Goal: Contribute content: Contribute content

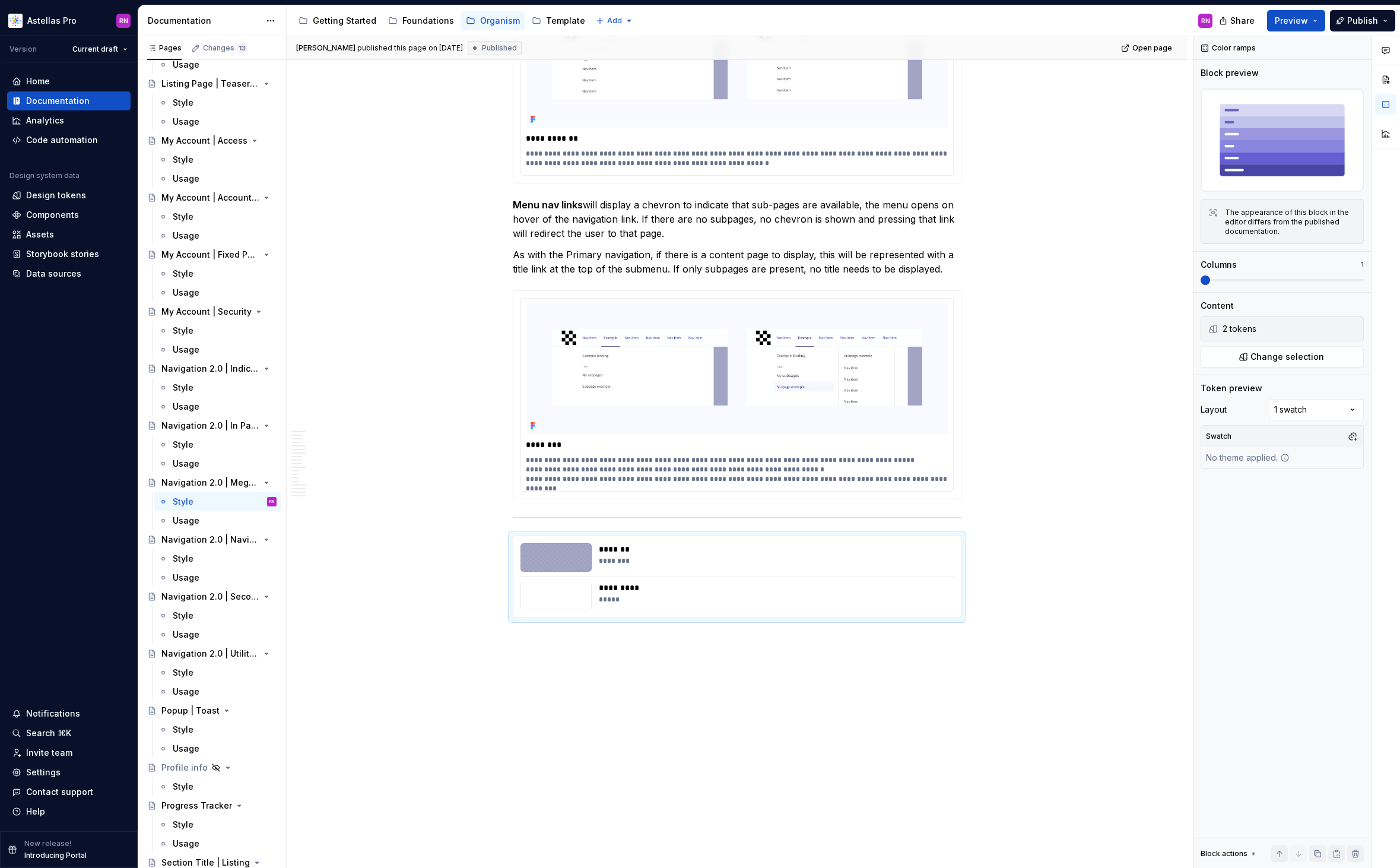
scroll to position [11002, 0]
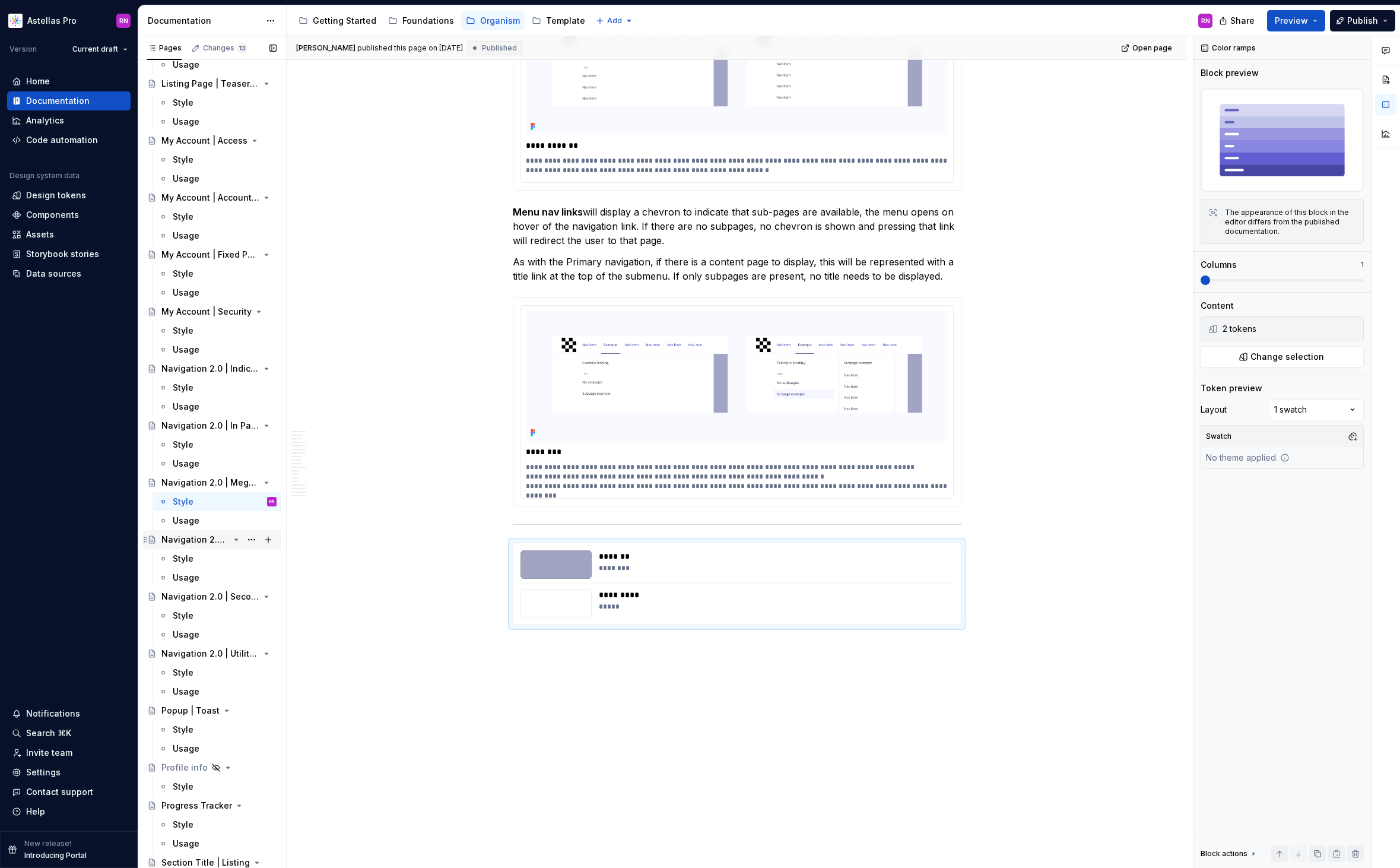
click at [224, 539] on div "Navigation 2.0 | Navigation bar" at bounding box center [195, 539] width 68 height 12
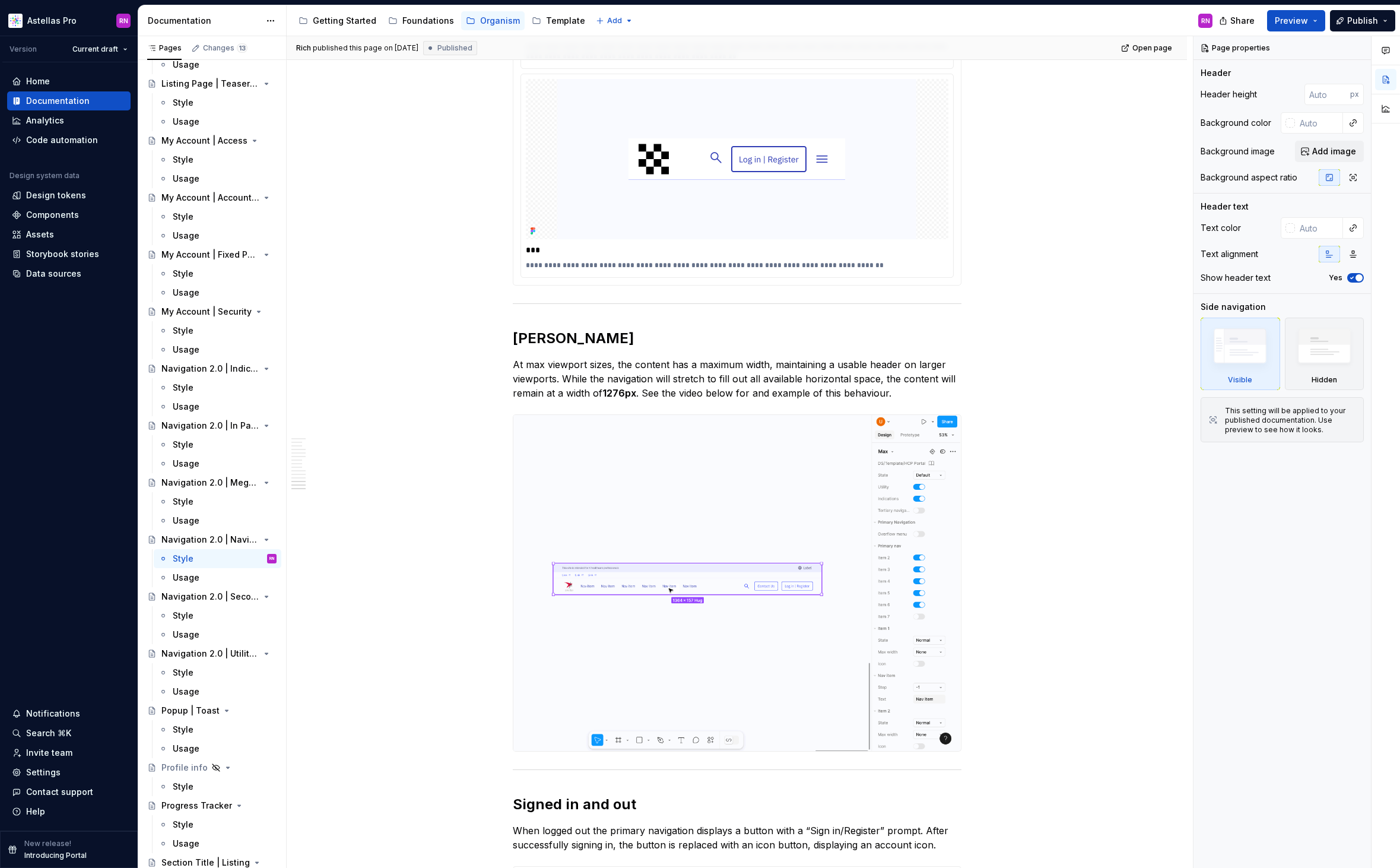
scroll to position [4348, 0]
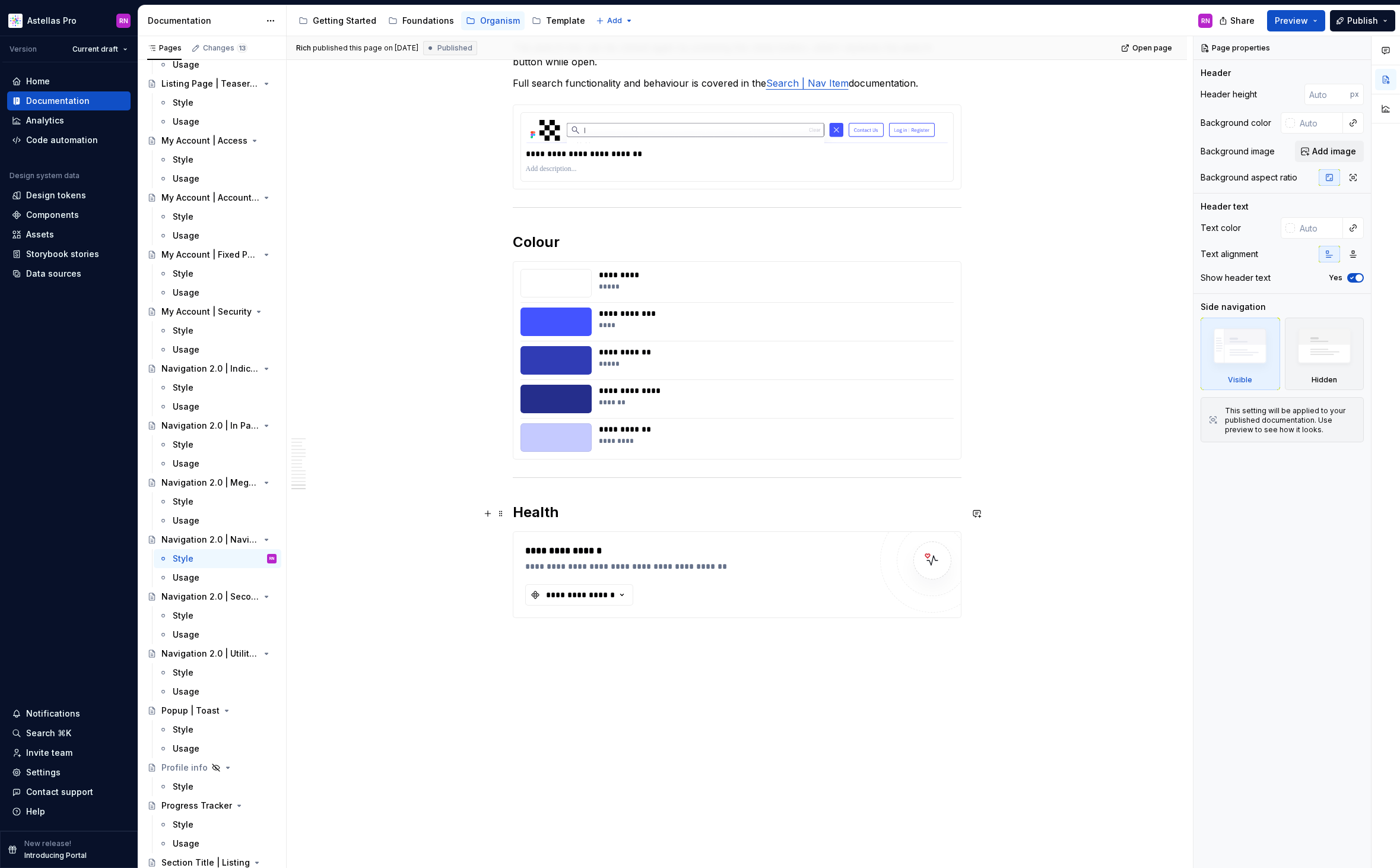
click at [763, 565] on div "**********" at bounding box center [697, 574] width 345 height 62
type textarea "*"
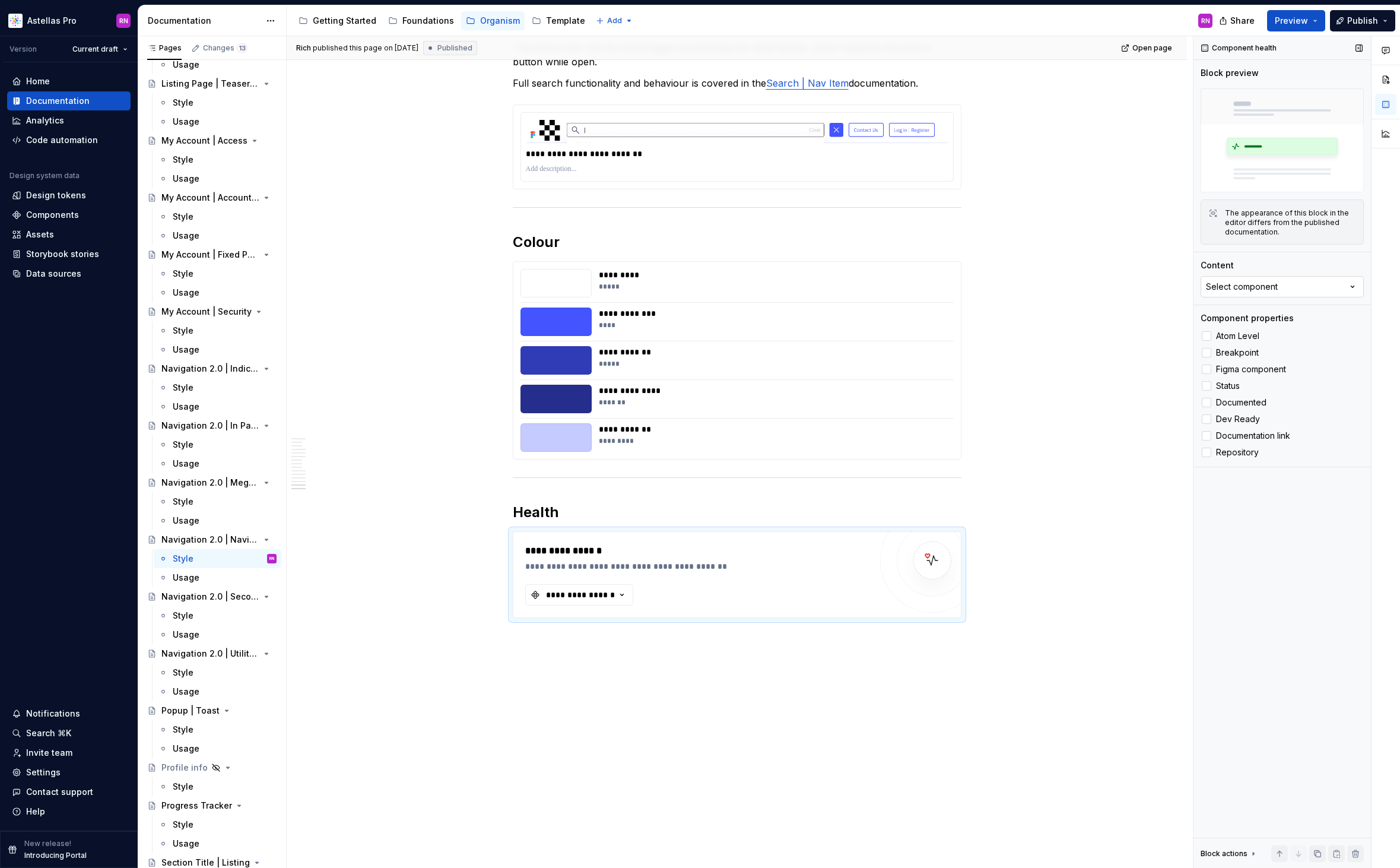
click at [1258, 279] on button "Select component" at bounding box center [1282, 287] width 163 height 21
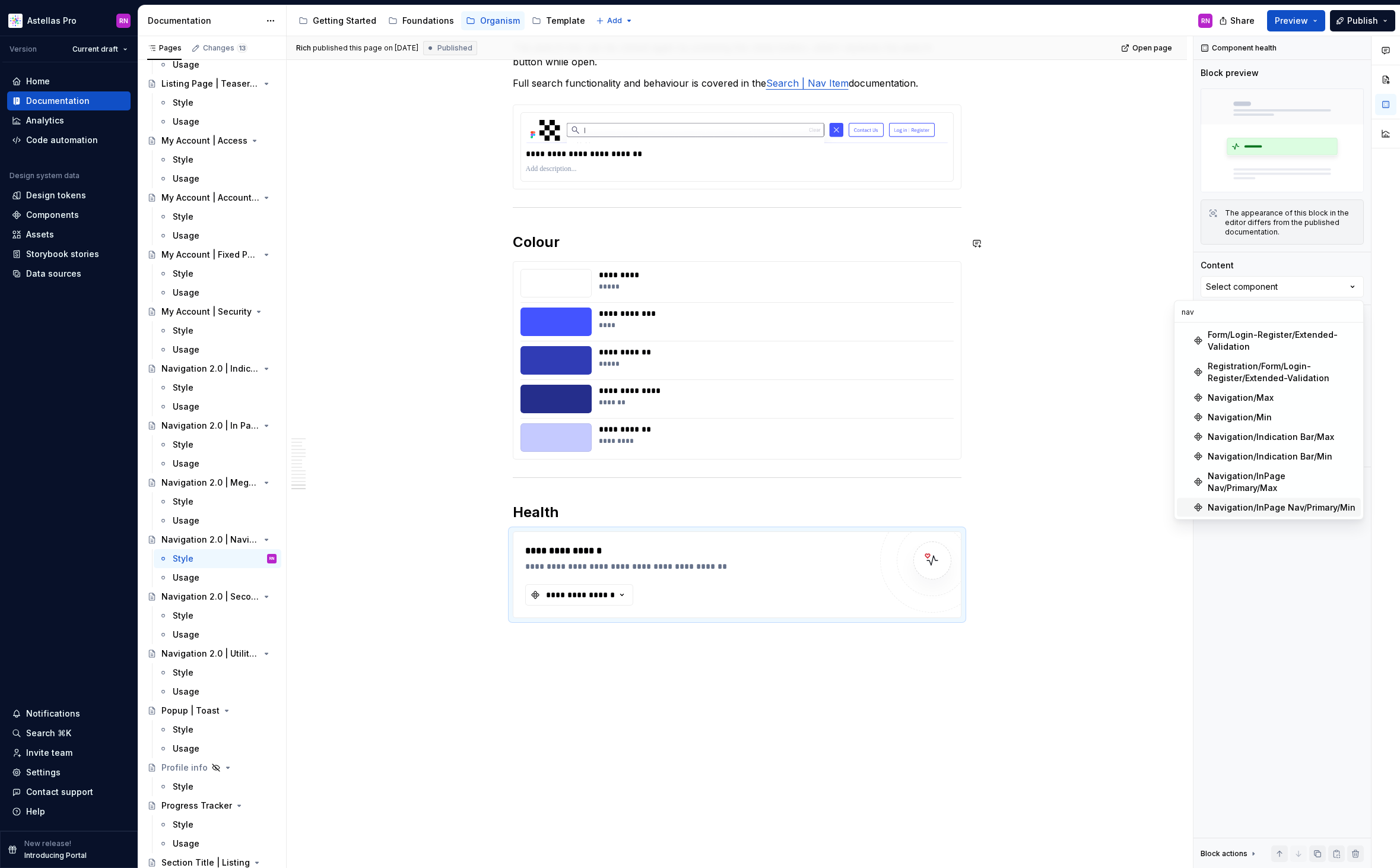
type input "nav"
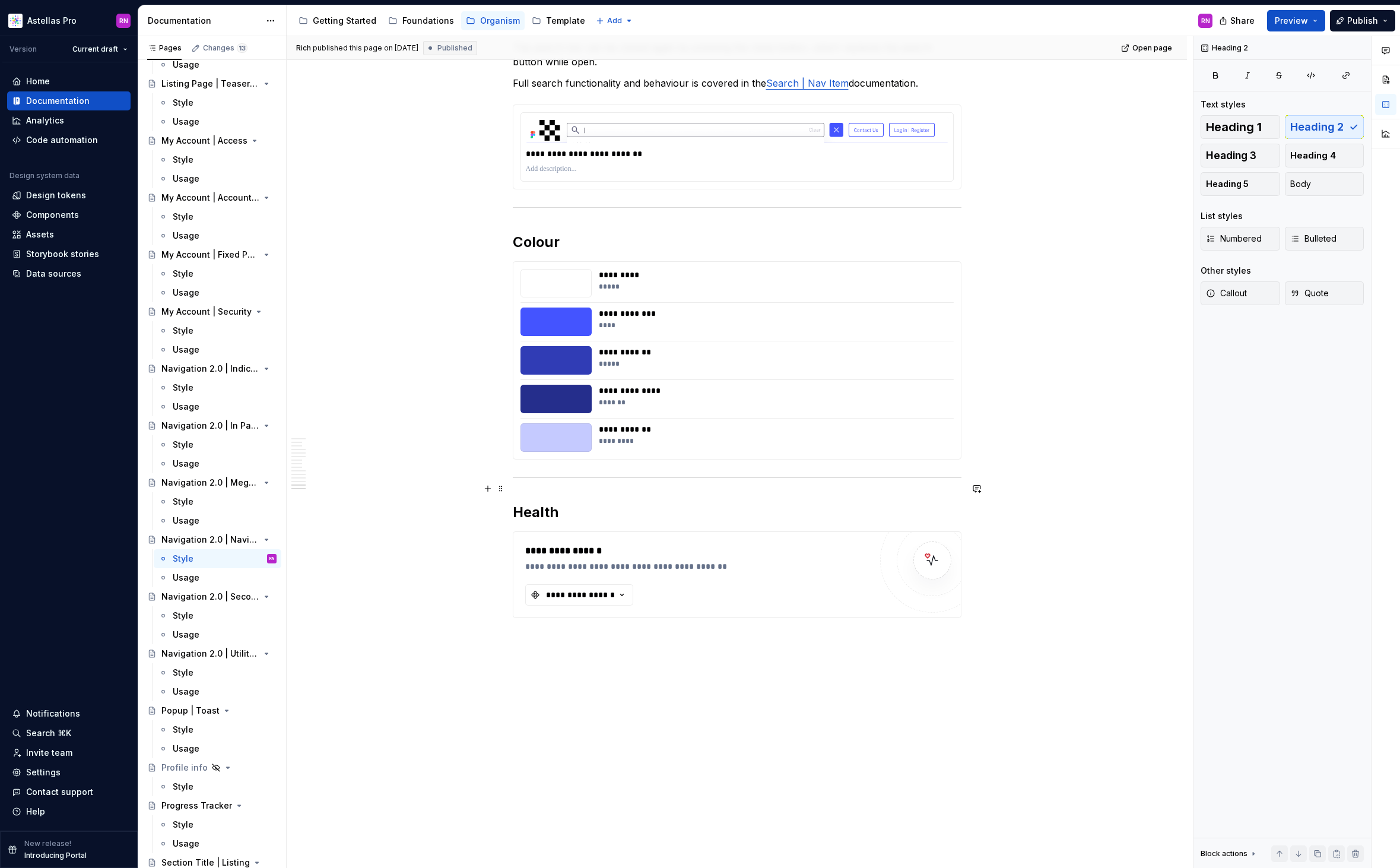
click at [543, 503] on h2 "Health" at bounding box center [738, 512] width 449 height 19
drag, startPoint x: 585, startPoint y: 489, endPoint x: 478, endPoint y: 484, distance: 107.1
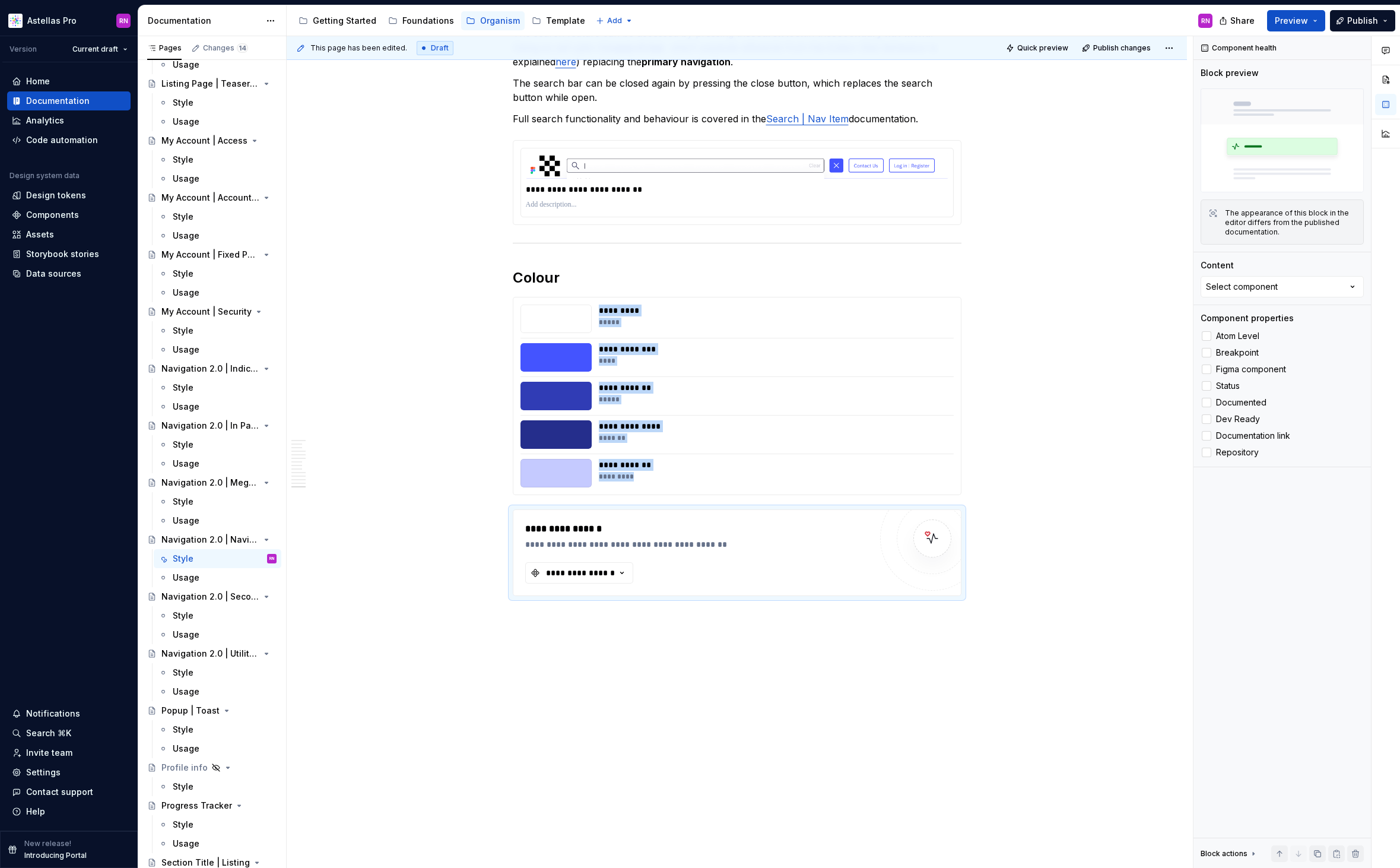
scroll to position [4290, 0]
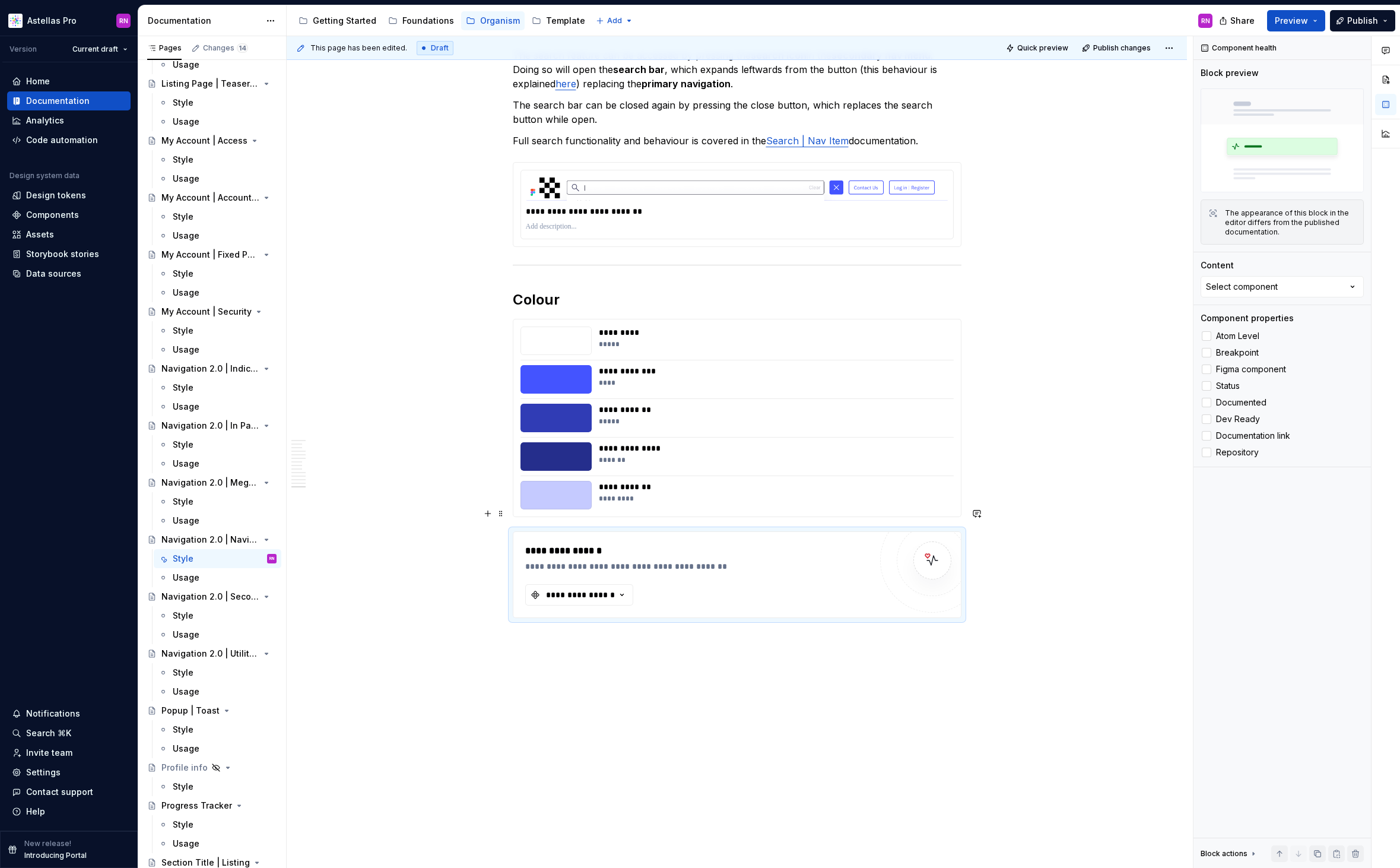
click at [524, 532] on div "**********" at bounding box center [737, 574] width 447 height 86
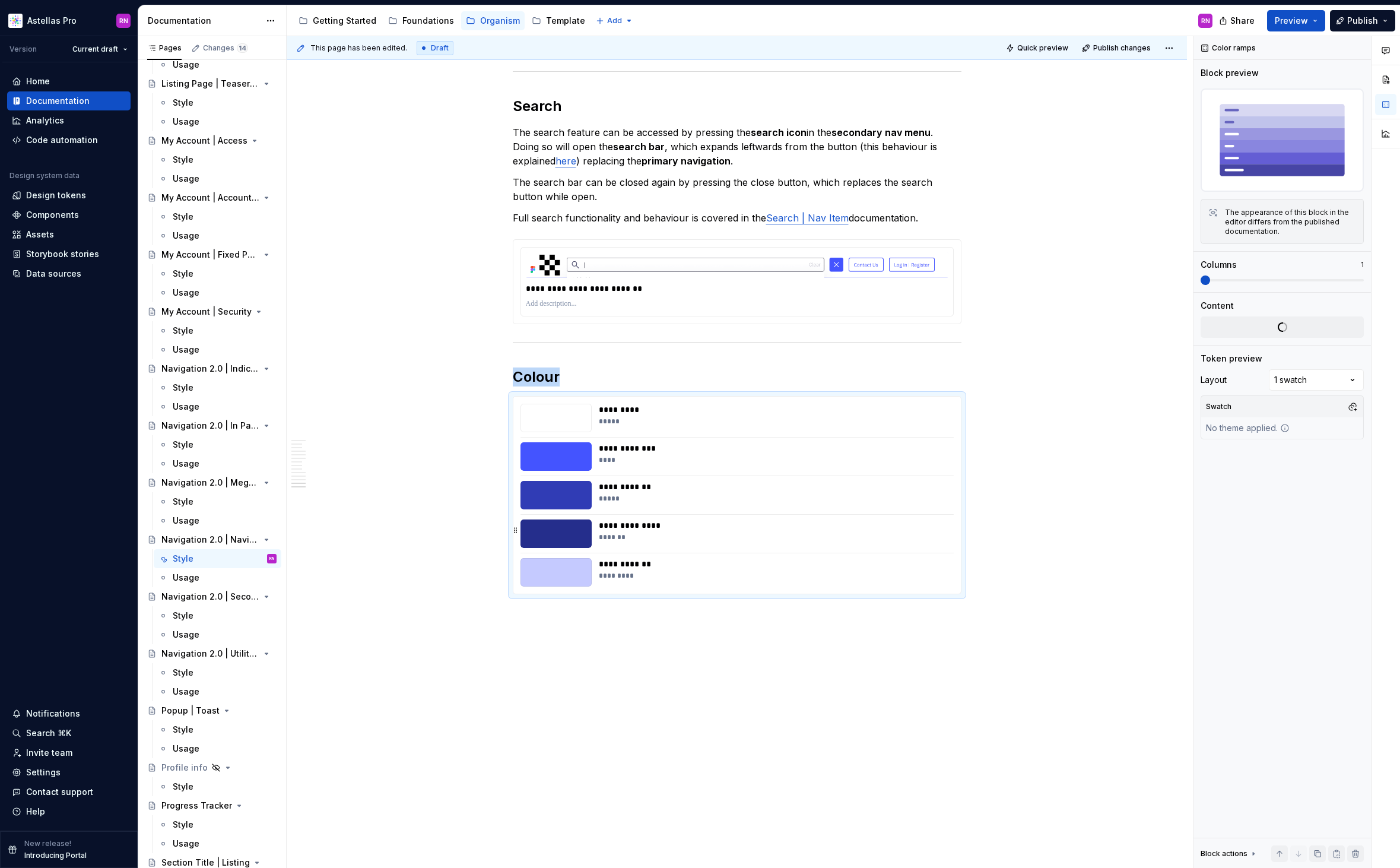
scroll to position [4189, 0]
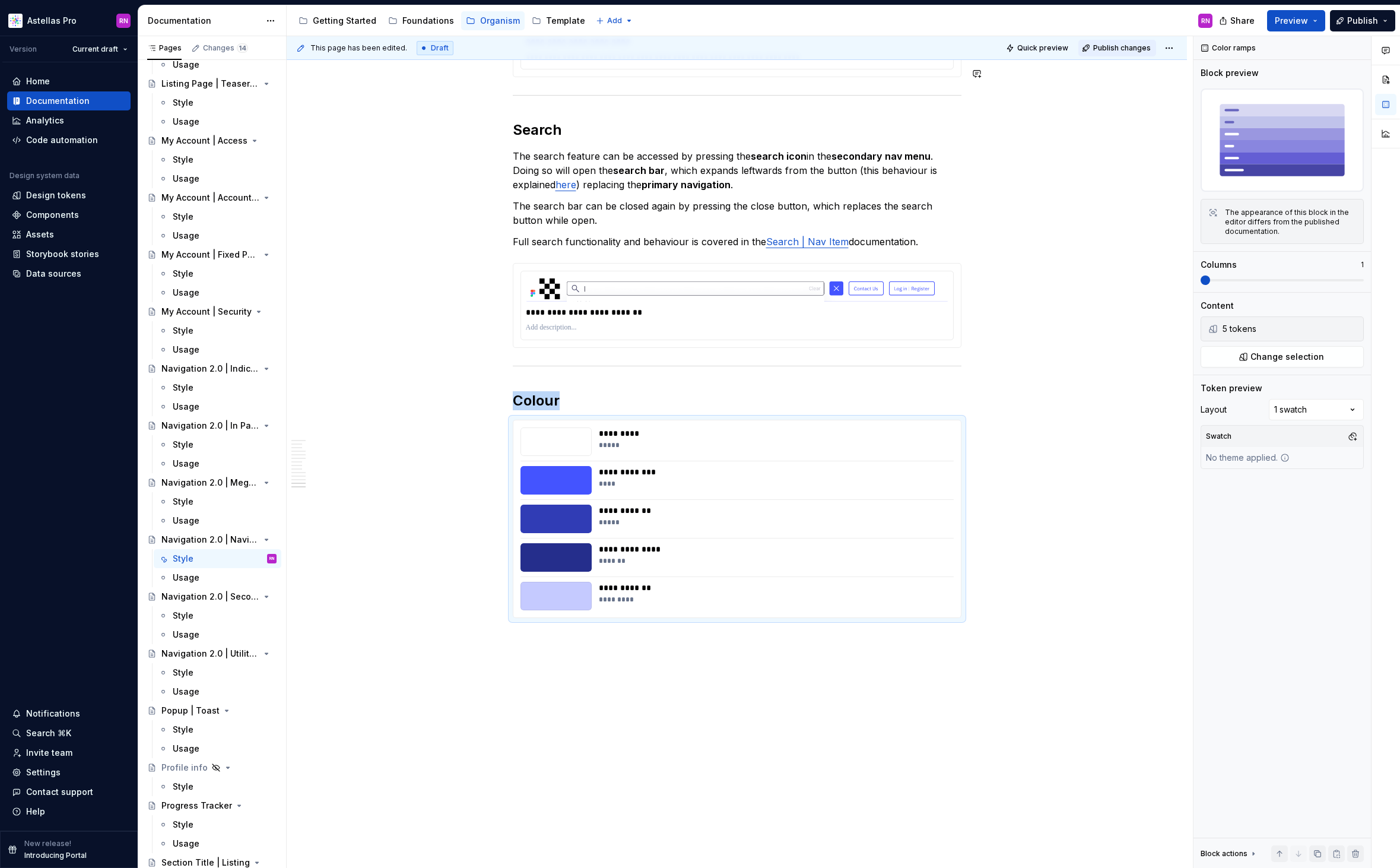
click at [1134, 49] on span "Publish changes" at bounding box center [1122, 49] width 57 height 10
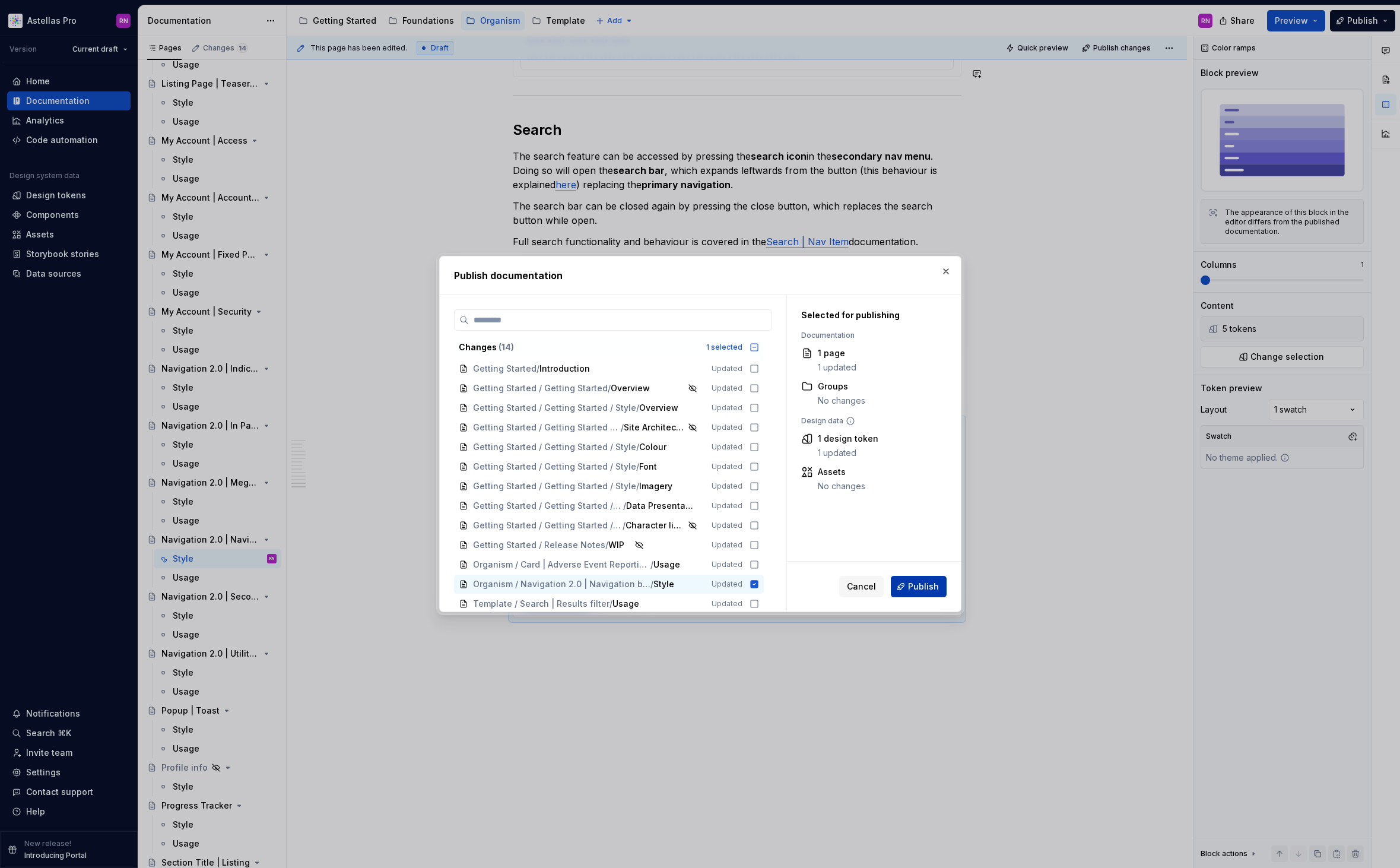
click at [906, 588] on button "Publish" at bounding box center [919, 586] width 55 height 21
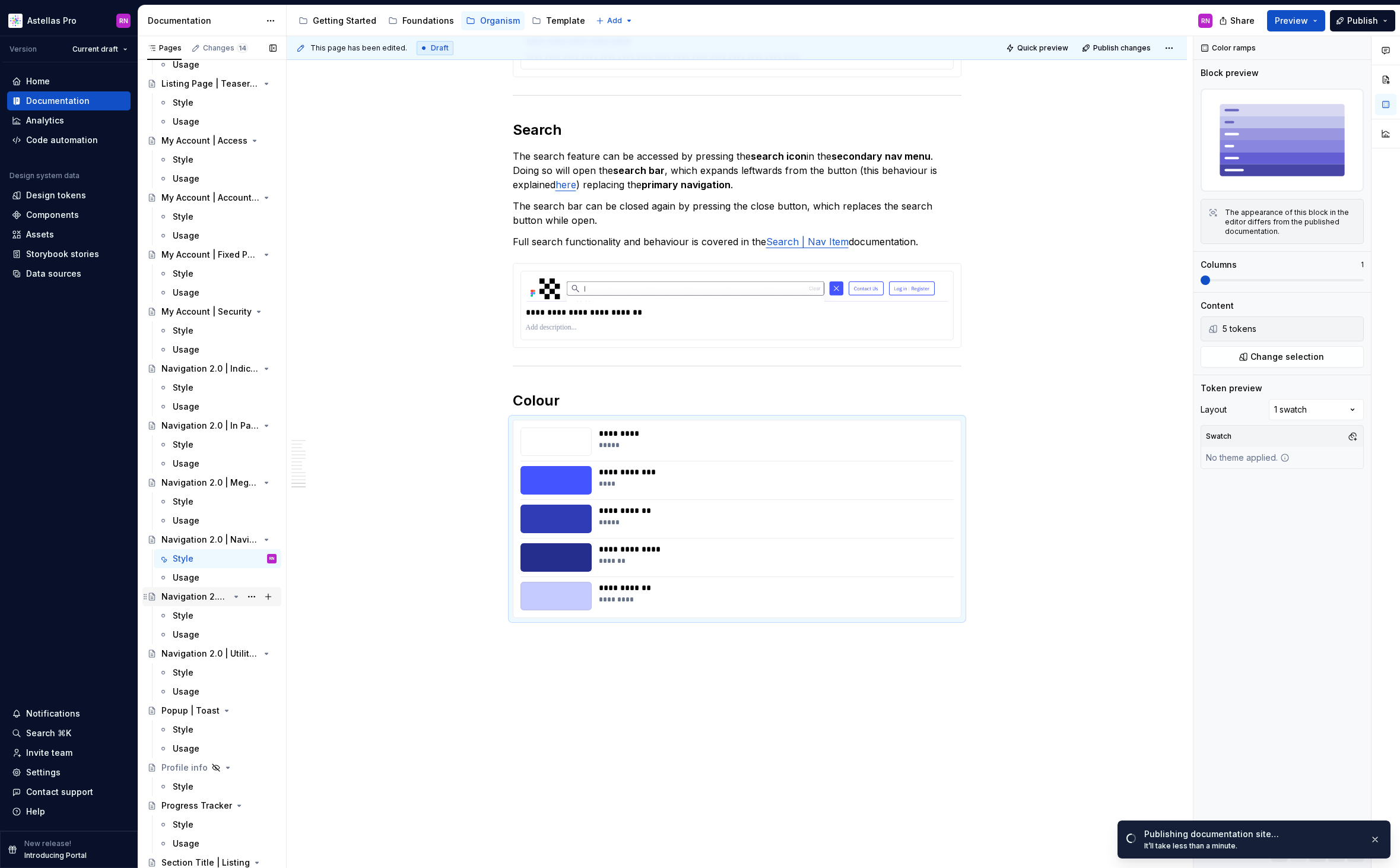
click at [195, 594] on div "Navigation 2.0 | Secondary menu" at bounding box center [195, 597] width 68 height 12
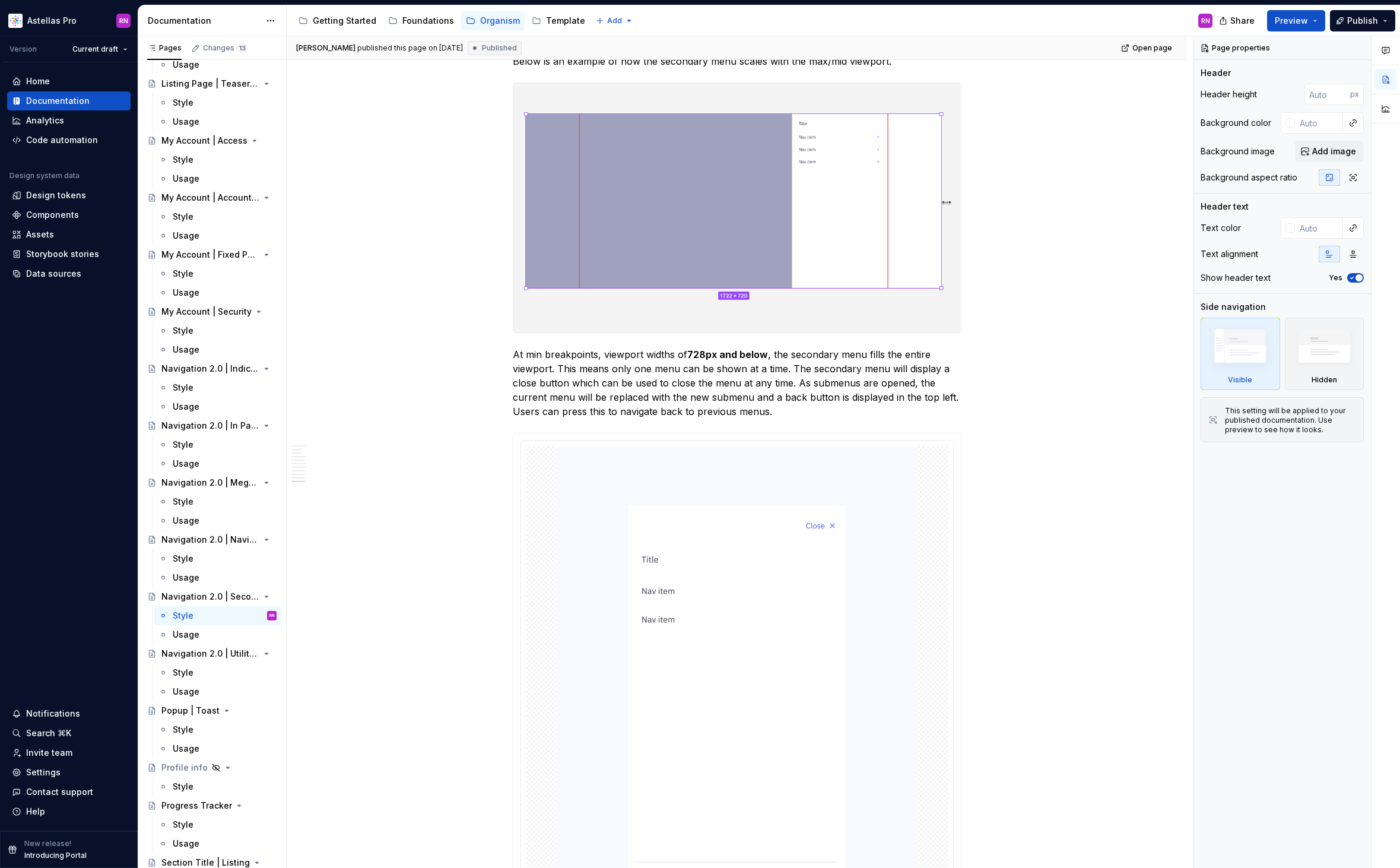
scroll to position [6894, 0]
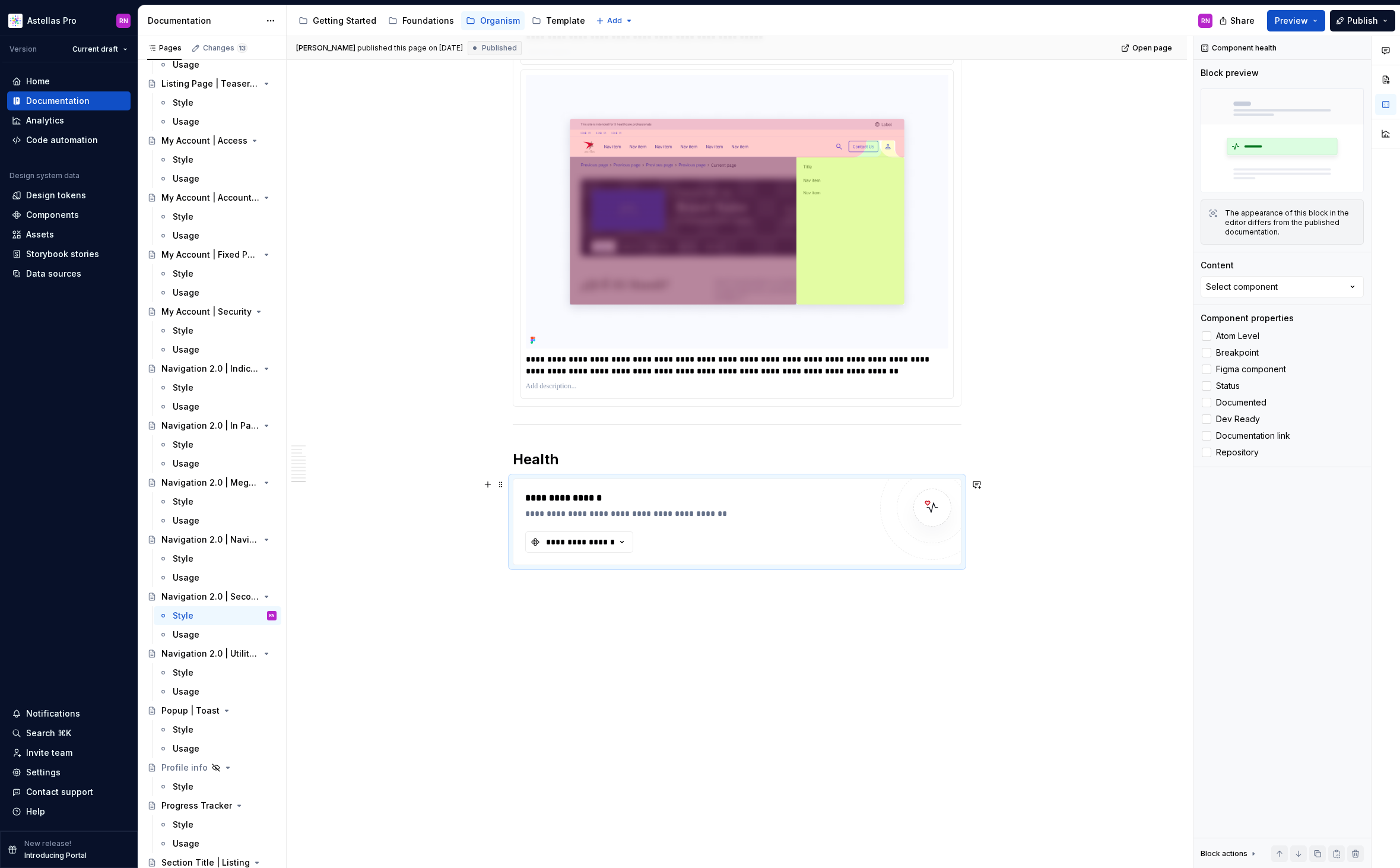
click at [680, 539] on div "**********" at bounding box center [697, 522] width 345 height 62
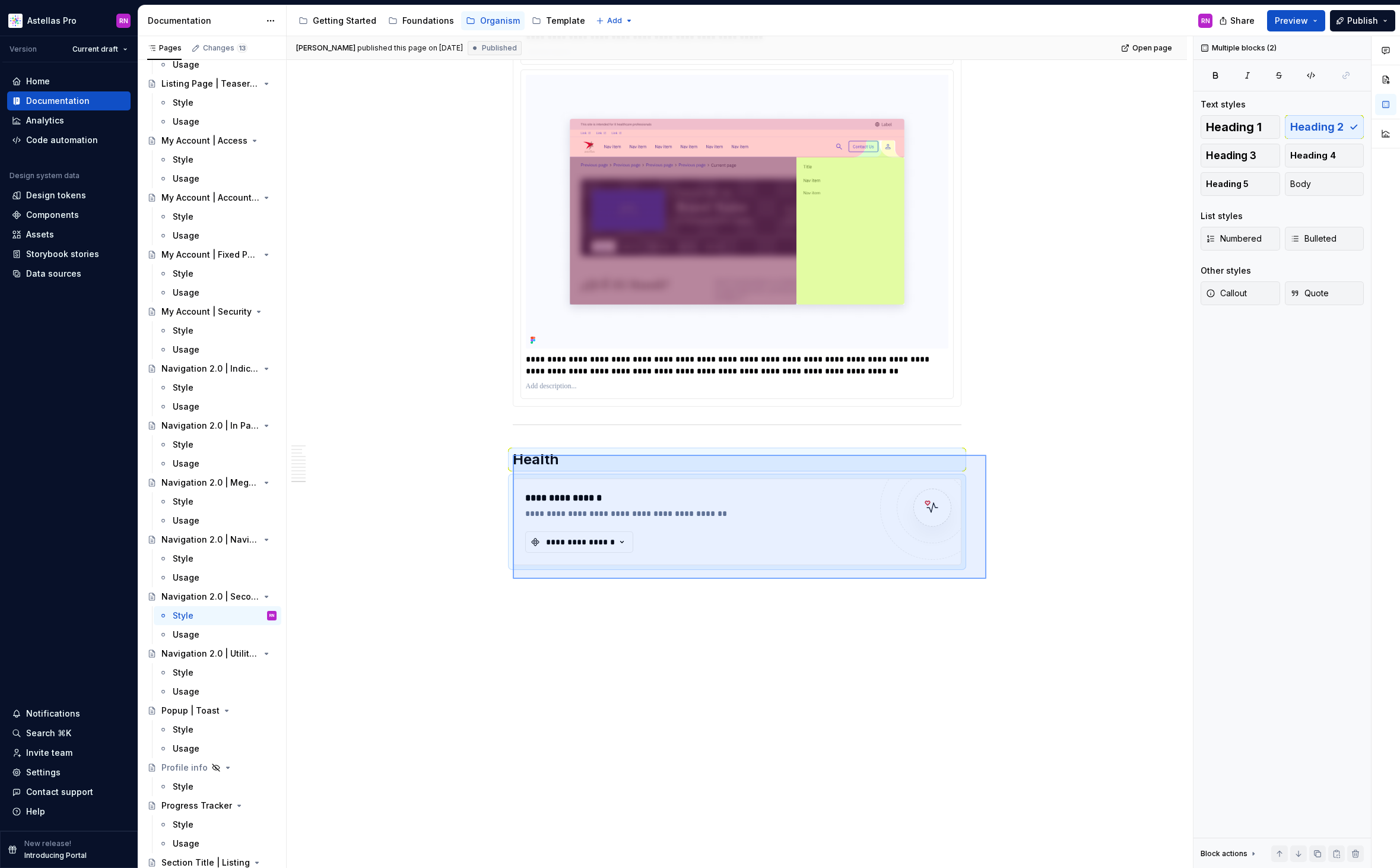
drag, startPoint x: 513, startPoint y: 455, endPoint x: 988, endPoint y: 583, distance: 491.9
click at [988, 583] on div "[PERSON_NAME] published this page on [DATE] Published Open page Navigation 2.0 …" at bounding box center [740, 452] width 906 height 832
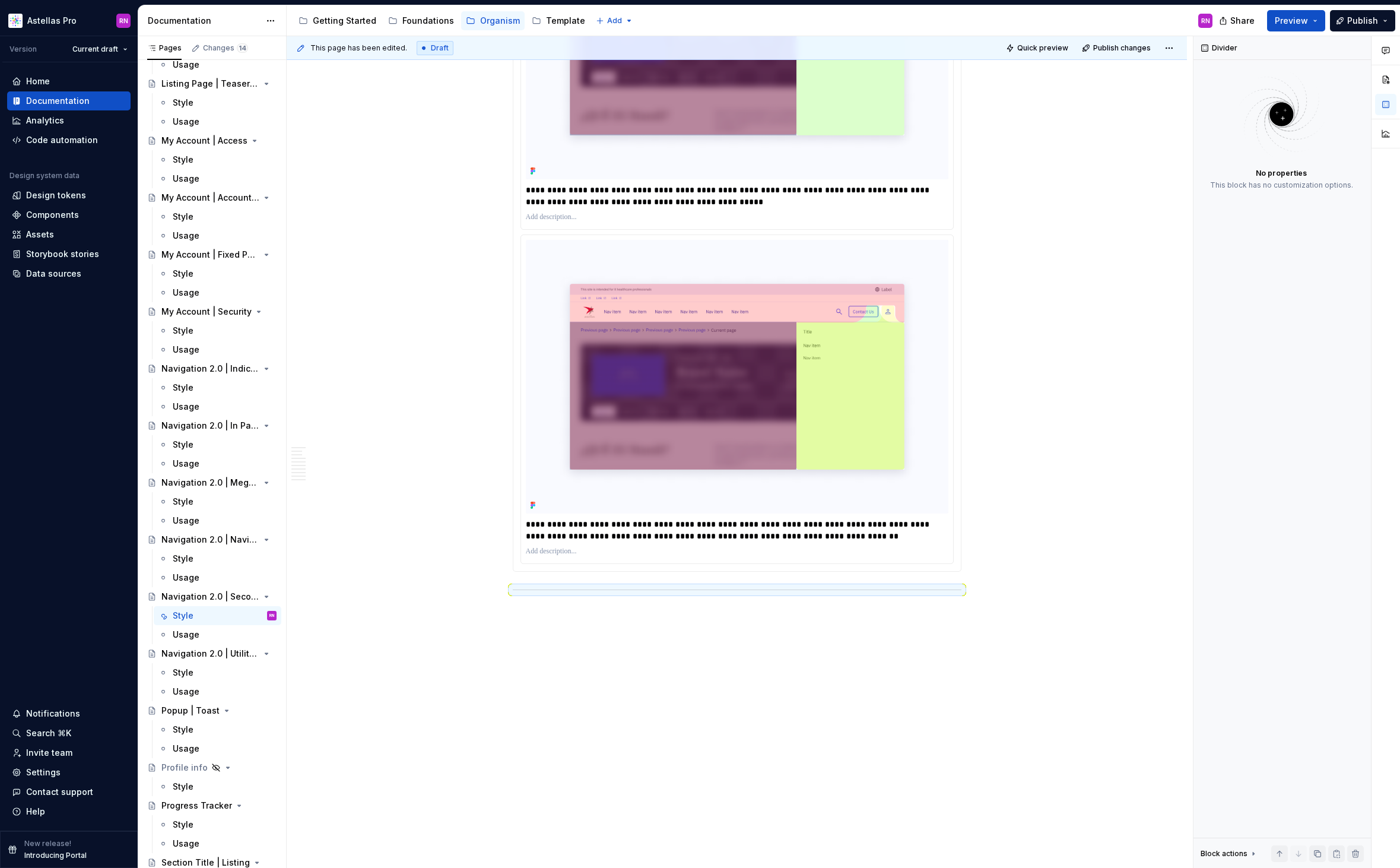
scroll to position [6729, 0]
click at [525, 587] on div at bounding box center [738, 590] width 449 height 8
click at [663, 619] on div "This page has been edited. Draft Quick preview Publish changes Navigation 2.0 |…" at bounding box center [740, 452] width 906 height 832
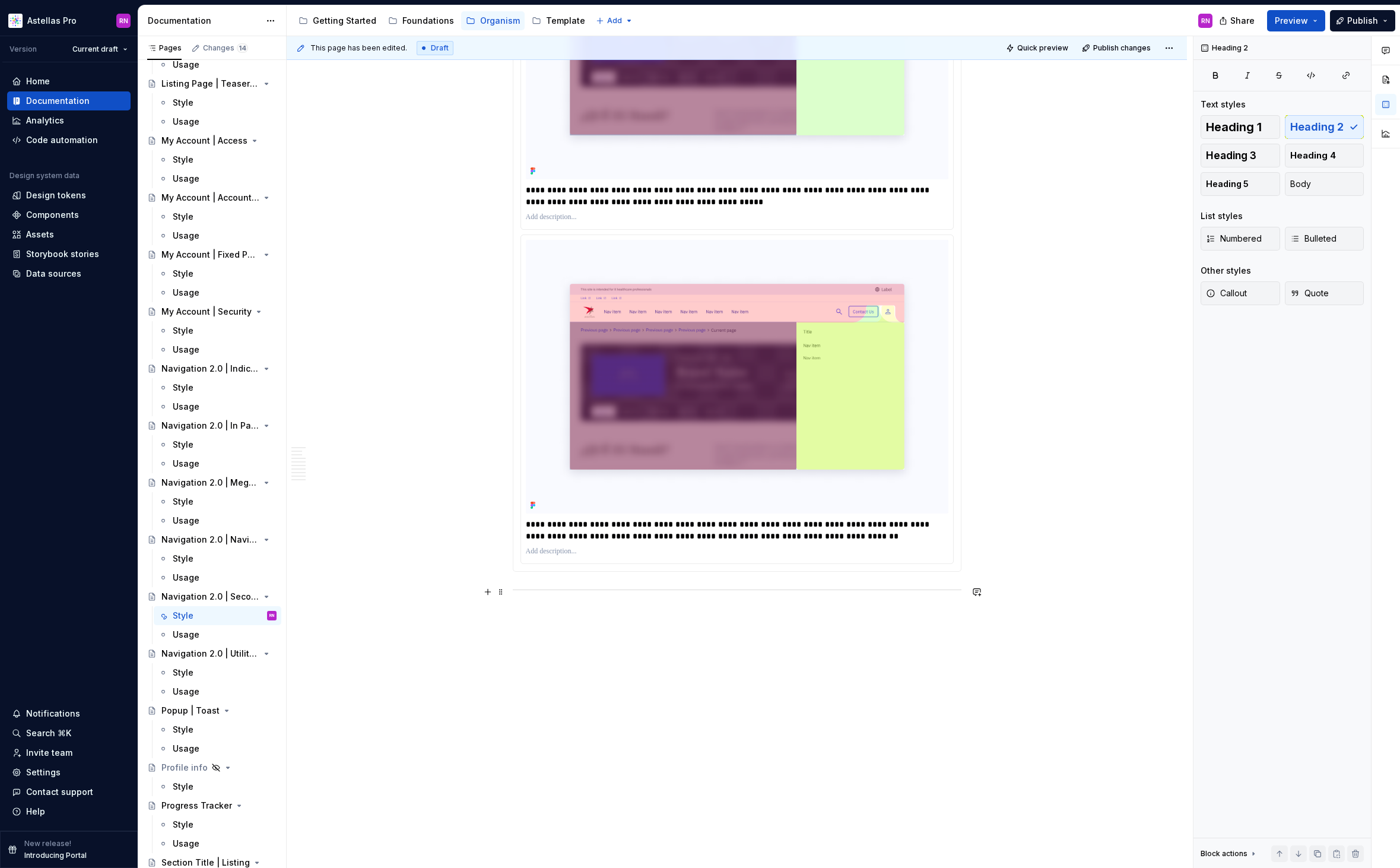
click at [900, 589] on hr at bounding box center [738, 589] width 449 height 1
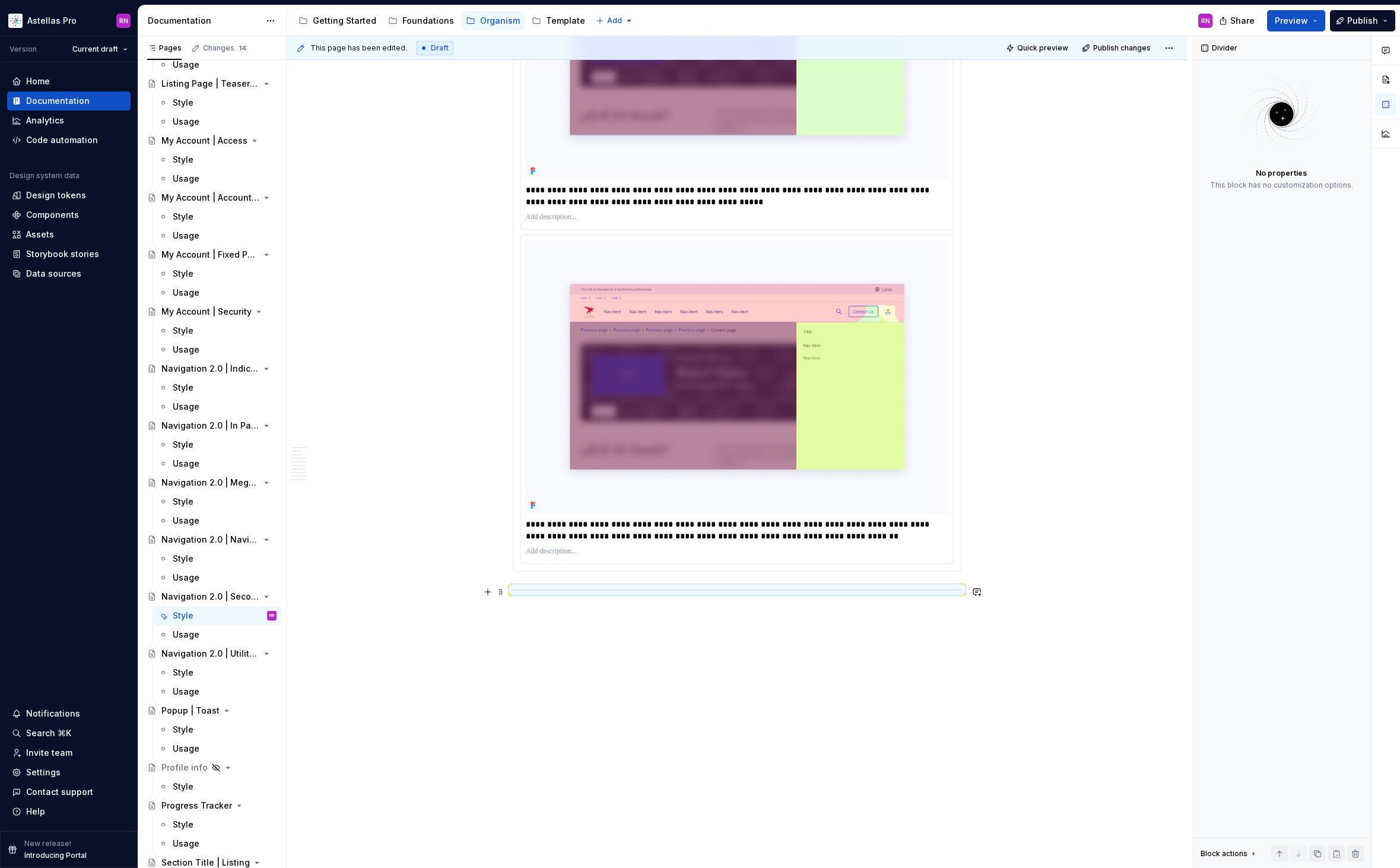
click at [518, 591] on div at bounding box center [738, 590] width 449 height 8
click at [501, 589] on span at bounding box center [501, 591] width 10 height 17
click at [536, 693] on div "Delete" at bounding box center [559, 697] width 77 height 12
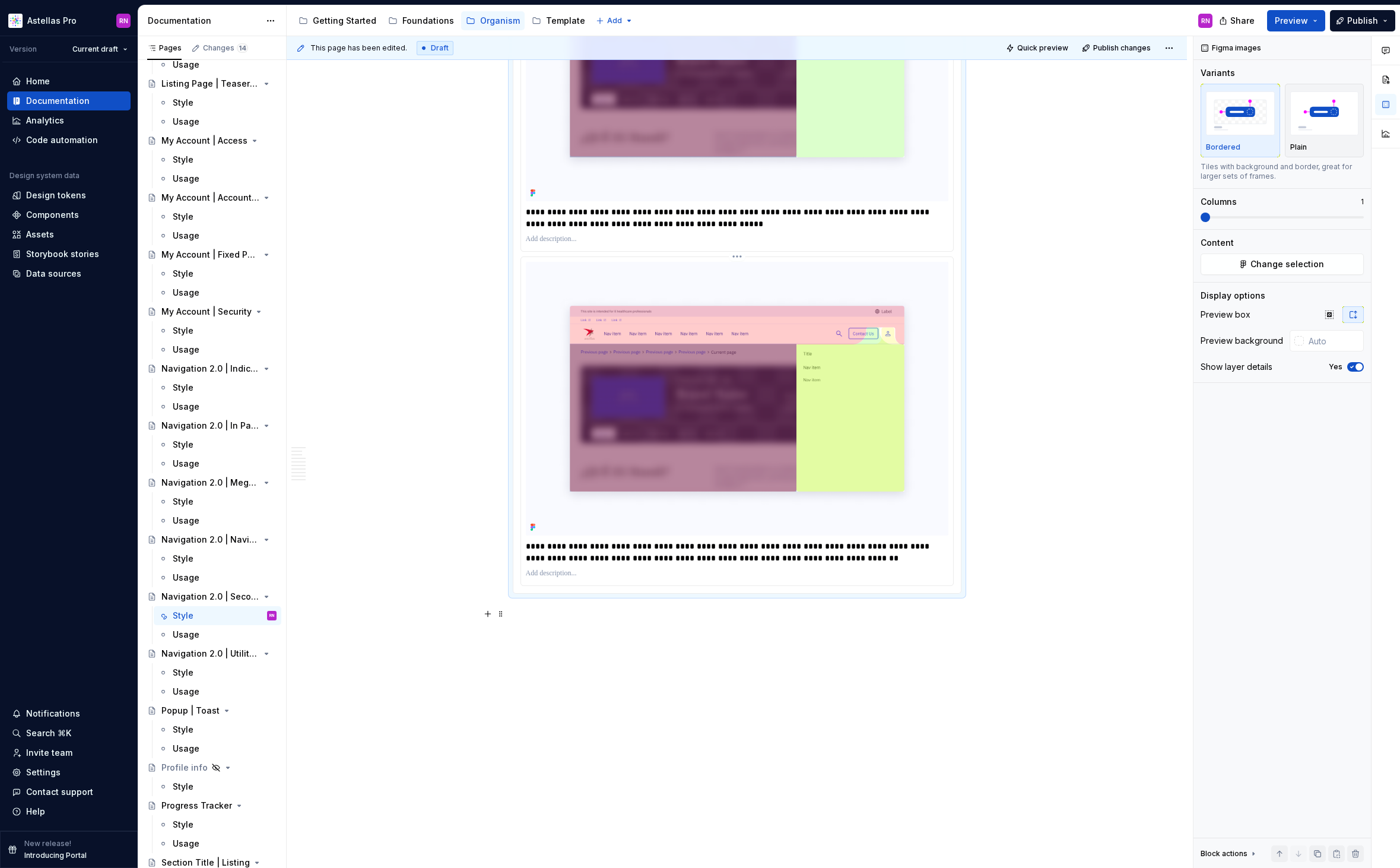
scroll to position [6585, 0]
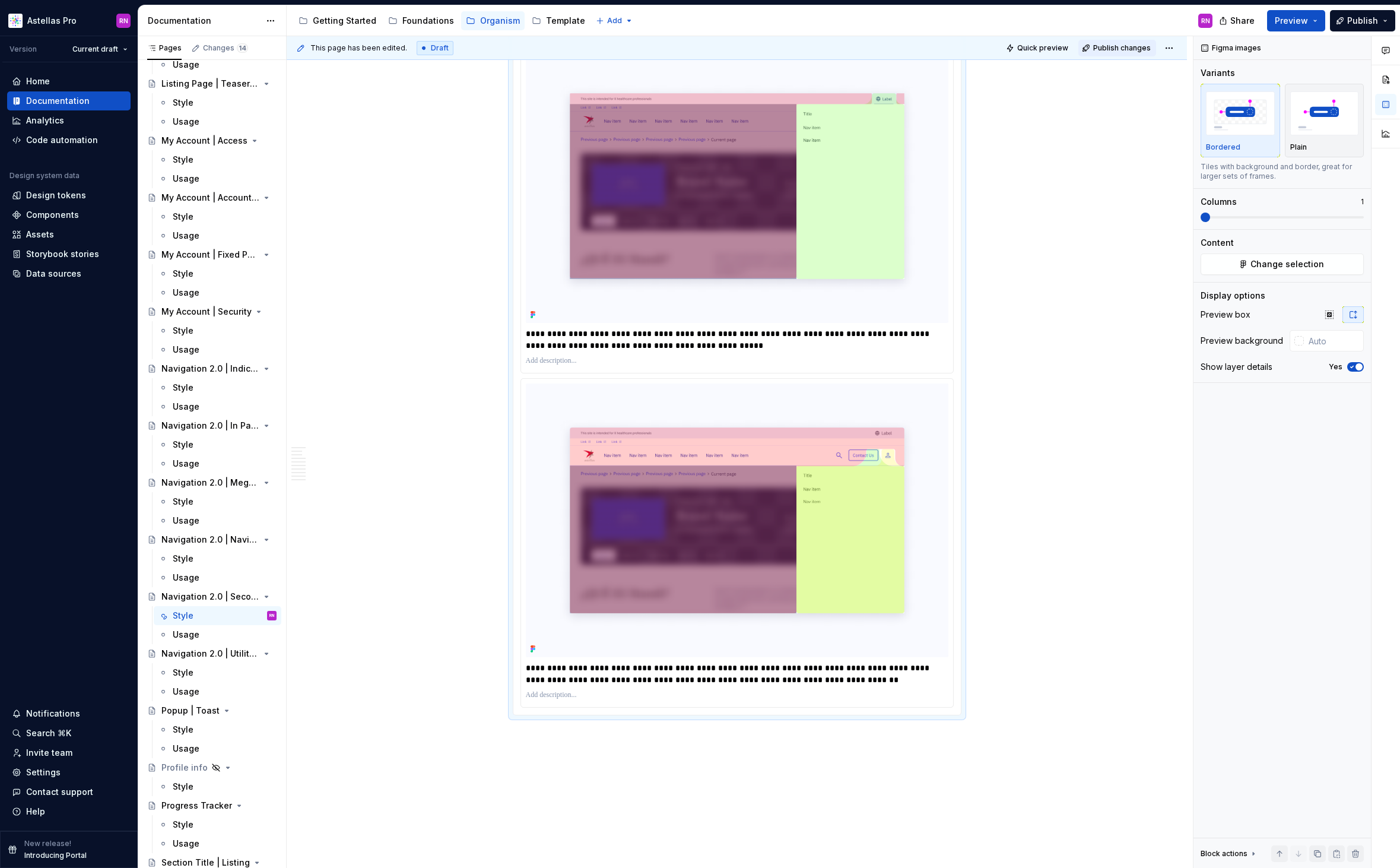
click at [1121, 52] on span "Publish changes" at bounding box center [1122, 49] width 57 height 10
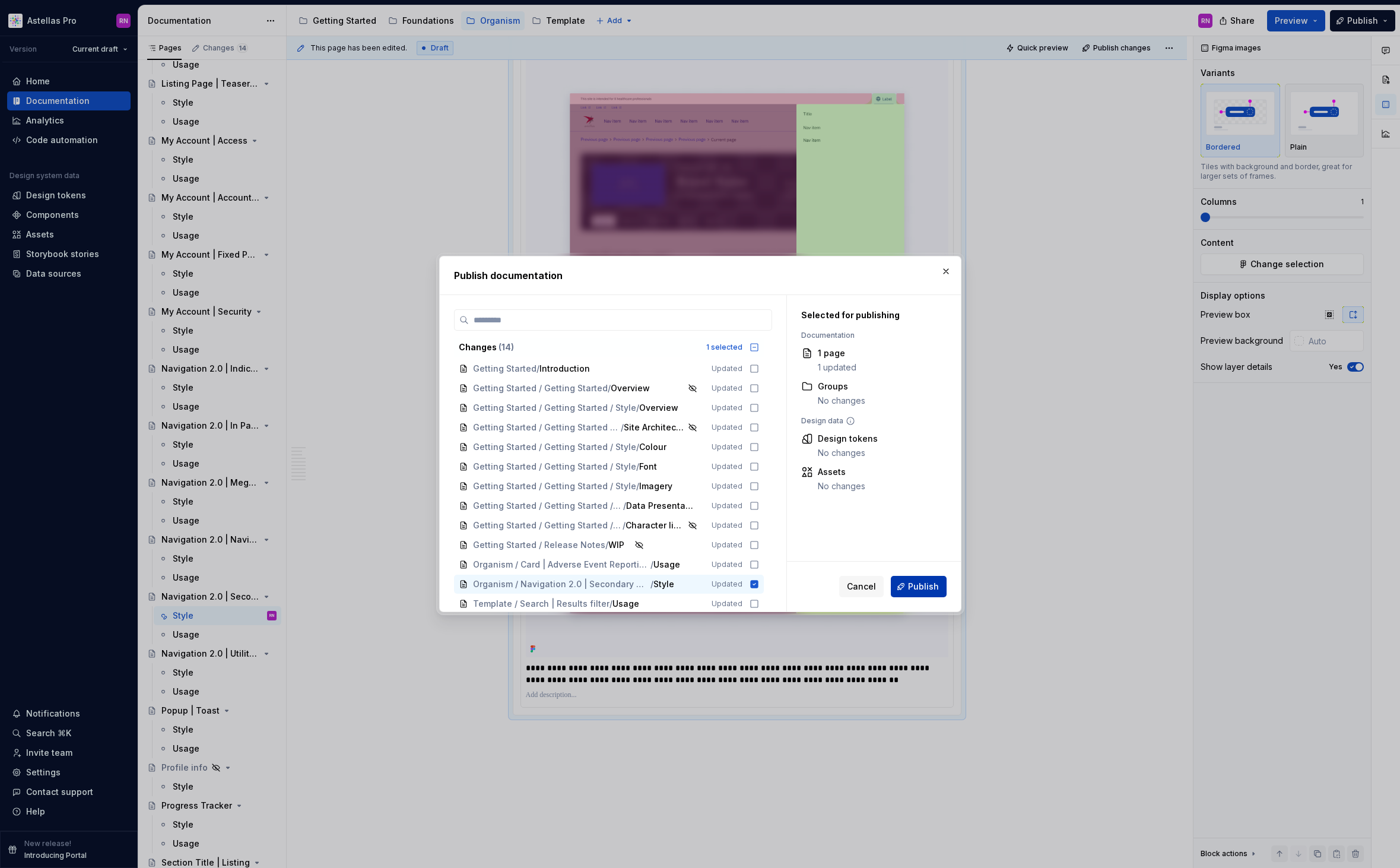
click at [908, 582] on button "Publish" at bounding box center [919, 586] width 55 height 21
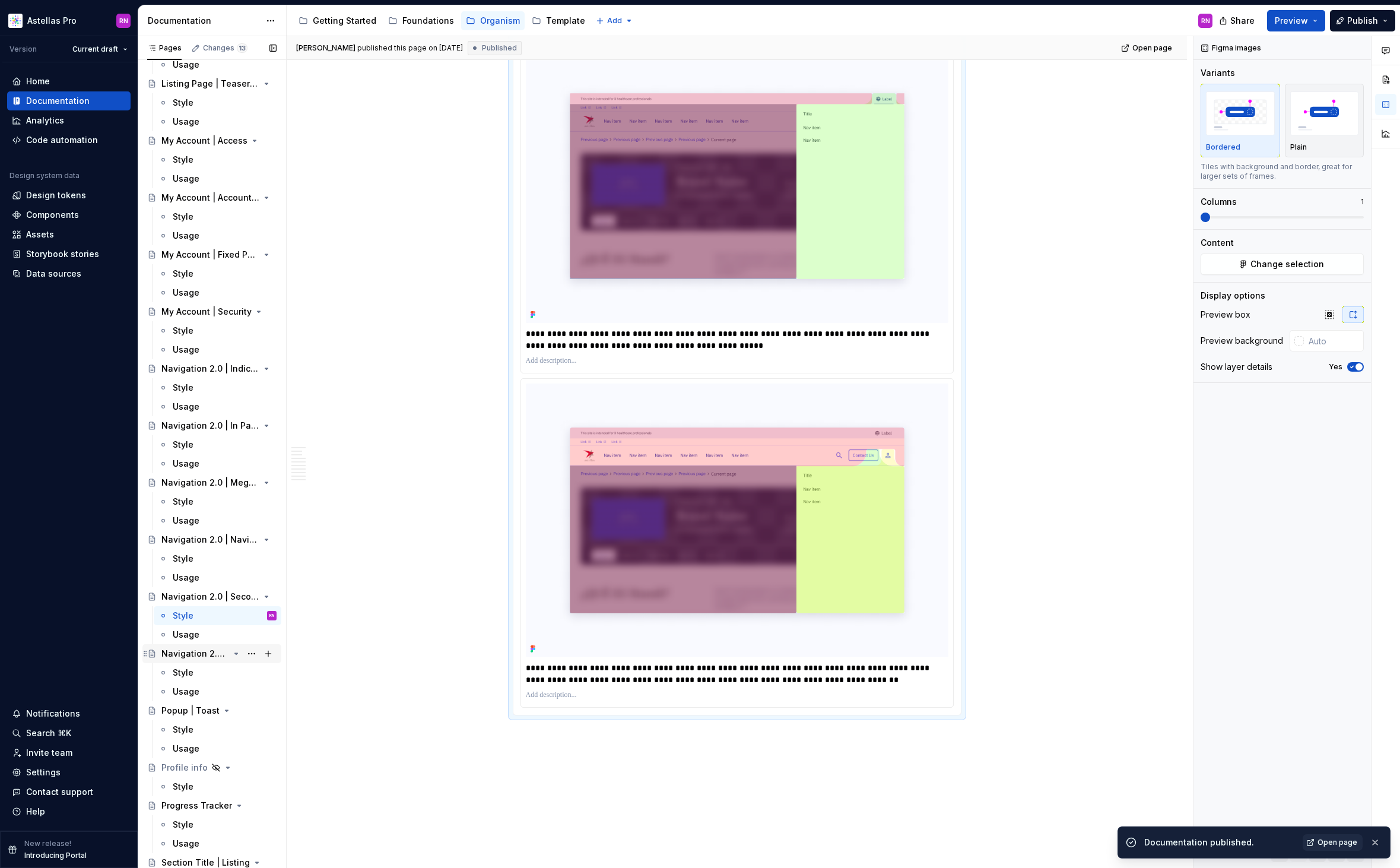
click at [206, 652] on div "Navigation 2.0 | Utility Bar" at bounding box center [195, 653] width 68 height 12
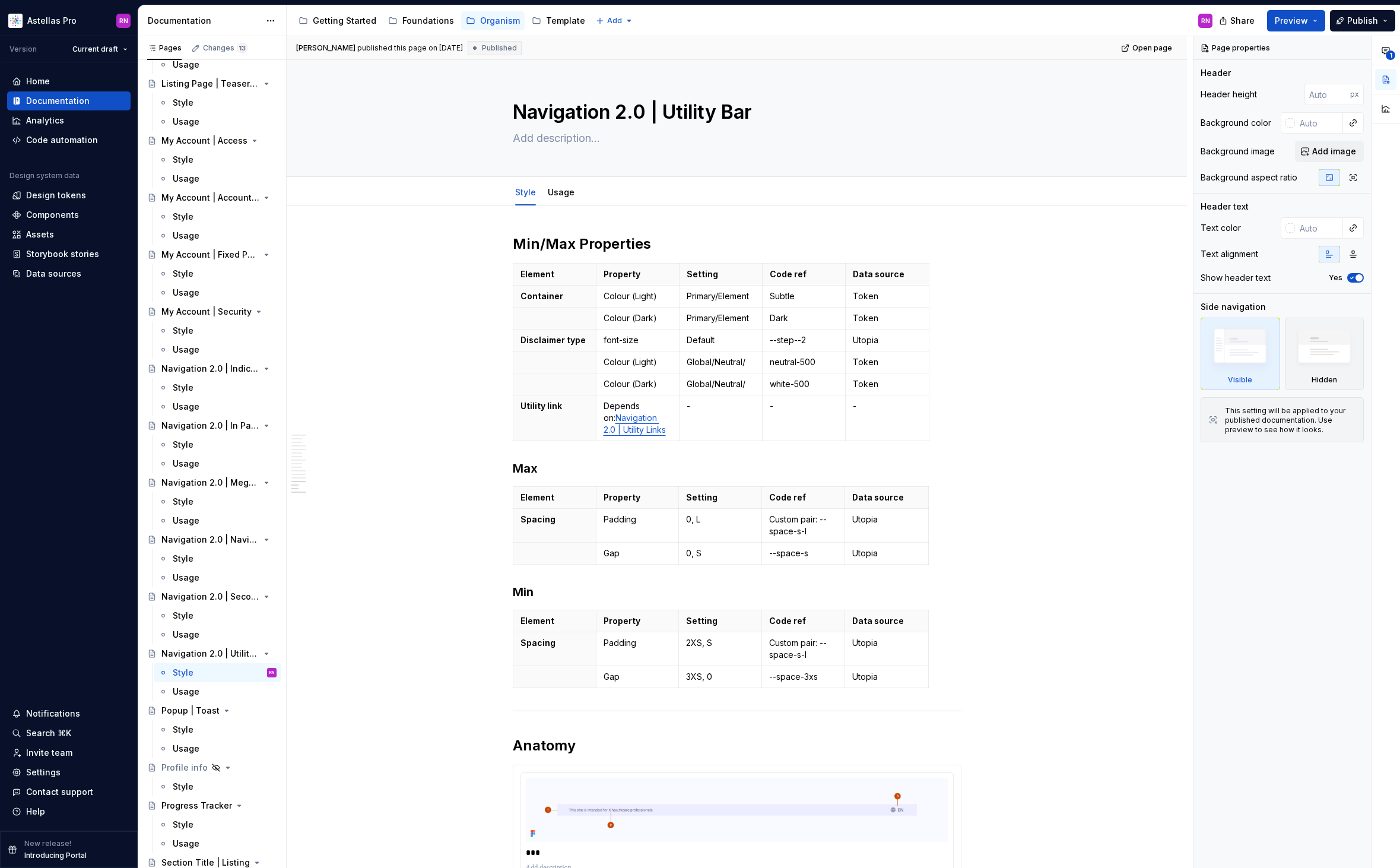
scroll to position [3066, 0]
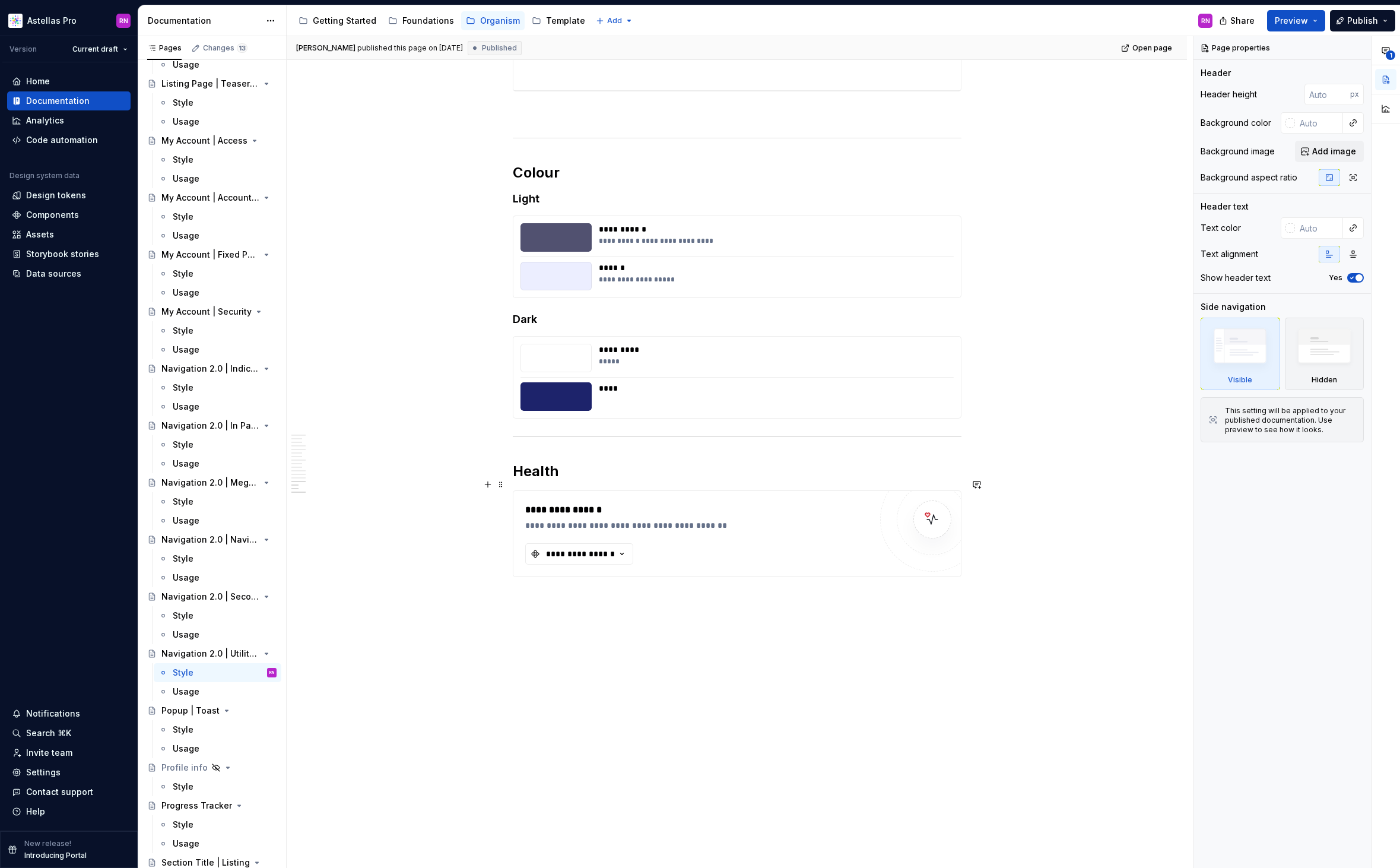
click at [720, 519] on div "**********" at bounding box center [697, 525] width 345 height 12
type textarea "*"
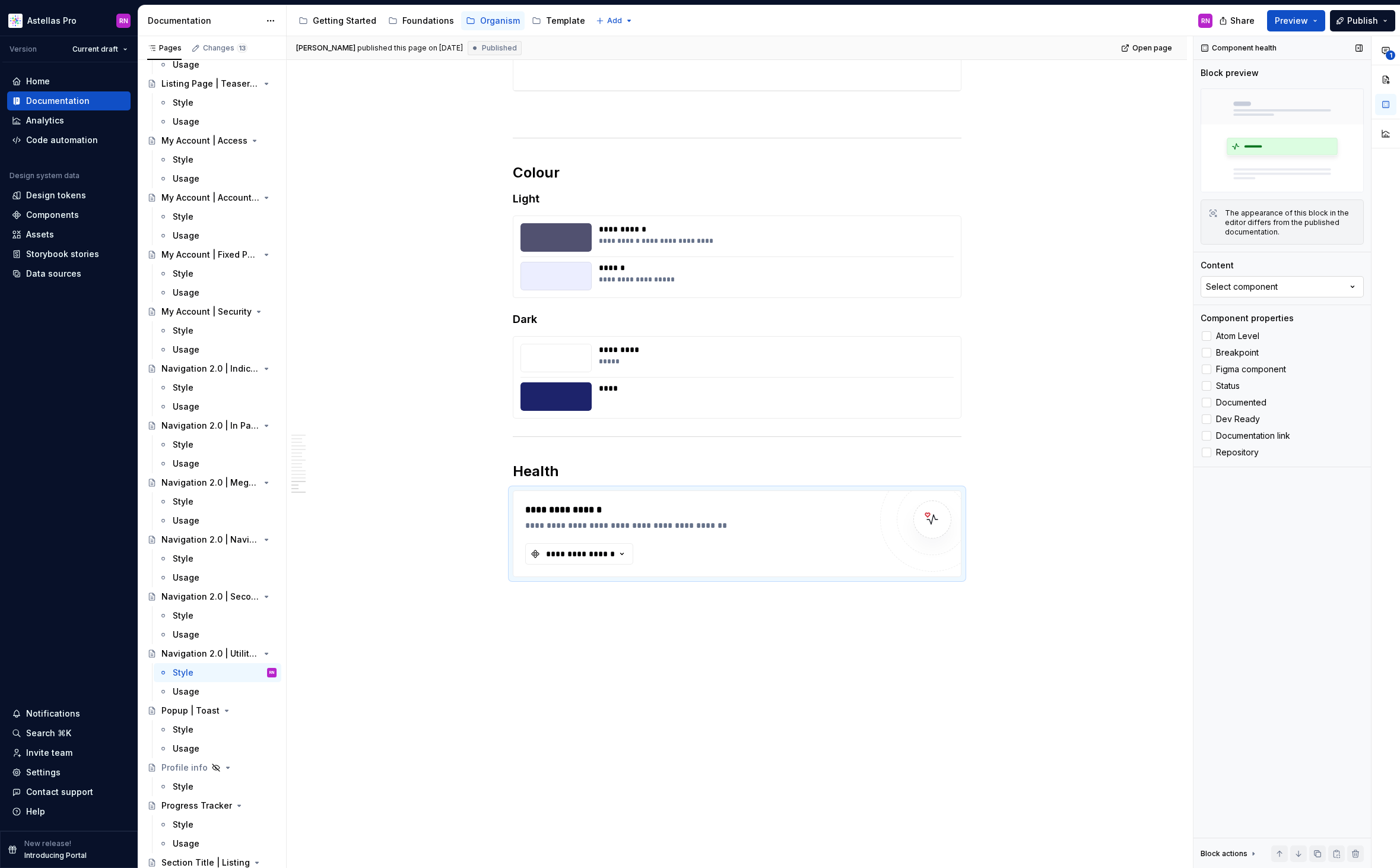
click at [1283, 288] on button "Select component" at bounding box center [1282, 287] width 163 height 21
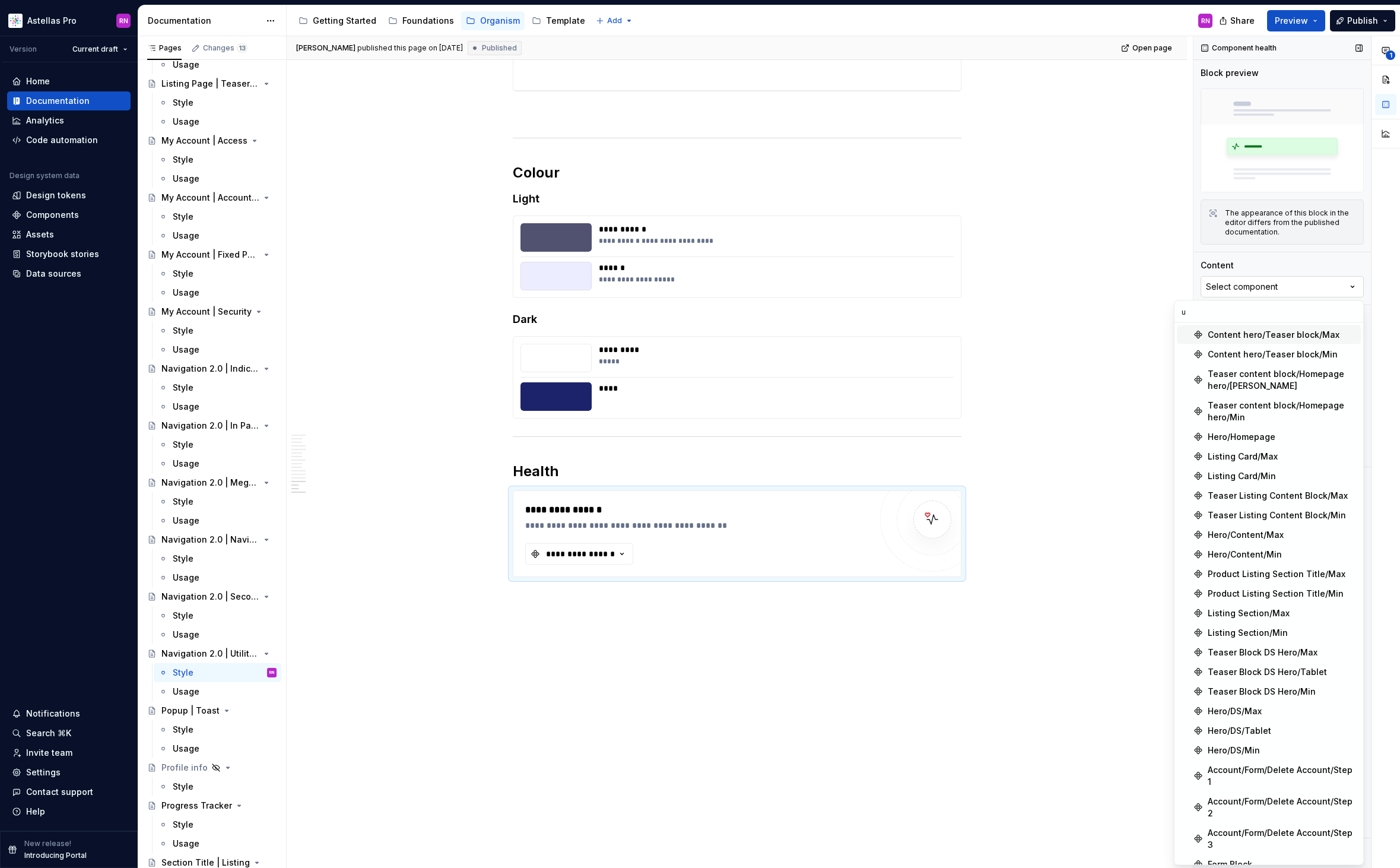
type input "ut"
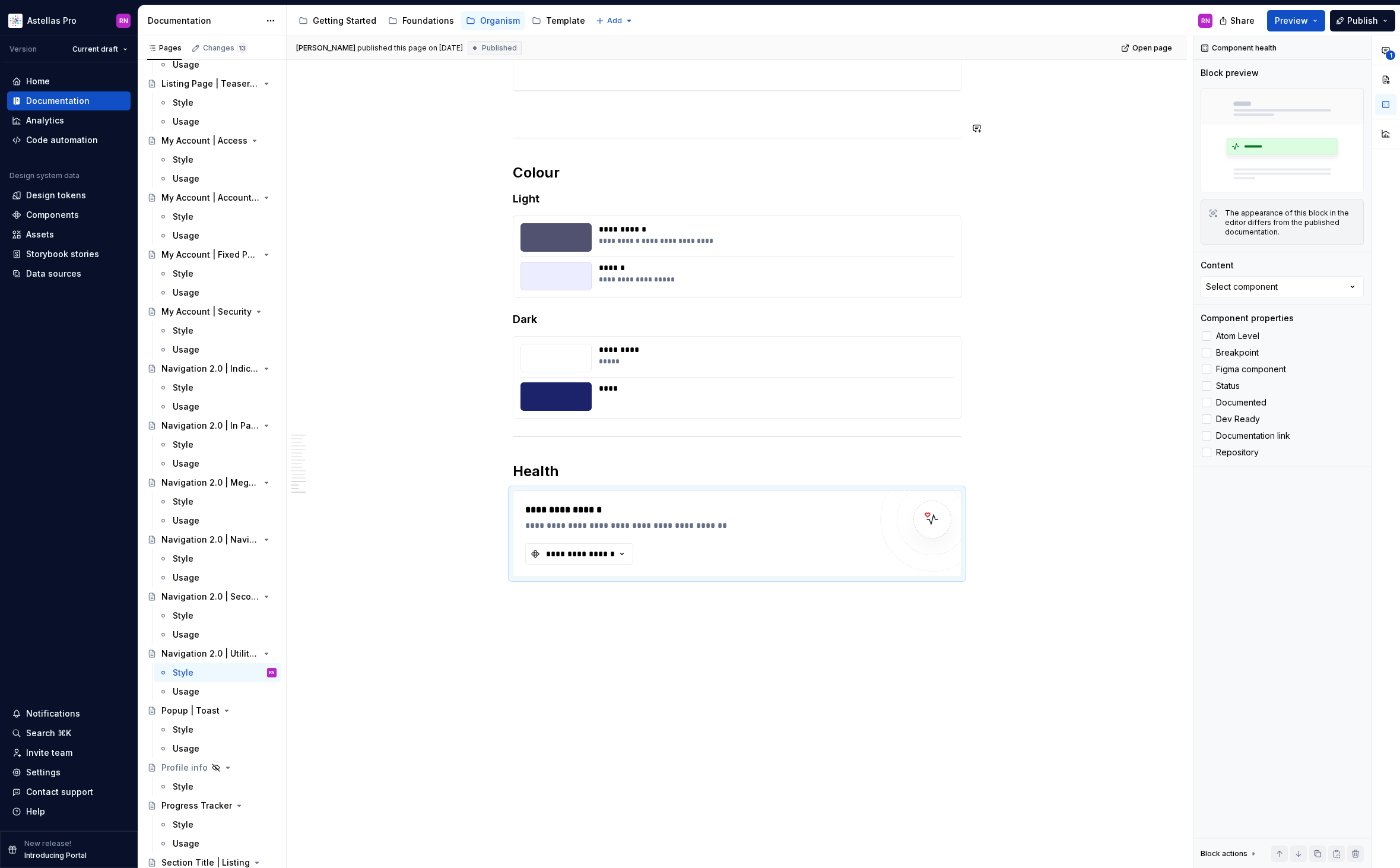
type textarea "*"
click at [600, 548] on div "**********" at bounding box center [580, 554] width 71 height 12
click at [1246, 288] on div "Select component" at bounding box center [1242, 287] width 72 height 12
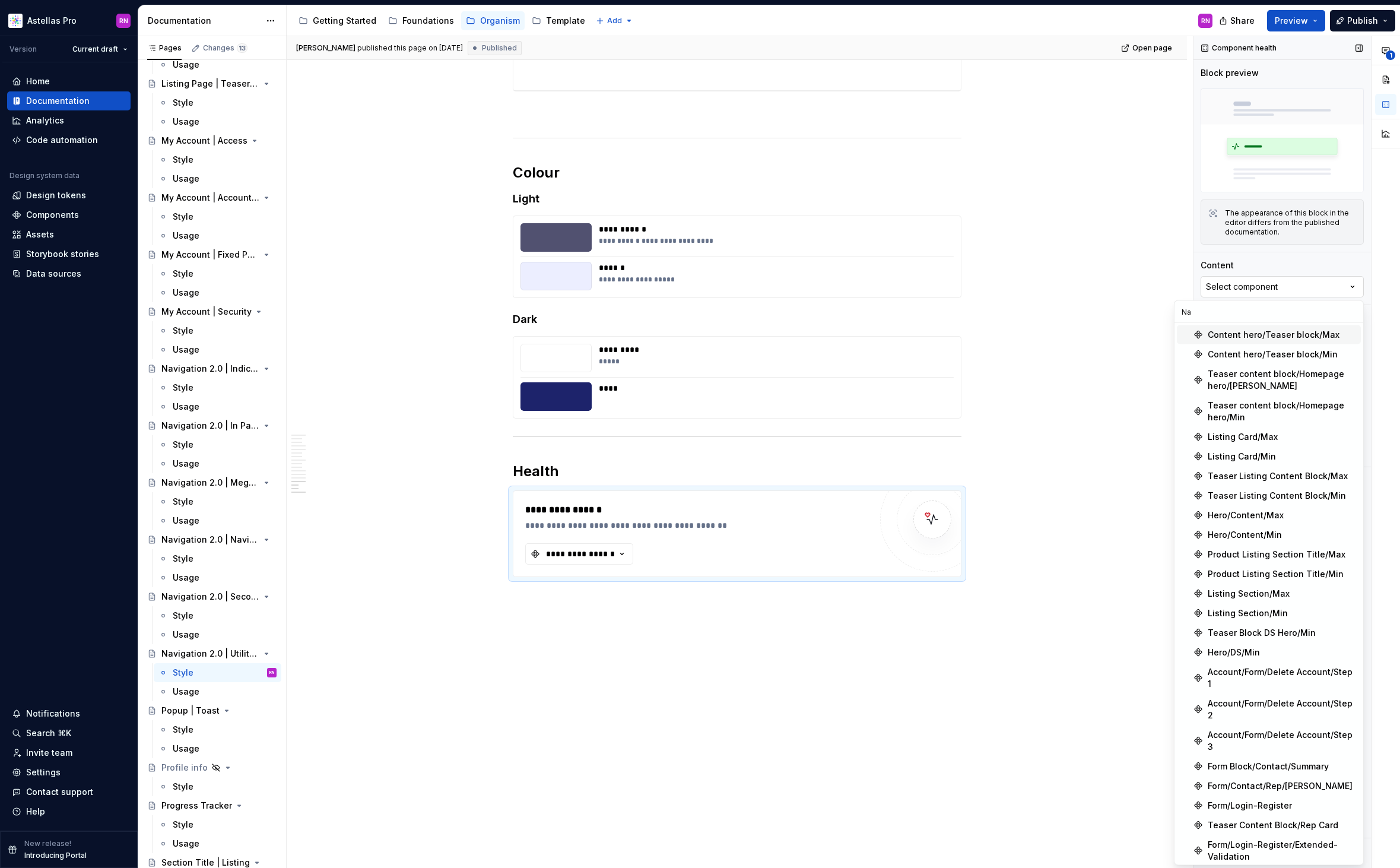
type input "Nav"
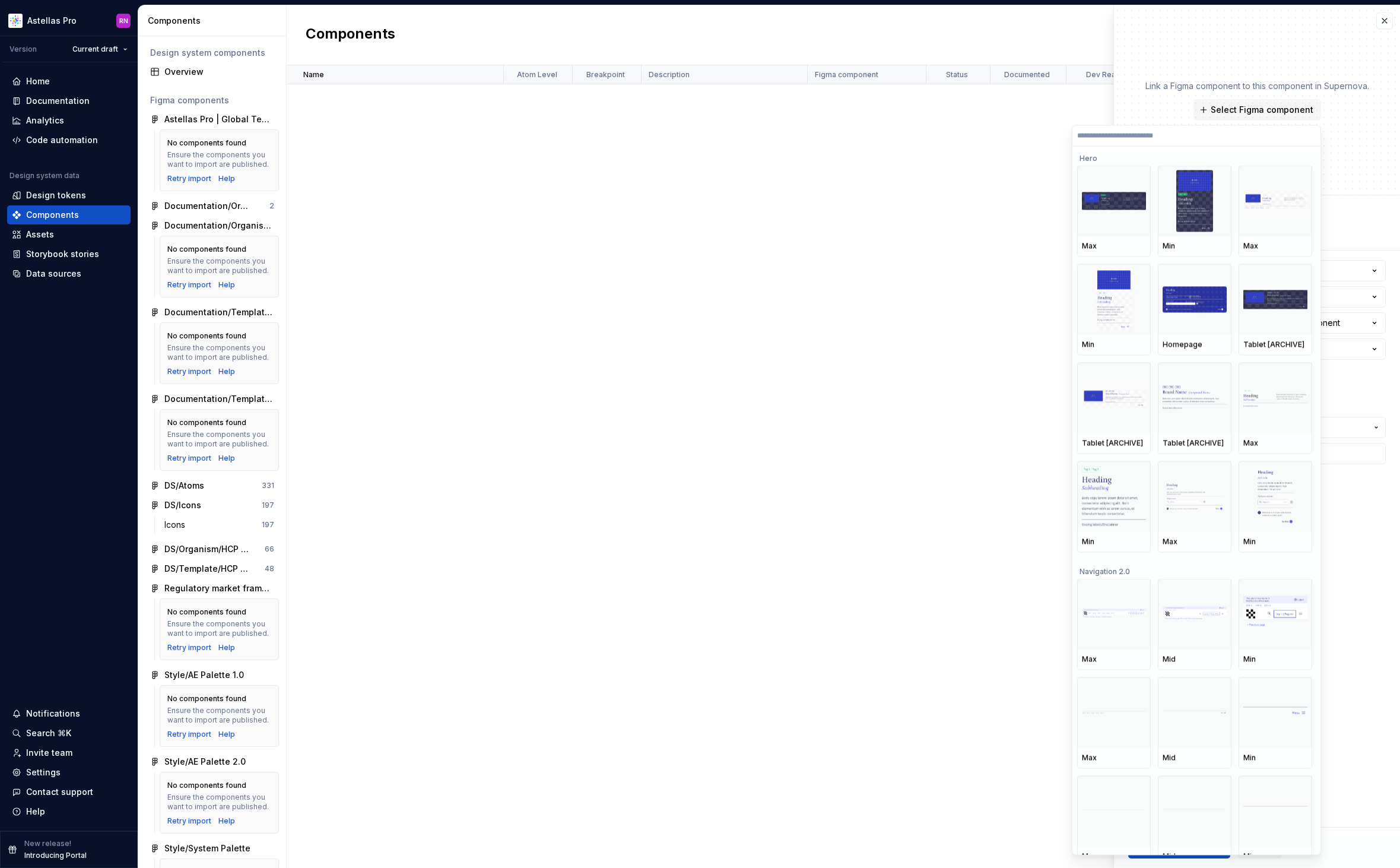
scroll to position [1828, 0]
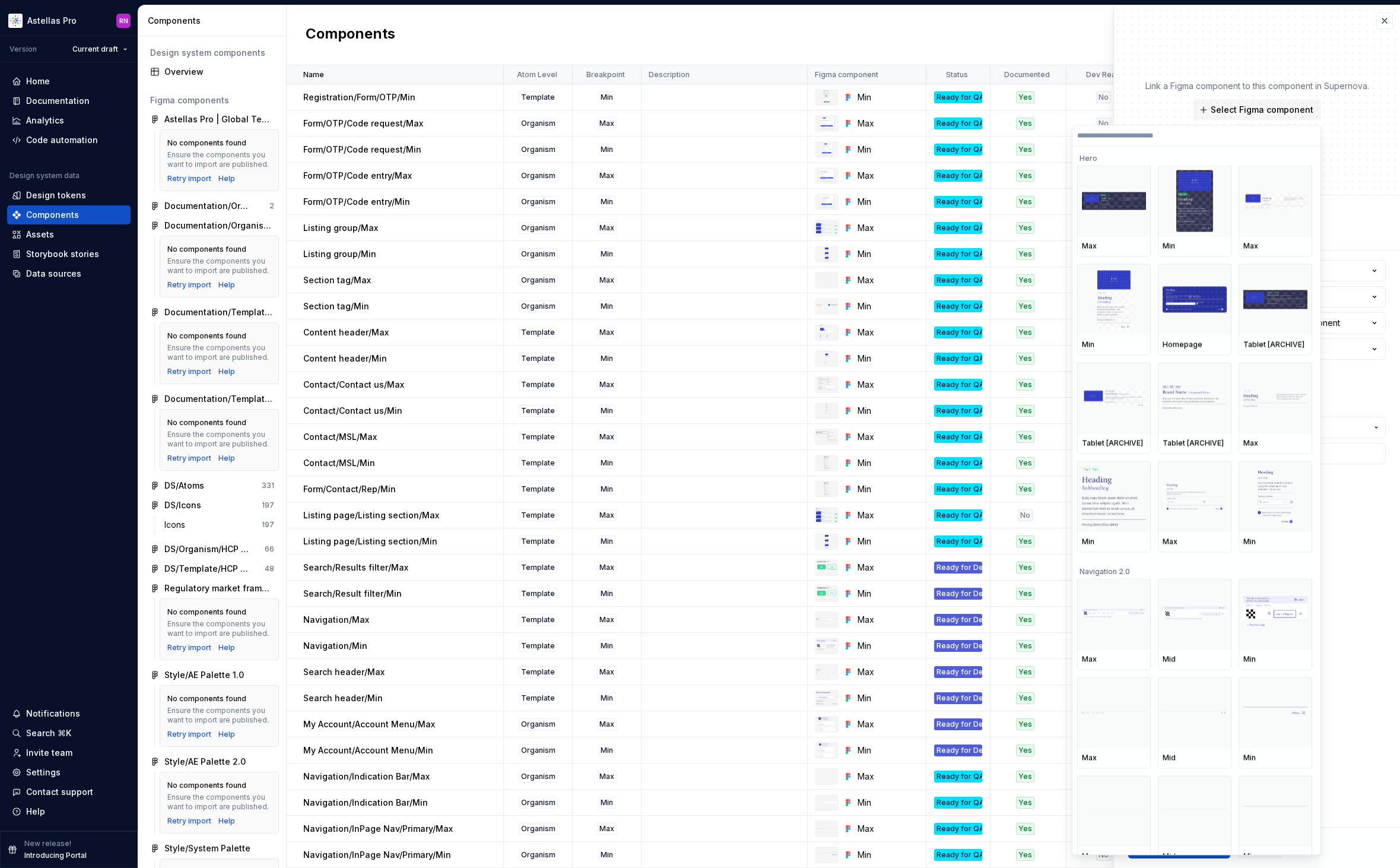
type textarea "*"
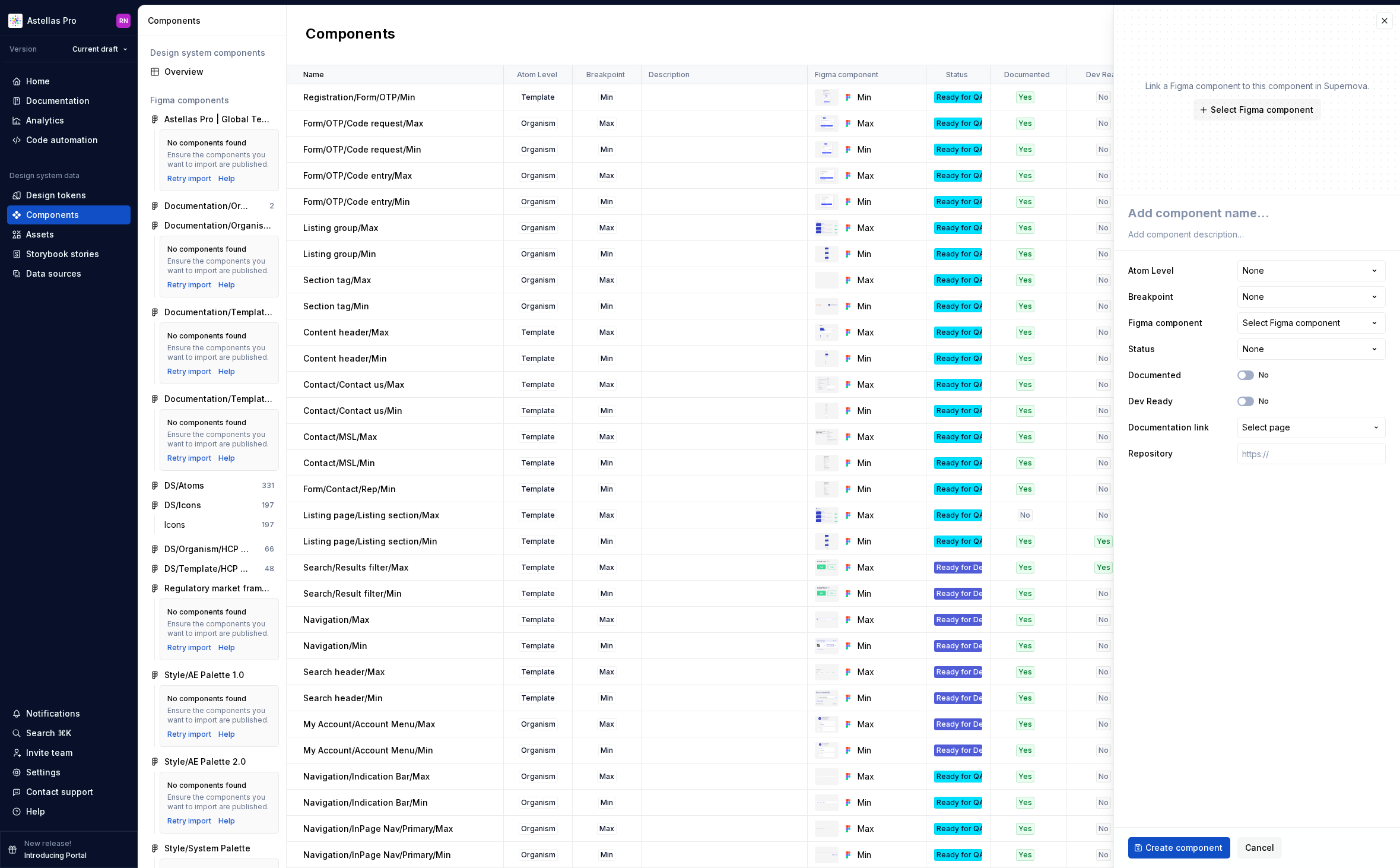
click at [1029, 47] on div "Components New component" at bounding box center [843, 35] width 1113 height 60
click at [1389, 22] on button "button" at bounding box center [1384, 20] width 17 height 17
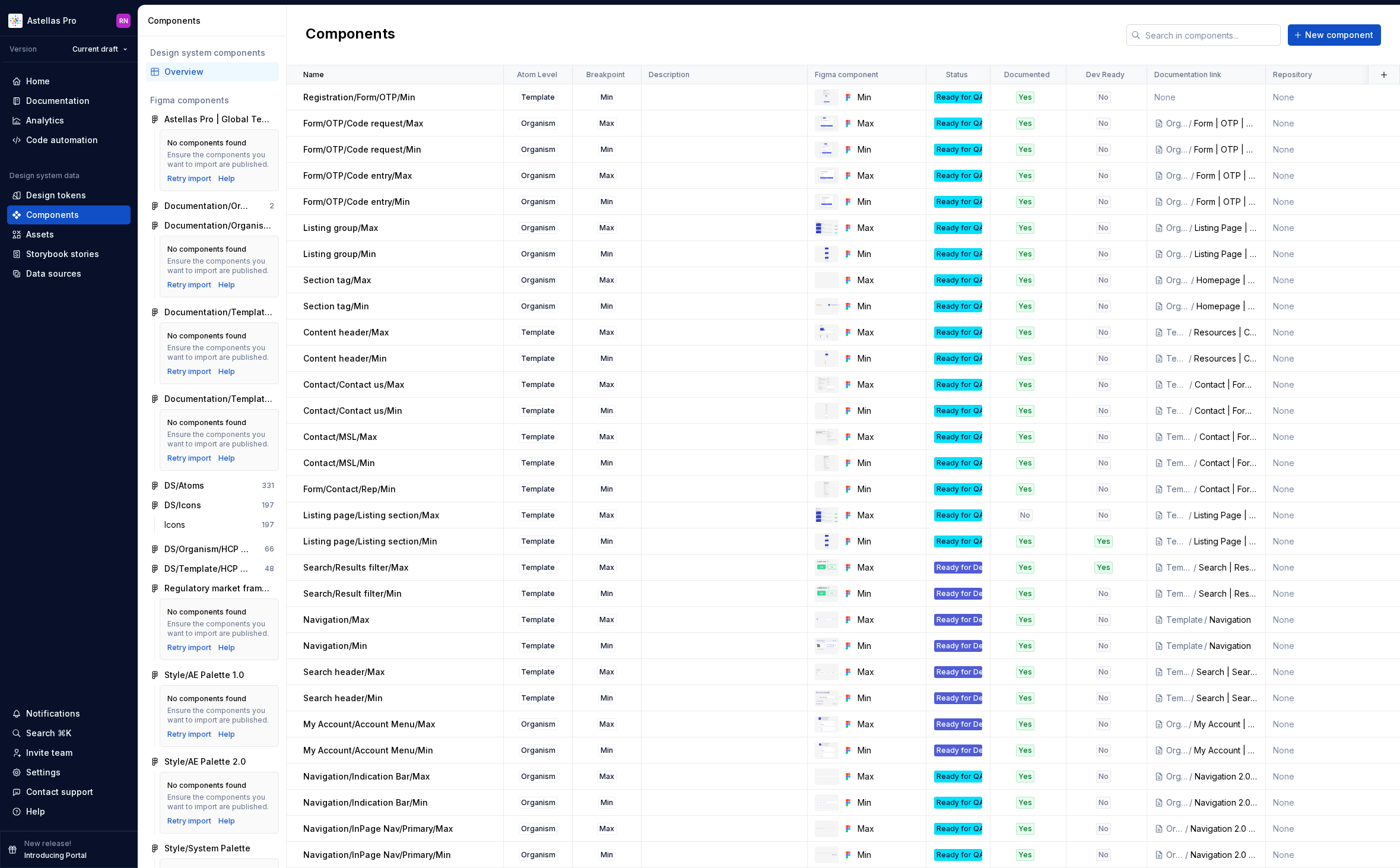
click at [1153, 40] on input "text" at bounding box center [1211, 35] width 140 height 21
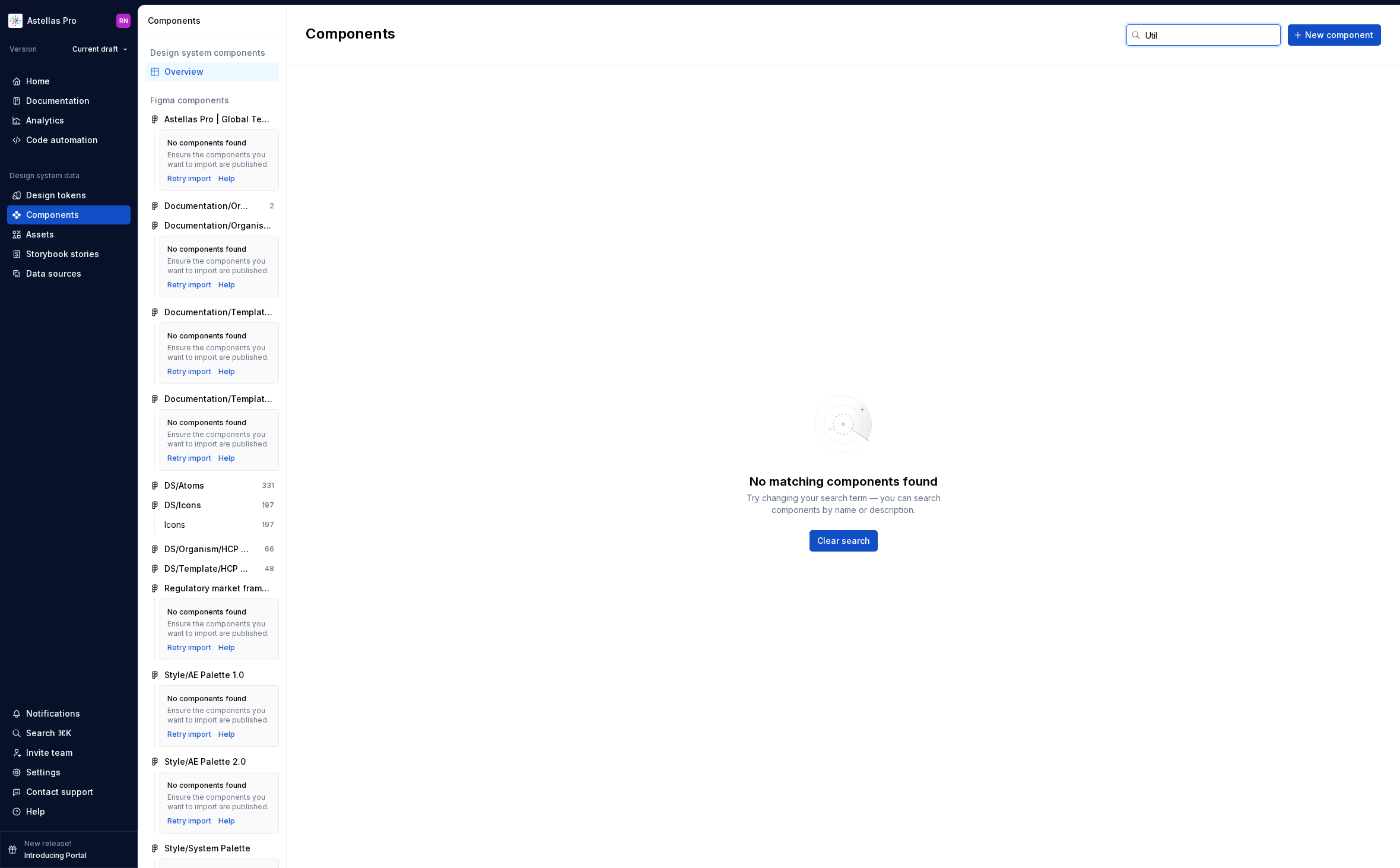
type input "Util"
click at [1334, 34] on span "New component" at bounding box center [1340, 35] width 68 height 12
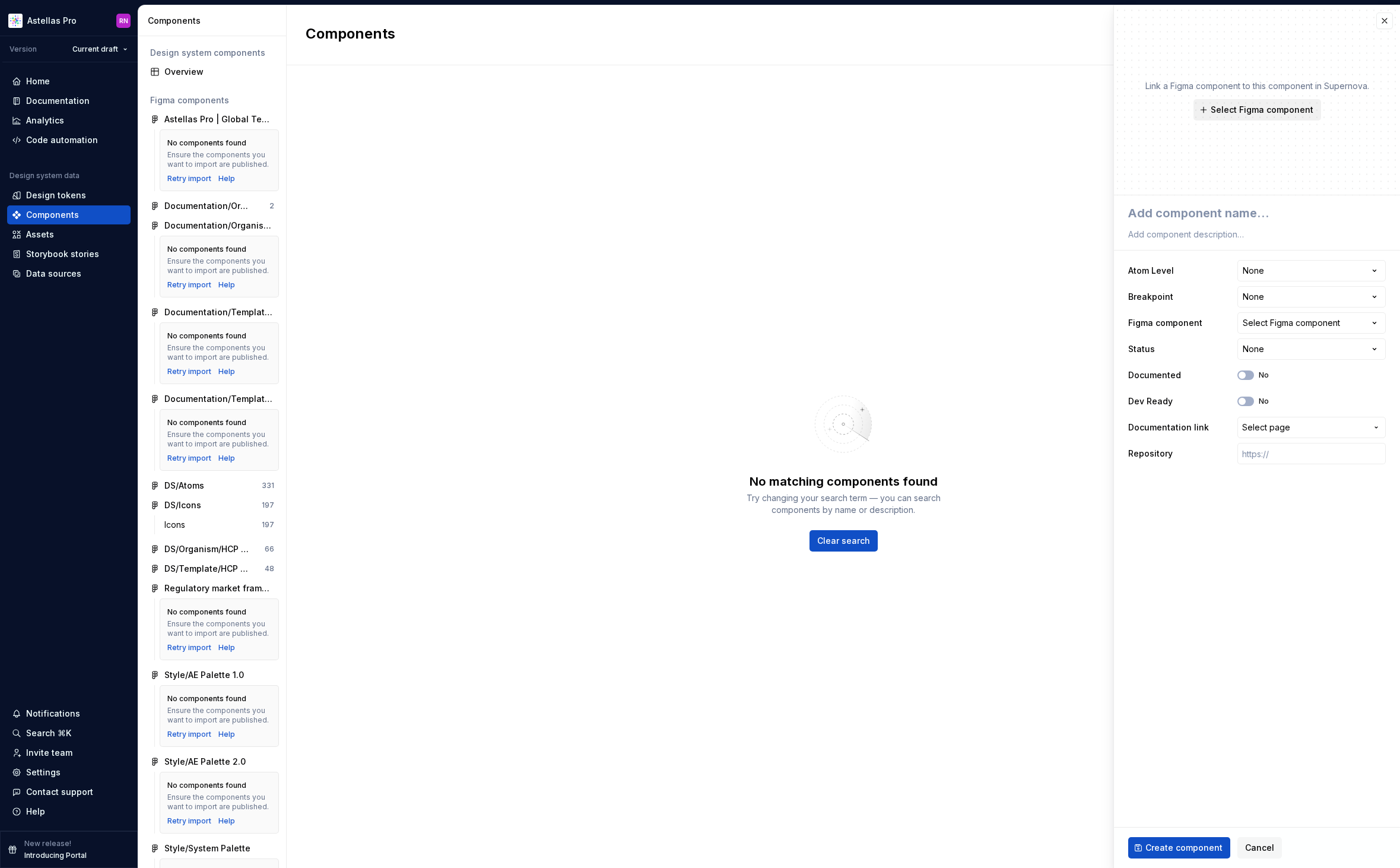
click at [1262, 117] on button "Select Figma component" at bounding box center [1257, 110] width 127 height 21
type textarea "*"
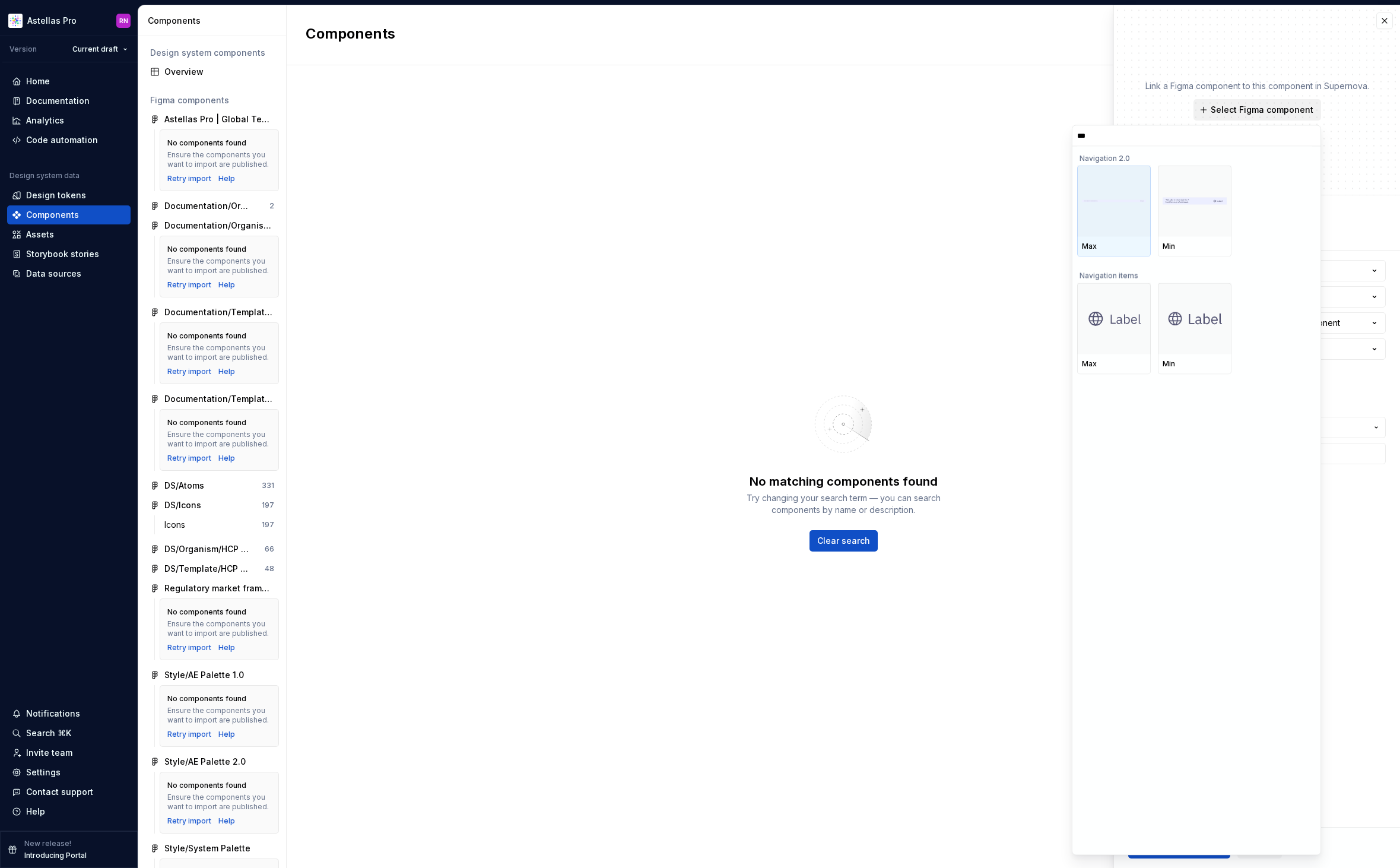
type input "****"
click at [1114, 214] on div at bounding box center [1114, 200] width 74 height 71
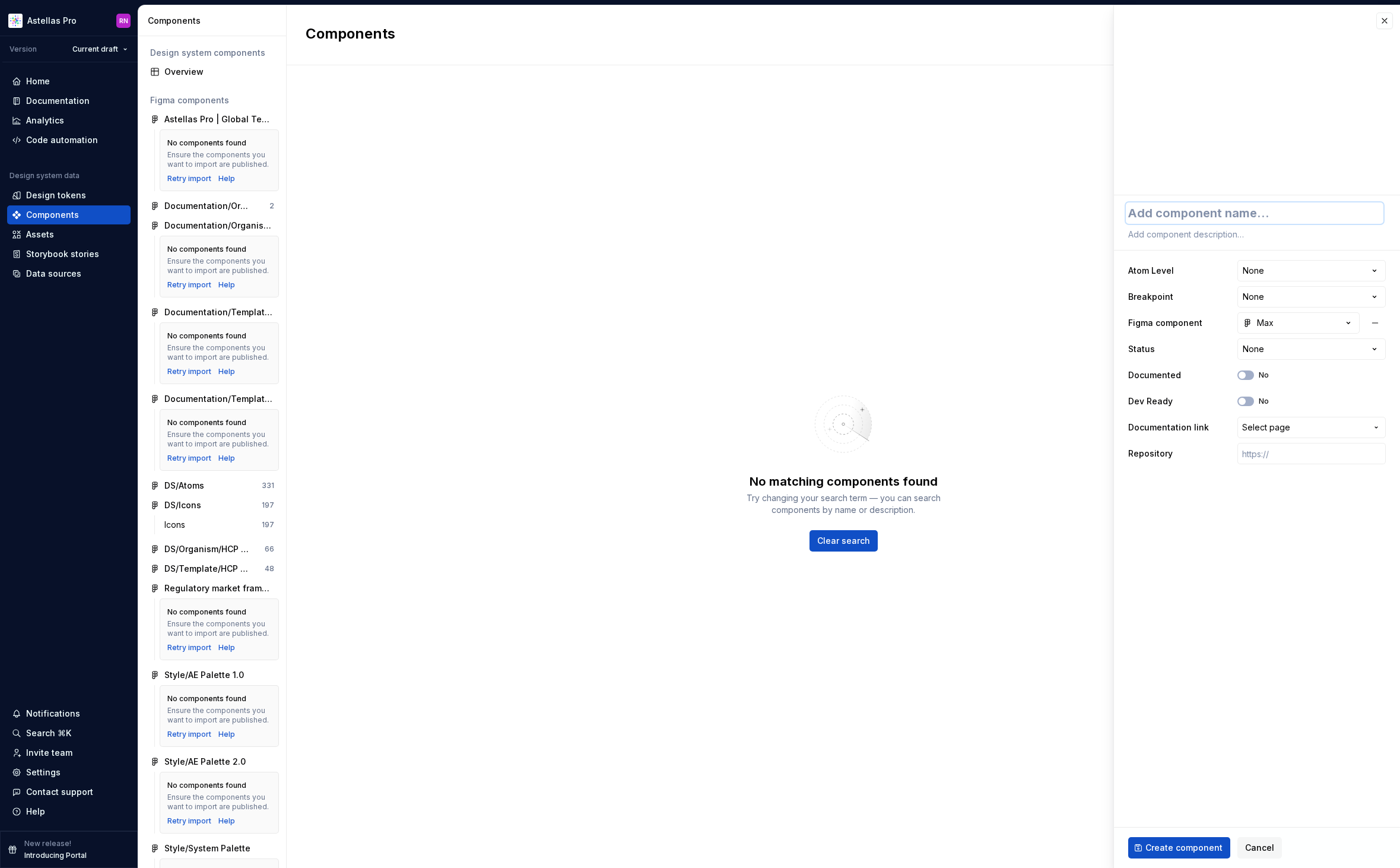
click at [1156, 216] on textarea at bounding box center [1254, 213] width 258 height 21
type textarea "*"
type textarea "U"
type textarea "*"
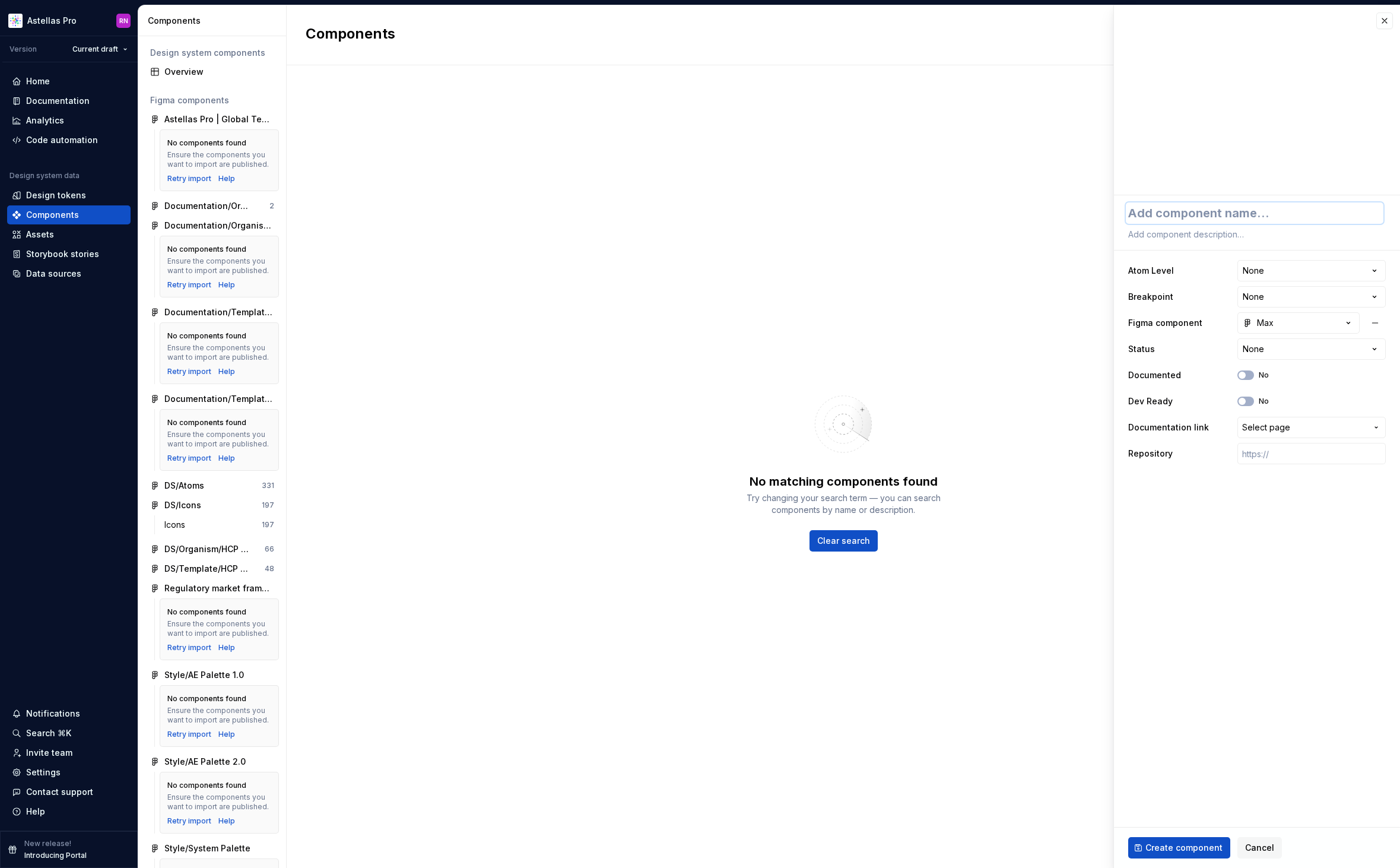
type textarea "N"
type textarea "*"
type textarea "Na"
type textarea "*"
type textarea "Nav"
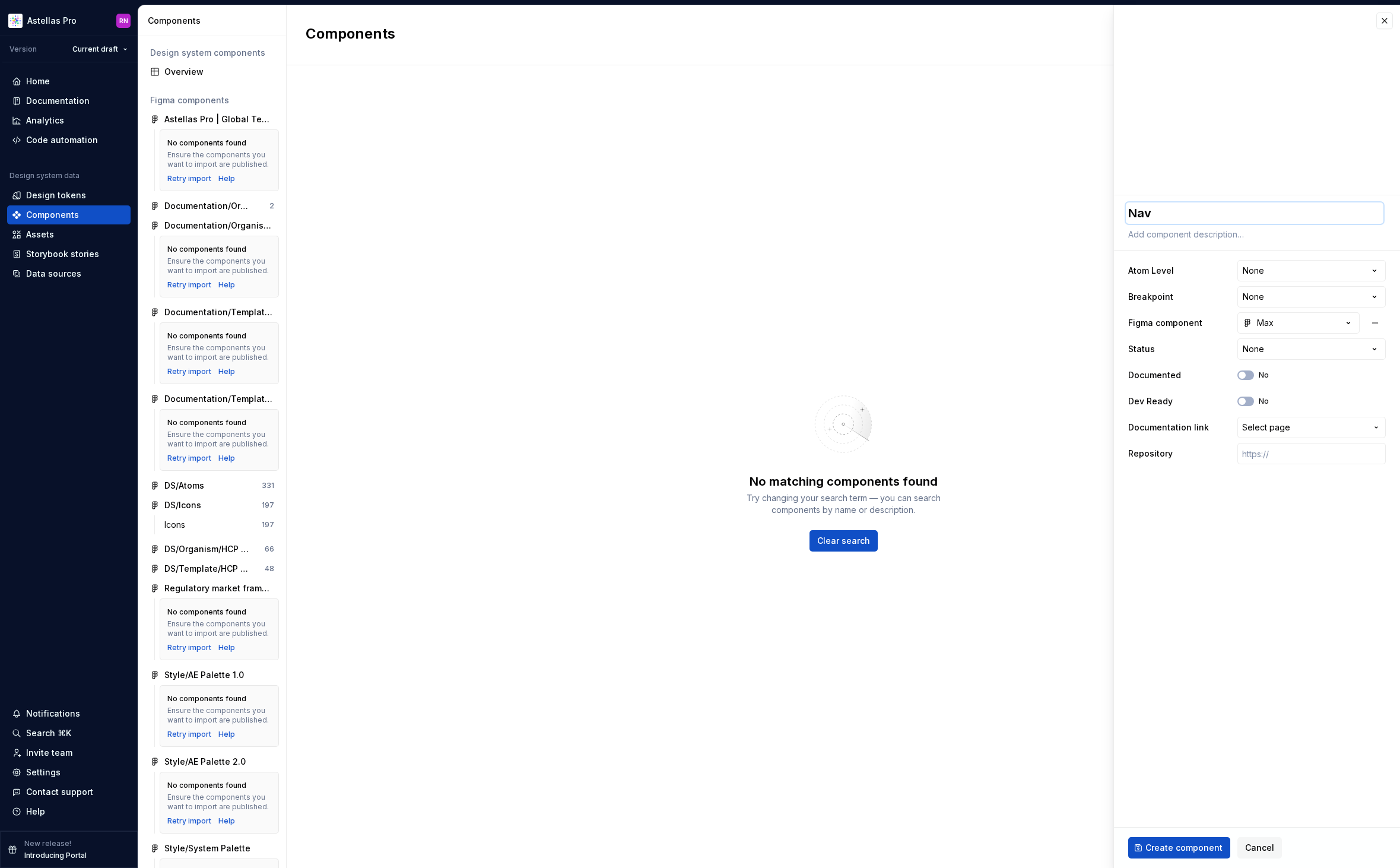
type textarea "*"
type textarea "Navi"
type textarea "*"
type textarea "Navig"
type textarea "*"
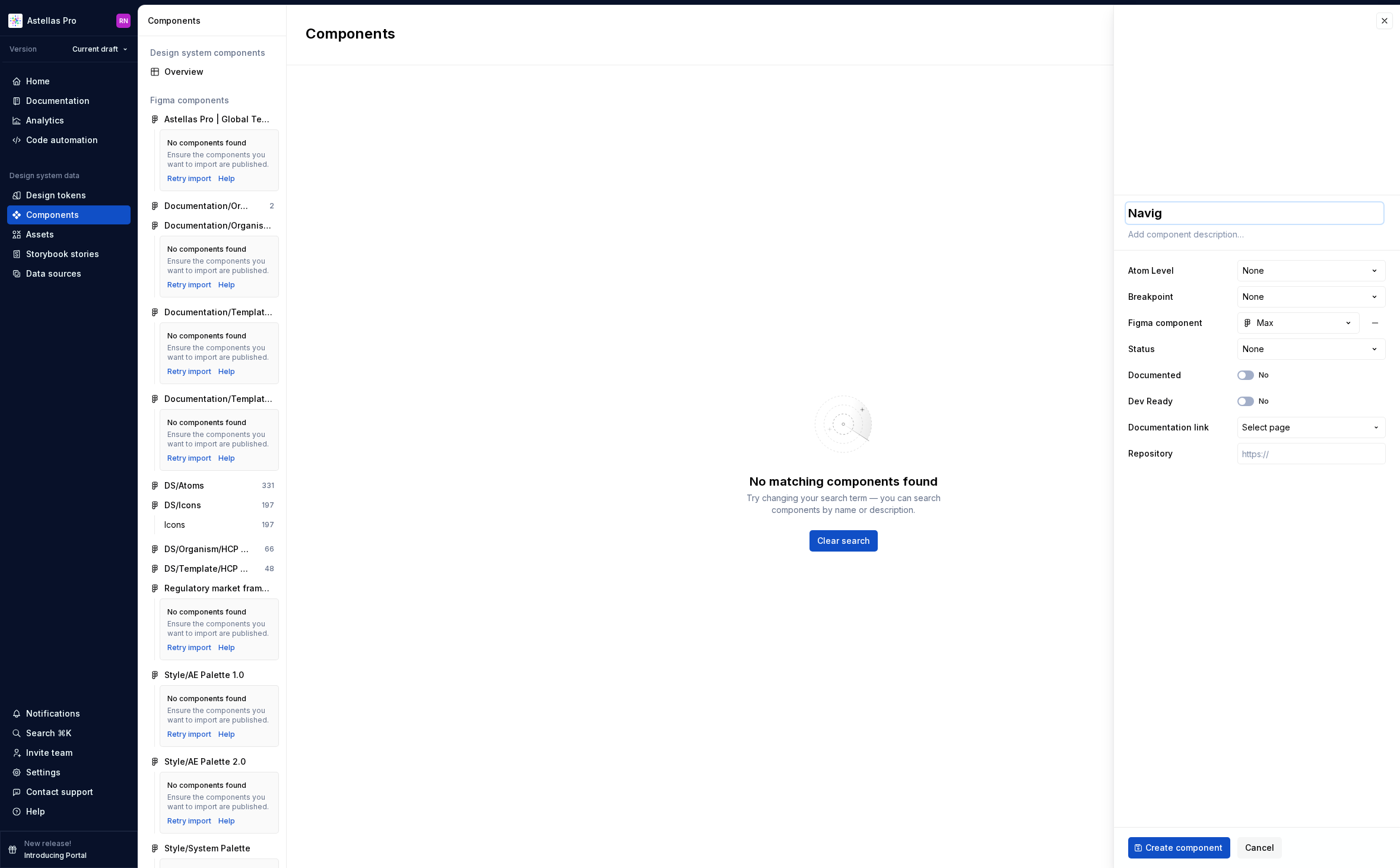
type textarea "Naviga"
type textarea "*"
type textarea "Navigat"
type textarea "*"
type textarea "Navigati"
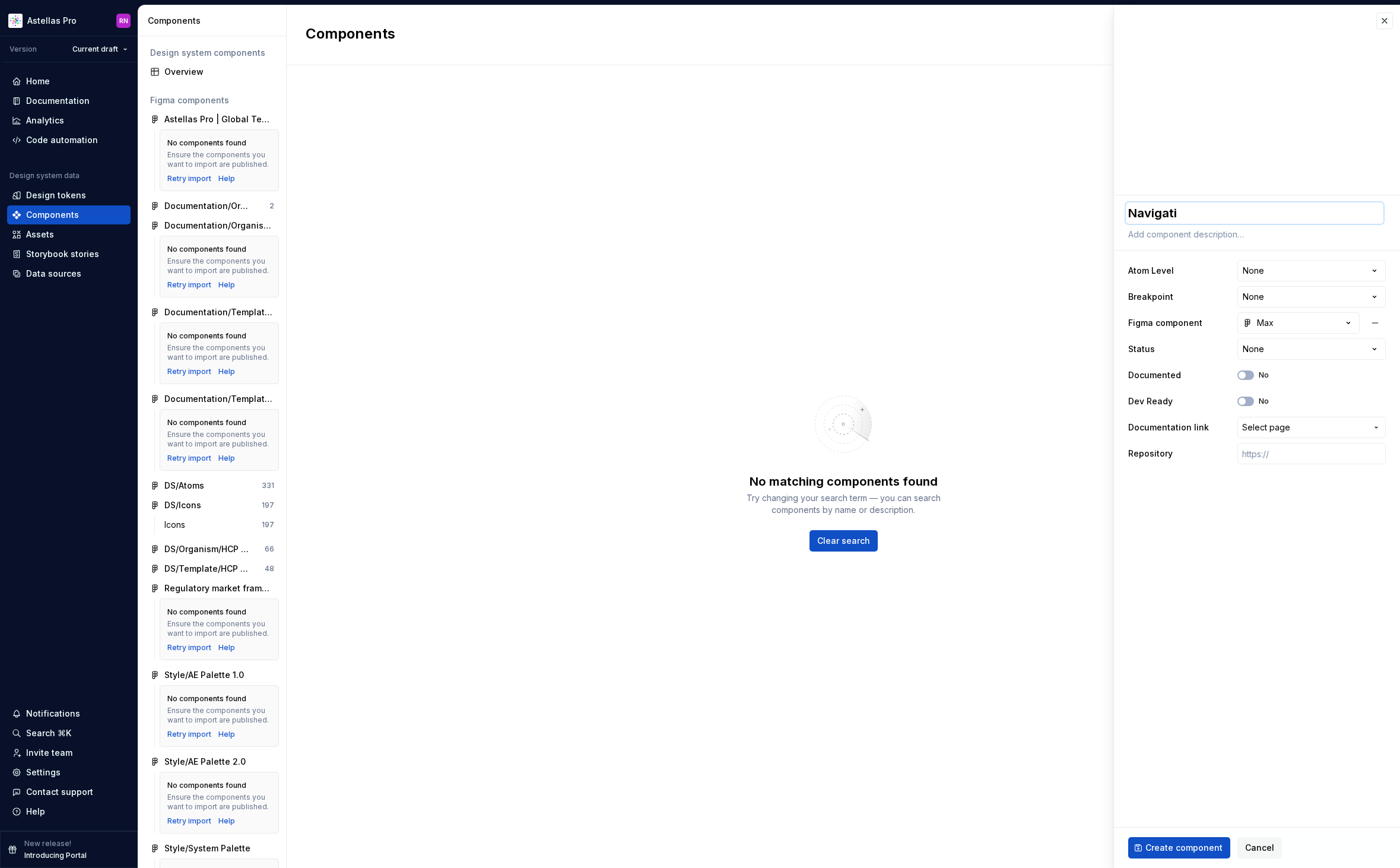
type textarea "*"
type textarea "Navigatio"
type textarea "*"
type textarea "Navigation"
type textarea "*"
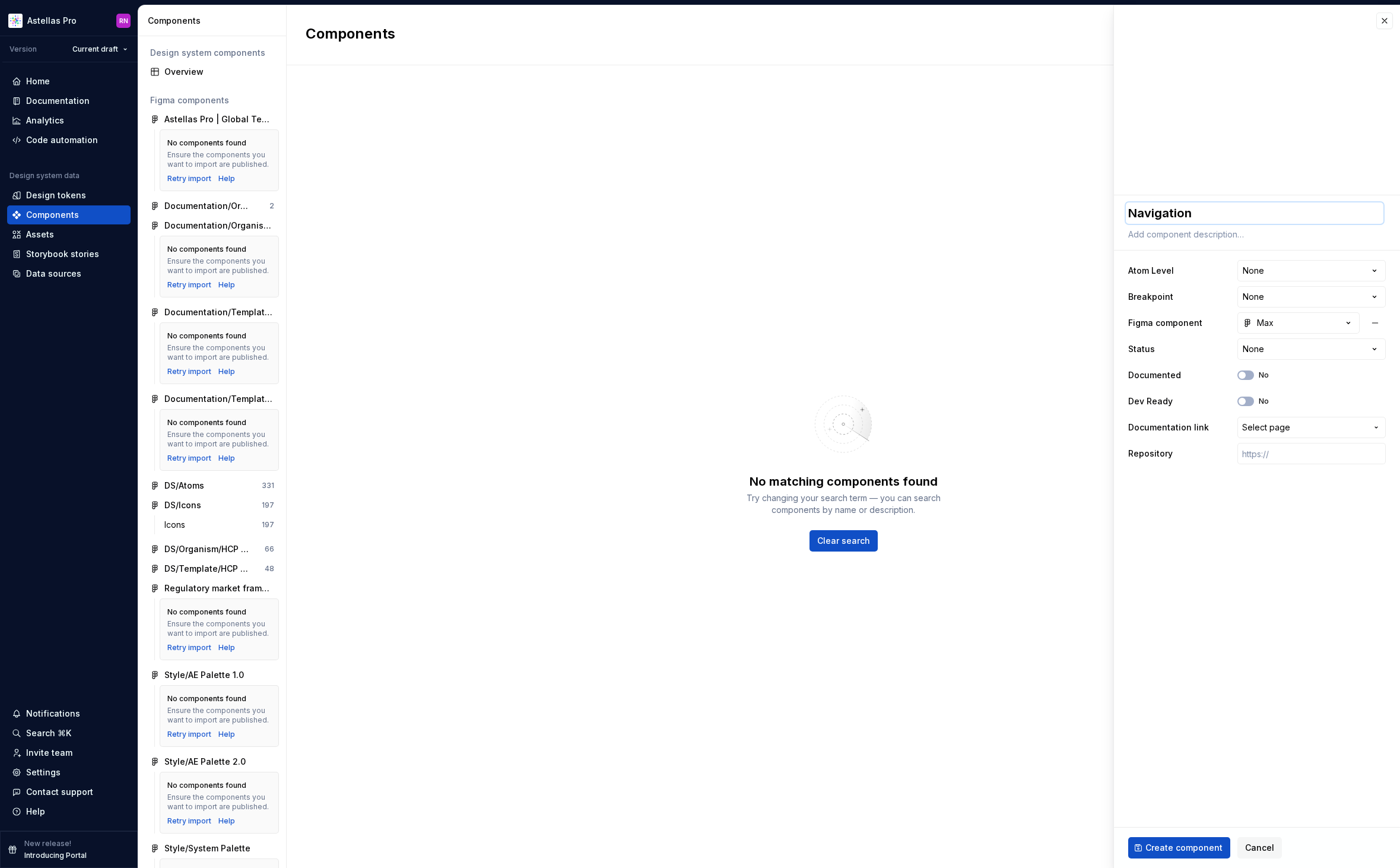
type textarea "Navigation/"
type textarea "*"
type textarea "Navigation/U"
type textarea "*"
type textarea "Navigation/Ut"
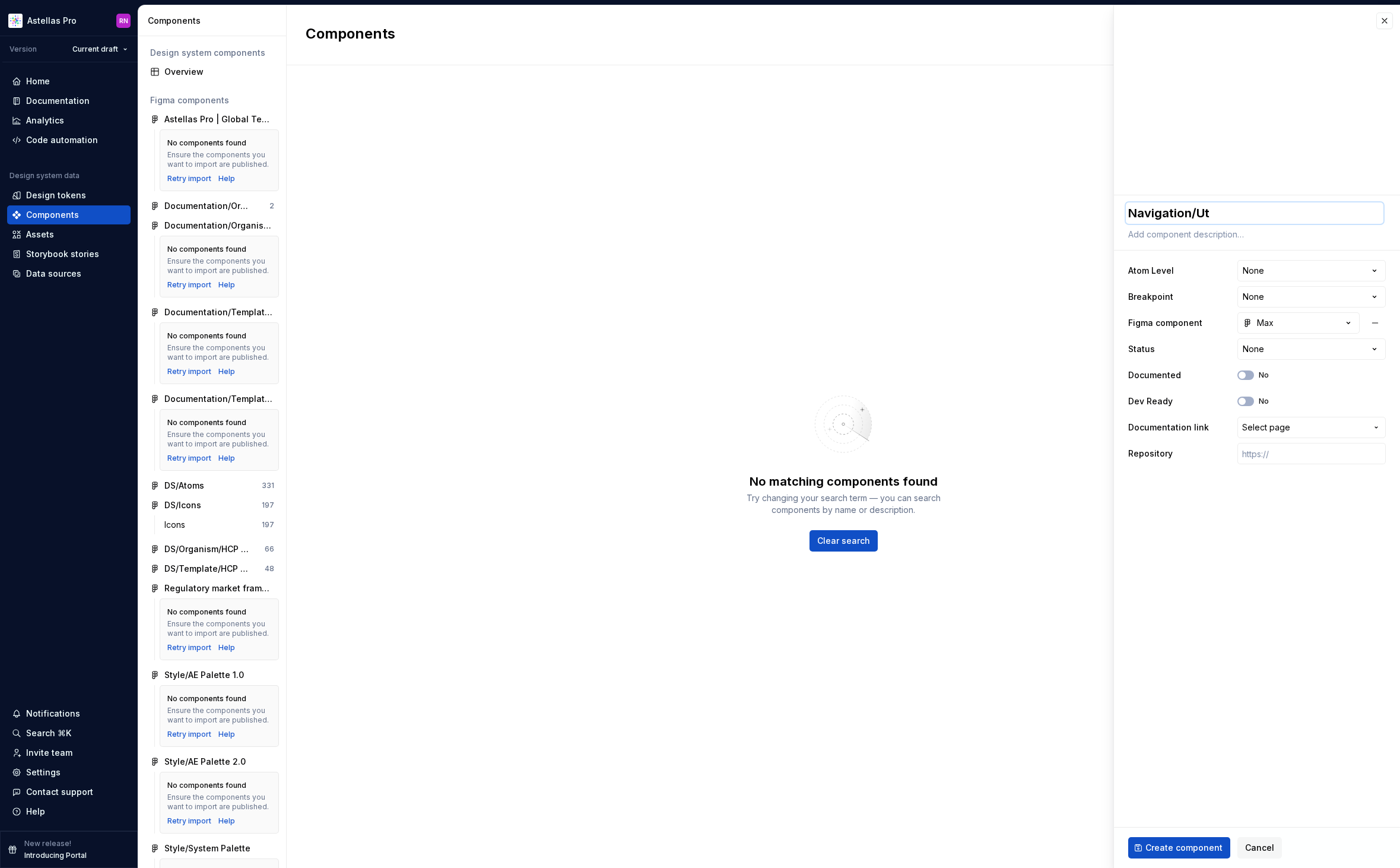
type textarea "*"
type textarea "Navigation/Uti"
type textarea "*"
type textarea "Navigation/Util"
type textarea "*"
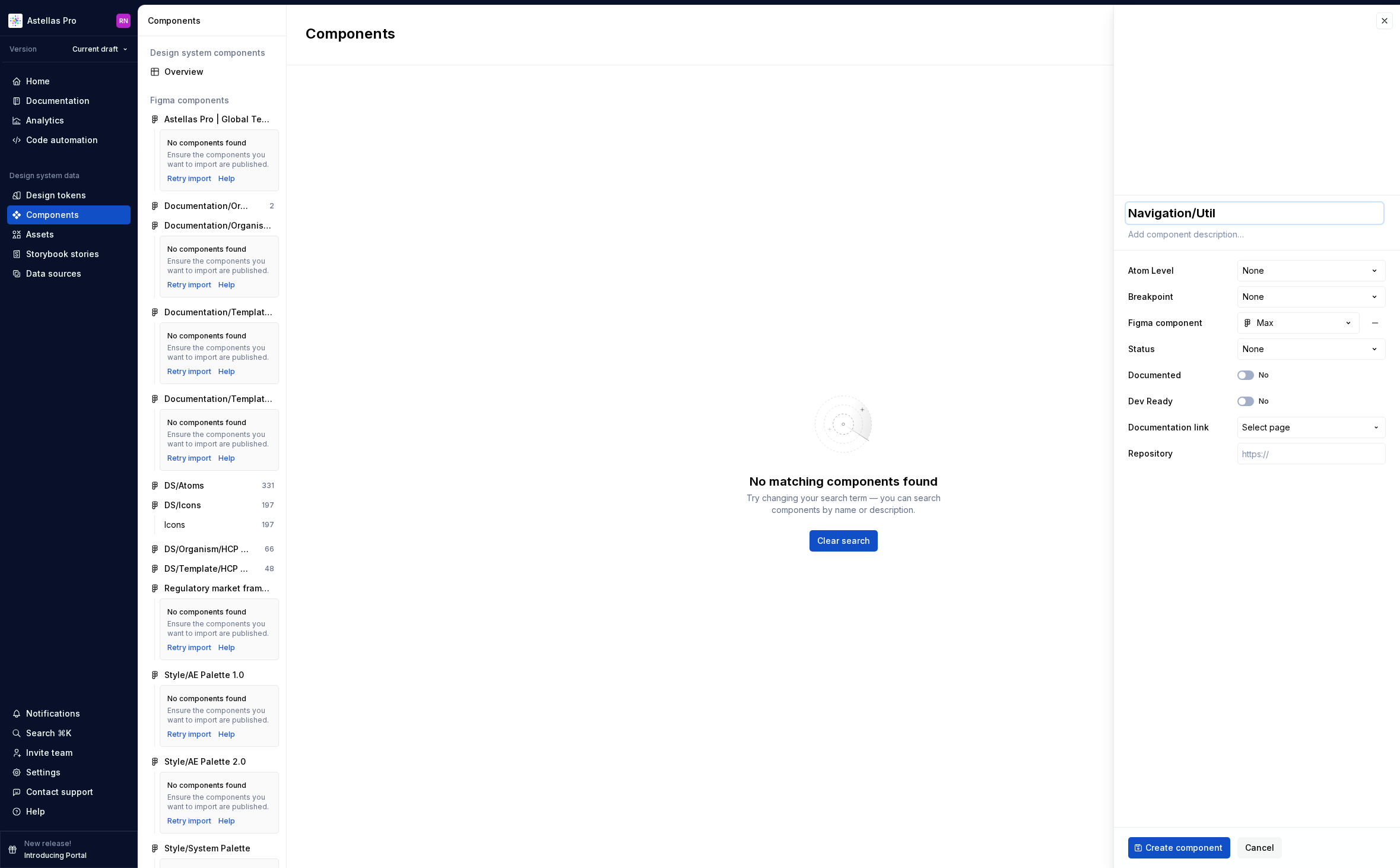
type textarea "Navigation/Utili"
type textarea "*"
type textarea "Navigation/Utilit"
type textarea "*"
type textarea "Navigation/Utility"
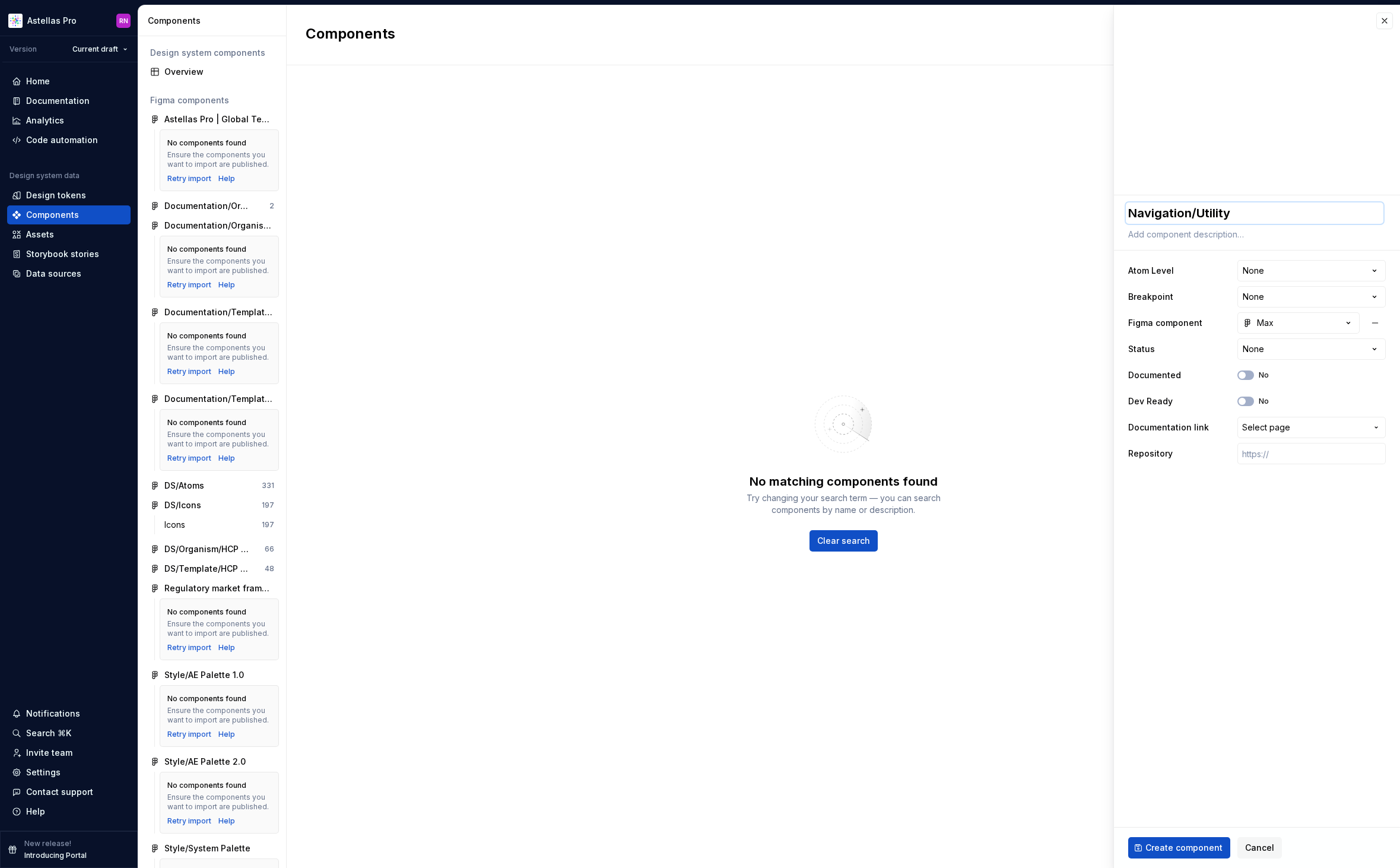
type textarea "*"
type textarea "Navigation/Utility"
type textarea "*"
type textarea "Navigation/Utility B"
type textarea "*"
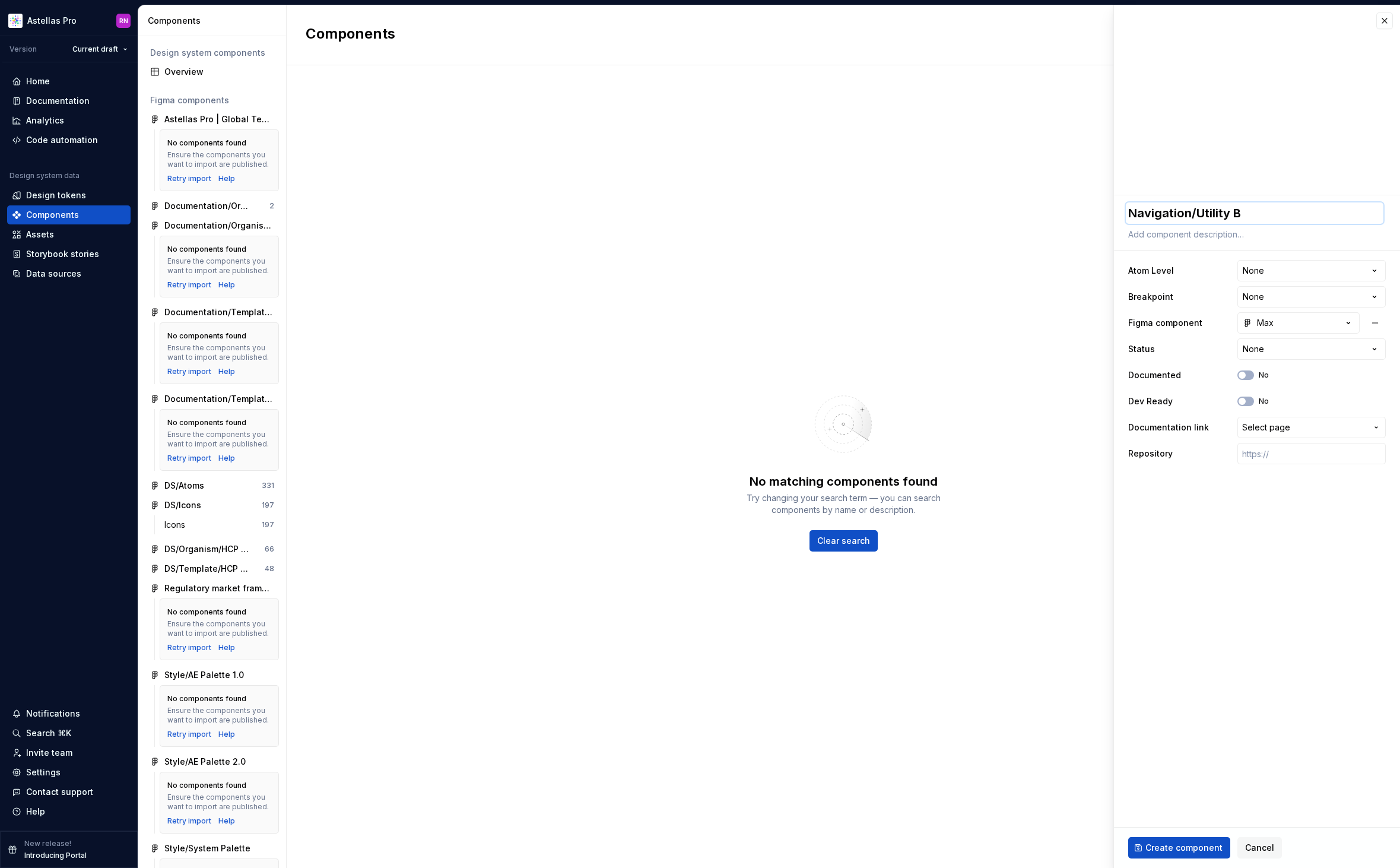
type textarea "Navigation/Utility Ba"
type textarea "*"
type textarea "Navigation/Utility Bar"
type textarea "*"
type textarea "Navigation/Utility Bar/"
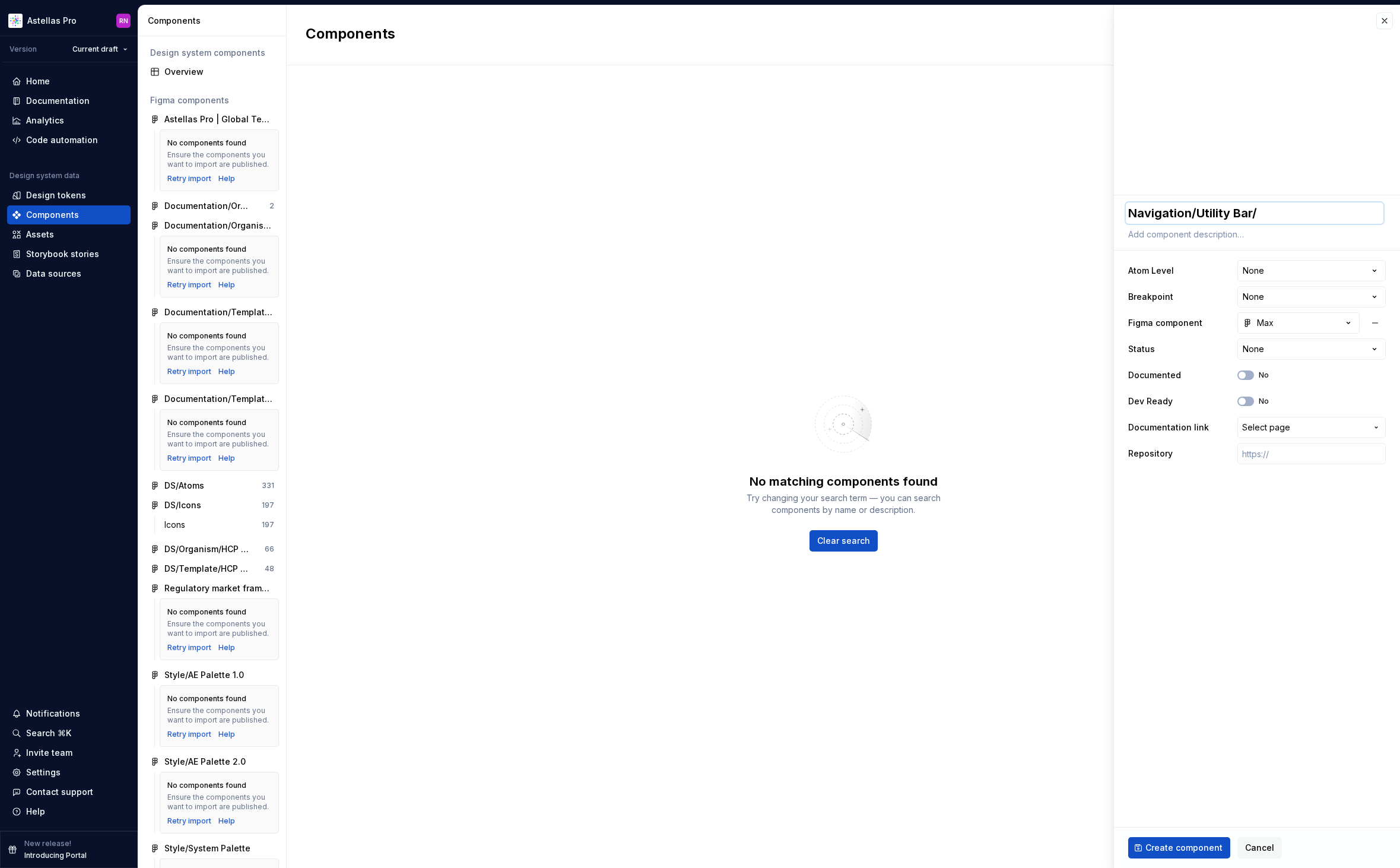
type textarea "*"
type textarea "Navigation/Utility Bar/M"
type textarea "*"
type textarea "Navigation/Utility Bar/Ma"
type textarea "*"
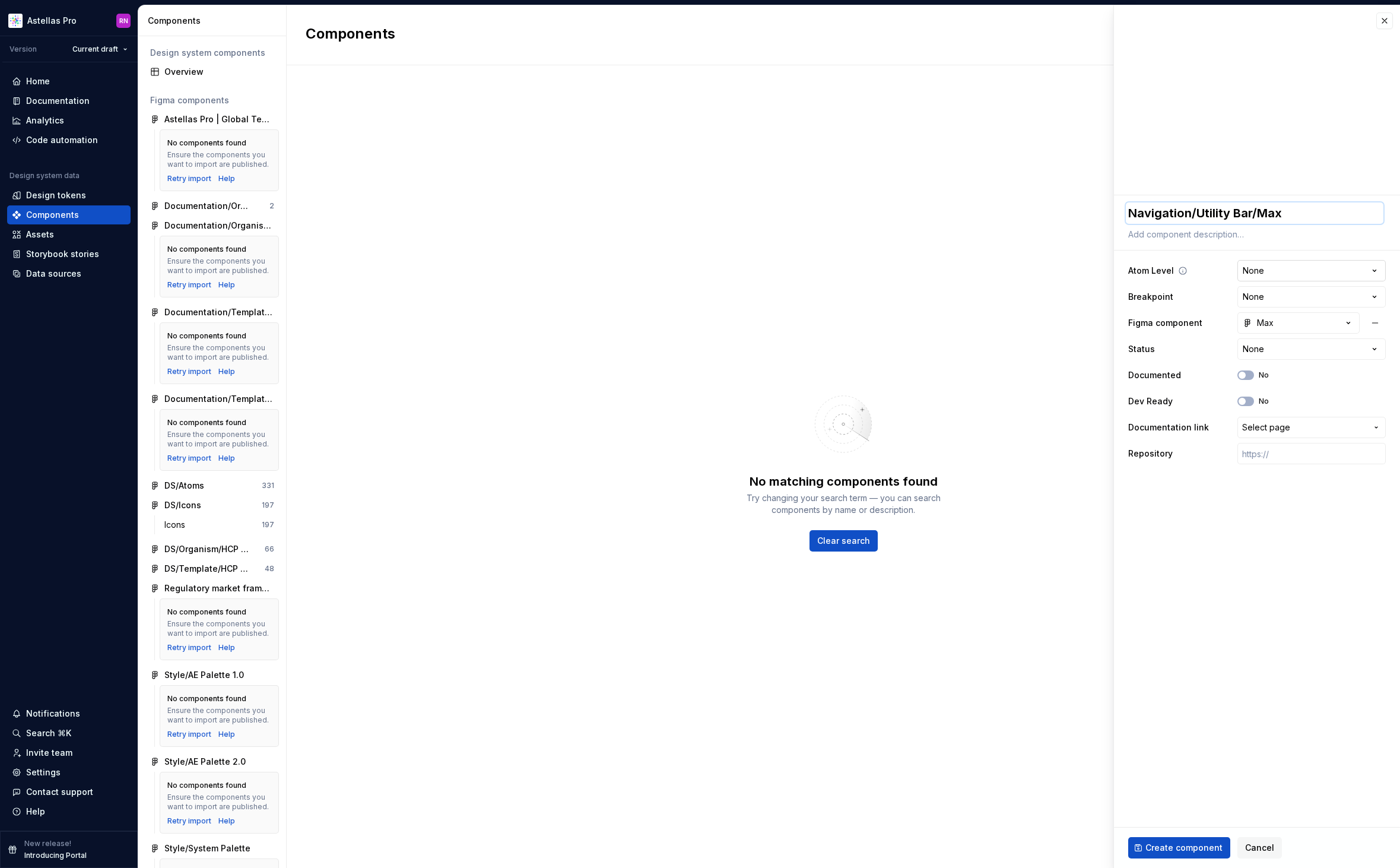
type textarea "Navigation/Utility Bar/Max"
click at [1265, 268] on html "Astellas Pro RN Version Current draft Home Documentation Analytics Code automat…" at bounding box center [700, 434] width 1400 height 868
select select "**********"
type textarea "*"
click at [1274, 300] on html "Astellas Pro RN Version Current draft Home Documentation Analytics Code automat…" at bounding box center [700, 434] width 1400 height 868
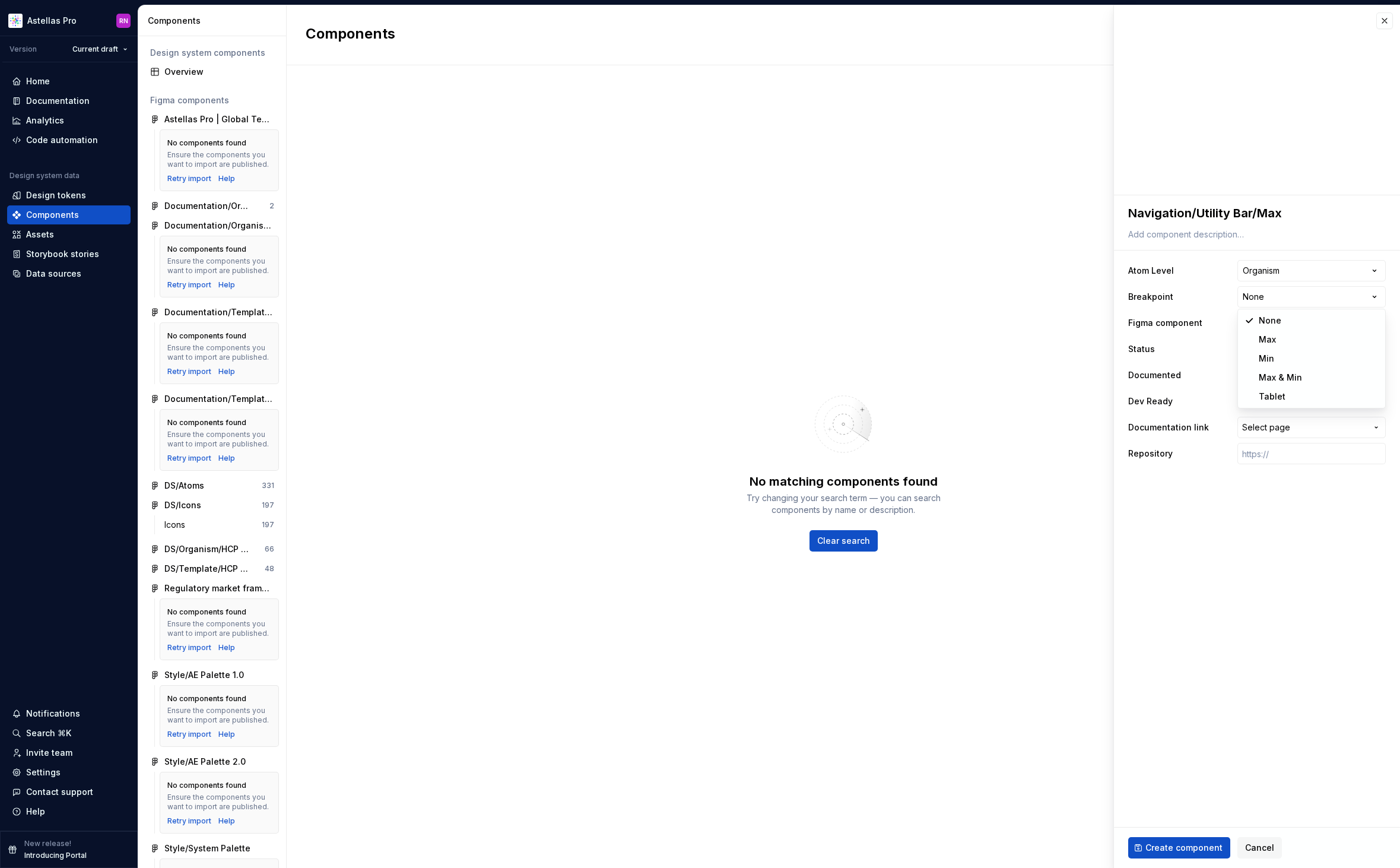
select select "**********"
type textarea "*"
click at [1269, 321] on div "Max" at bounding box center [1259, 323] width 31 height 12
click at [1193, 304] on html "Astellas Pro RN Version Current draft Home Documentation Analytics Code automat…" at bounding box center [700, 434] width 1400 height 868
click at [1271, 348] on html "Astellas Pro RN Version Current draft Home Documentation Analytics Code automat…" at bounding box center [700, 434] width 1400 height 868
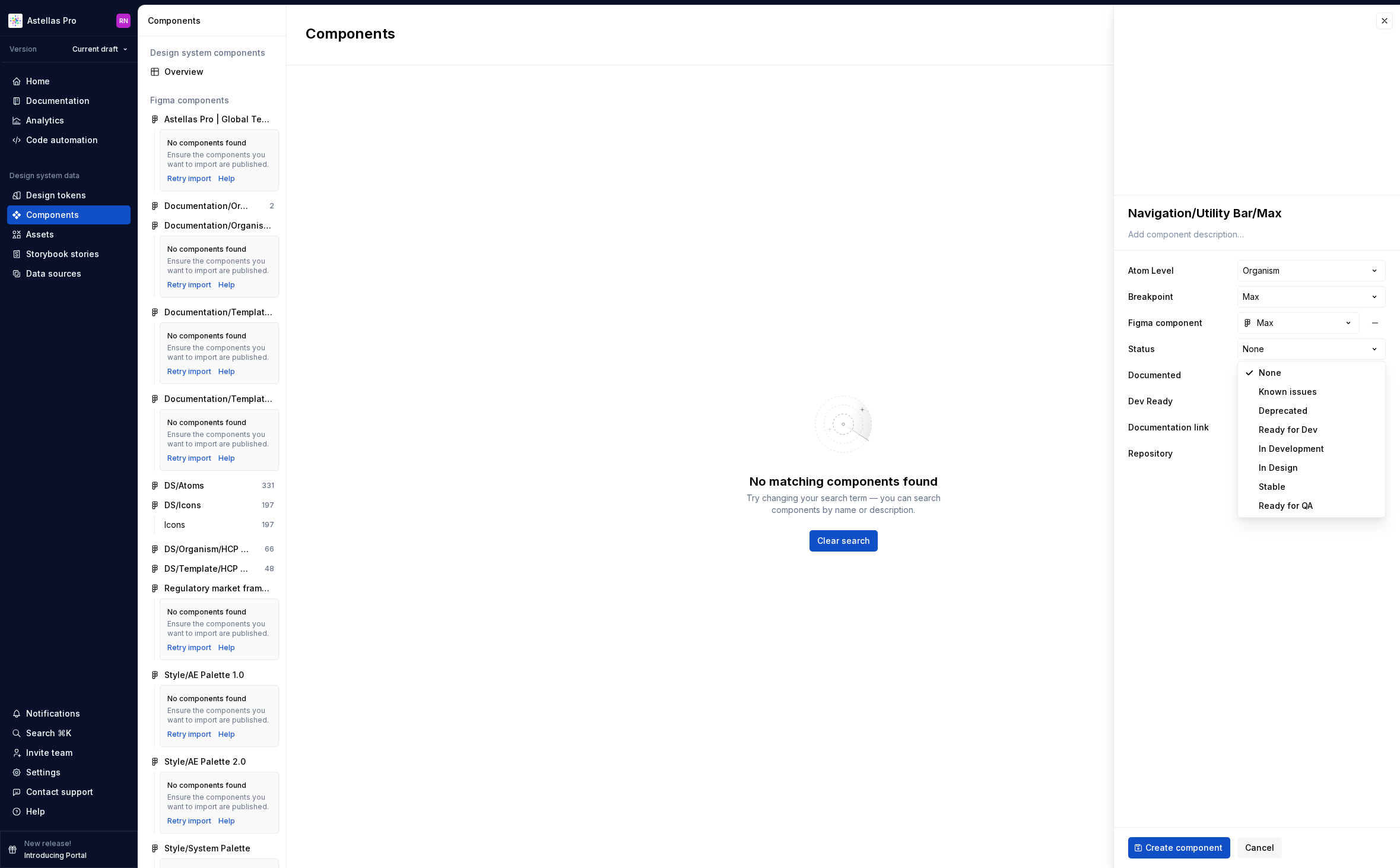
select select "**********"
click at [1246, 374] on icon "button" at bounding box center [1242, 374] width 10 height 7
type textarea "*"
click at [1286, 440] on div "**********" at bounding box center [1257, 362] width 258 height 209
click at [1283, 434] on button "Select page" at bounding box center [1312, 428] width 149 height 21
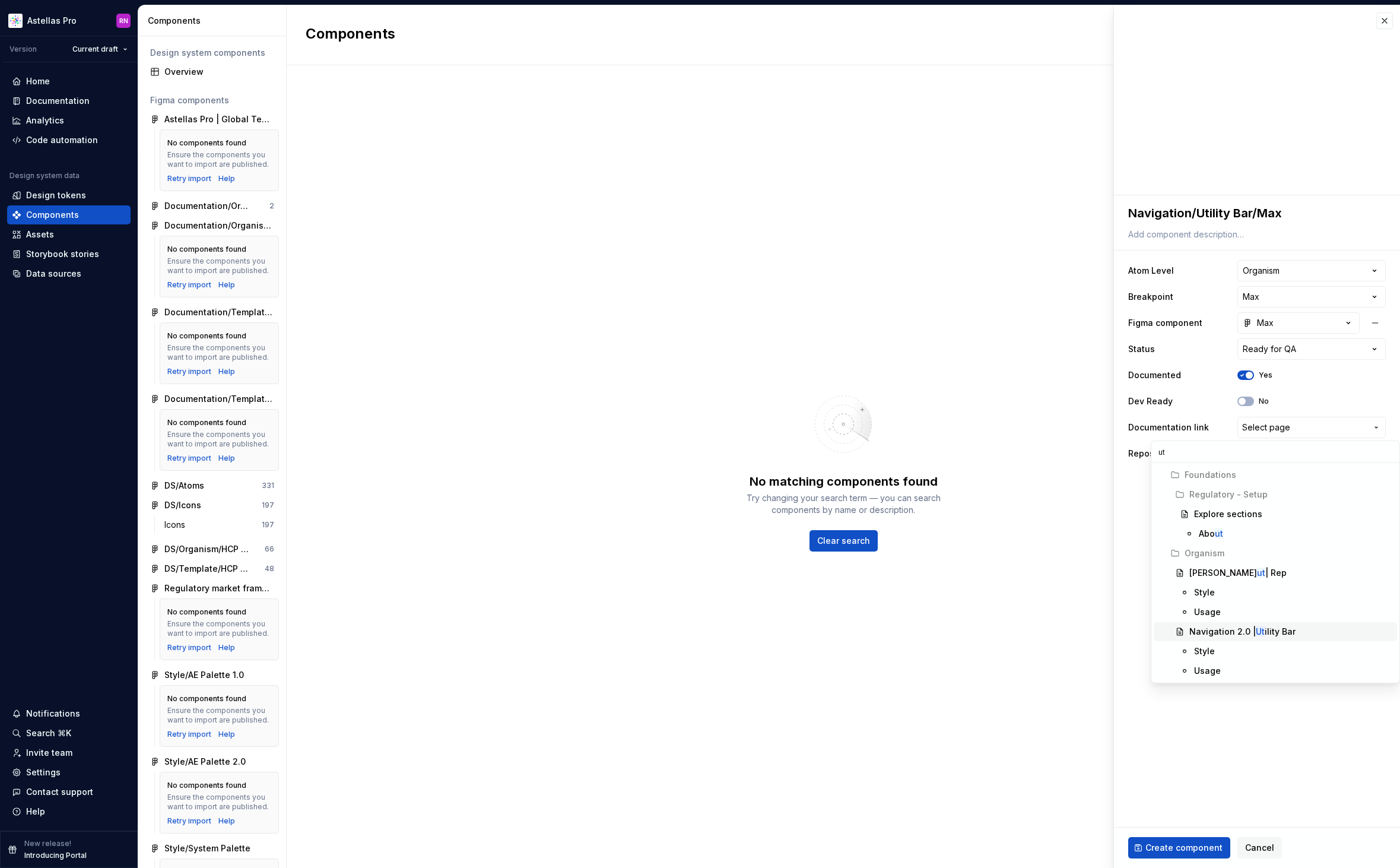
type input "ut"
click at [1276, 632] on div "Navigation 2.0 | Ut ility Bar" at bounding box center [1242, 632] width 106 height 12
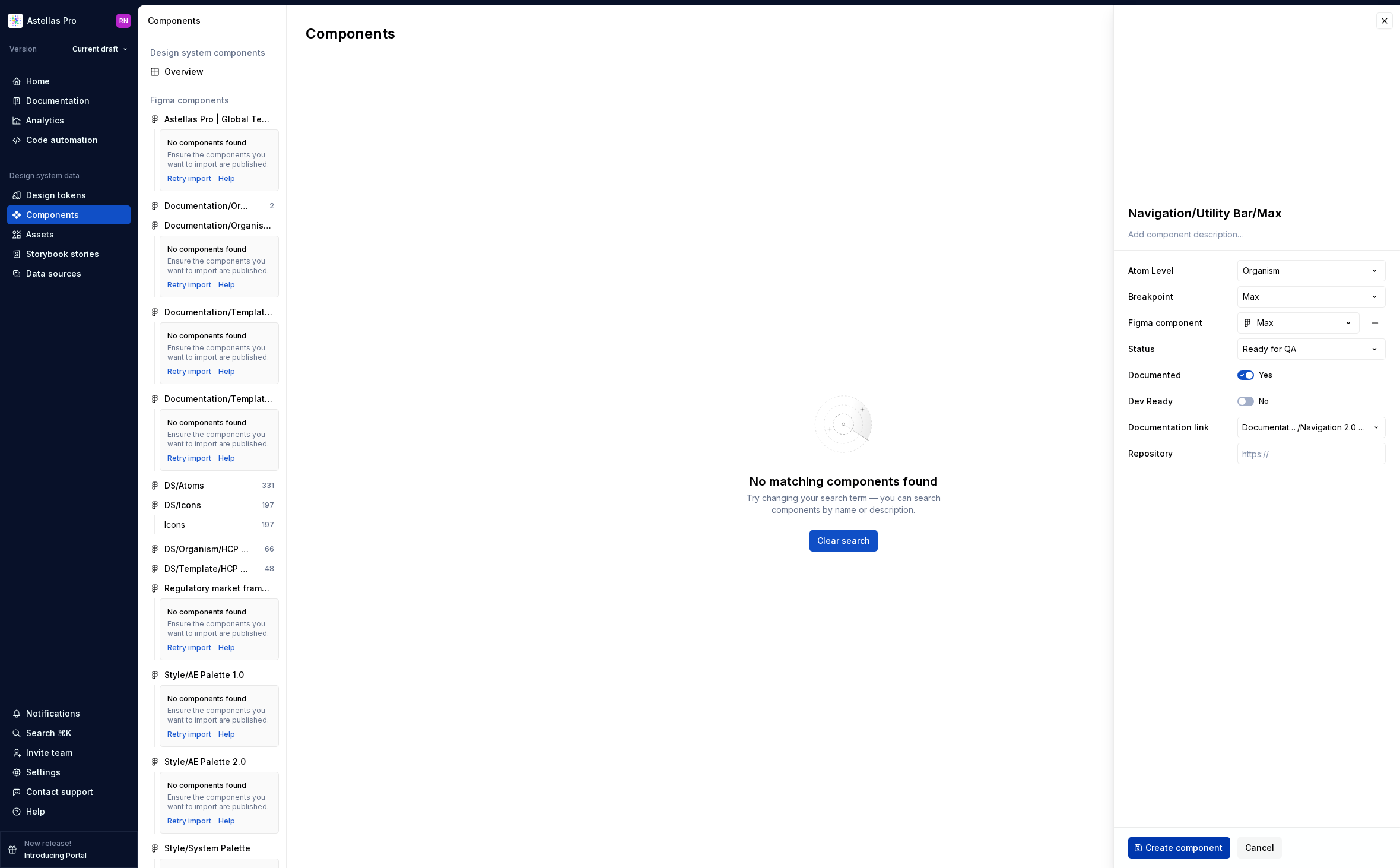
click at [1199, 849] on span "Create component" at bounding box center [1183, 848] width 77 height 12
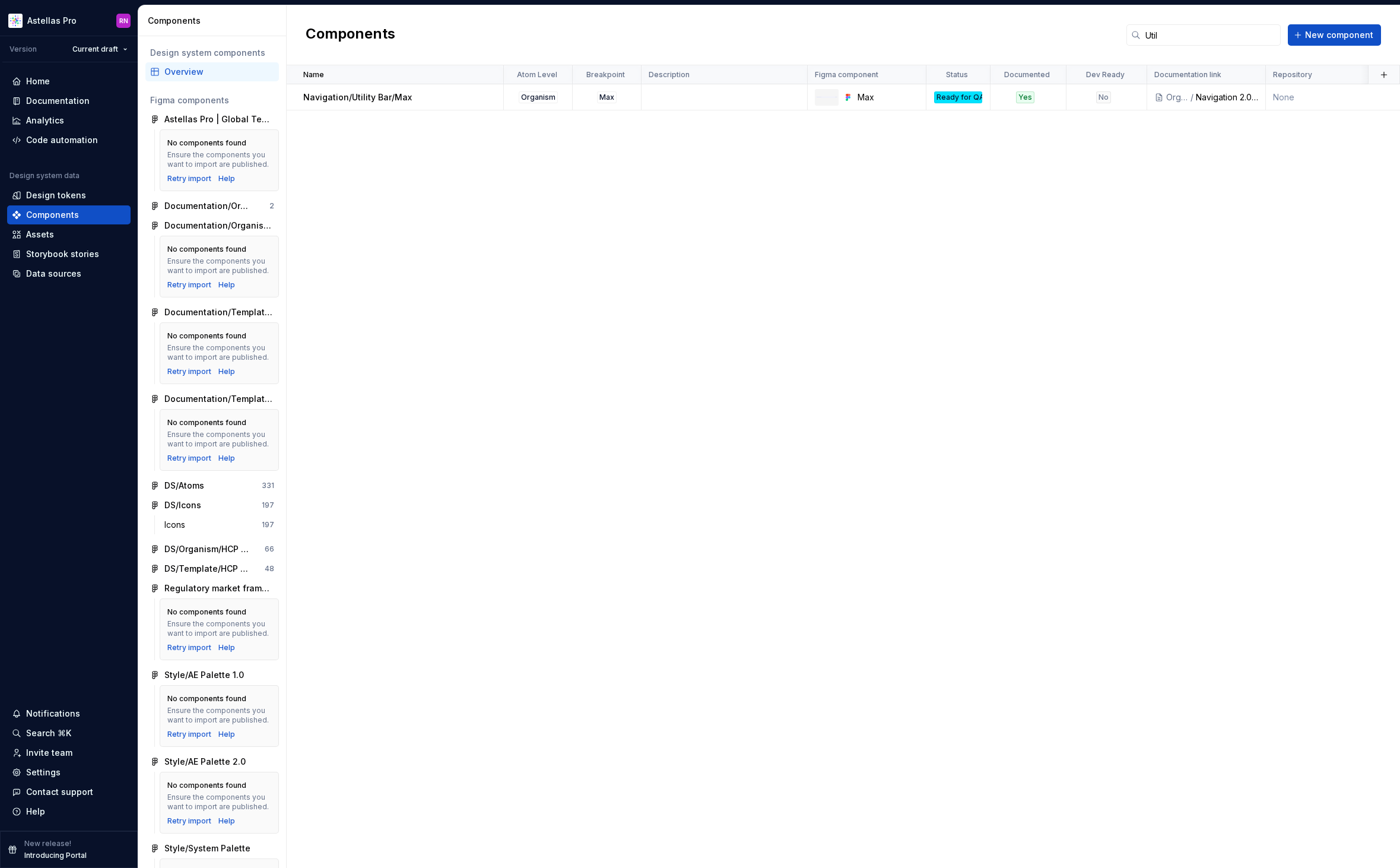
click at [1325, 49] on div "Components Util New component" at bounding box center [843, 35] width 1113 height 60
click at [1330, 37] on span "New component" at bounding box center [1340, 35] width 68 height 12
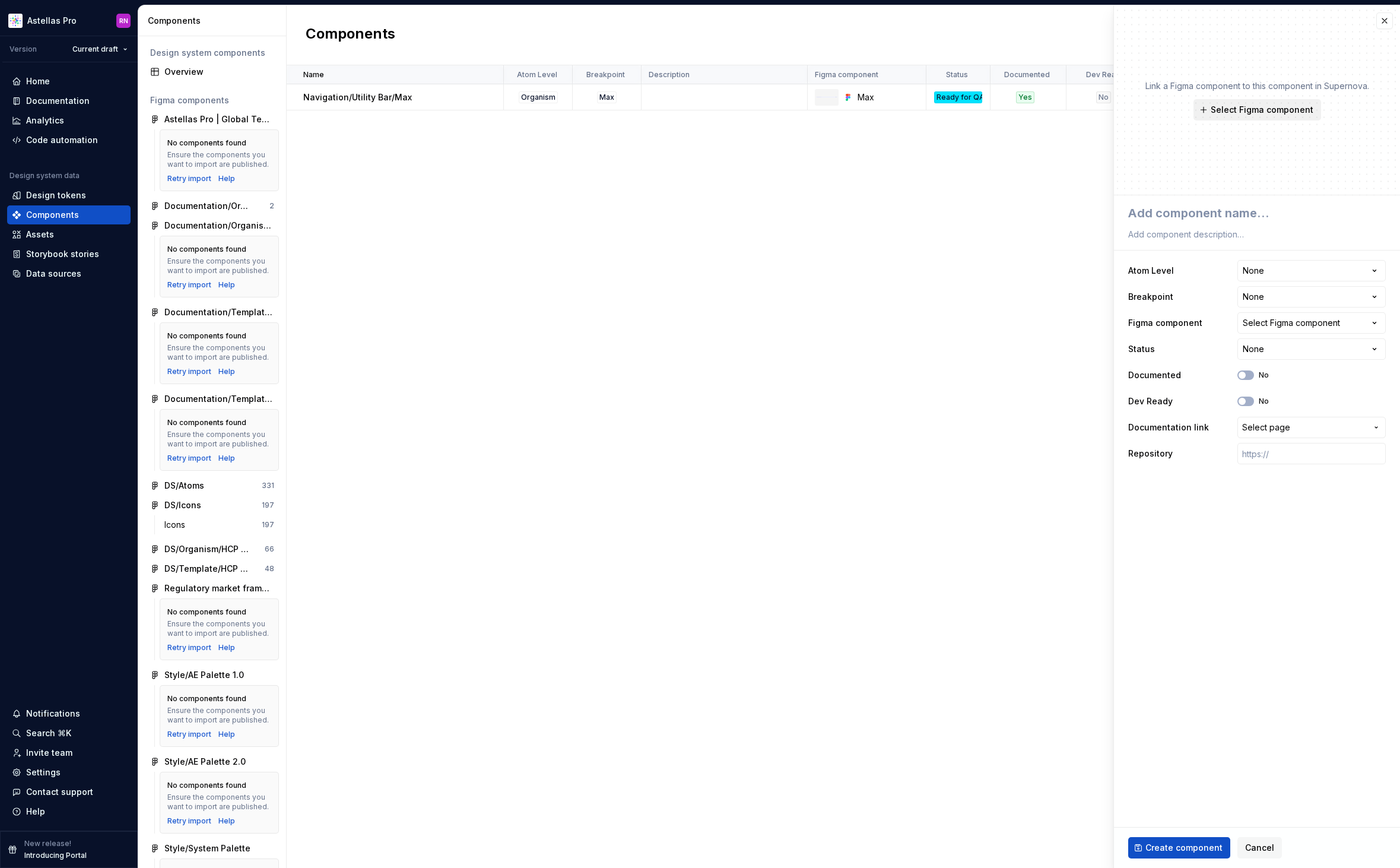
click at [1262, 115] on span "Select Figma component" at bounding box center [1263, 110] width 103 height 12
type textarea "*"
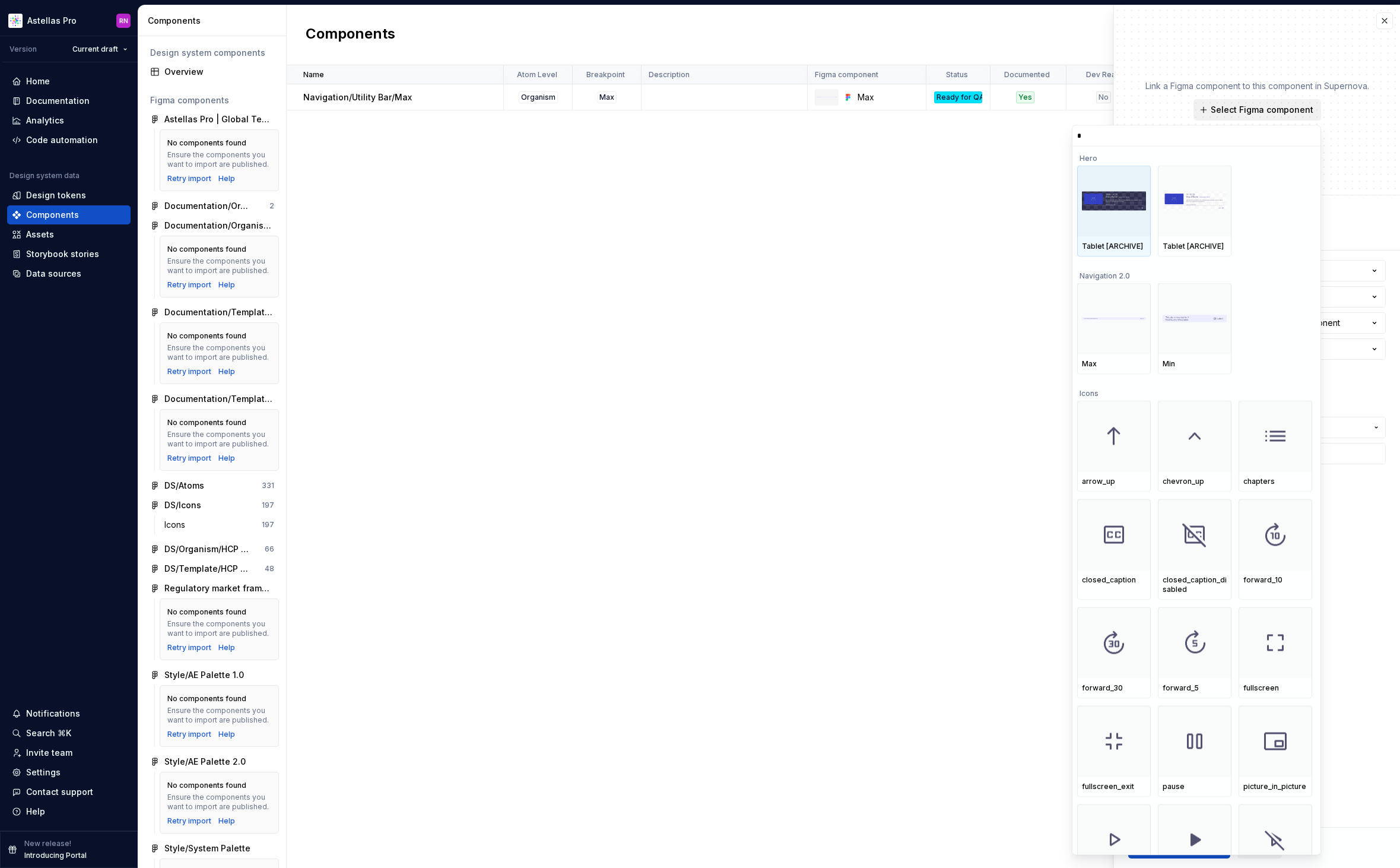
type input "**"
type textarea "*"
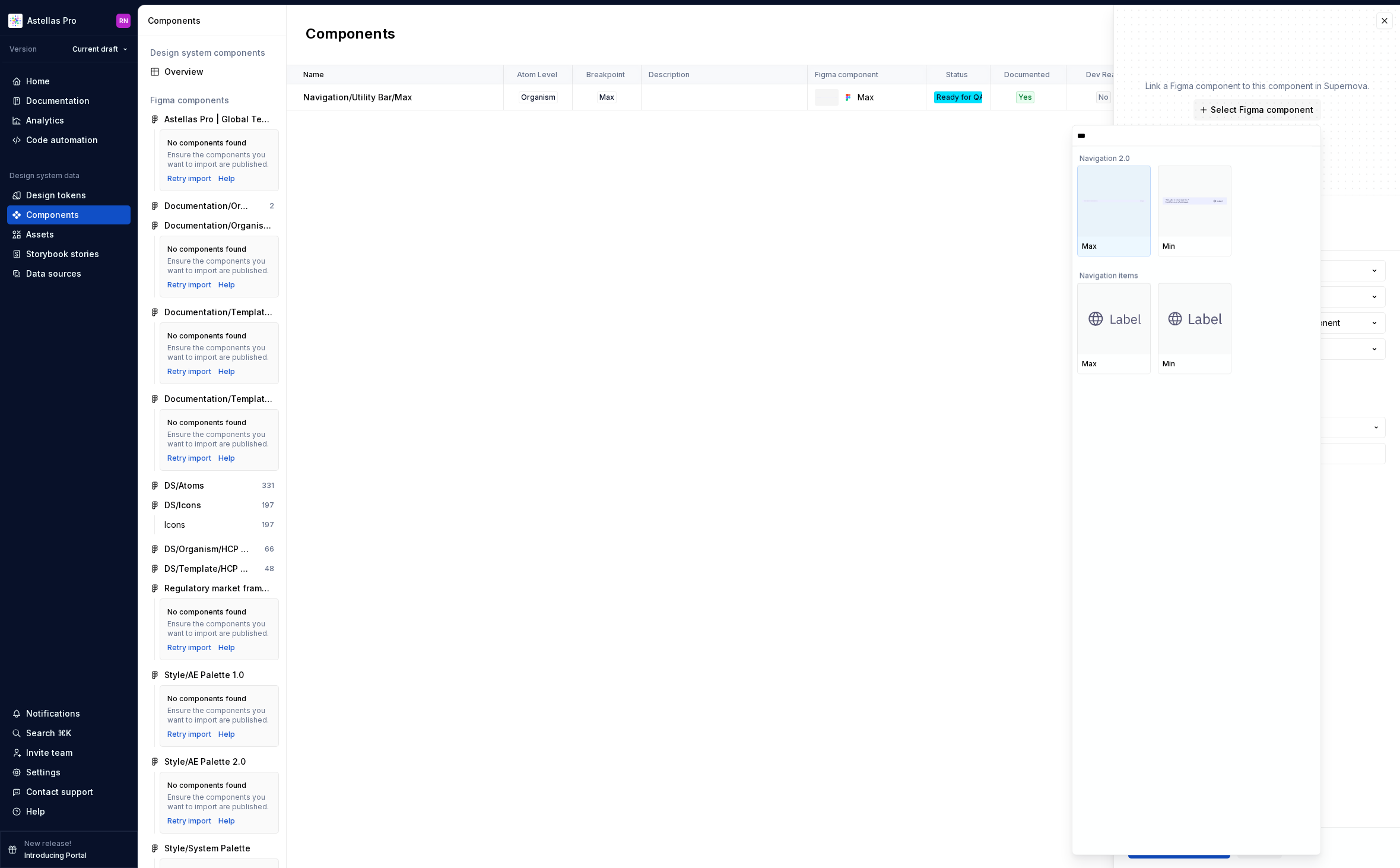
type input "****"
click at [1209, 218] on div at bounding box center [1195, 200] width 74 height 71
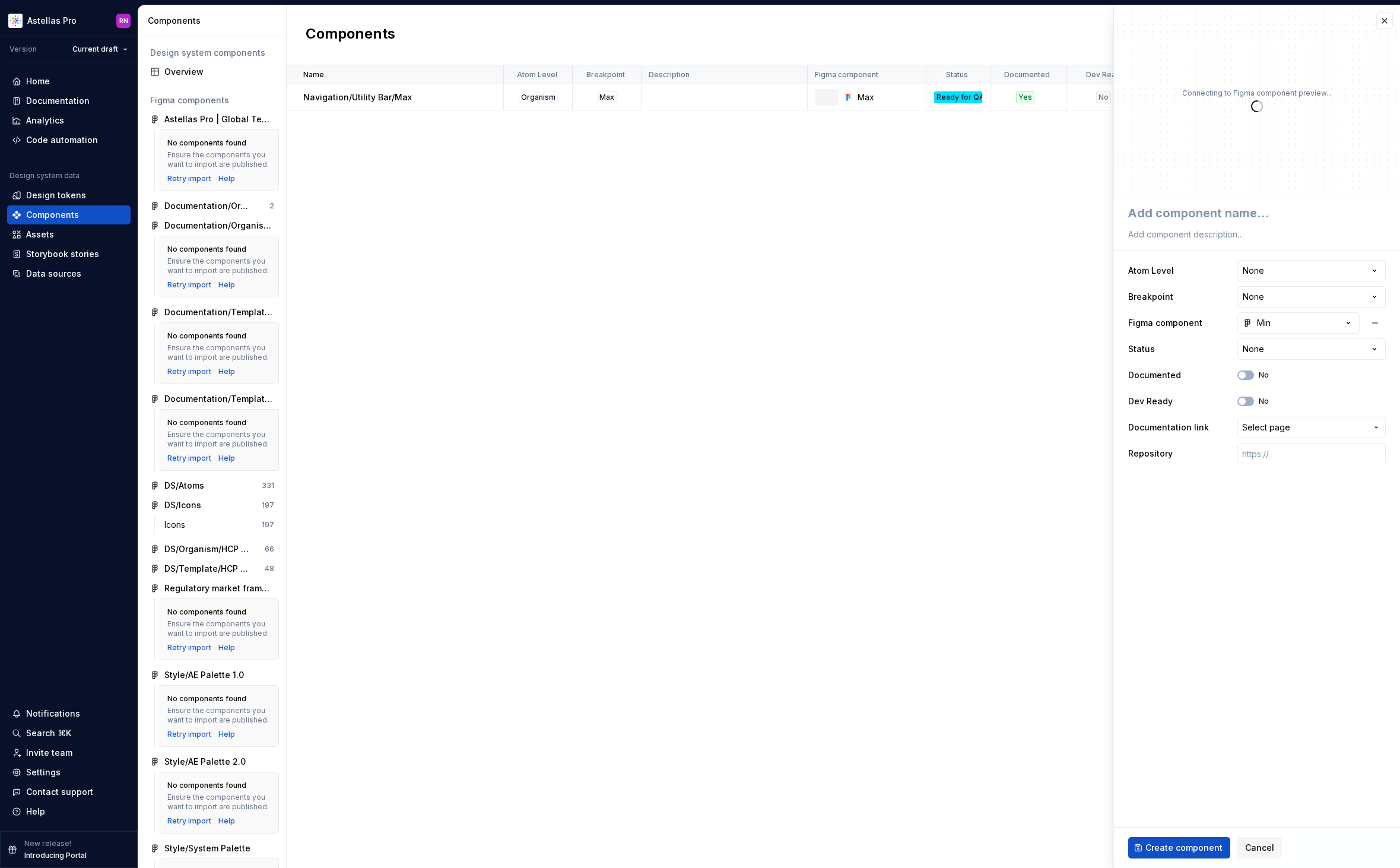
type textarea "*"
click at [1258, 274] on html "Astellas Pro RN Version Current draft Home Documentation Analytics Code automat…" at bounding box center [700, 434] width 1400 height 868
select select "**********"
type textarea "*"
click at [1281, 298] on html "Astellas Pro RN Version Current draft Home Documentation Analytics Code automat…" at bounding box center [700, 434] width 1400 height 868
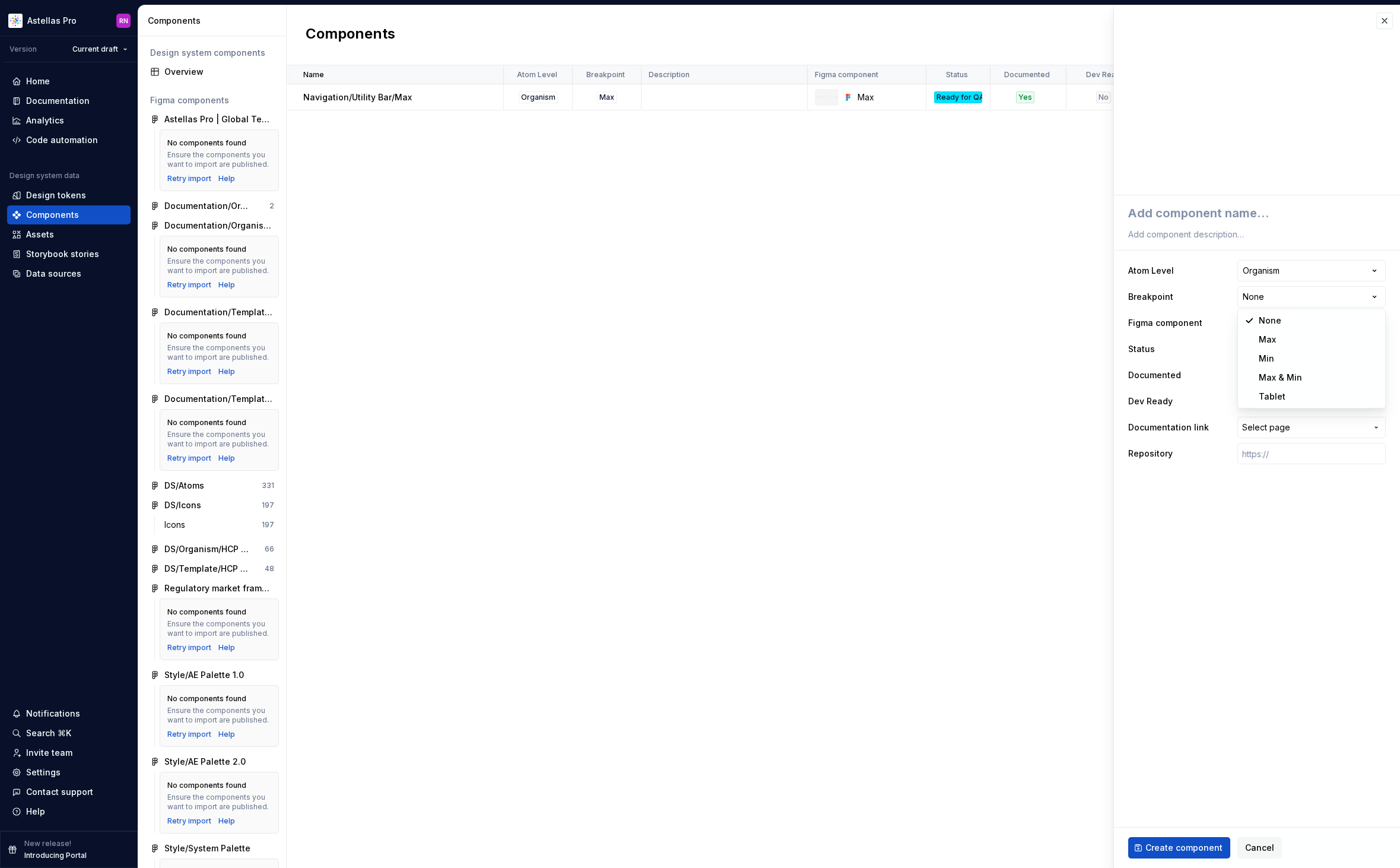
select select "**********"
type textarea "*"
click at [1277, 325] on button "Min" at bounding box center [1299, 323] width 122 height 21
click at [1093, 326] on html "Astellas Pro RN Version Current draft Home Documentation Analytics Code automat…" at bounding box center [700, 434] width 1400 height 868
click at [1260, 350] on html "Astellas Pro RN Version Current draft Home Documentation Analytics Code automat…" at bounding box center [700, 434] width 1400 height 868
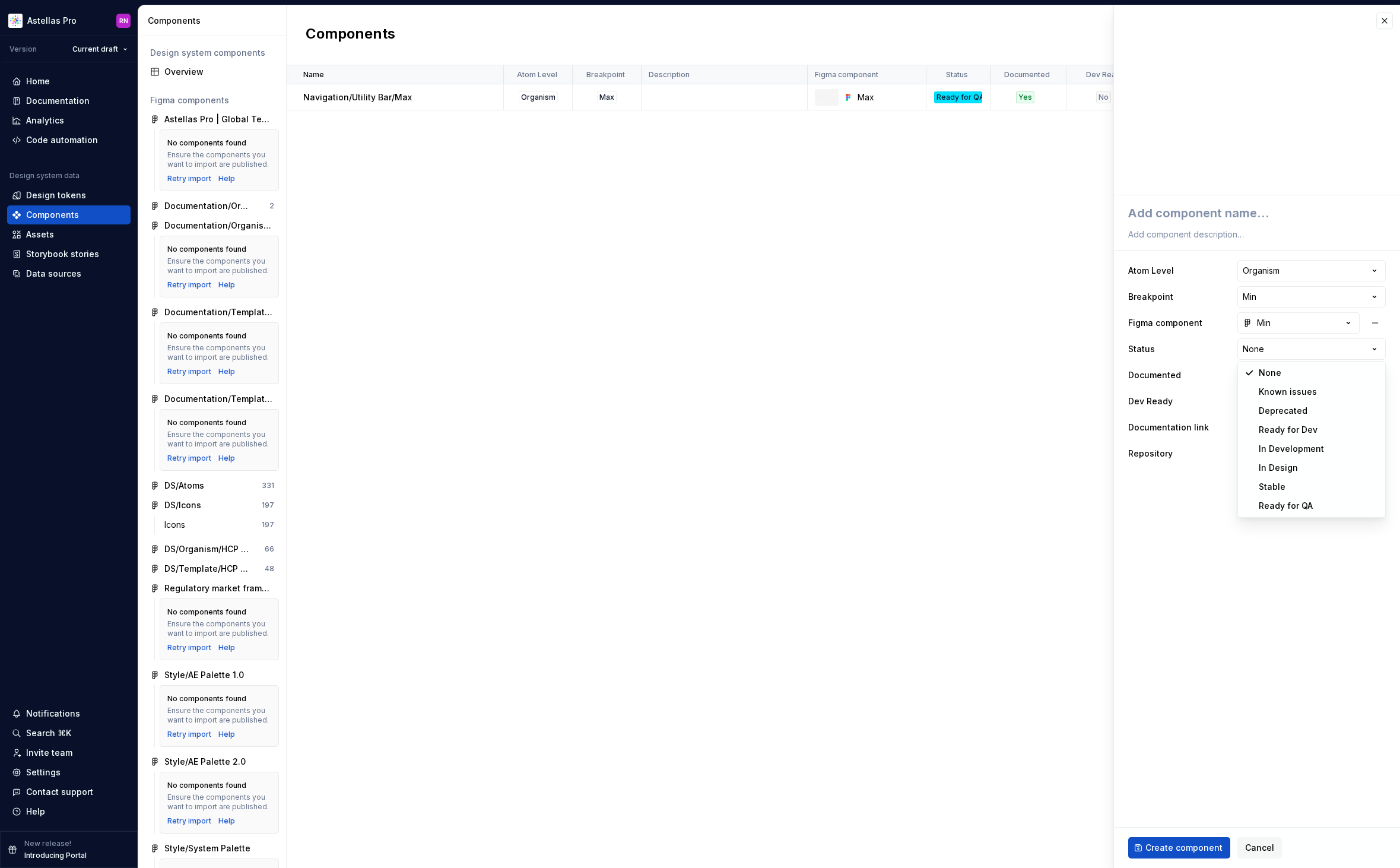
select select "**********"
click at [1249, 374] on button "No" at bounding box center [1245, 375] width 17 height 10
type textarea "*"
click at [1265, 423] on span "Select page" at bounding box center [1266, 428] width 48 height 12
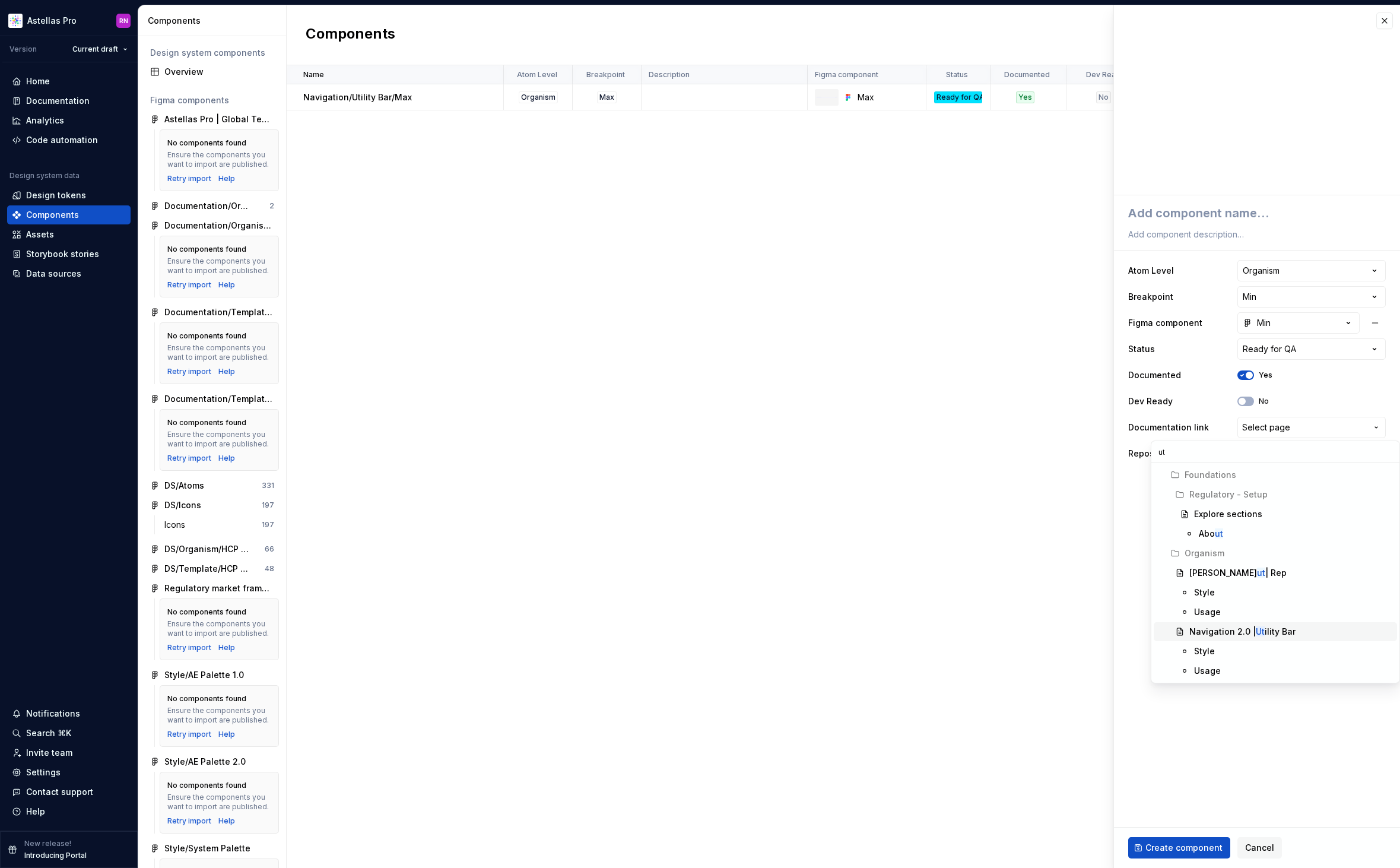
type input "ut"
click at [1263, 630] on div "Navigation 2.0 | Ut ility Bar" at bounding box center [1242, 632] width 106 height 12
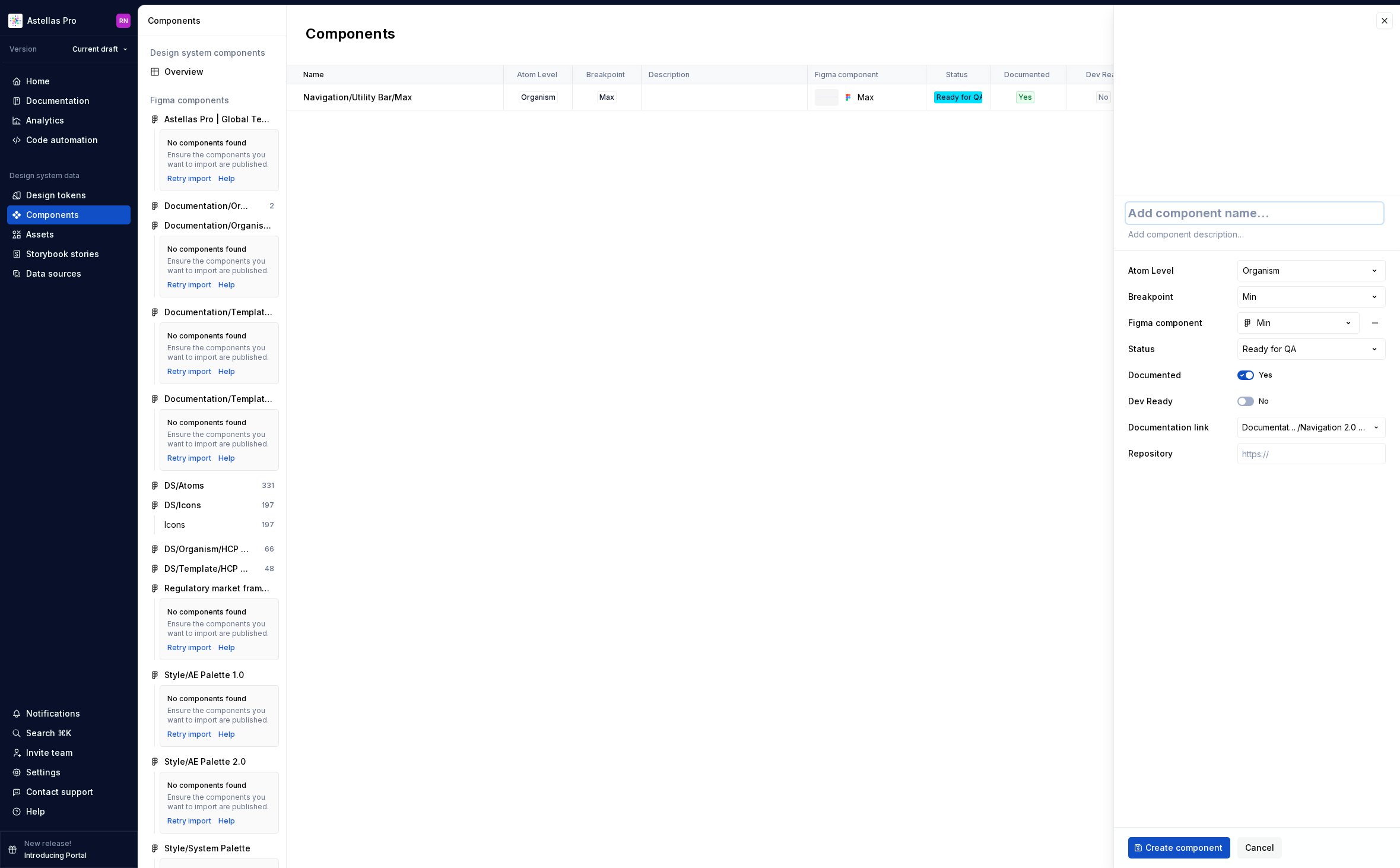
click at [1169, 215] on textarea at bounding box center [1254, 213] width 258 height 21
type textarea "*"
type textarea "N"
type textarea "*"
type textarea "Na"
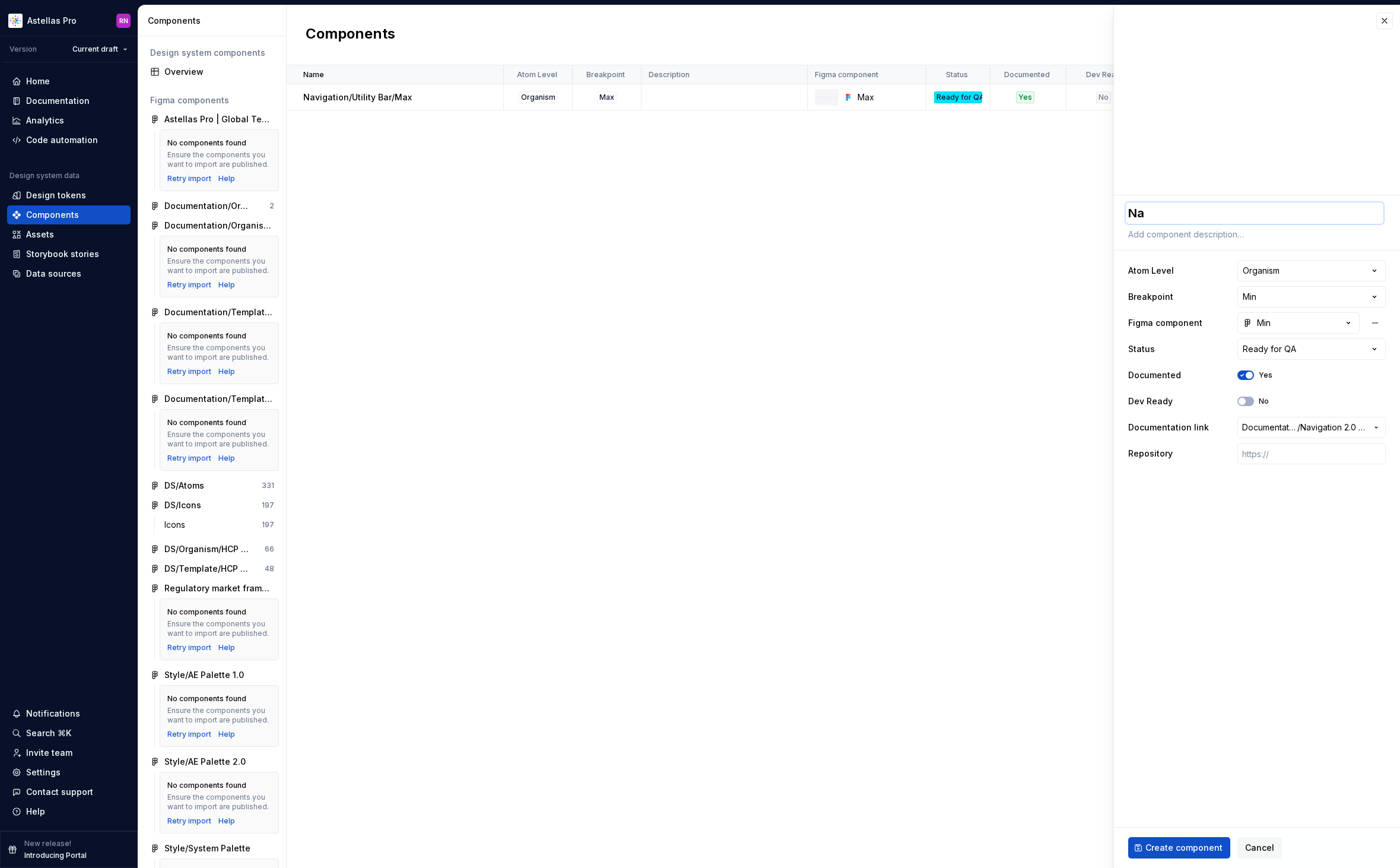
type textarea "*"
type textarea "Nav"
type textarea "*"
type textarea "Navi"
type textarea "*"
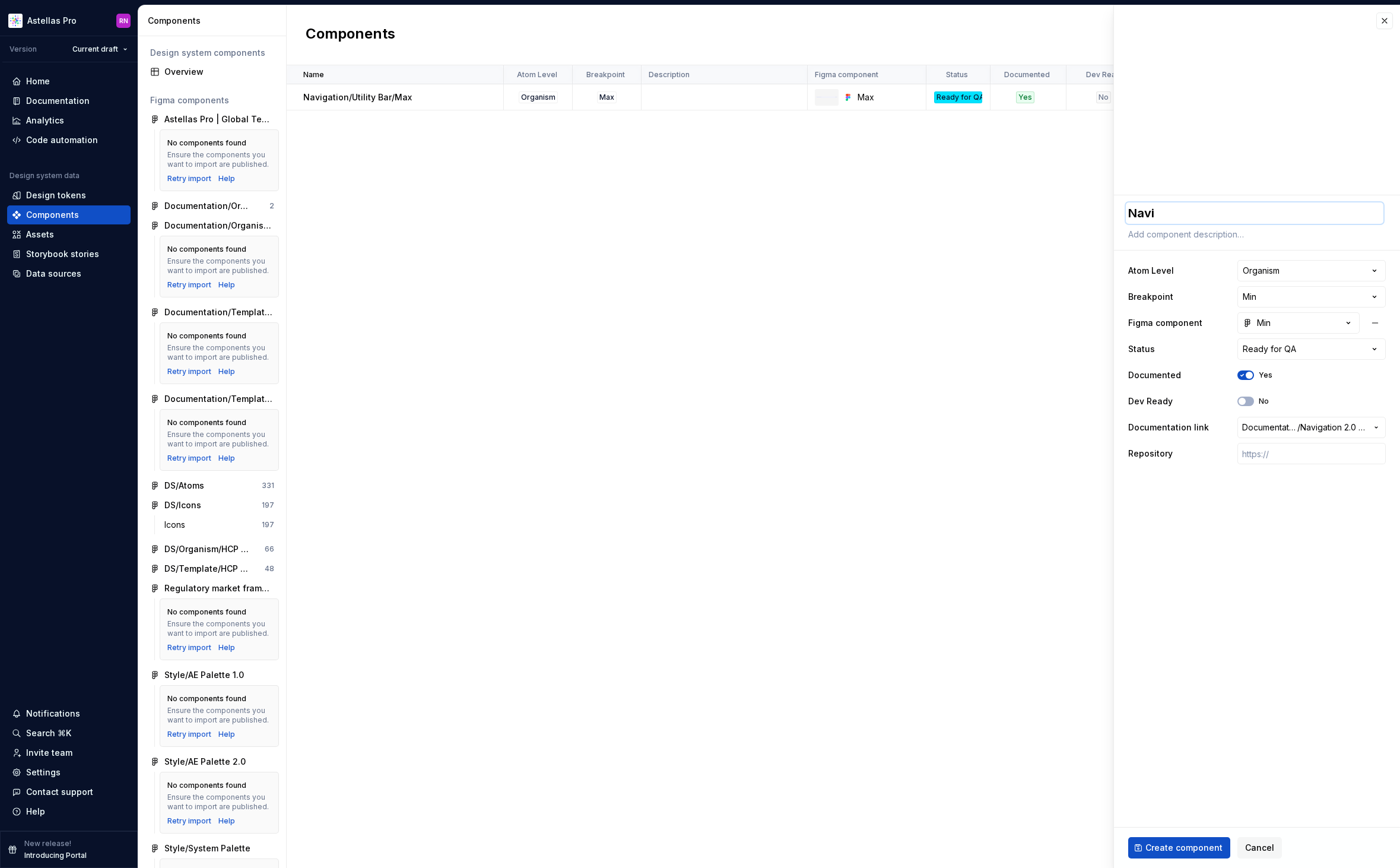
type textarea "Navig"
type textarea "*"
type textarea "Naviga"
type textarea "*"
type textarea "Navigat"
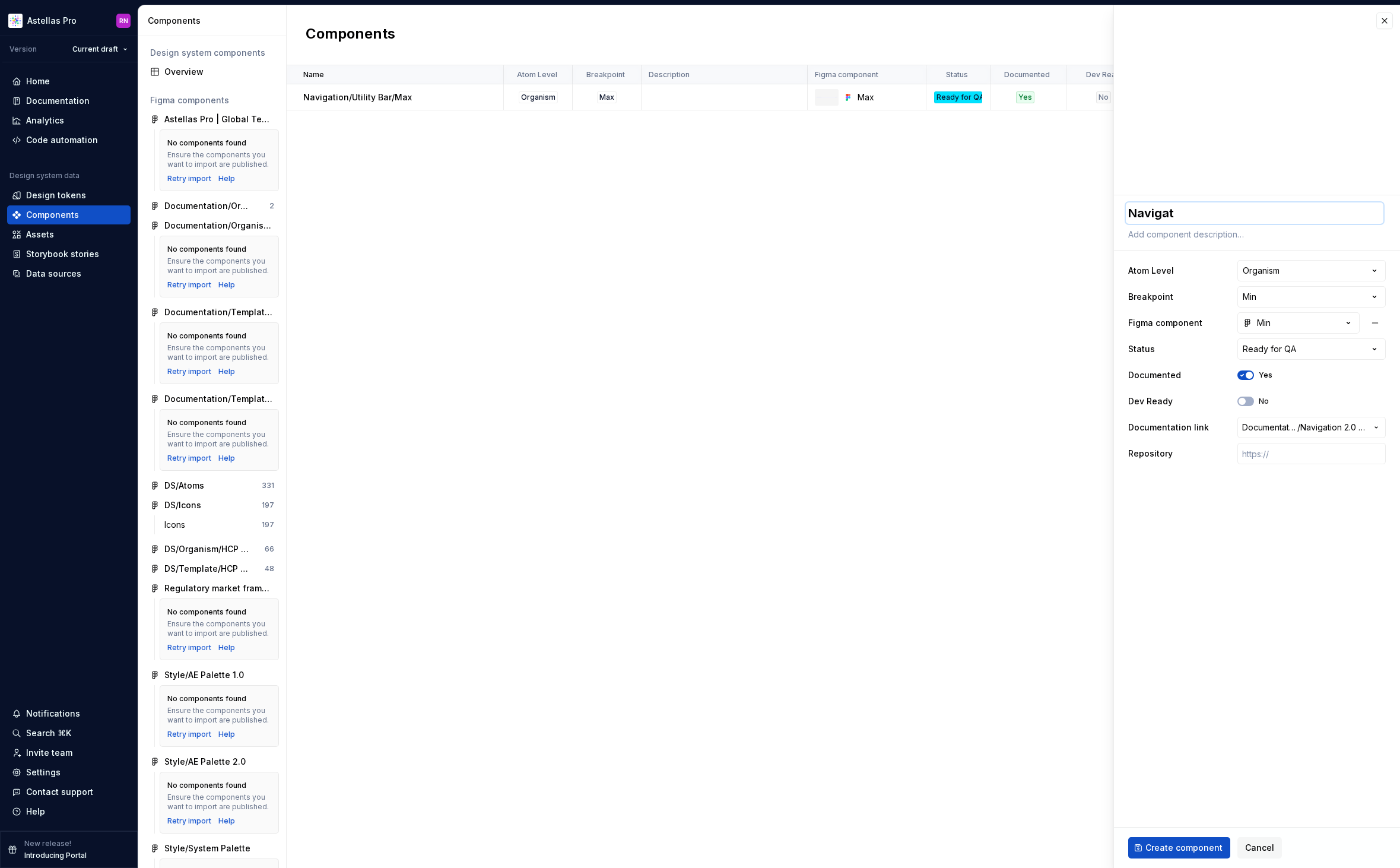
type textarea "*"
type textarea "Navigati"
type textarea "*"
type textarea "Navigatio"
type textarea "*"
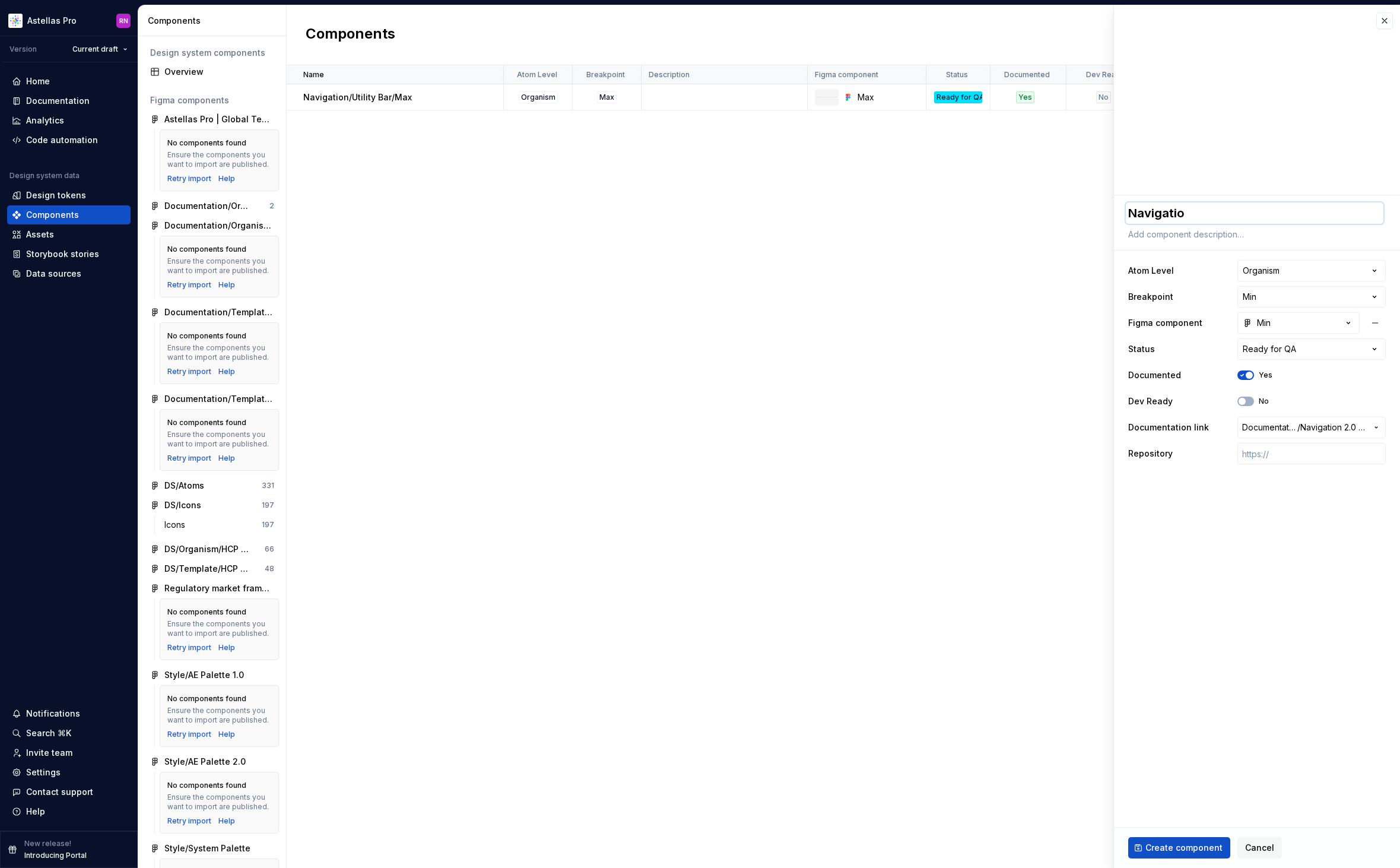
type textarea "Navigation"
type textarea "*"
type textarea "Navigation/"
type textarea "*"
type textarea "Navigation/U"
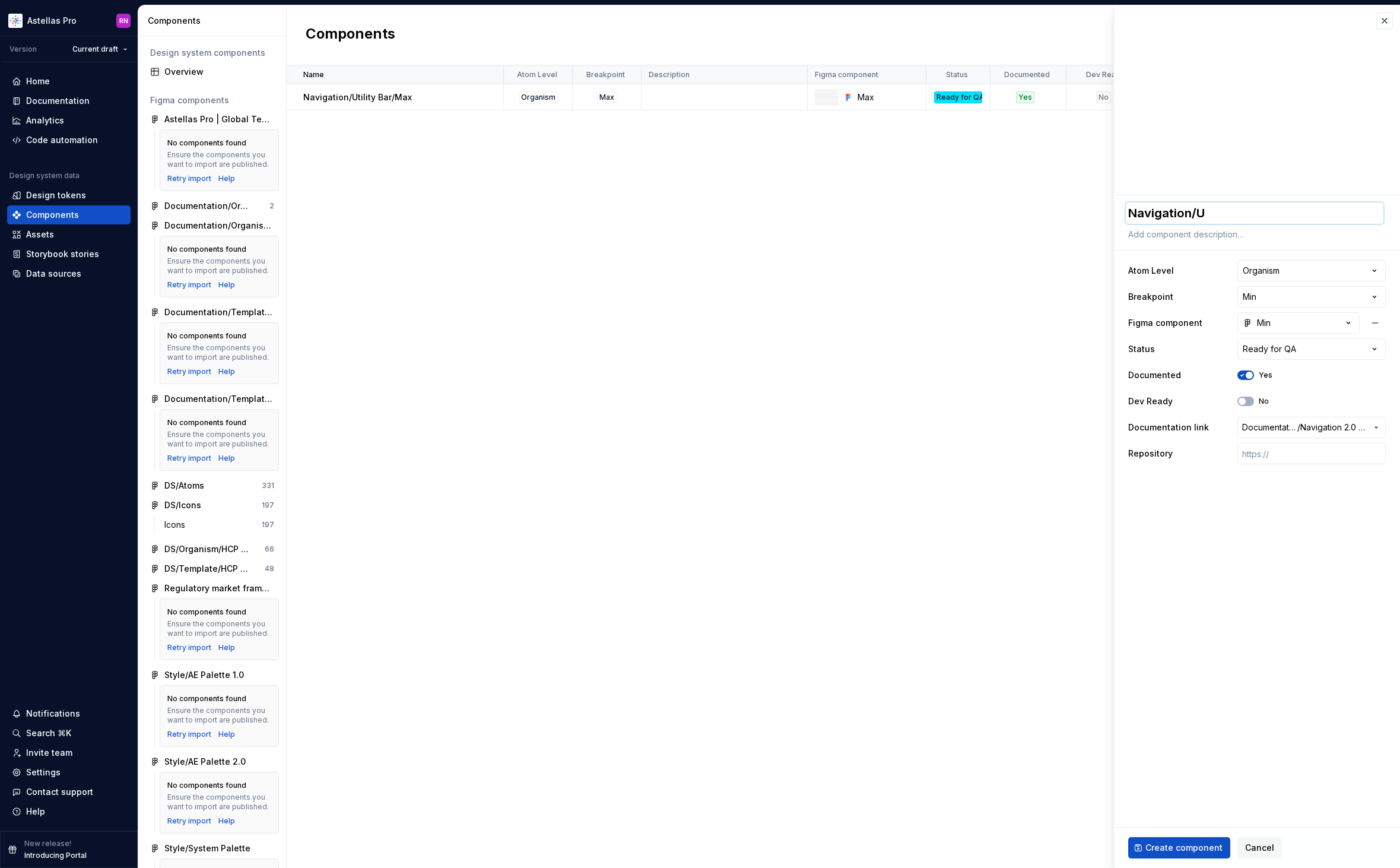
type textarea "*"
type textarea "Navigation/Ut"
type textarea "*"
type textarea "Navigation/Uti"
type textarea "*"
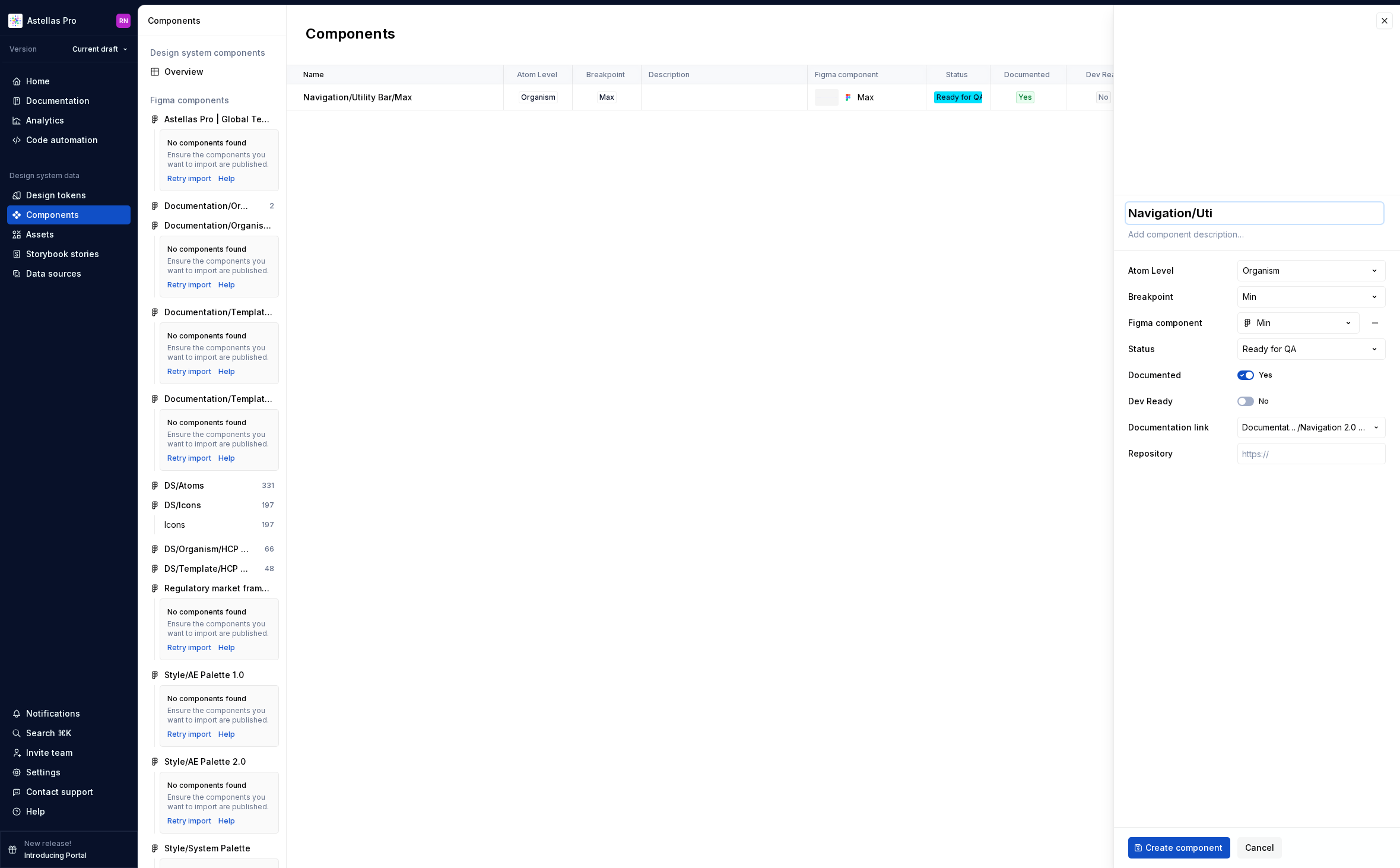
type textarea "Navigation/Util"
type textarea "*"
type textarea "Navigation/Utili"
type textarea "*"
type textarea "Navigation/Utilit"
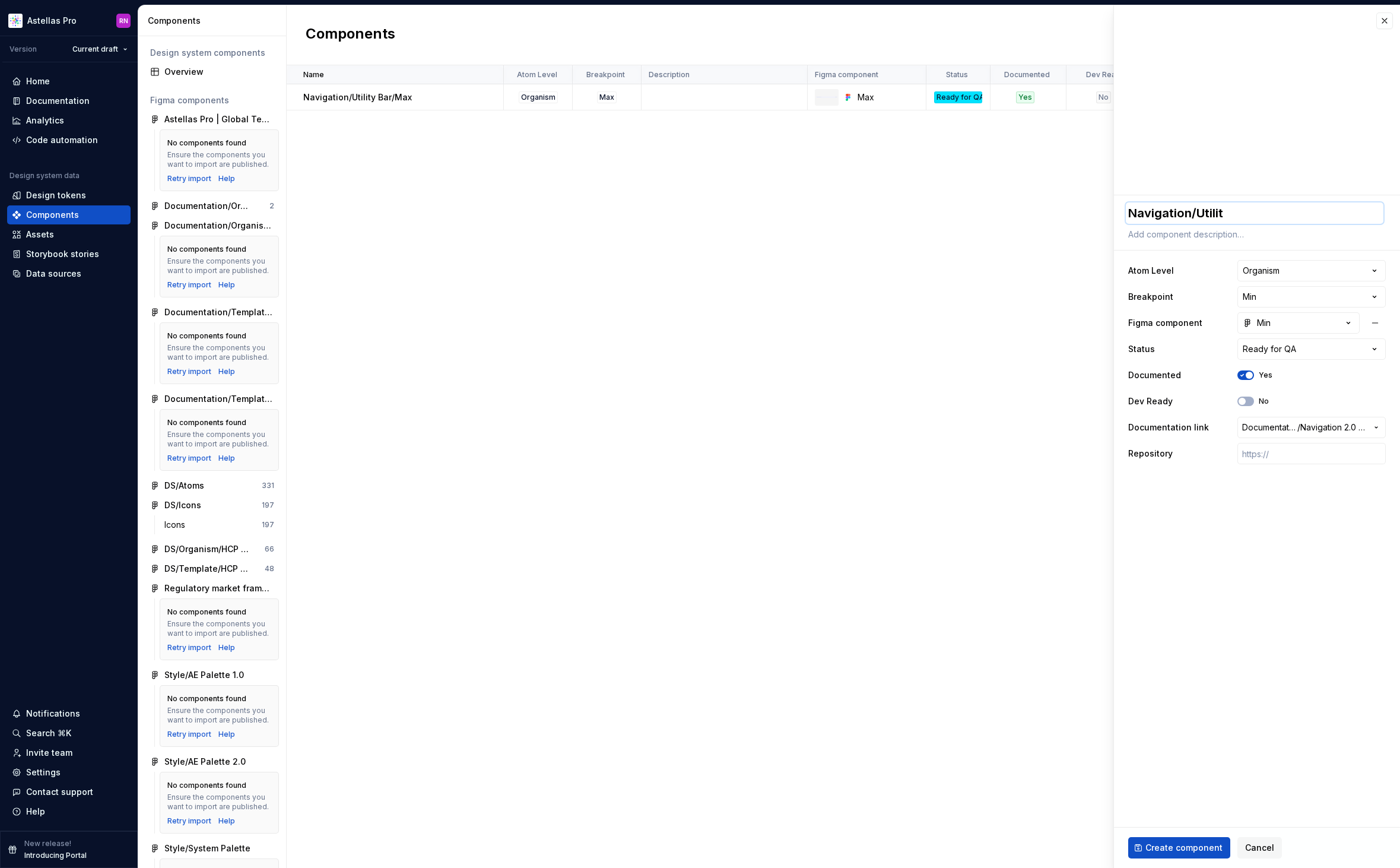
type textarea "*"
type textarea "Navigation/Utility"
click at [1261, 220] on textarea "Navigation/Utility" at bounding box center [1254, 213] width 258 height 21
type textarea "*"
type textarea "Navigation/Utility"
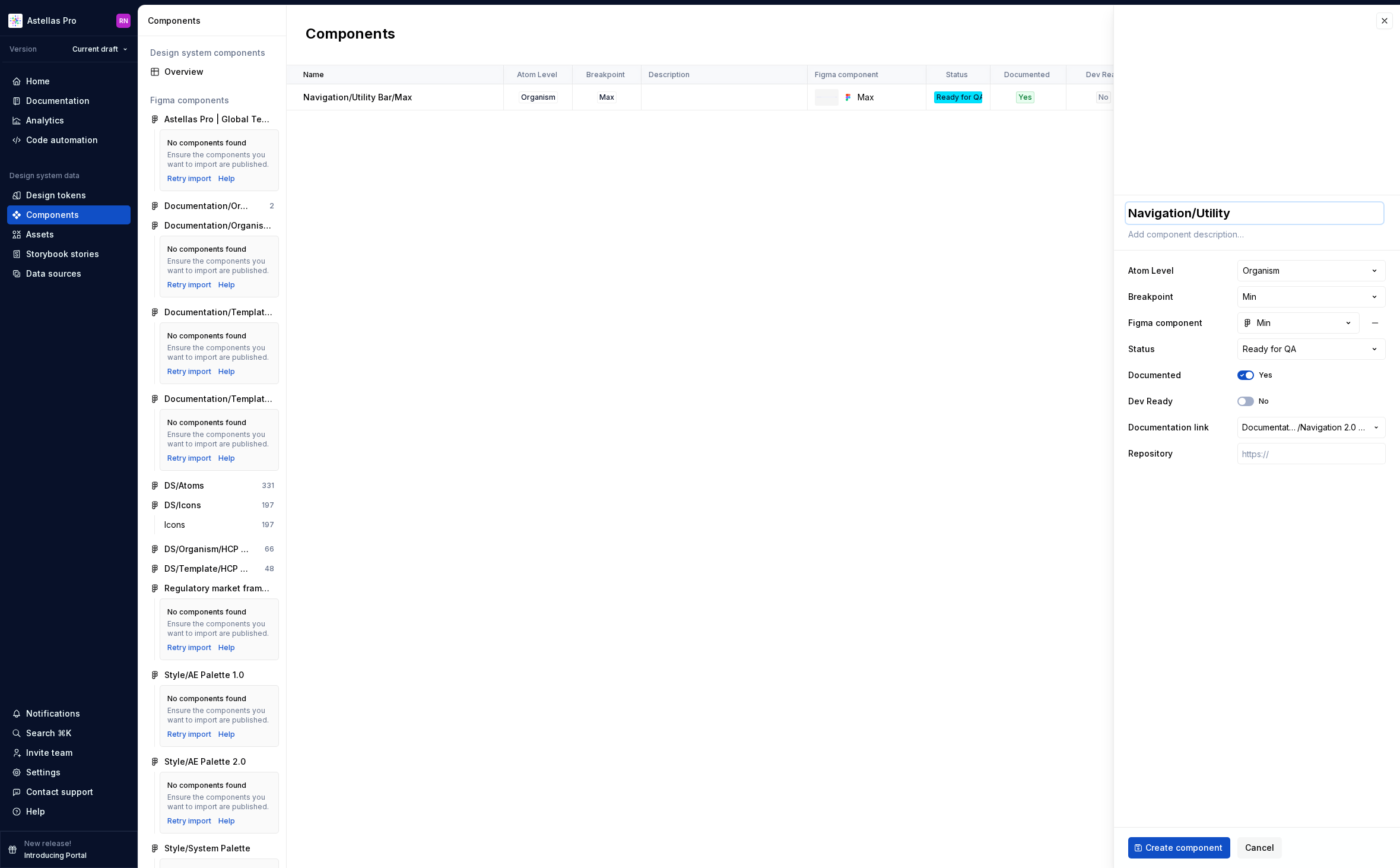
type textarea "*"
type textarea "Navigation/Utility B"
type textarea "*"
type textarea "Navigation/Utility Ba"
type textarea "*"
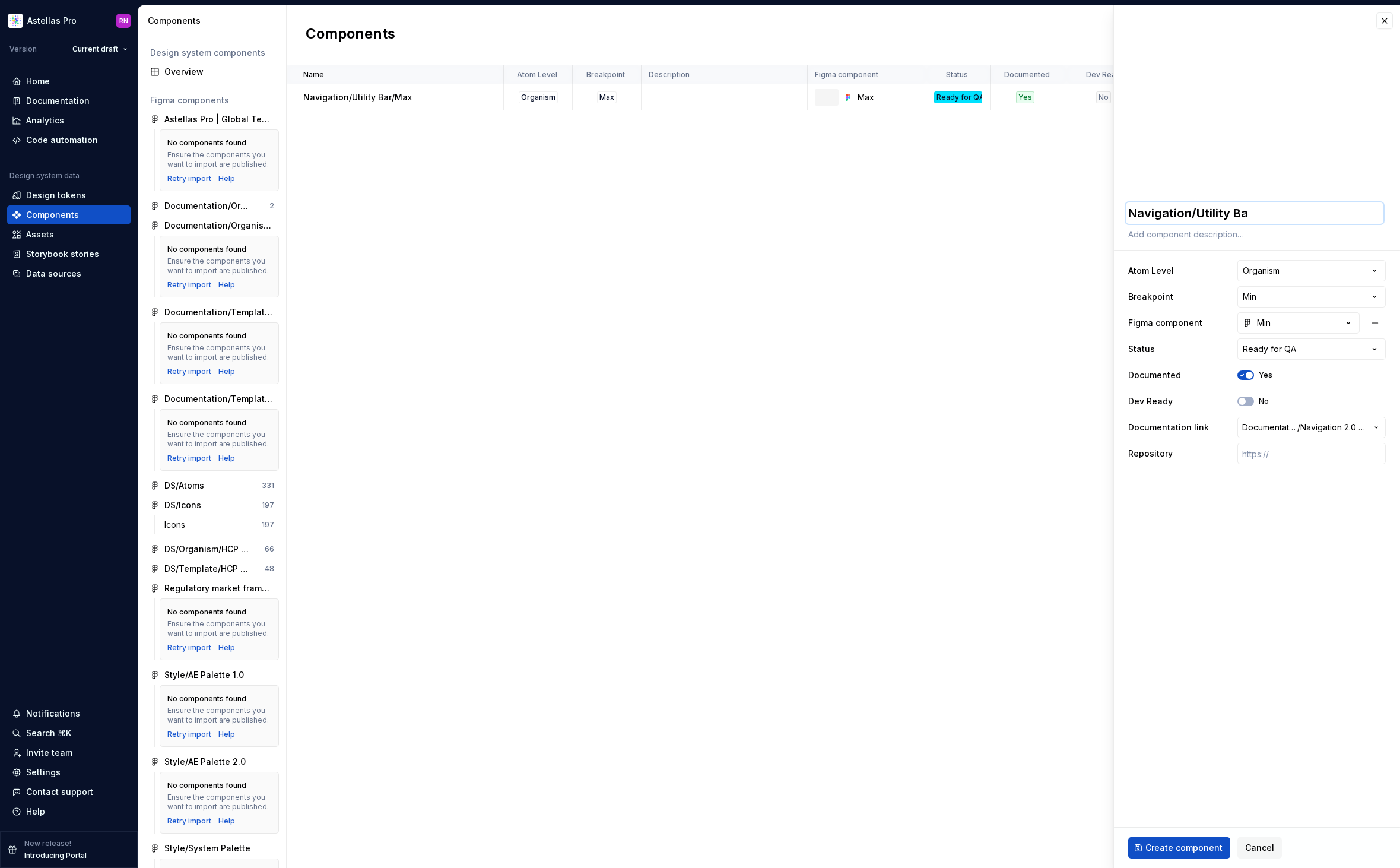
type textarea "Navigation/Utility Bar"
type textarea "*"
type textarea "Navigation/Utility Bar/"
type textarea "*"
type textarea "Navigation/Utility Bar/M"
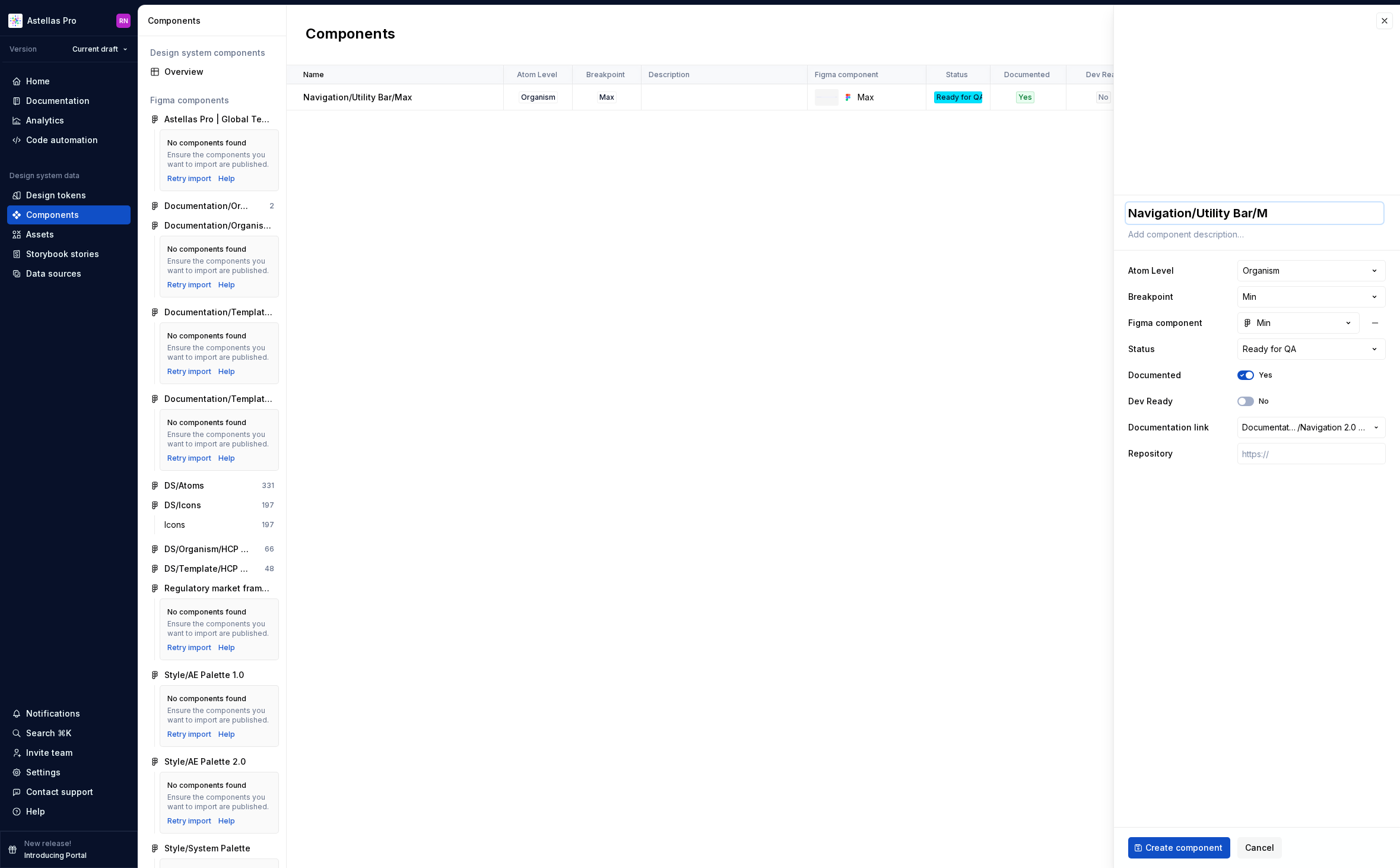
type textarea "*"
type textarea "Navigation/Utility Bar/Mi"
type textarea "*"
type textarea "Navigation/Utility Bar/Min"
click at [1262, 434] on button "Documentation Root / / Navigation 2.0 | Utility Bar" at bounding box center [1312, 428] width 149 height 21
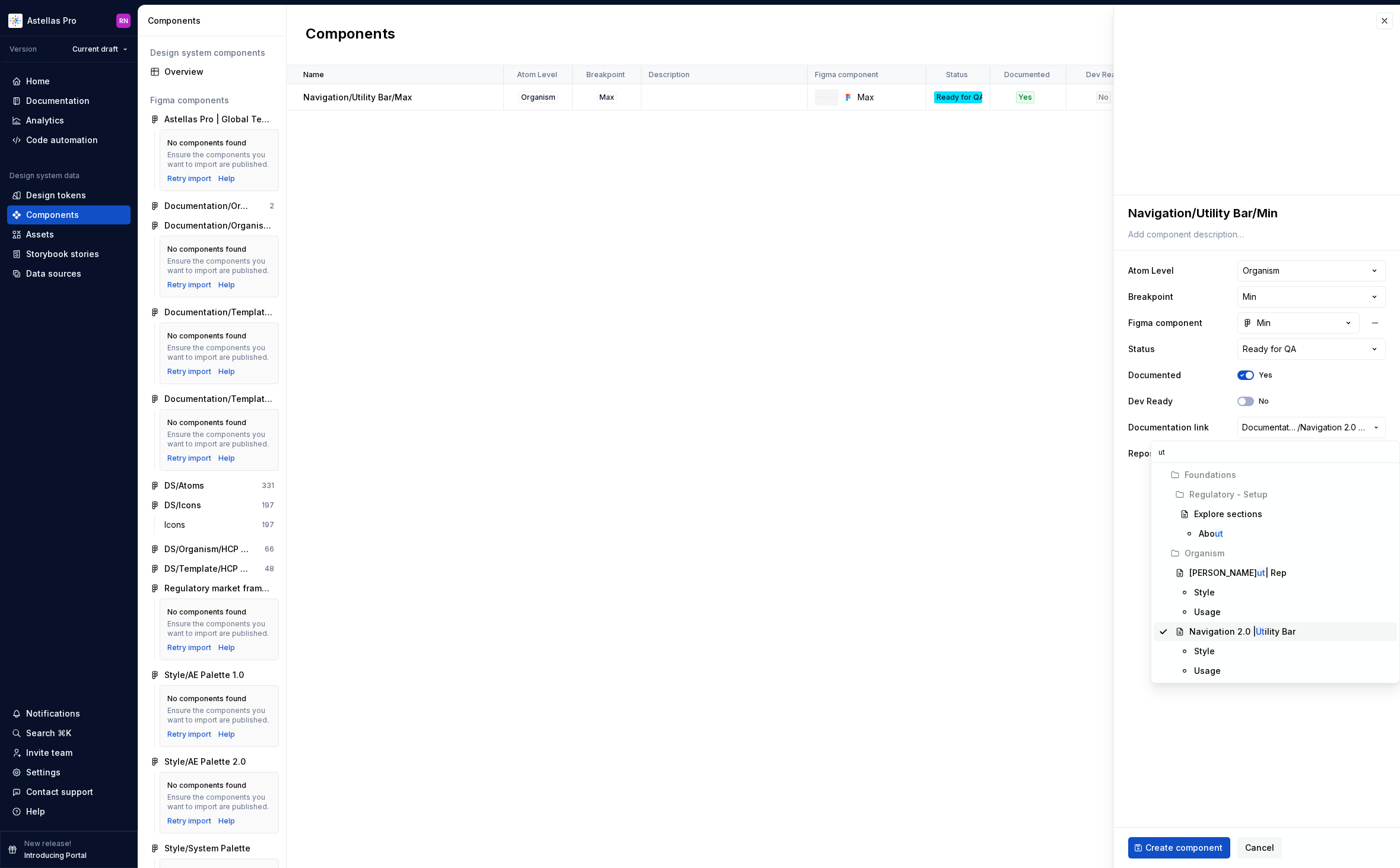
type input "ut"
click at [1272, 626] on div "Navigation 2.0 | Ut ility Bar" at bounding box center [1242, 632] width 106 height 12
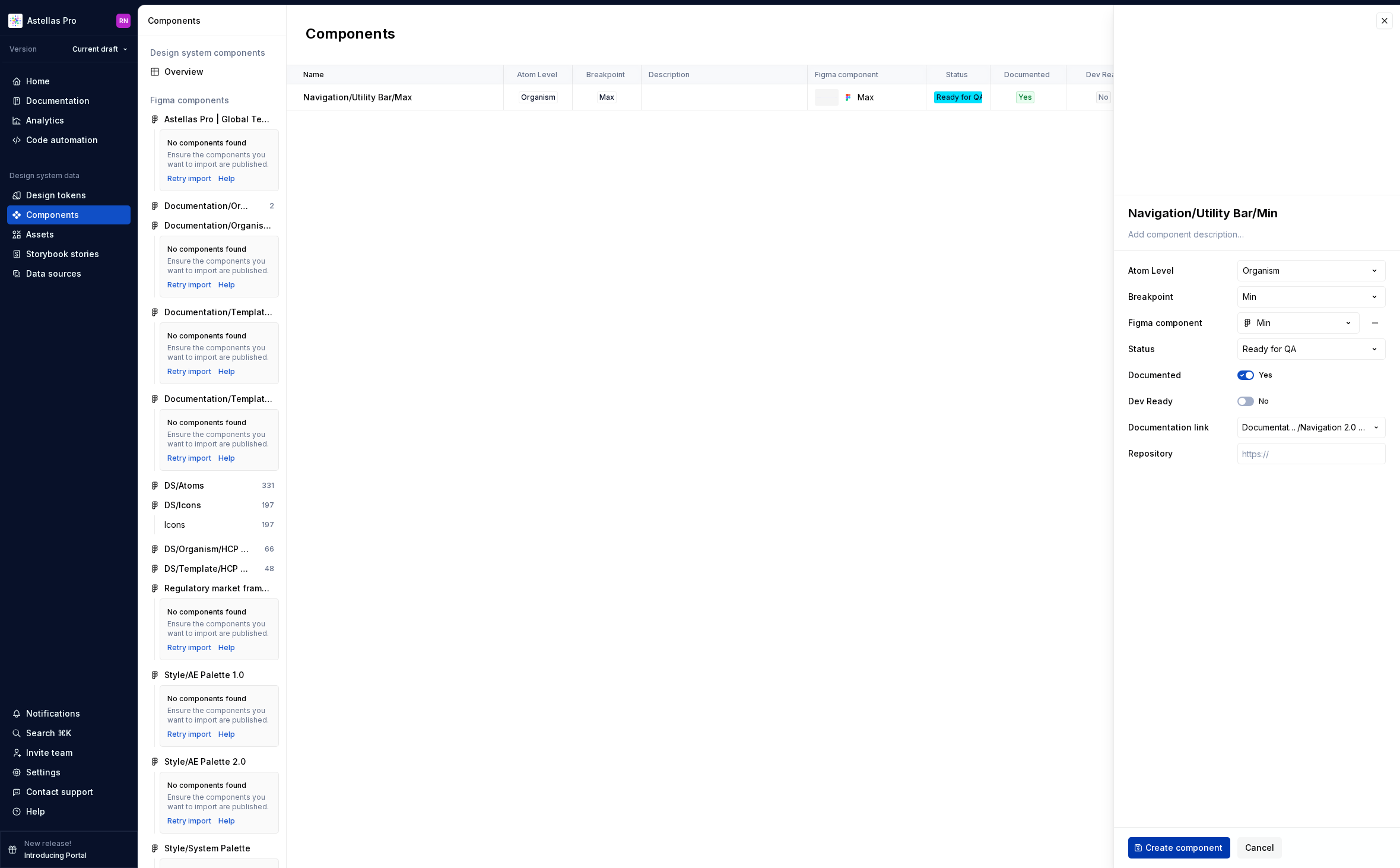
click at [1182, 852] on span "Create component" at bounding box center [1183, 848] width 77 height 12
type textarea "*"
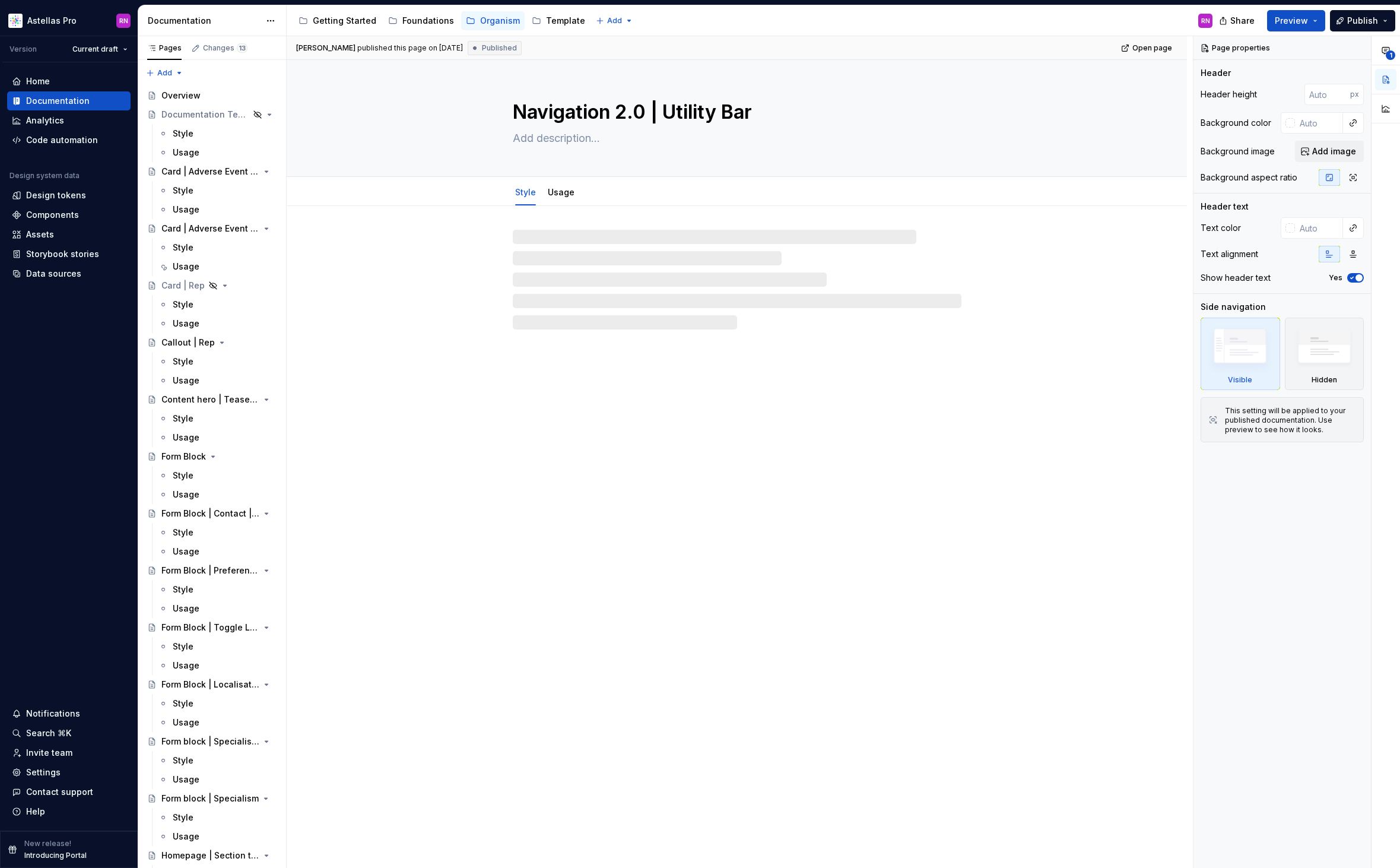
type textarea "*"
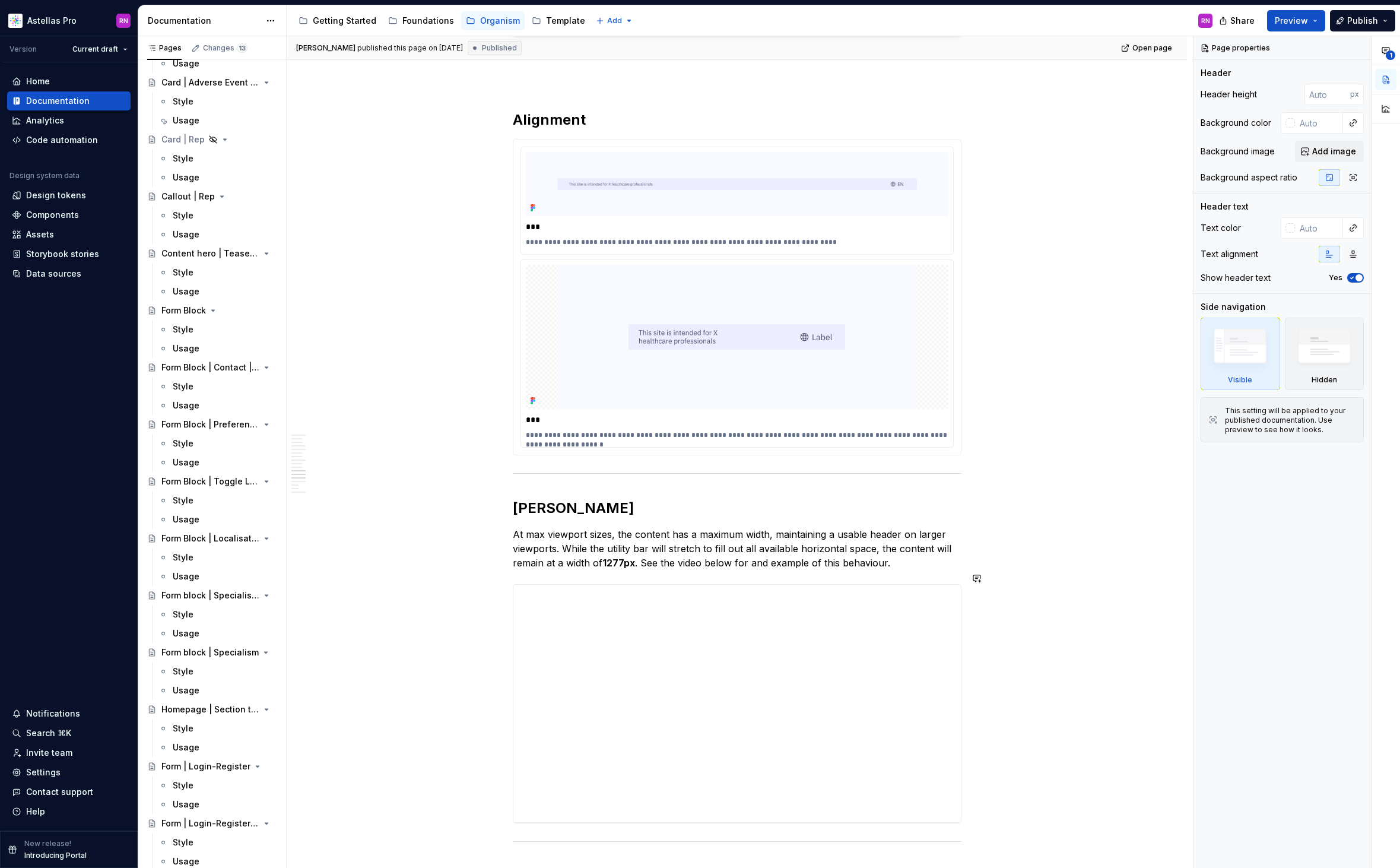
scroll to position [3066, 0]
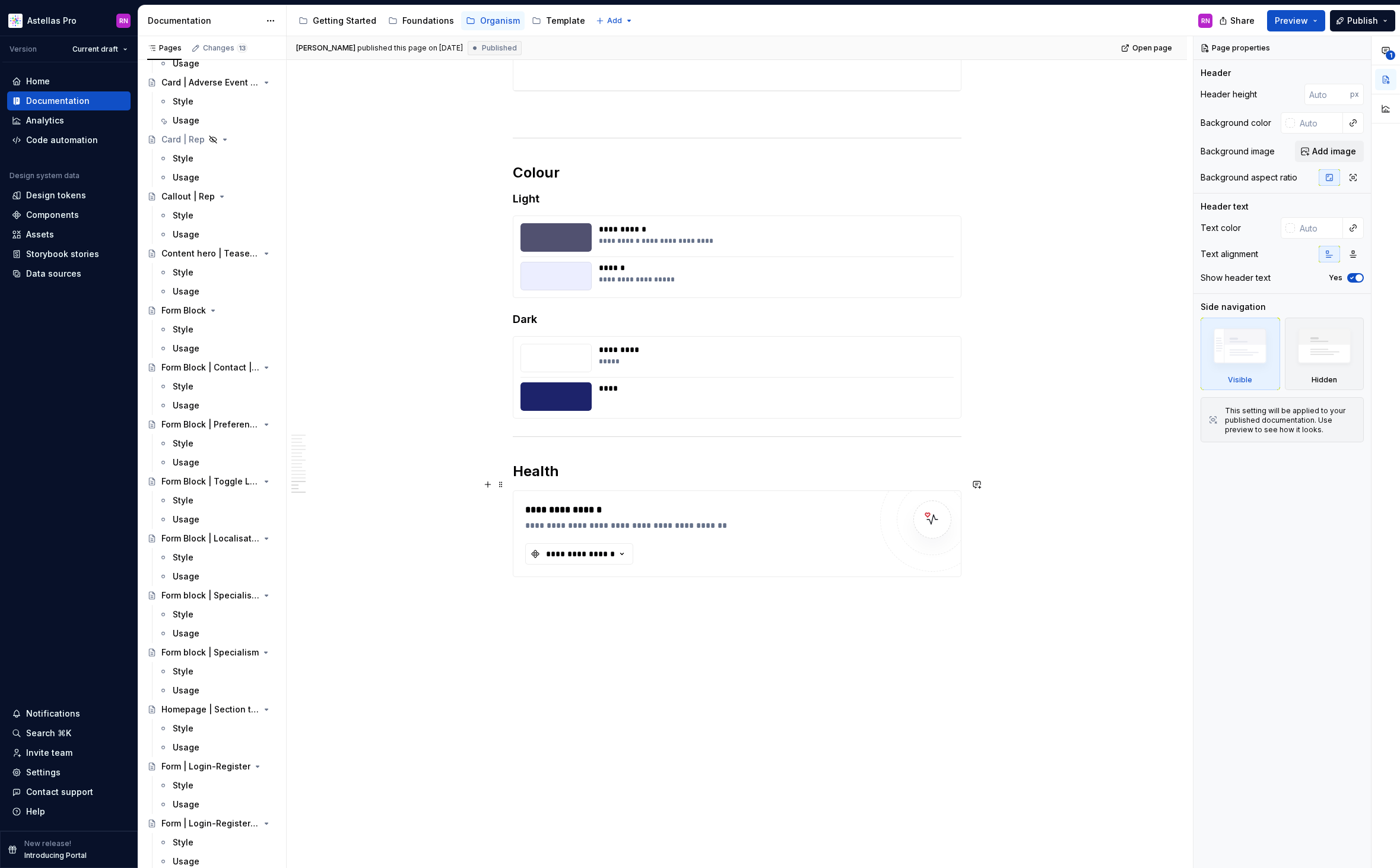
click at [747, 524] on div "**********" at bounding box center [697, 534] width 345 height 62
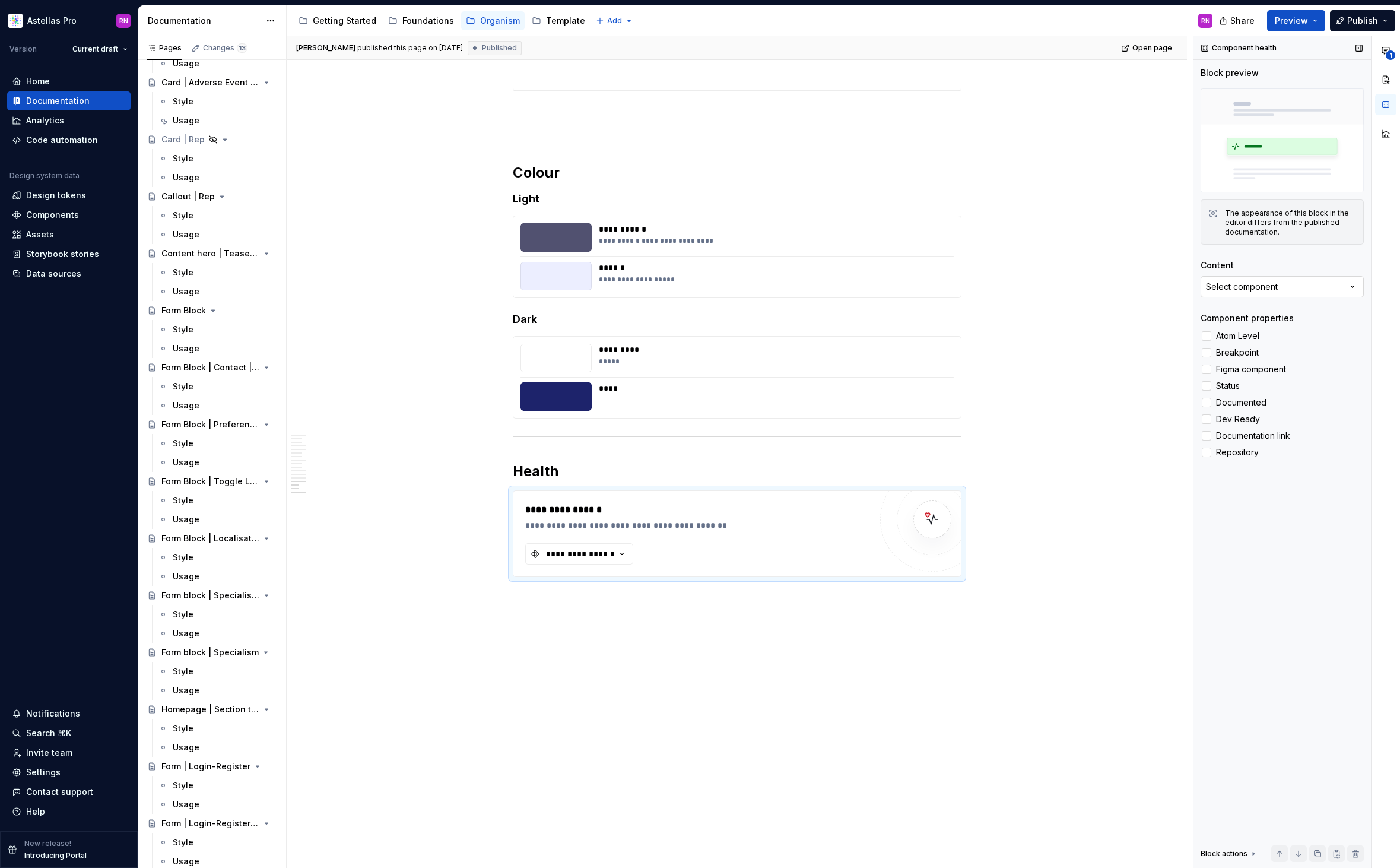
click at [1303, 278] on button "Select component" at bounding box center [1282, 287] width 163 height 21
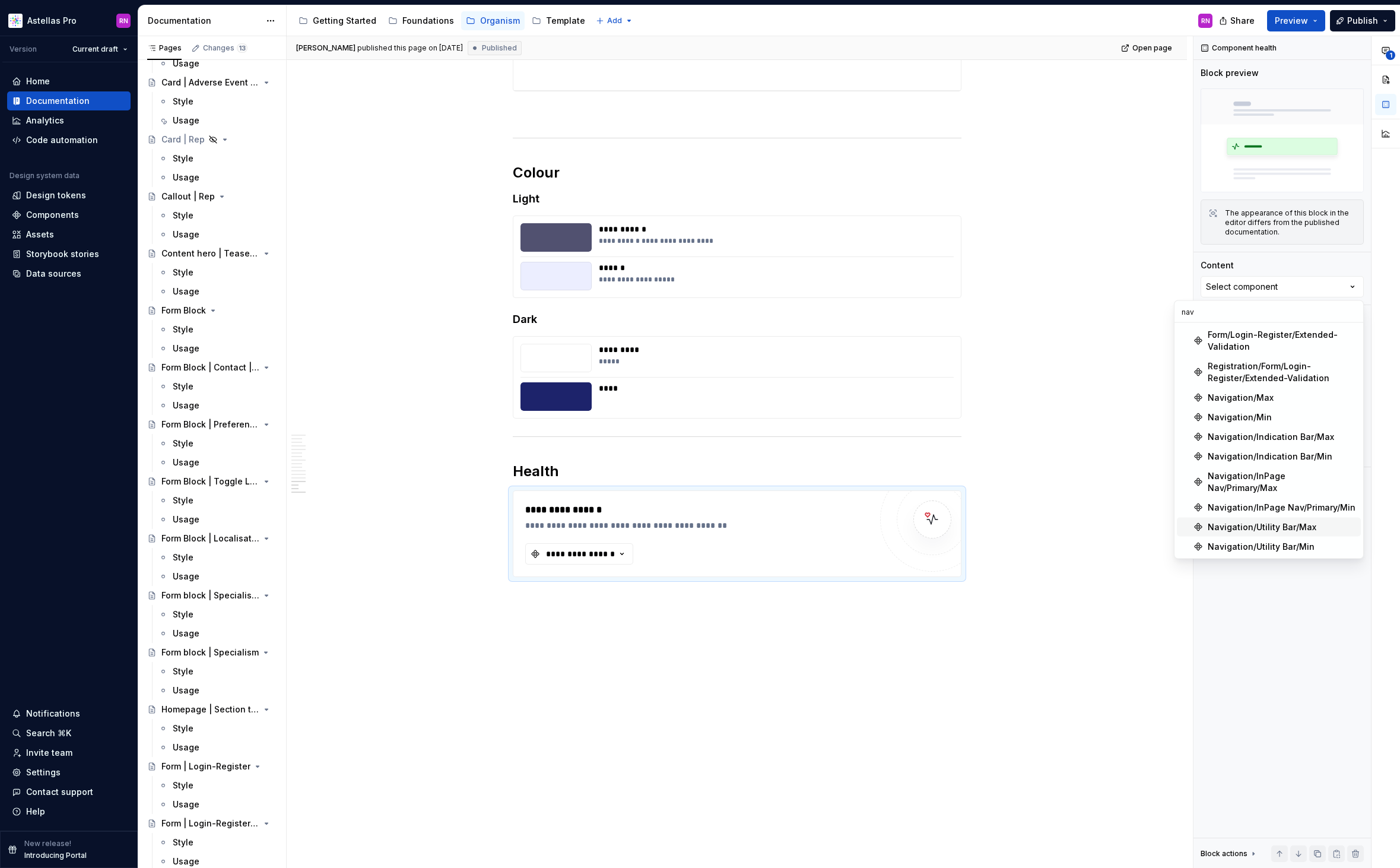
type input "nav"
click at [1284, 521] on div "Navigation/Utility Bar/Max" at bounding box center [1263, 527] width 109 height 12
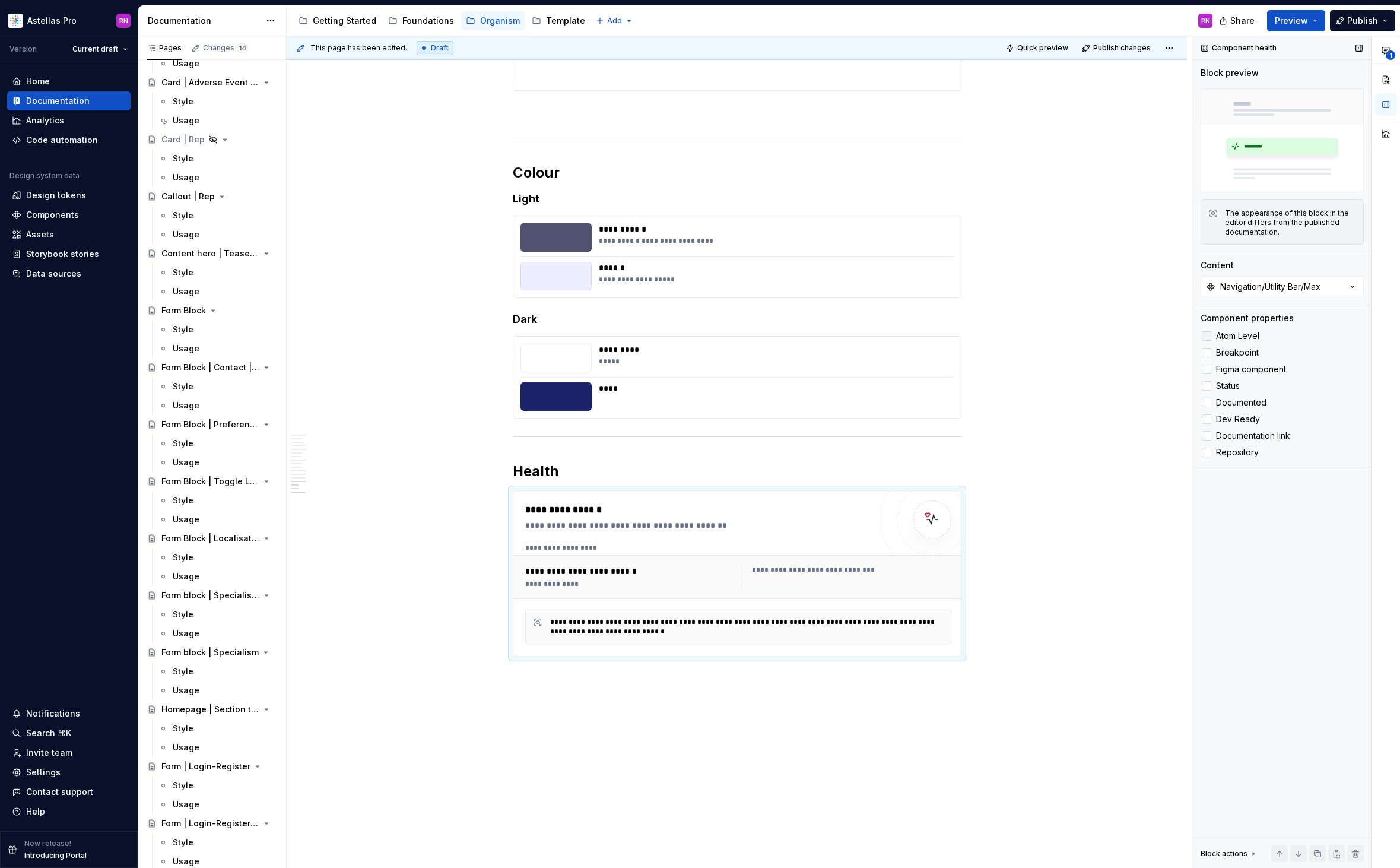
click at [1237, 342] on label "Atom Level" at bounding box center [1282, 335] width 163 height 15
click at [1237, 351] on span "Breakpoint" at bounding box center [1238, 353] width 43 height 10
click at [1242, 368] on span "Figma component" at bounding box center [1251, 369] width 70 height 10
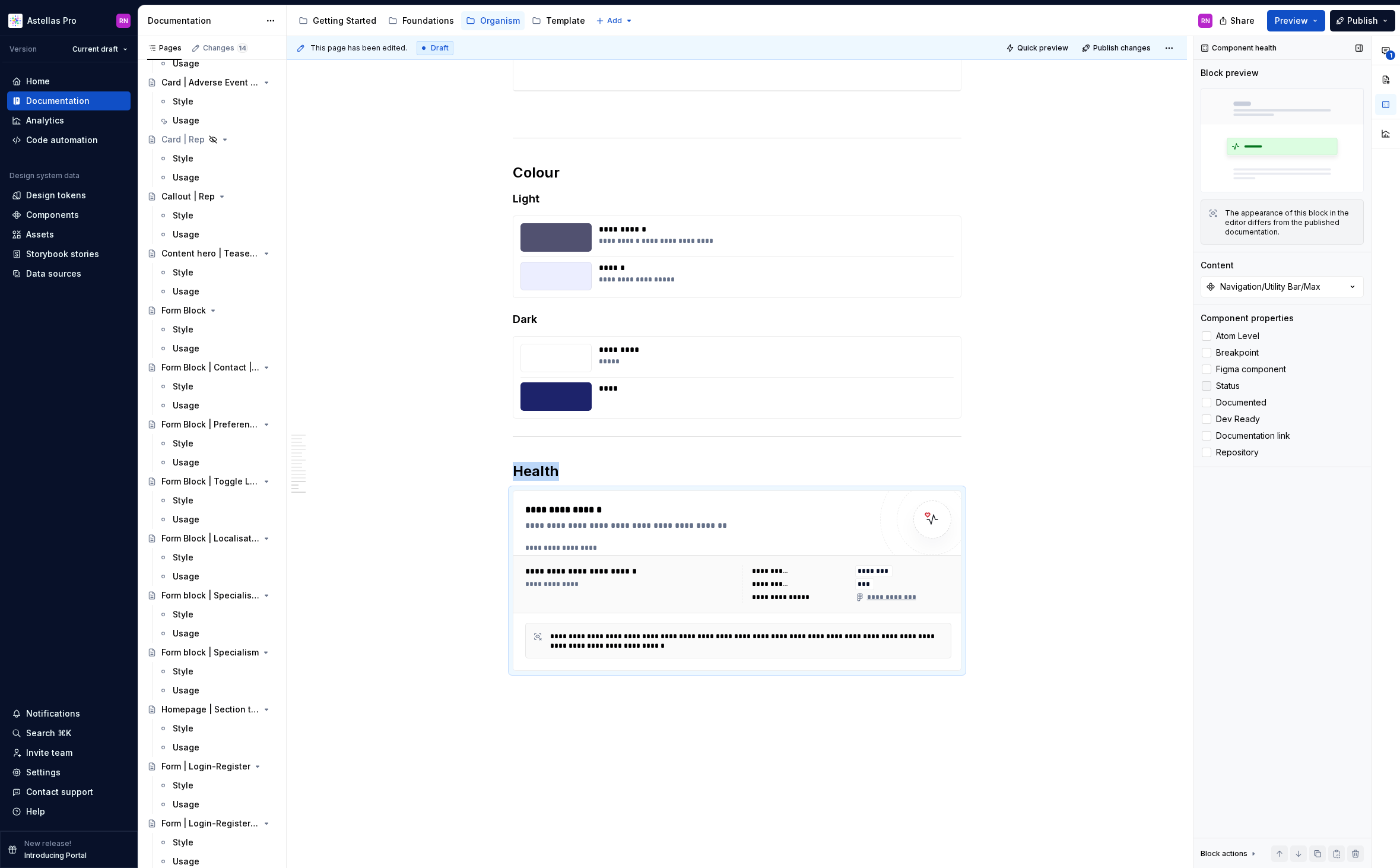
click at [1236, 383] on span "Status" at bounding box center [1228, 386] width 23 height 10
click at [1240, 399] on span "Documented" at bounding box center [1242, 402] width 51 height 10
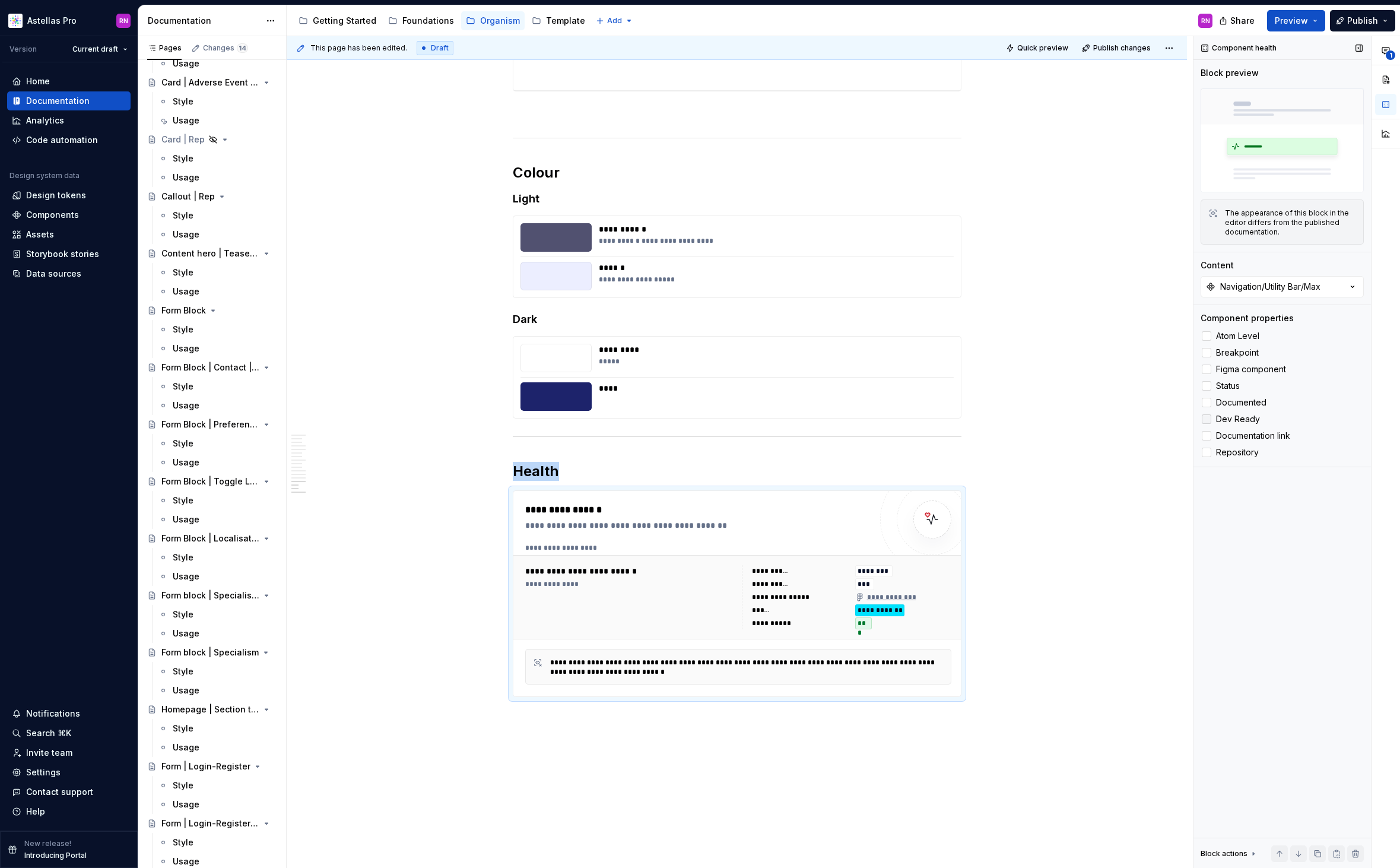
click at [1238, 418] on span "Dev Ready" at bounding box center [1238, 419] width 44 height 10
click at [489, 482] on button "button" at bounding box center [487, 484] width 17 height 17
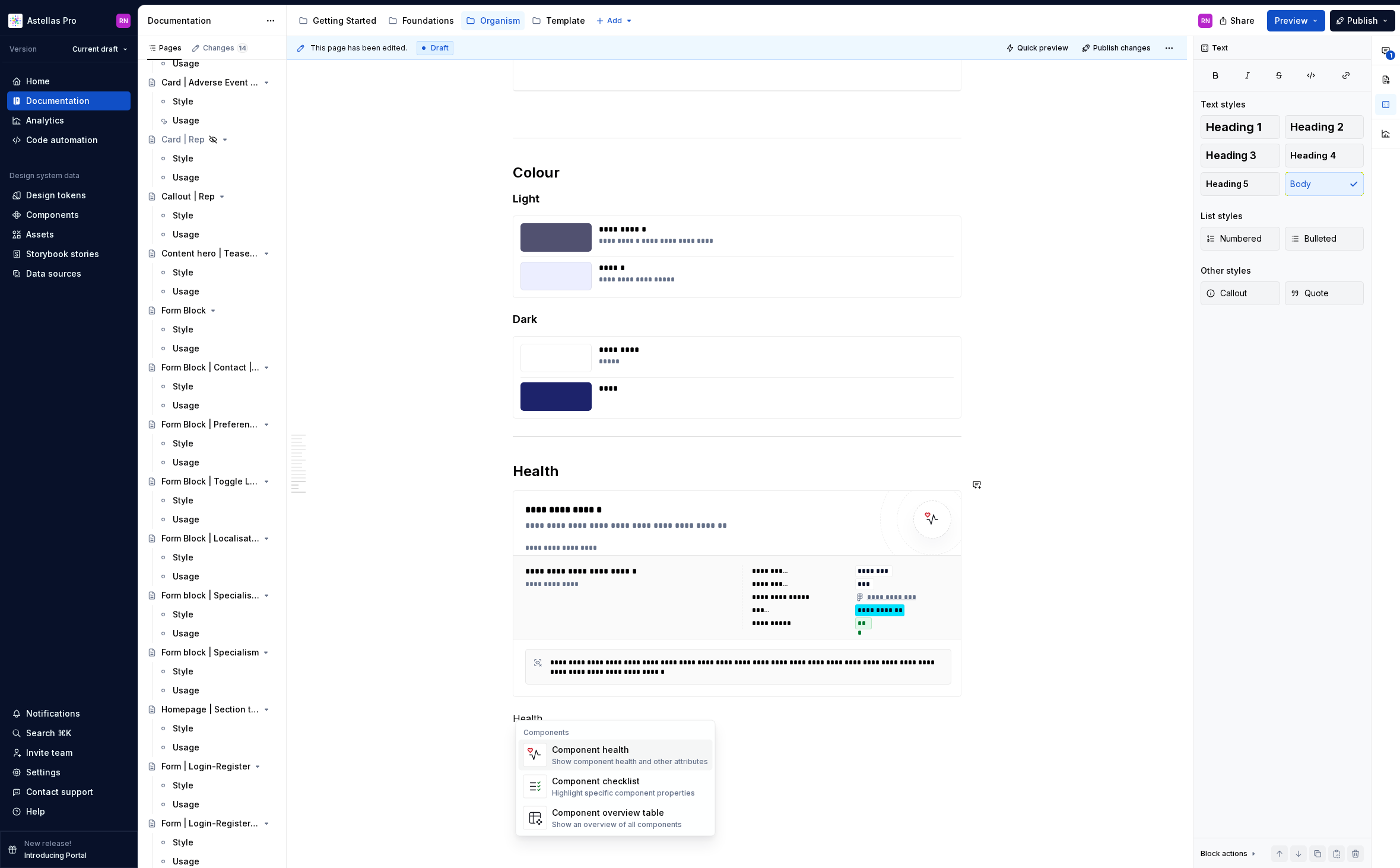
click at [603, 757] on div "Show component health and other attributes" at bounding box center [630, 762] width 157 height 10
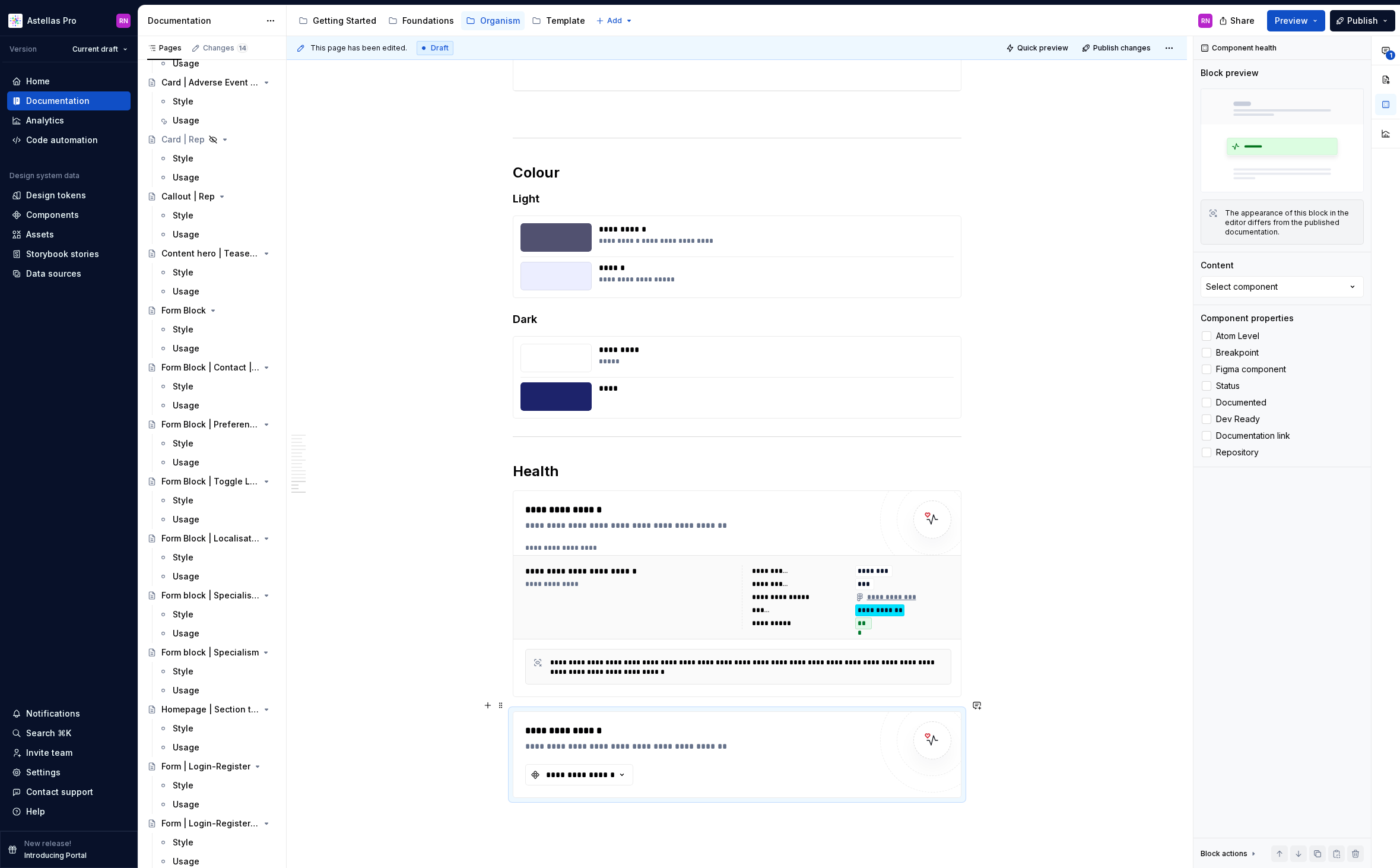
click at [818, 750] on div "**********" at bounding box center [697, 754] width 345 height 62
click at [1263, 292] on div "Select component" at bounding box center [1242, 287] width 72 height 12
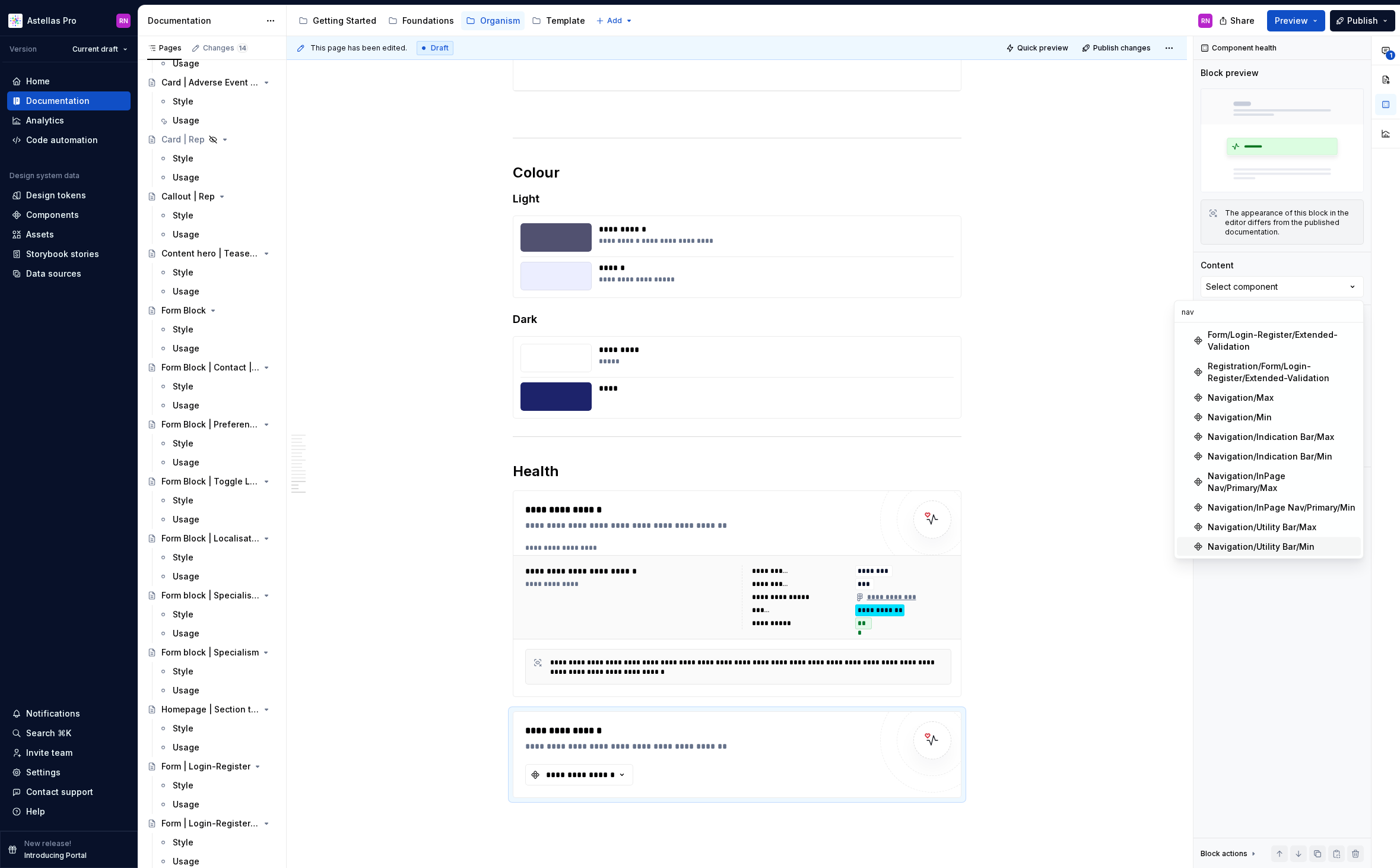
type input "nav"
click at [1283, 540] on div "Navigation/Utility Bar/Min" at bounding box center [1262, 546] width 107 height 12
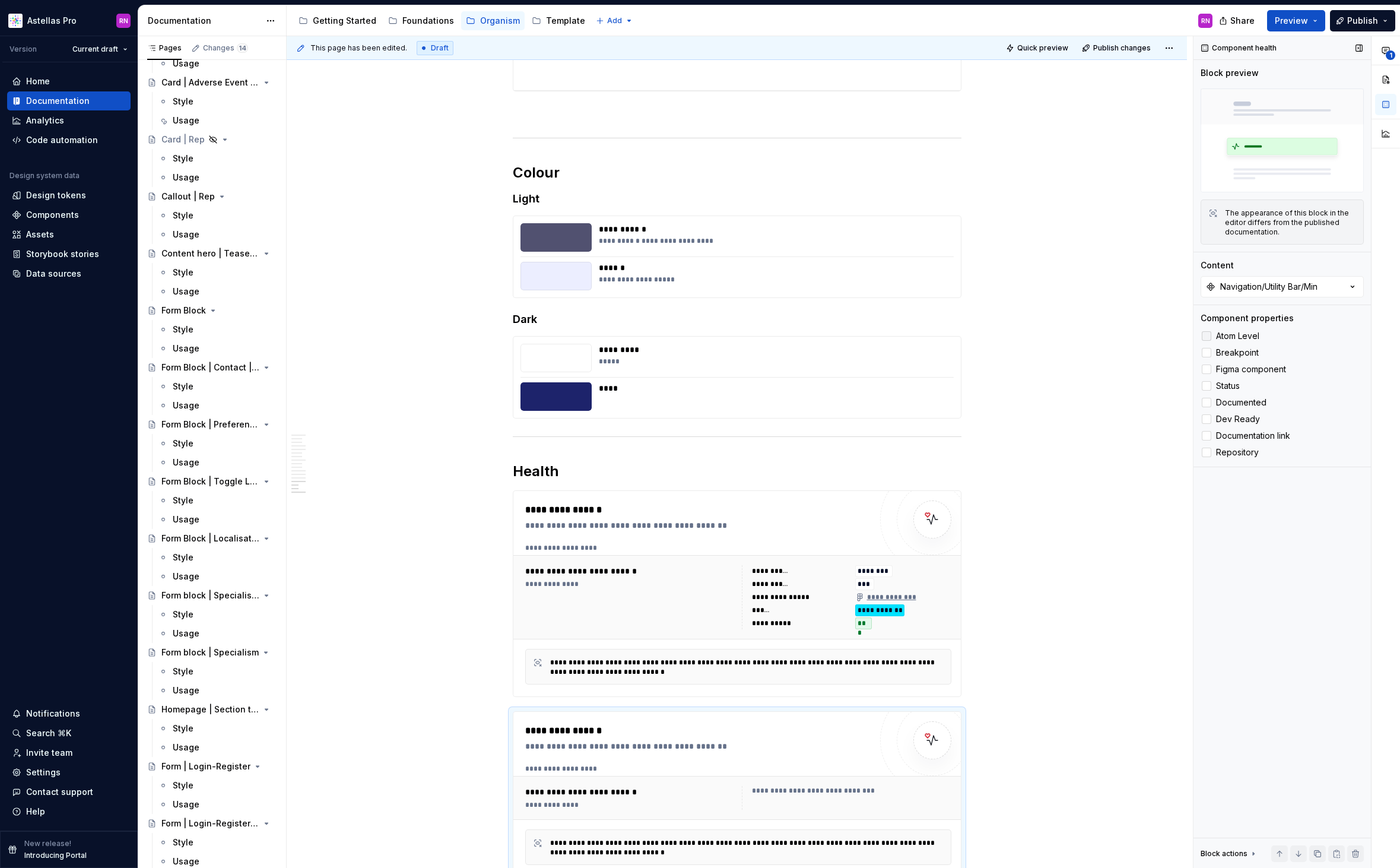
click at [1231, 339] on span "Atom Level" at bounding box center [1238, 336] width 44 height 10
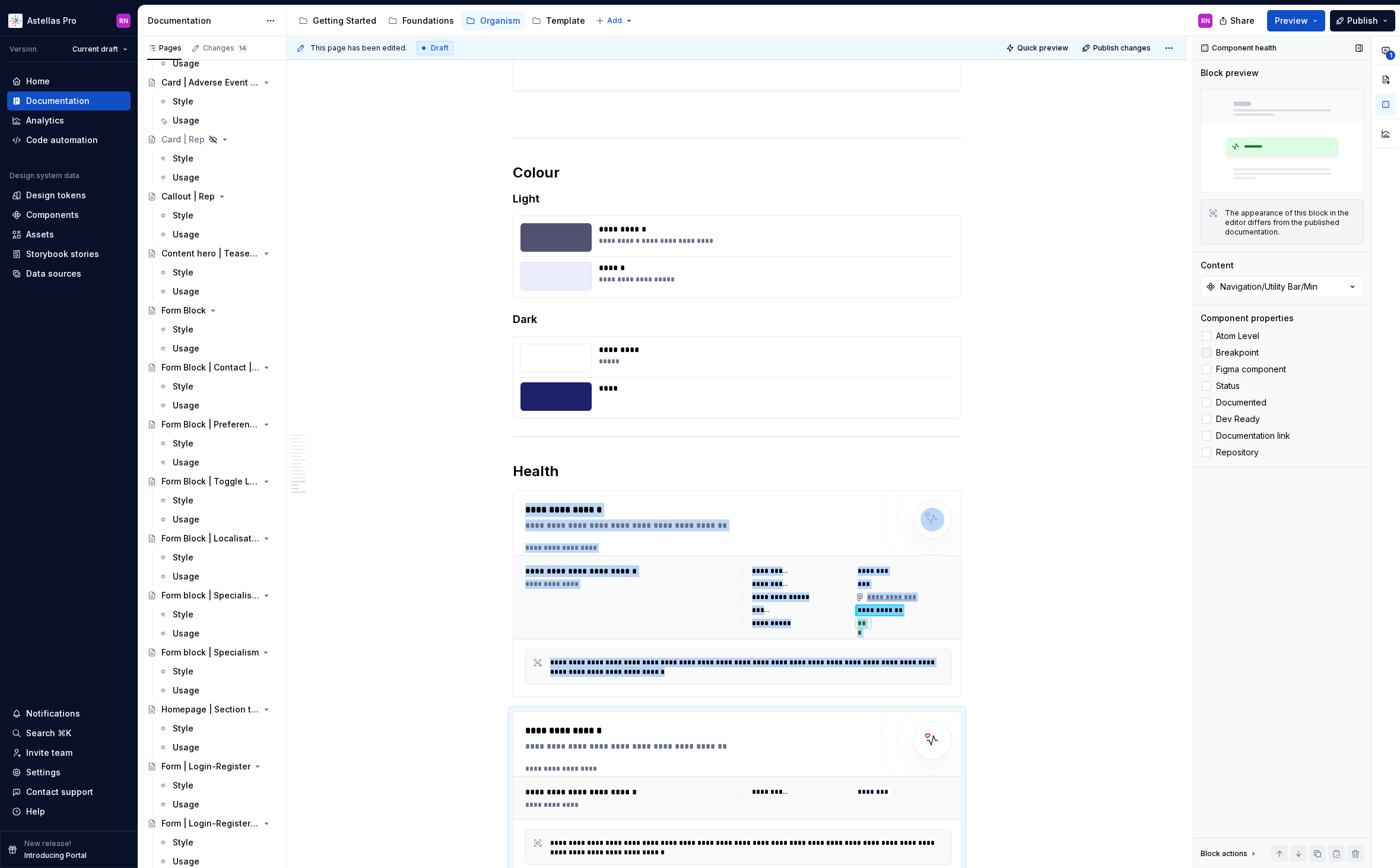
click at [1233, 350] on span "Breakpoint" at bounding box center [1238, 353] width 43 height 10
click at [1237, 365] on span "Figma component" at bounding box center [1251, 369] width 70 height 10
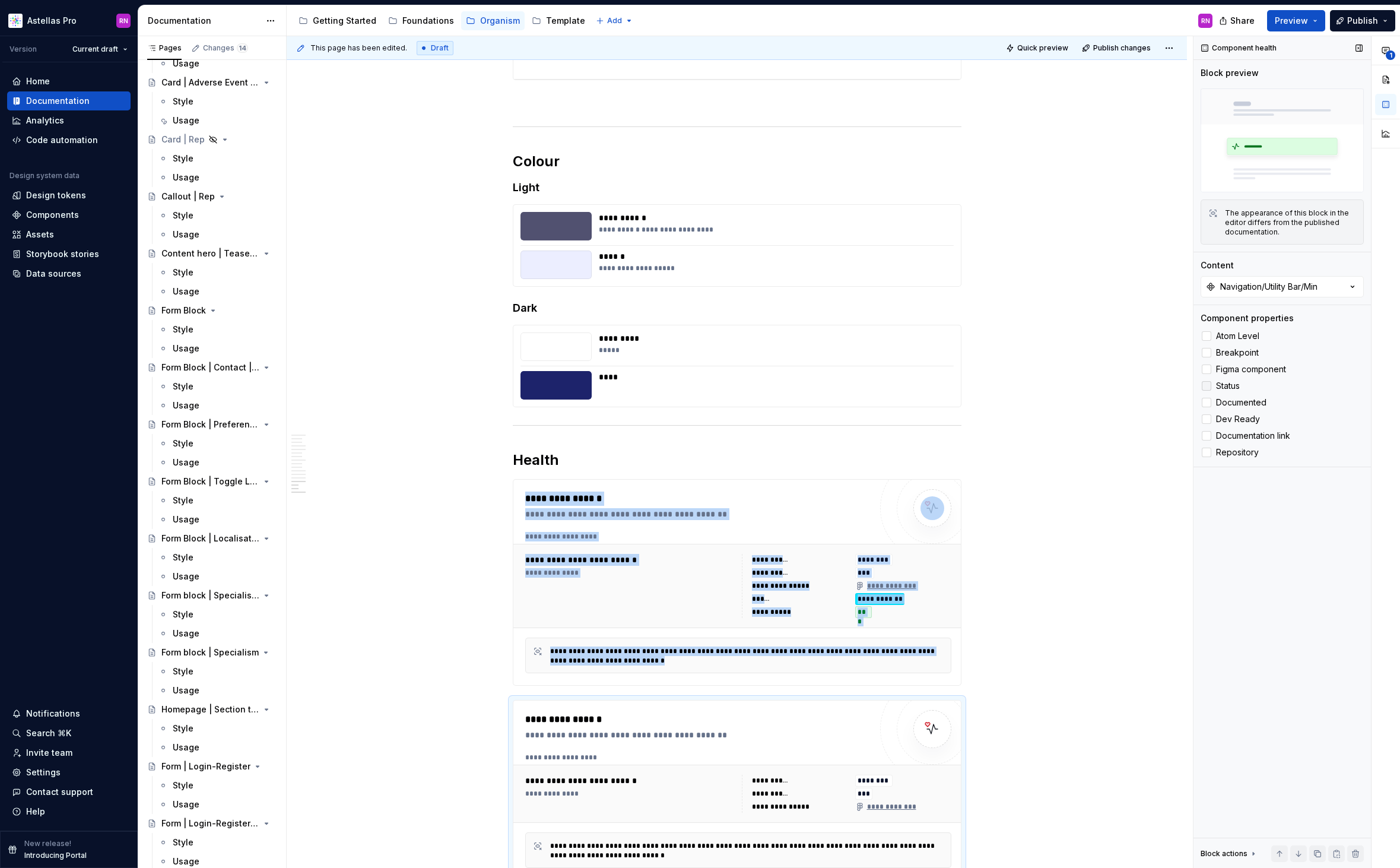
click at [1230, 381] on span "Status" at bounding box center [1228, 386] width 23 height 10
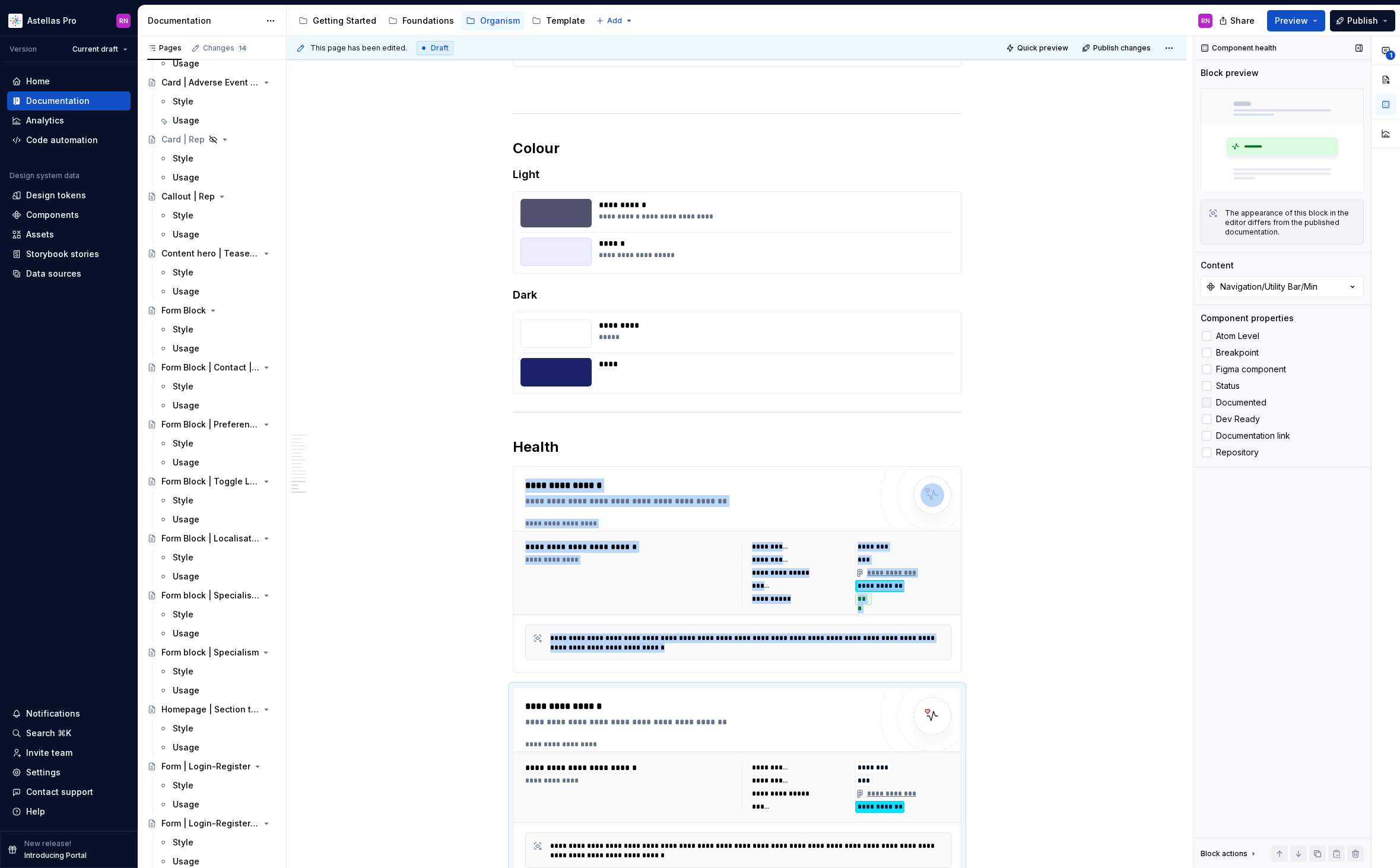
click at [1234, 399] on span "Documented" at bounding box center [1242, 402] width 51 height 10
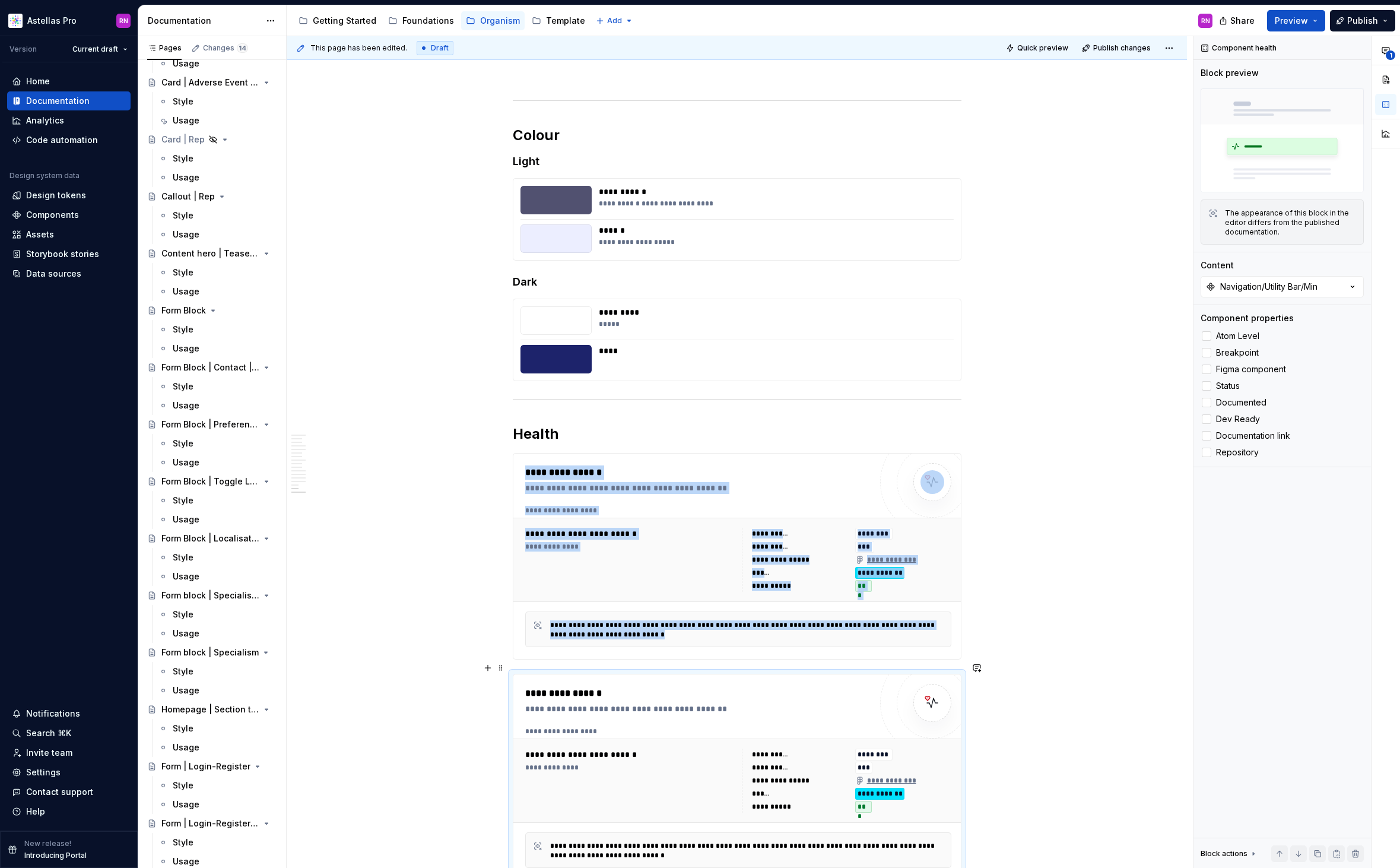
scroll to position [3354, 0]
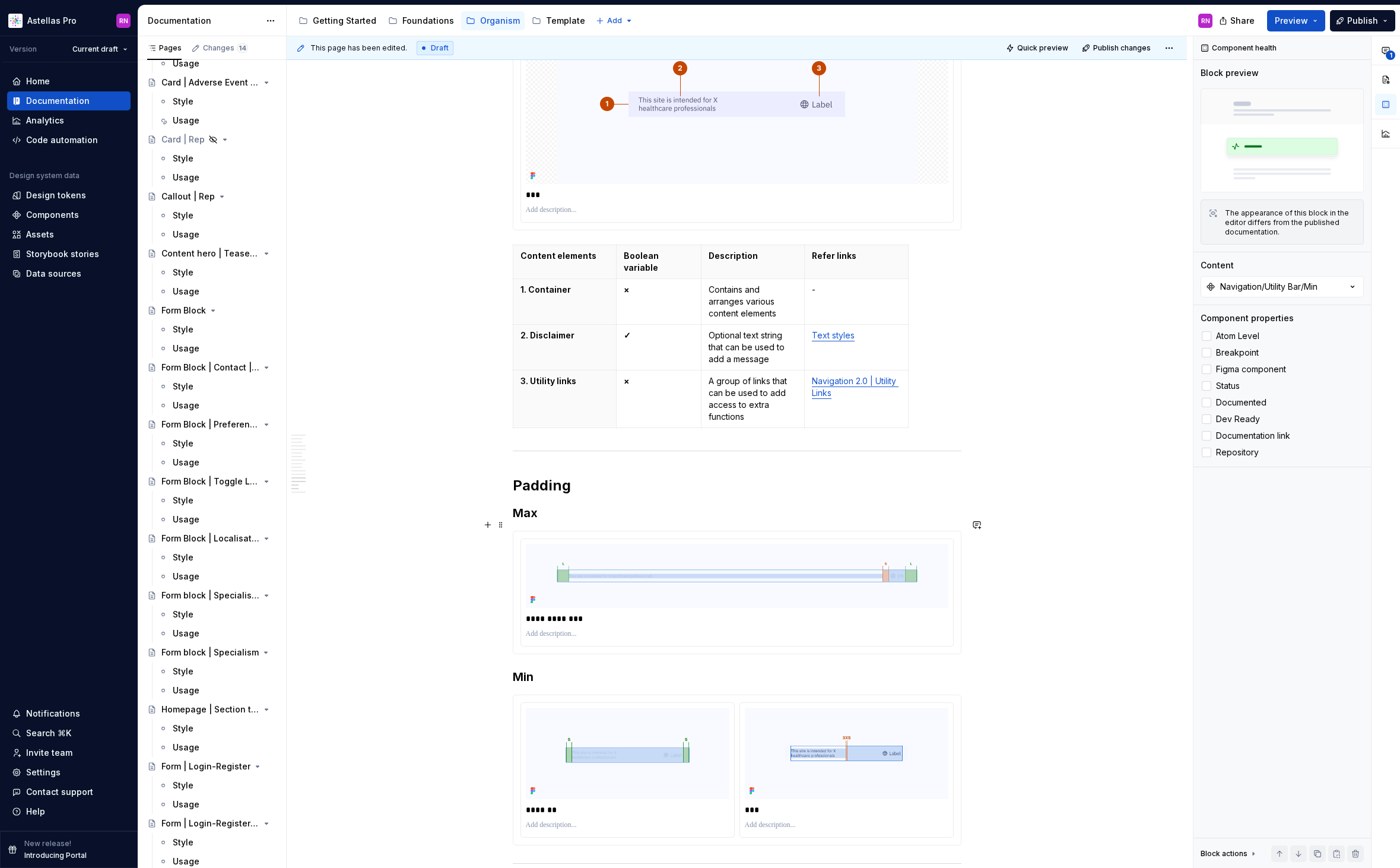
scroll to position [0, 0]
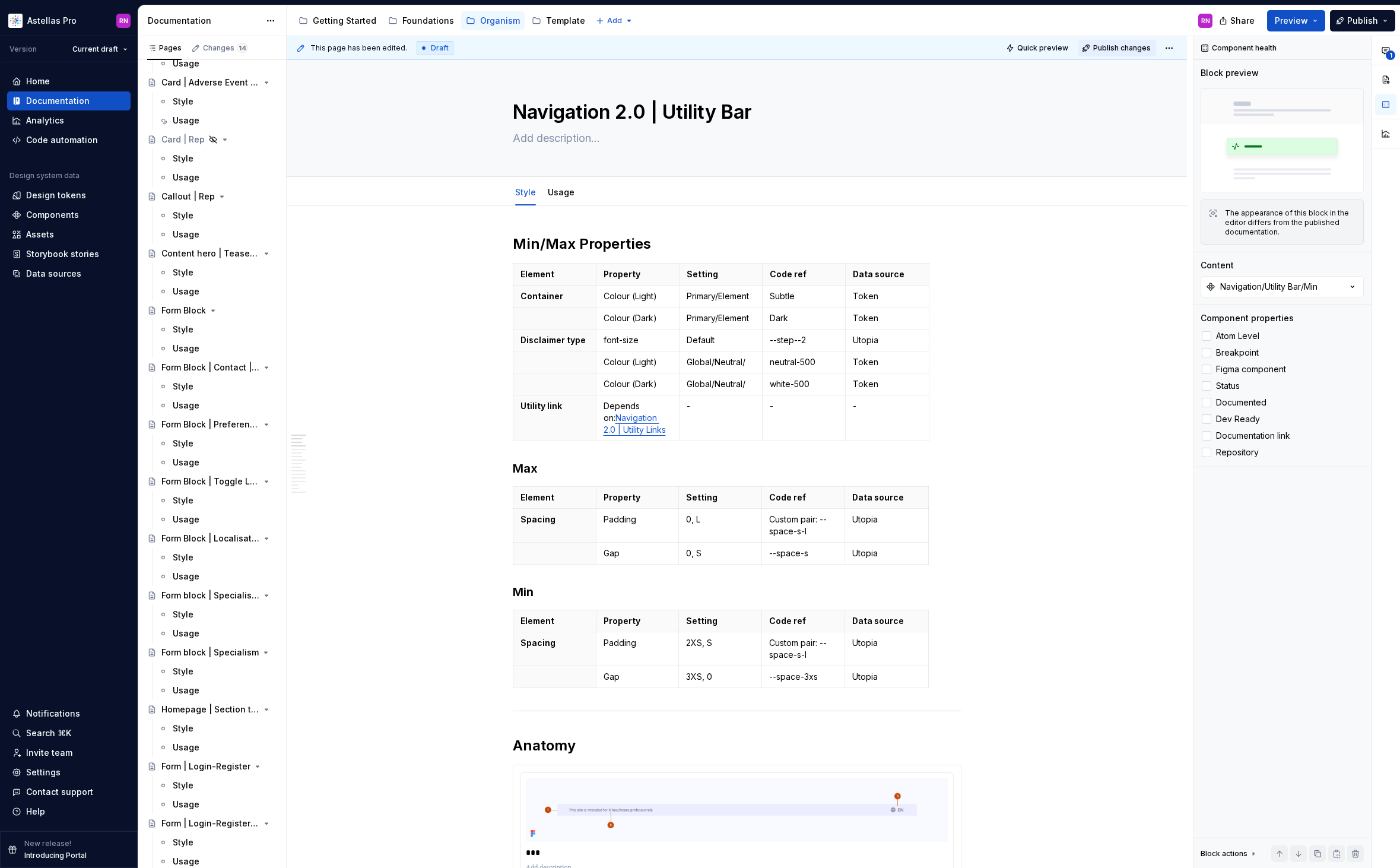
click at [1143, 46] on span "Publish changes" at bounding box center [1122, 49] width 57 height 10
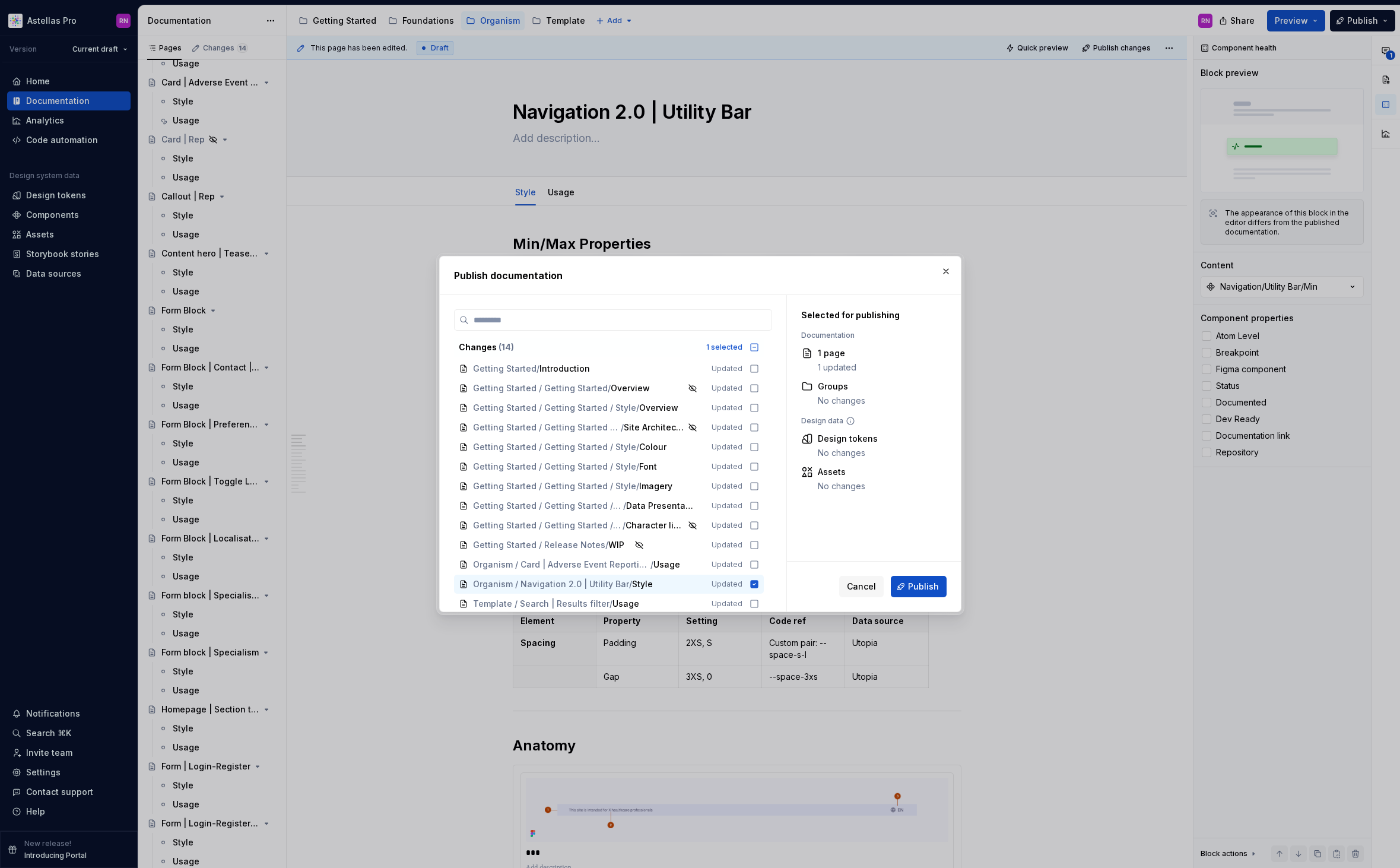
click at [911, 586] on span "Publish" at bounding box center [924, 586] width 31 height 12
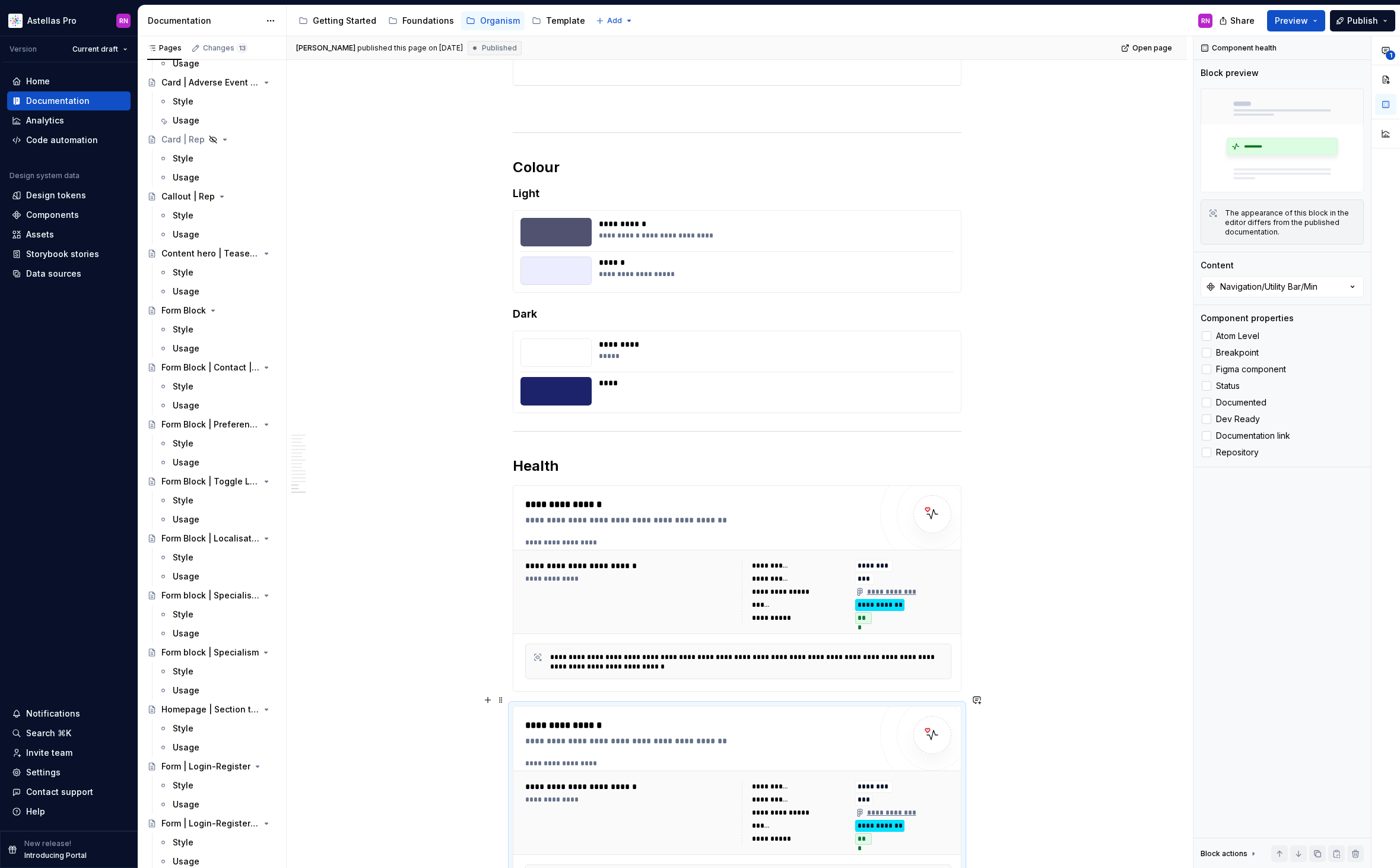
scroll to position [3261, 0]
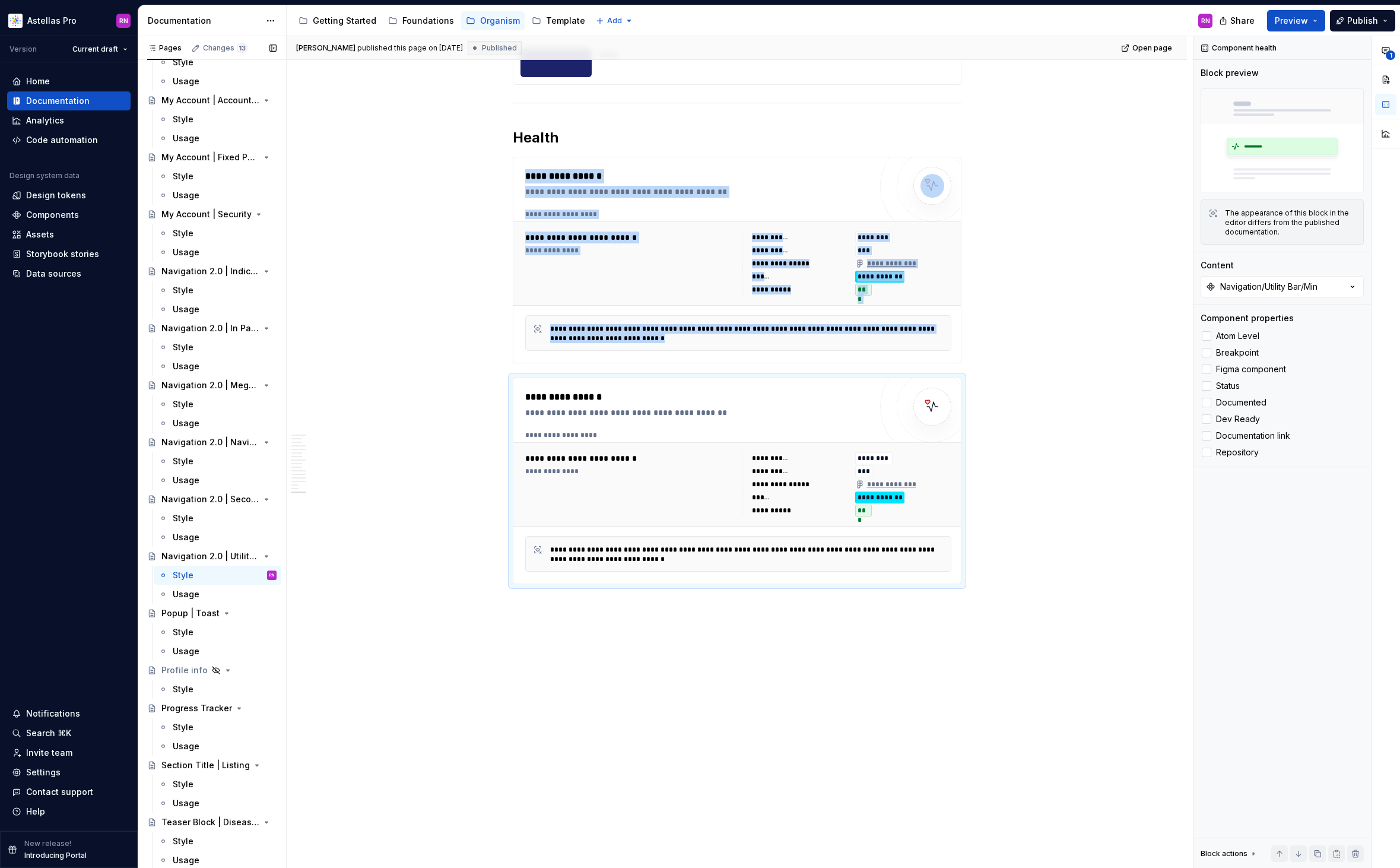
scroll to position [1438, 0]
click at [213, 502] on div "Popup | Toast" at bounding box center [191, 501] width 58 height 12
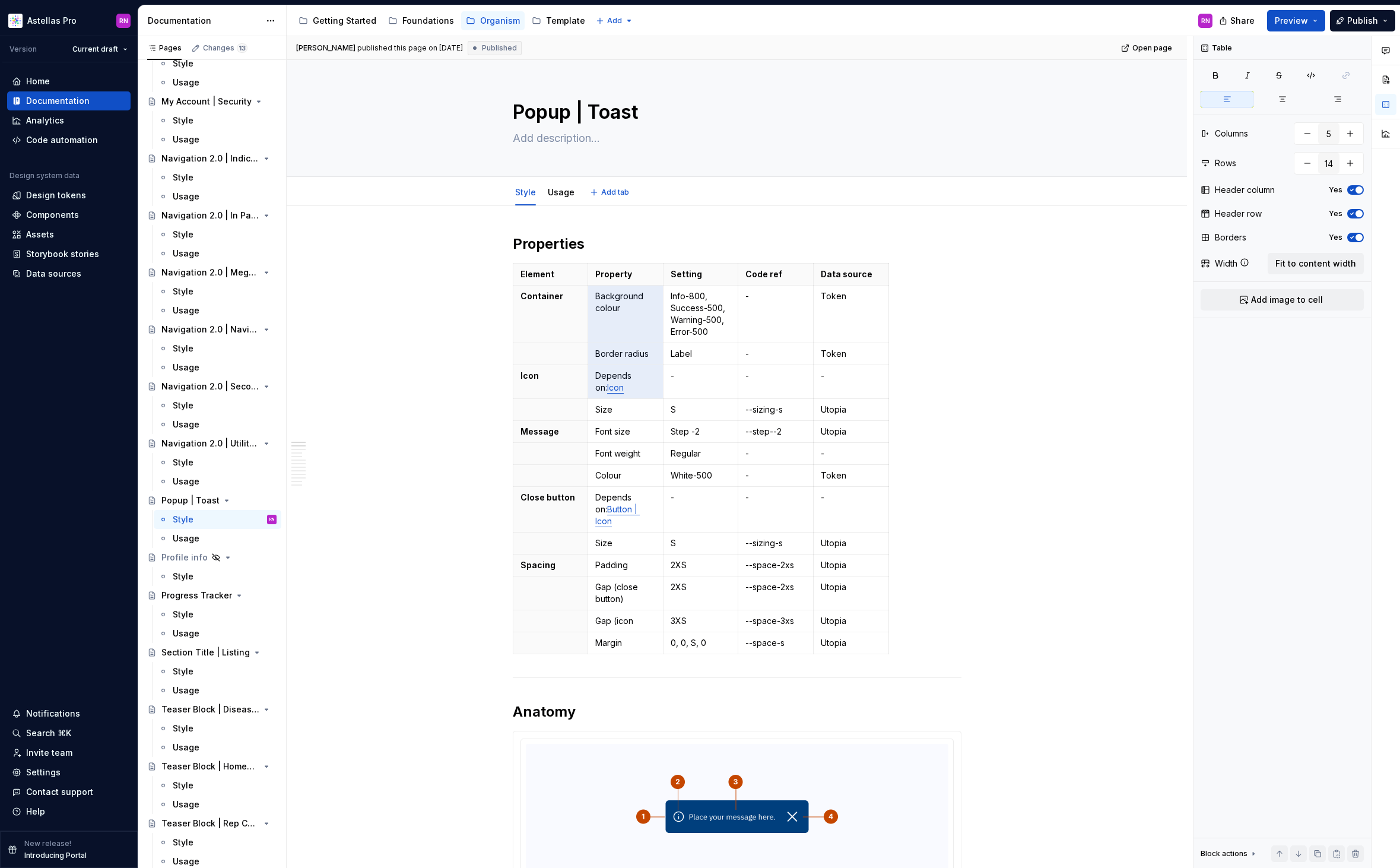
type textarea "*"
click at [627, 390] on p "Depends on: Icon" at bounding box center [625, 381] width 60 height 23
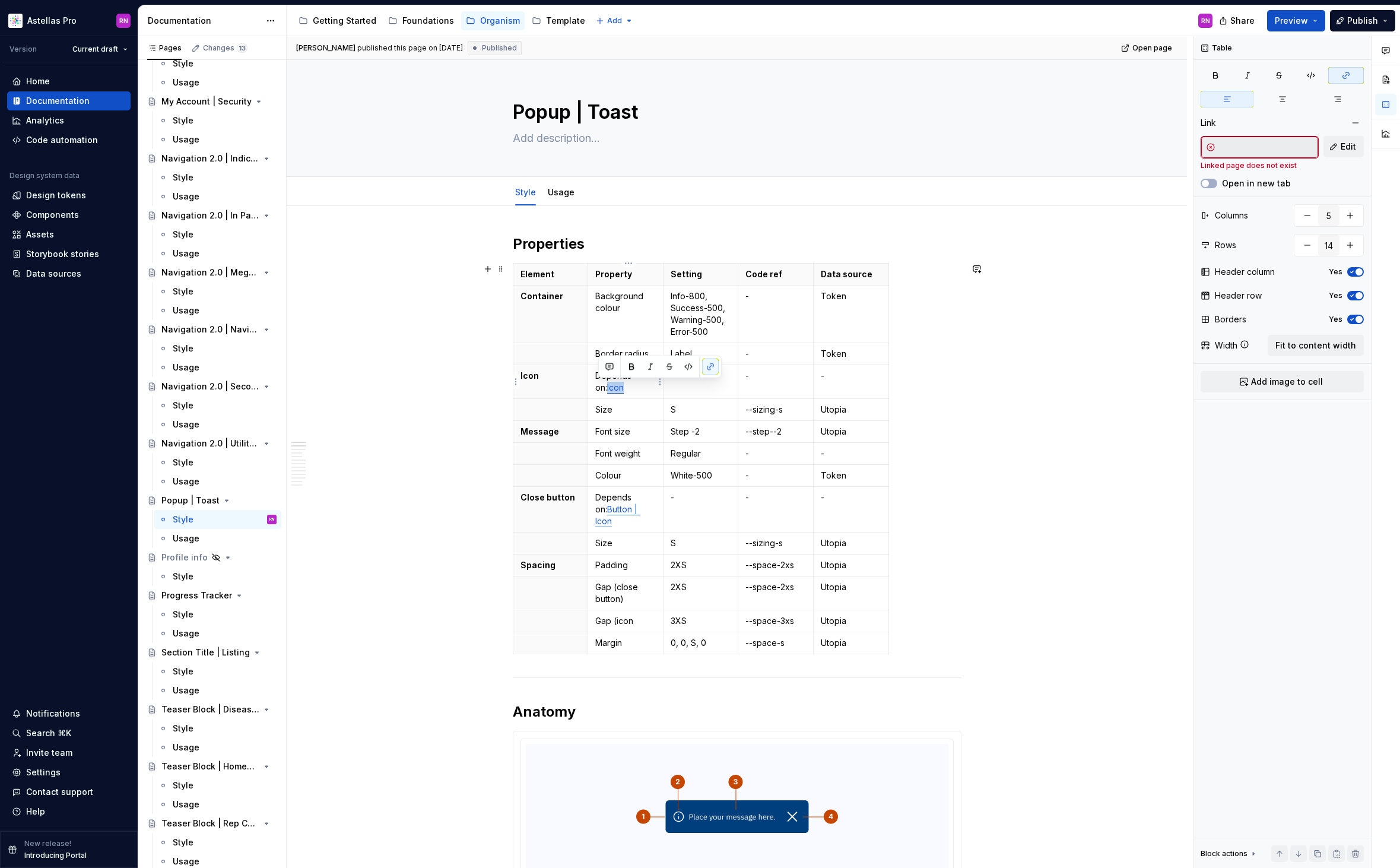
drag, startPoint x: 614, startPoint y: 389, endPoint x: 598, endPoint y: 388, distance: 16.0
click at [598, 388] on p "Depends on: Icon" at bounding box center [625, 381] width 60 height 23
click at [1344, 141] on span "Edit" at bounding box center [1348, 147] width 16 height 12
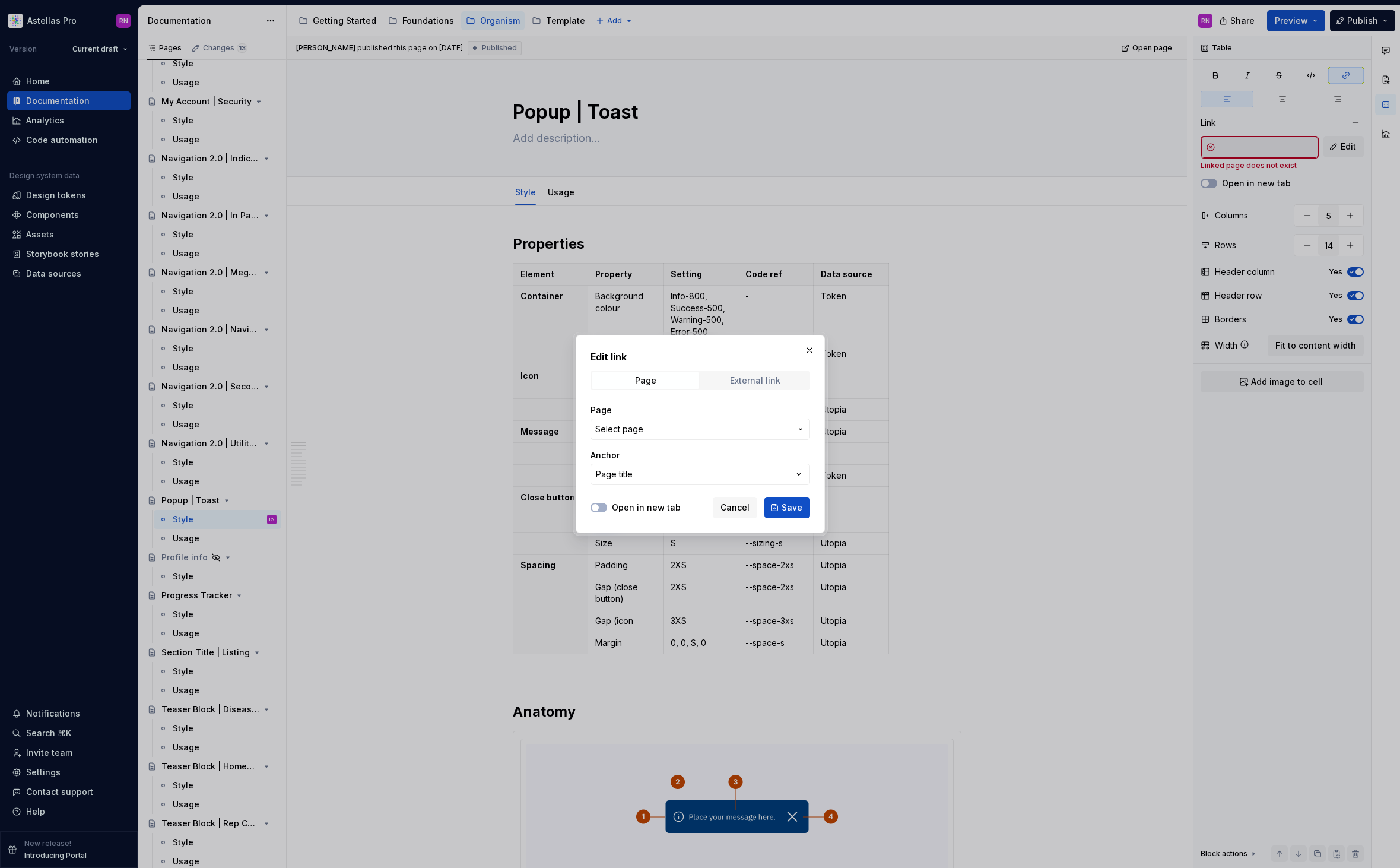
click at [754, 384] on div "External link" at bounding box center [755, 381] width 51 height 10
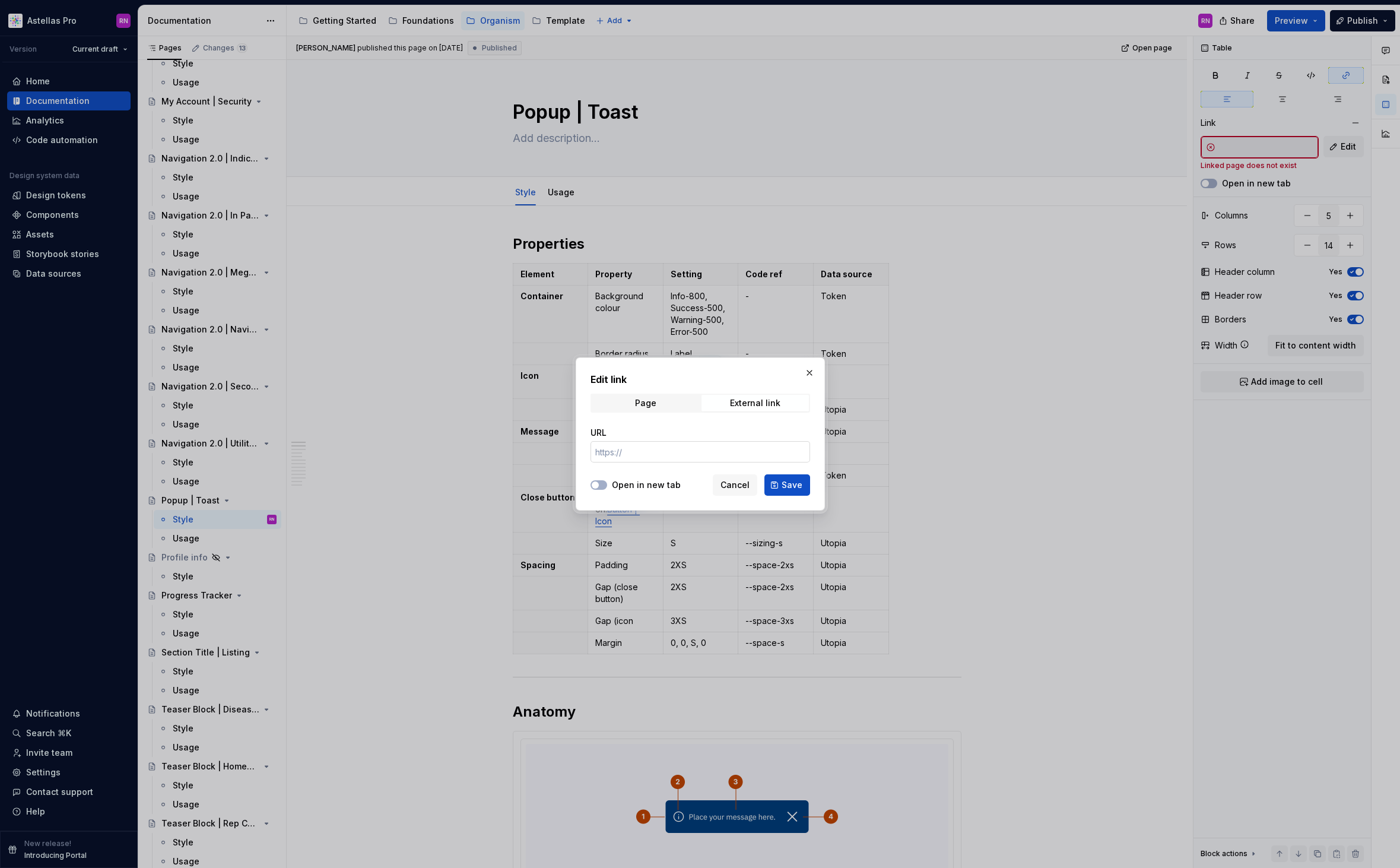
click at [652, 449] on input "URL" at bounding box center [701, 452] width 220 height 21
paste input "https://astellas.supernova-docs.io/latest/foundations/iconography/library-CiDcc…"
type input "https://astellas.supernova-docs.io/latest/foundations/iconography/library-CiDcc…"
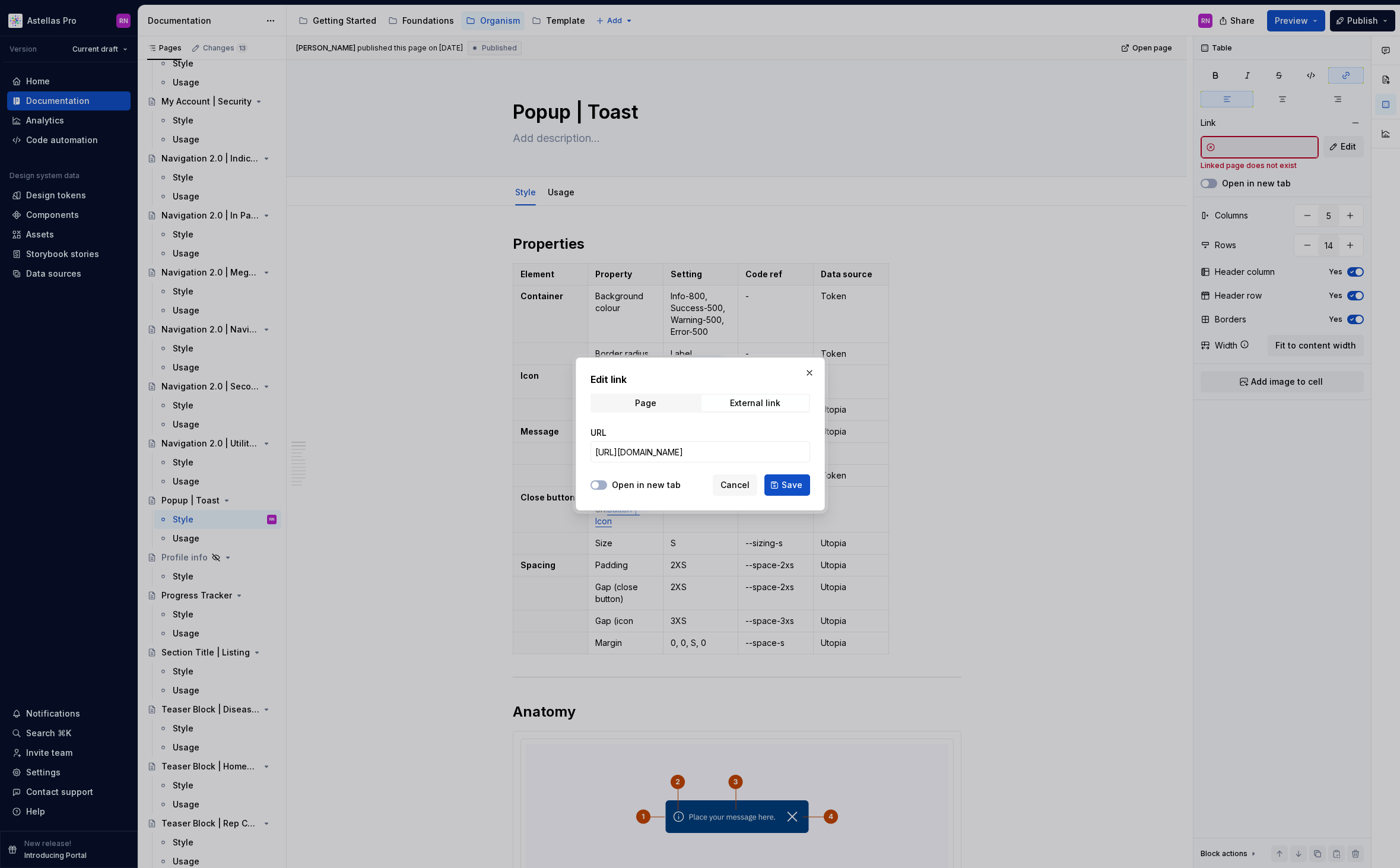
click at [624, 479] on label "Open in new tab" at bounding box center [647, 485] width 69 height 12
click at [608, 480] on button "Open in new tab" at bounding box center [599, 485] width 17 height 10
click at [790, 482] on span "Save" at bounding box center [791, 485] width 20 height 12
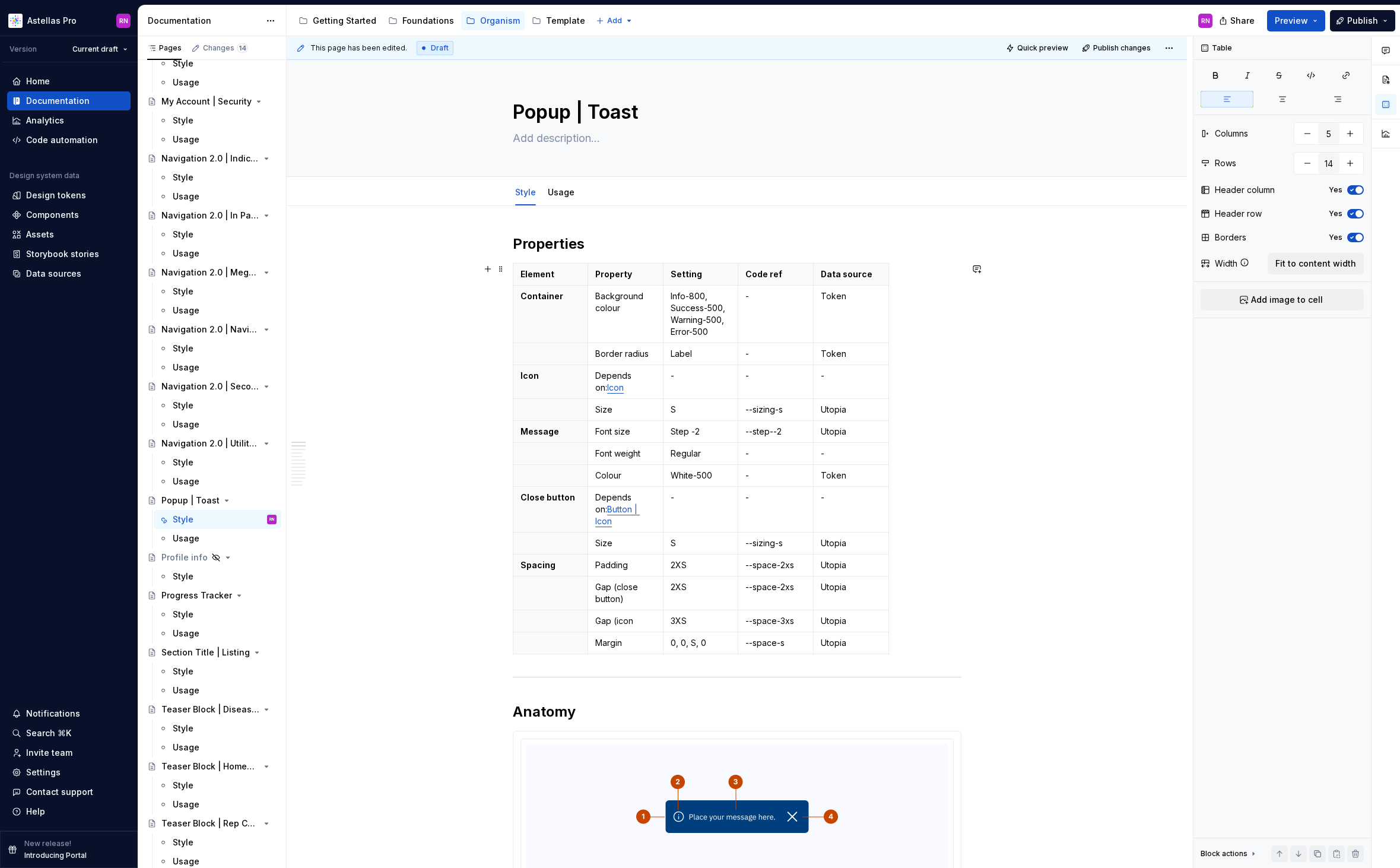
click at [935, 453] on div "Element Property Setting Code ref Data source Container Background colour Info-…" at bounding box center [738, 460] width 449 height 396
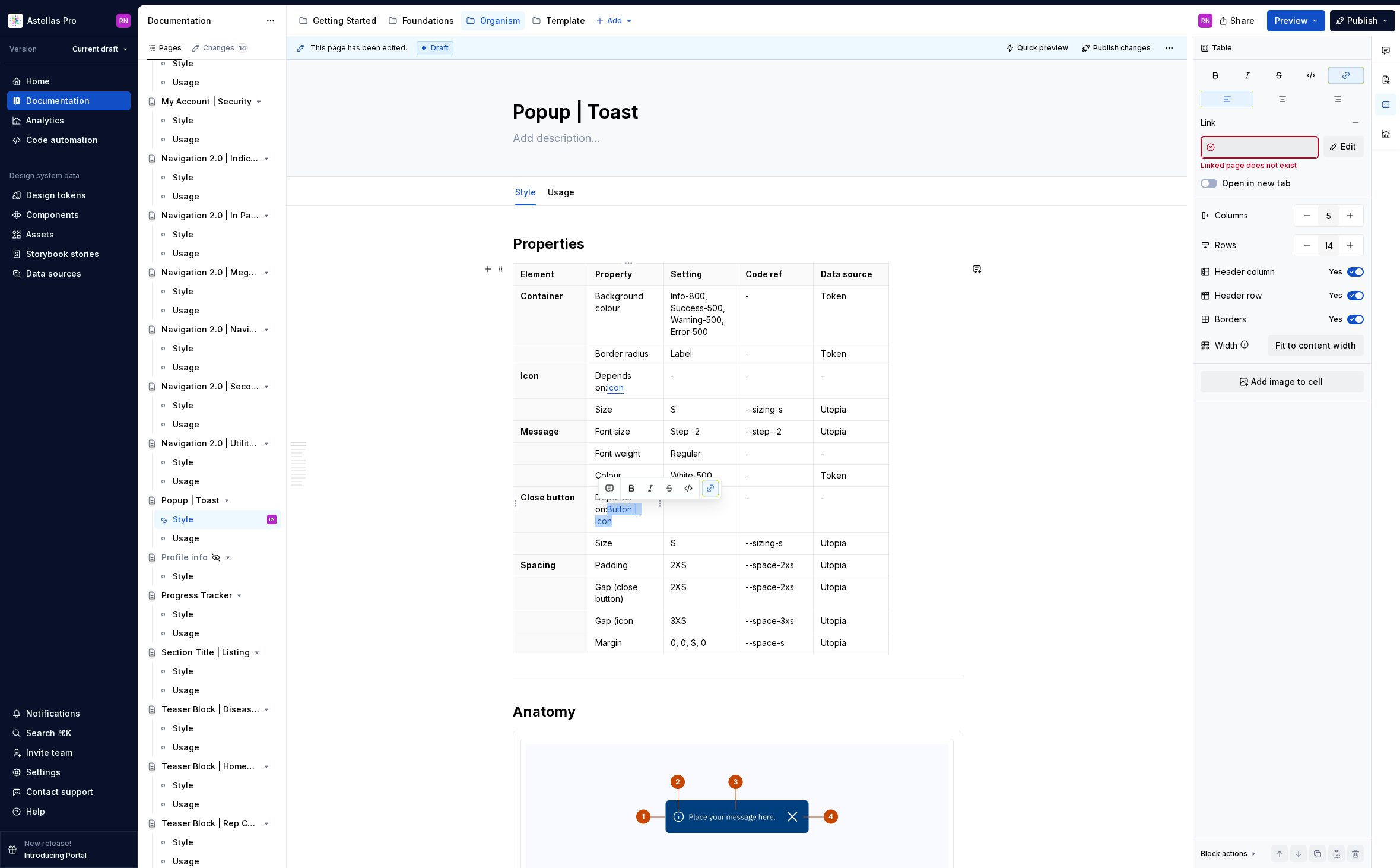
drag, startPoint x: 649, startPoint y: 510, endPoint x: 600, endPoint y: 507, distance: 49.1
click at [600, 507] on p "Depends on: Button | Icon" at bounding box center [625, 509] width 60 height 36
type textarea "*"
click at [1341, 147] on button "Edit" at bounding box center [1345, 147] width 41 height 21
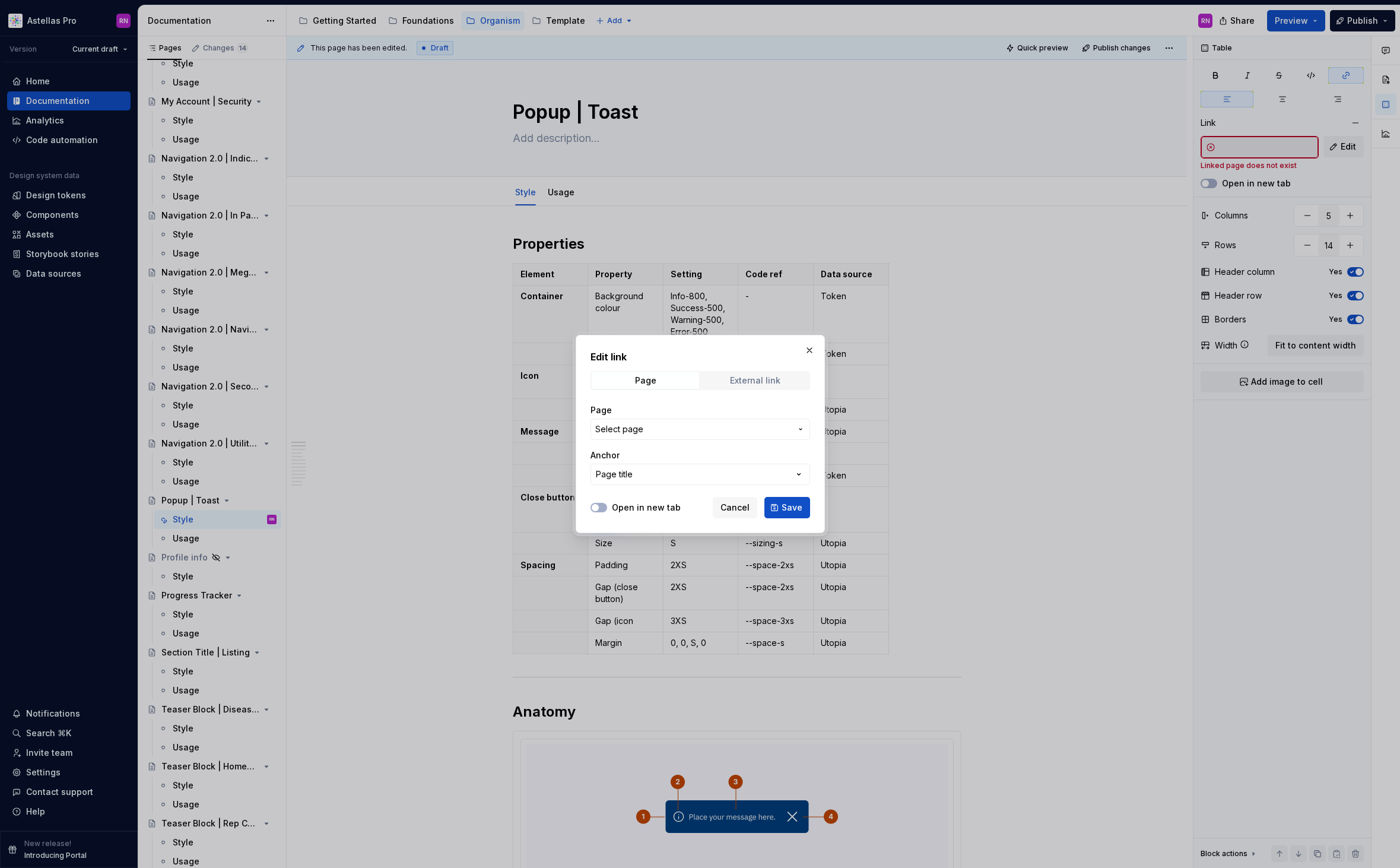
click at [751, 379] on div "External link" at bounding box center [755, 381] width 51 height 10
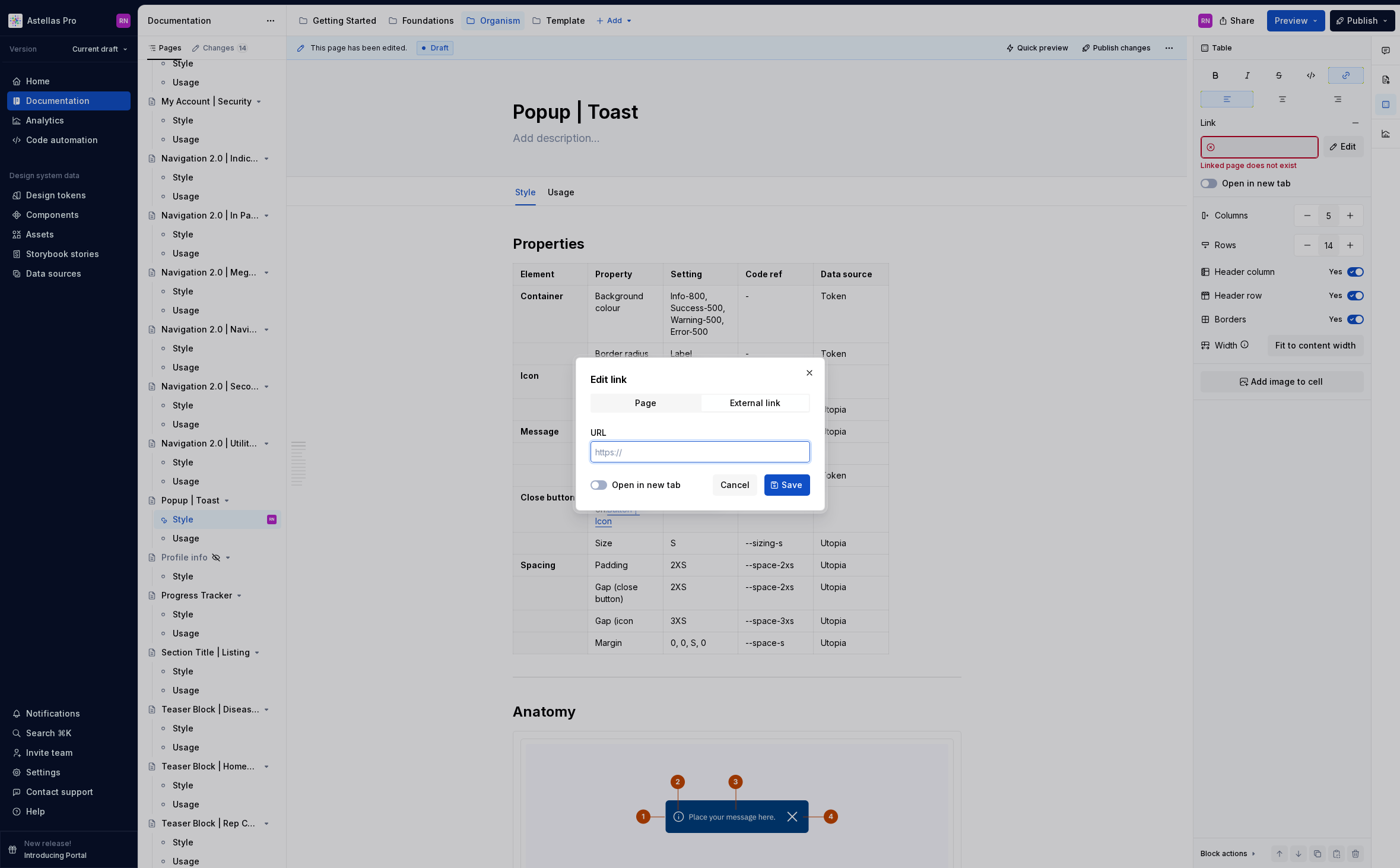
click at [660, 455] on input "URL" at bounding box center [701, 452] width 220 height 21
paste input "https://astellas.supernova-docs.io/latest/atoms/button-icon/style-J0Tl7cju"
type input "https://astellas.supernova-docs.io/latest/atoms/button-icon/style-J0Tl7cju"
click at [630, 489] on label "Open in new tab" at bounding box center [647, 485] width 69 height 12
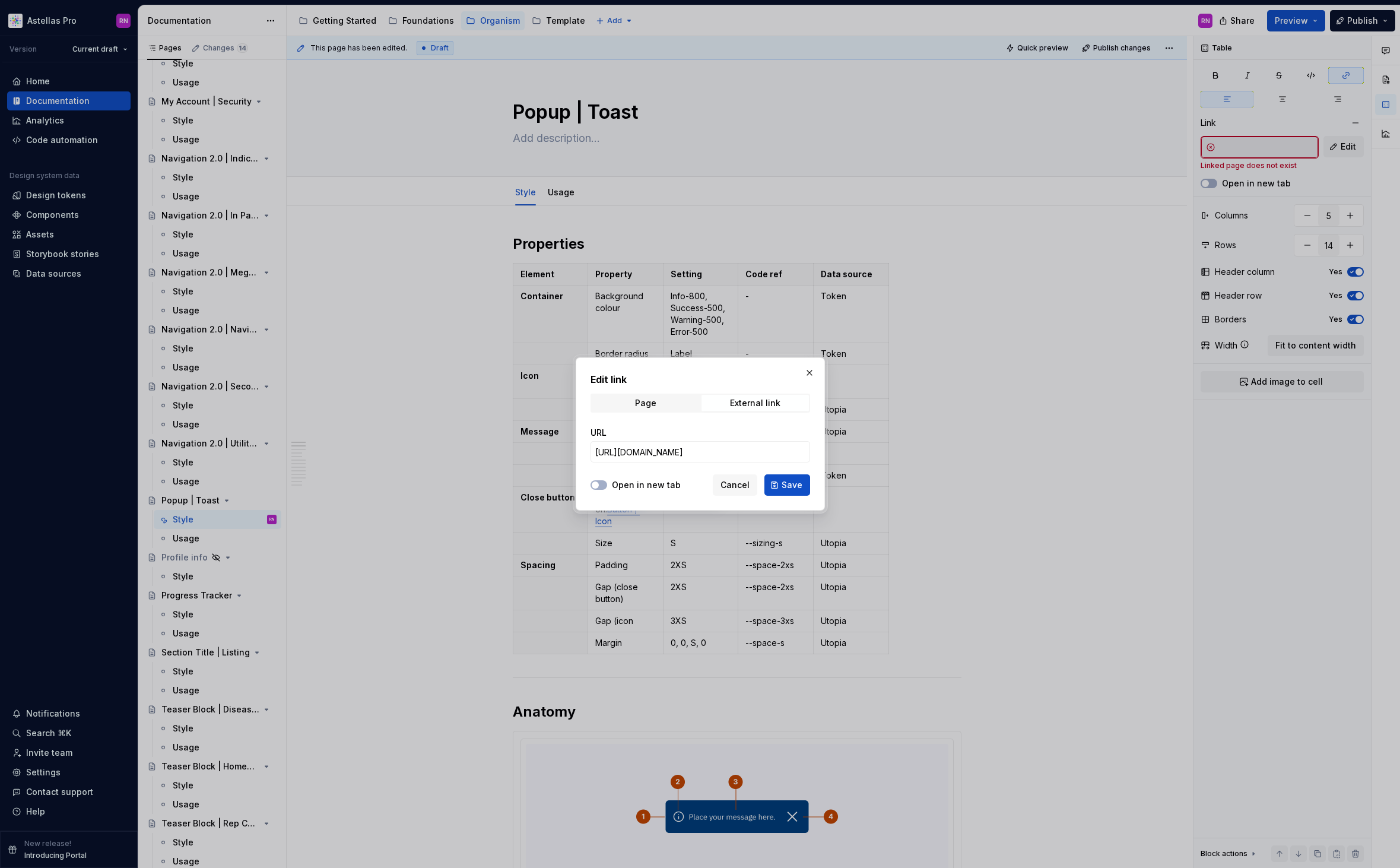
click at [608, 489] on button "Open in new tab" at bounding box center [599, 485] width 17 height 10
click at [786, 478] on button "Save" at bounding box center [787, 485] width 46 height 21
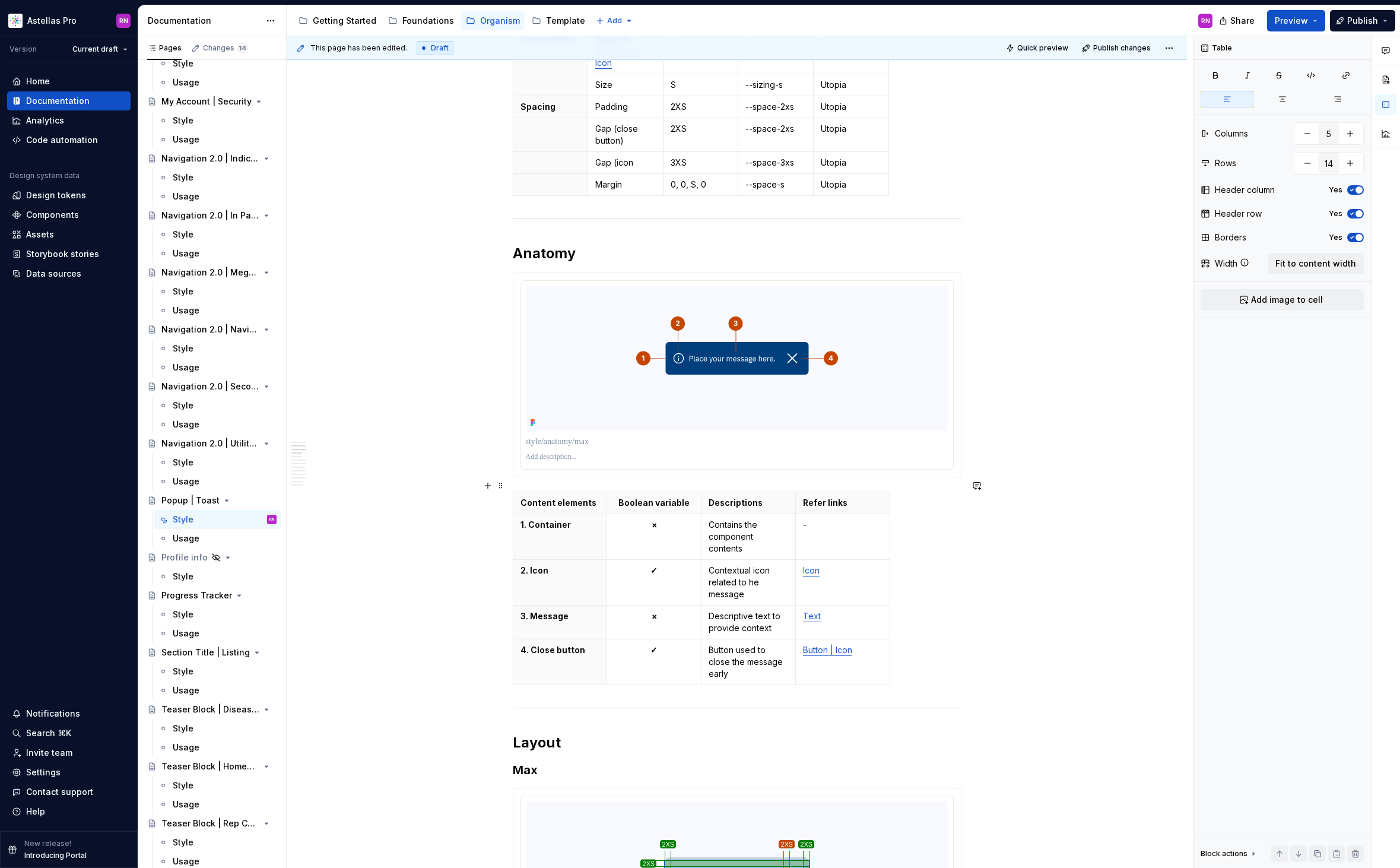
scroll to position [527, 0]
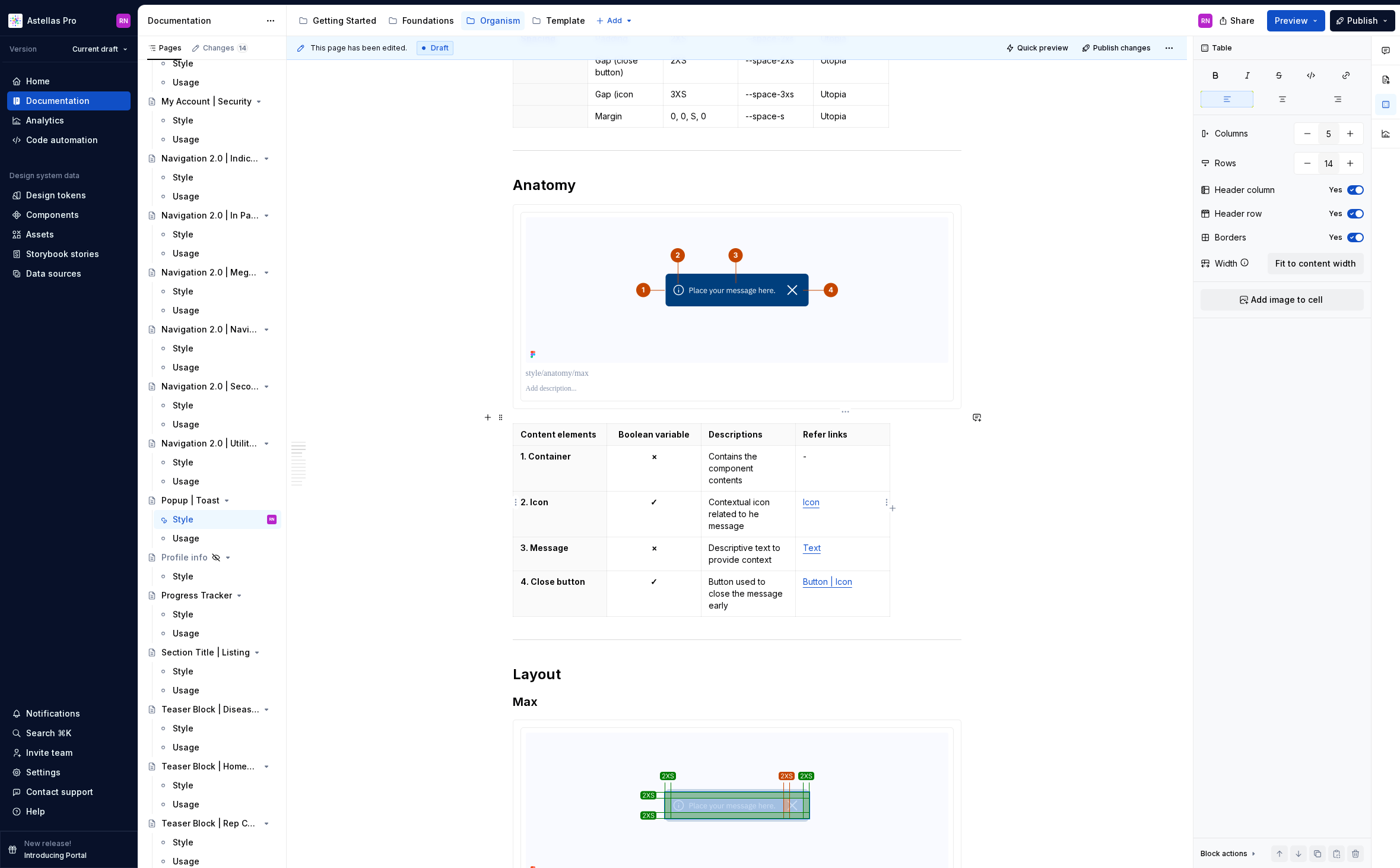
click at [815, 497] on link "Icon" at bounding box center [811, 502] width 17 height 10
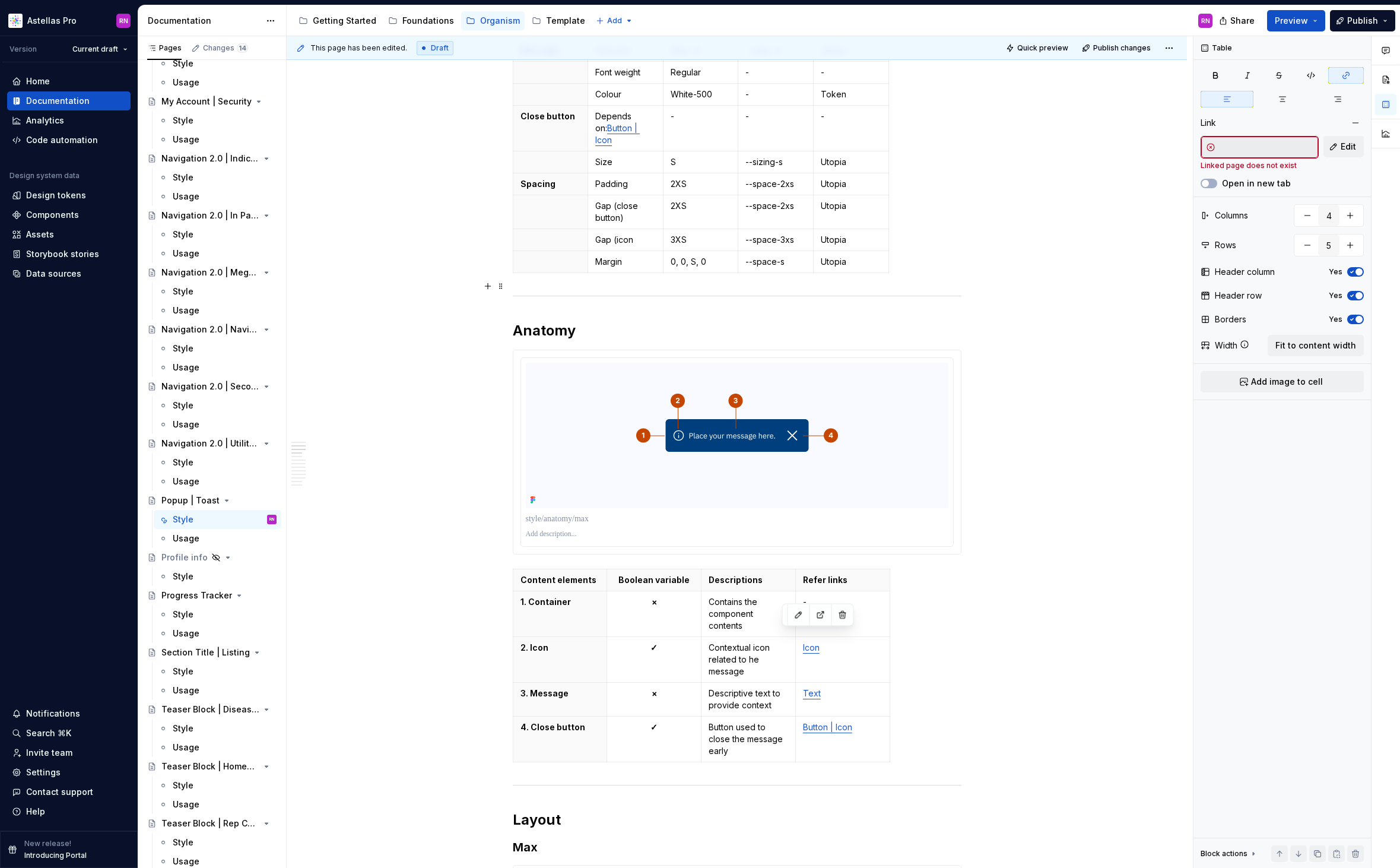
scroll to position [165, 0]
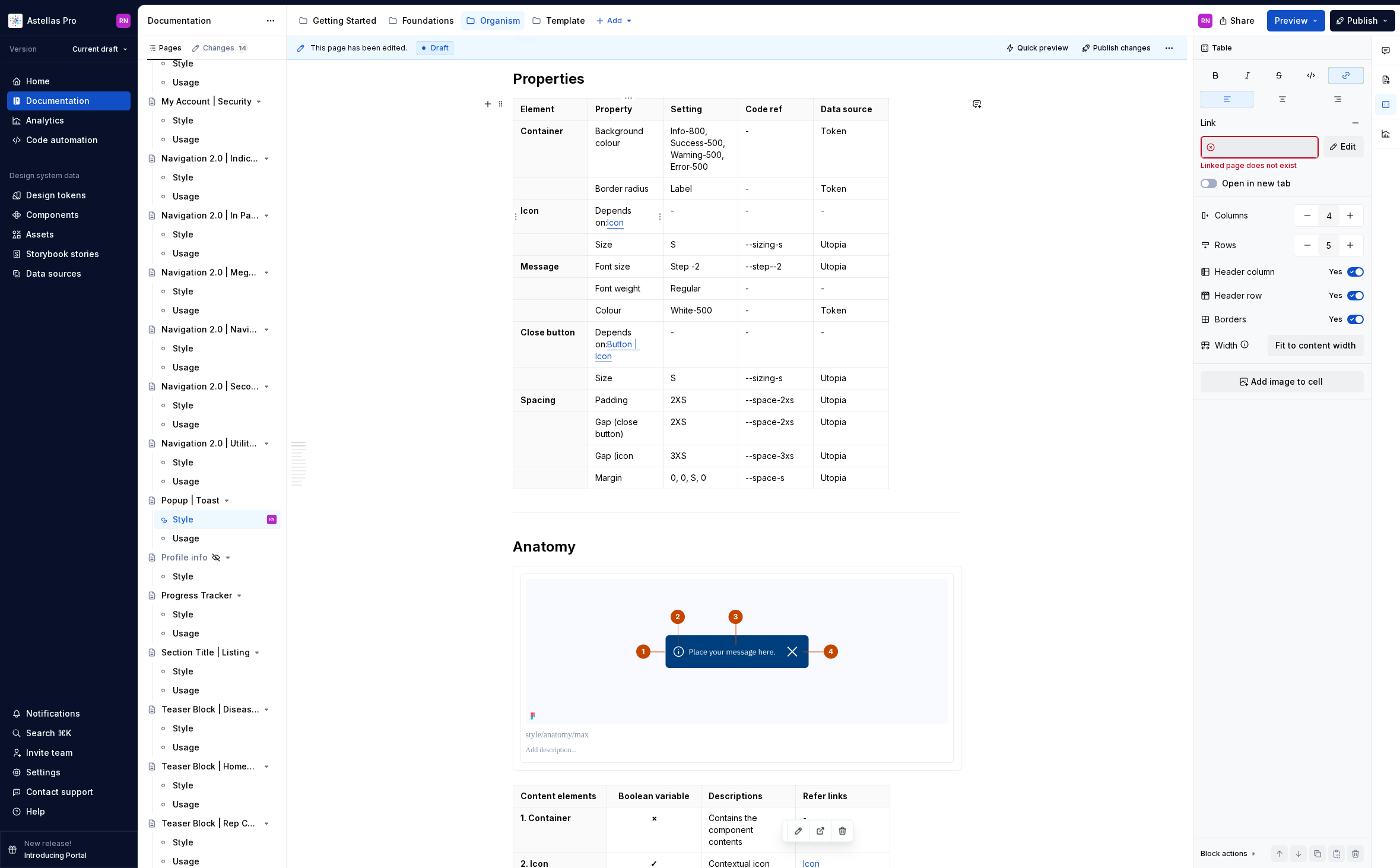
type input "5"
type input "14"
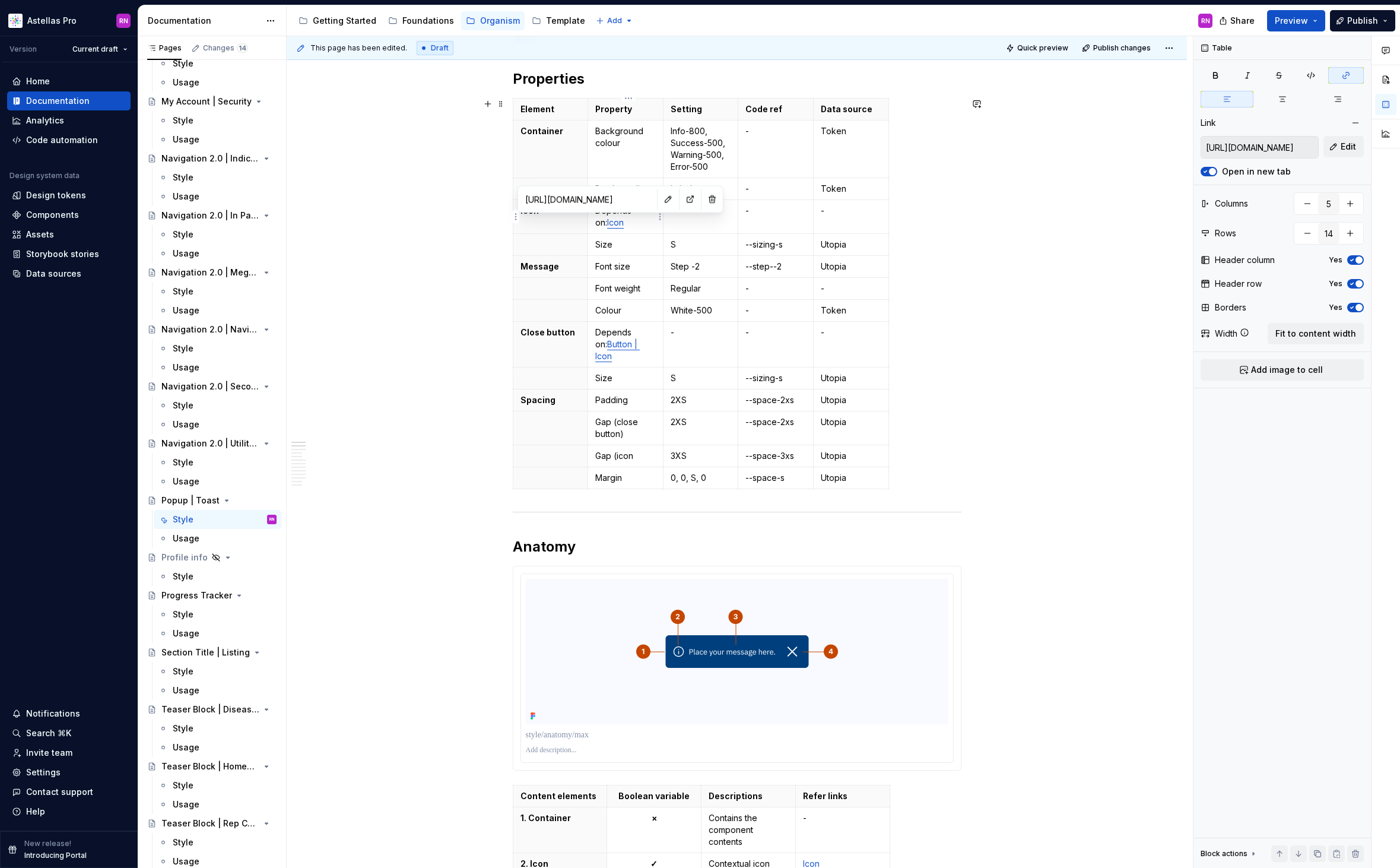
click at [608, 222] on link "Icon" at bounding box center [615, 222] width 17 height 10
click at [1336, 150] on button "Edit" at bounding box center [1345, 147] width 41 height 21
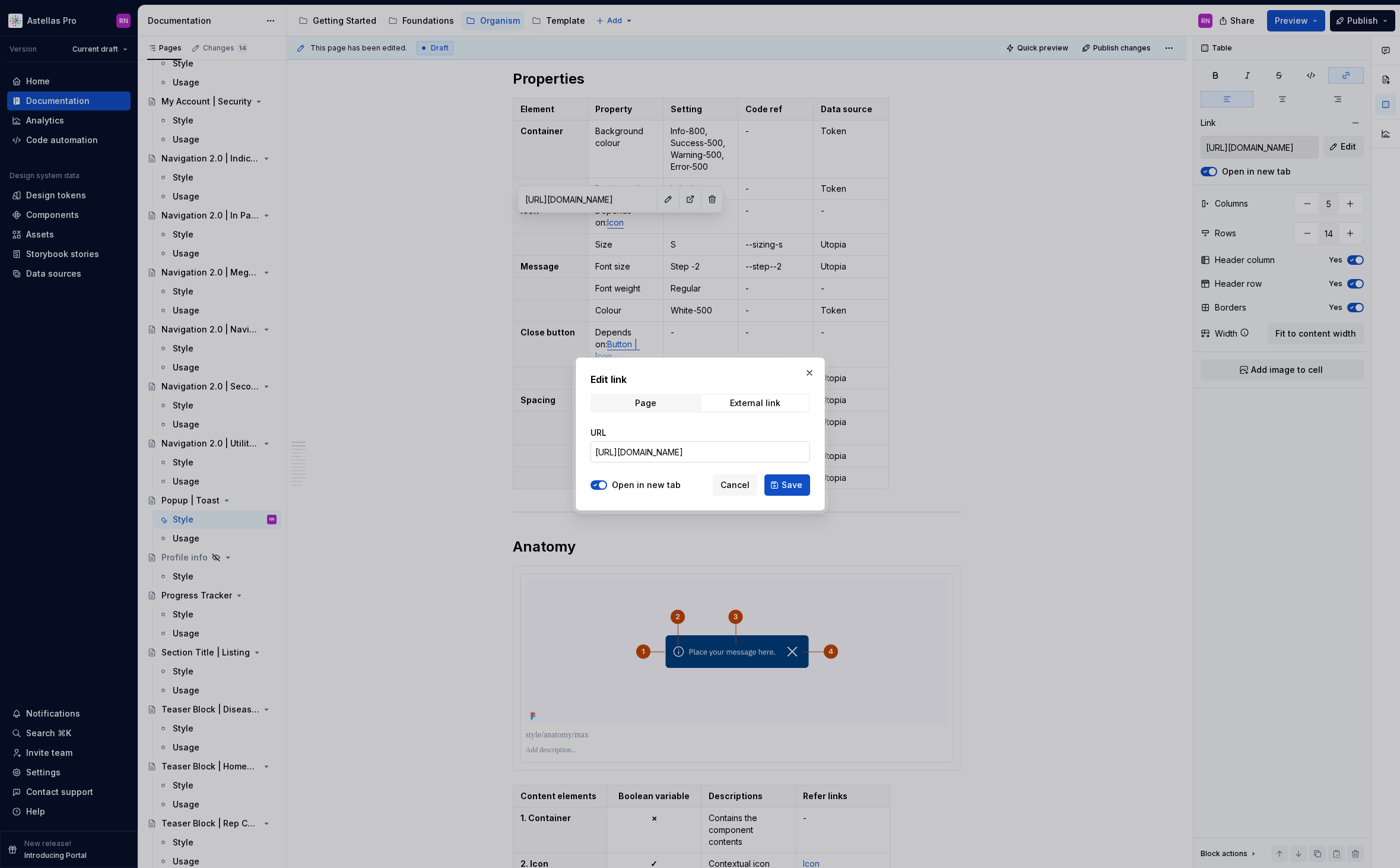
click at [711, 450] on input "https://astellas.supernova-docs.io/latest/foundations/iconography/library-CiDcc…" at bounding box center [701, 452] width 220 height 21
click at [789, 485] on span "Save" at bounding box center [791, 485] width 20 height 12
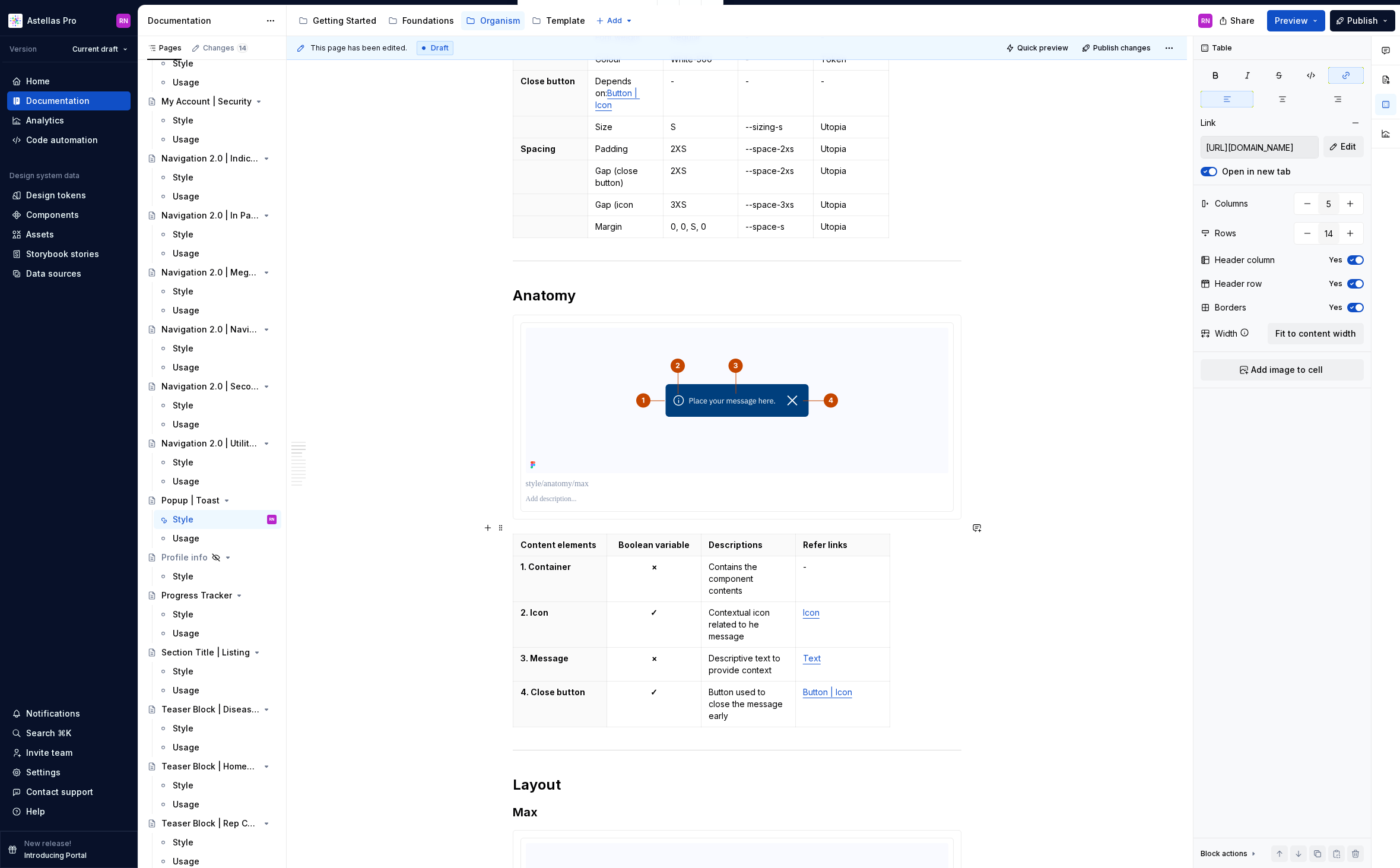
scroll to position [432, 0]
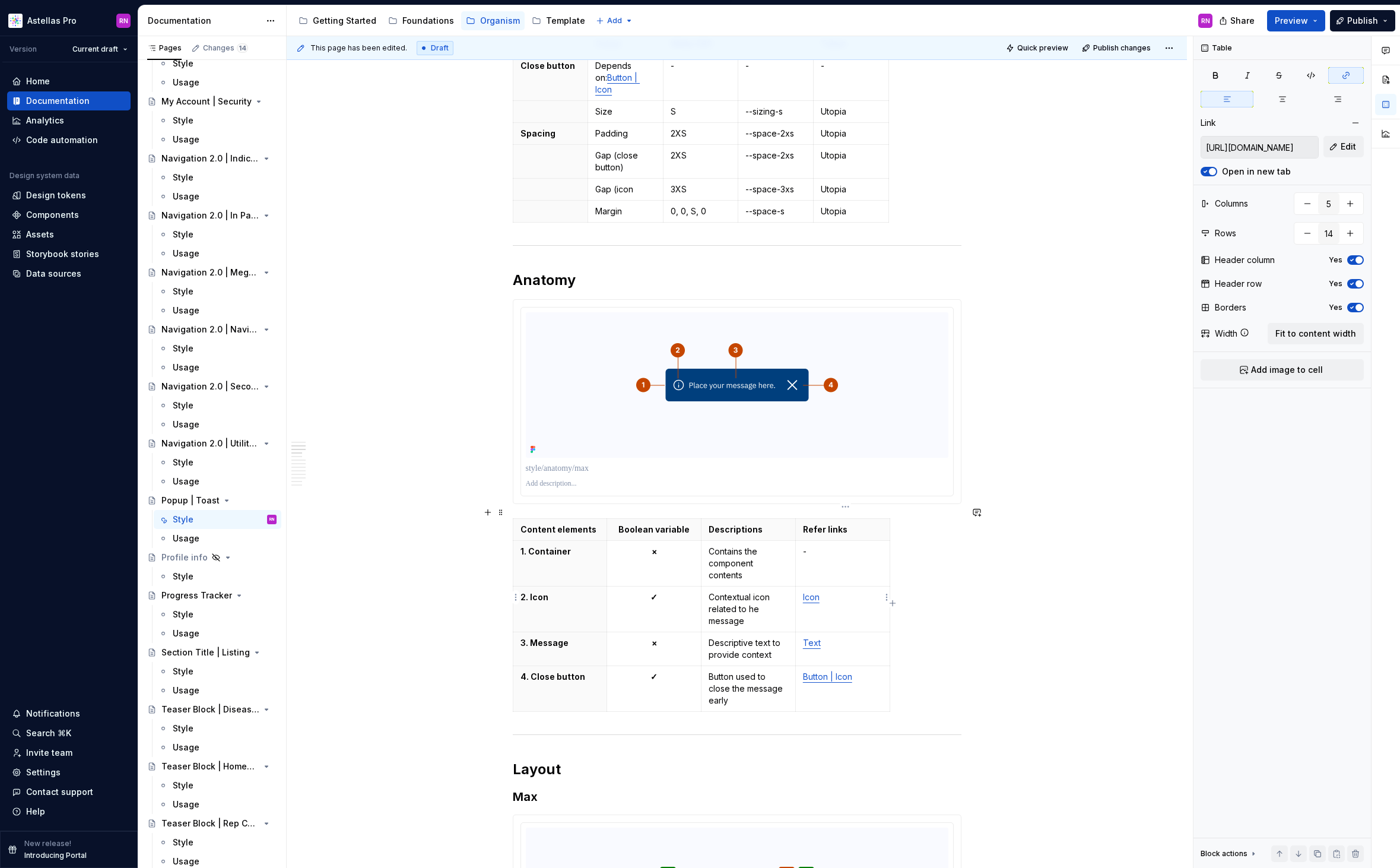
type input "4"
type input "5"
click at [818, 592] on link "Icon" at bounding box center [811, 597] width 17 height 10
click at [1284, 146] on input "text" at bounding box center [1268, 147] width 103 height 21
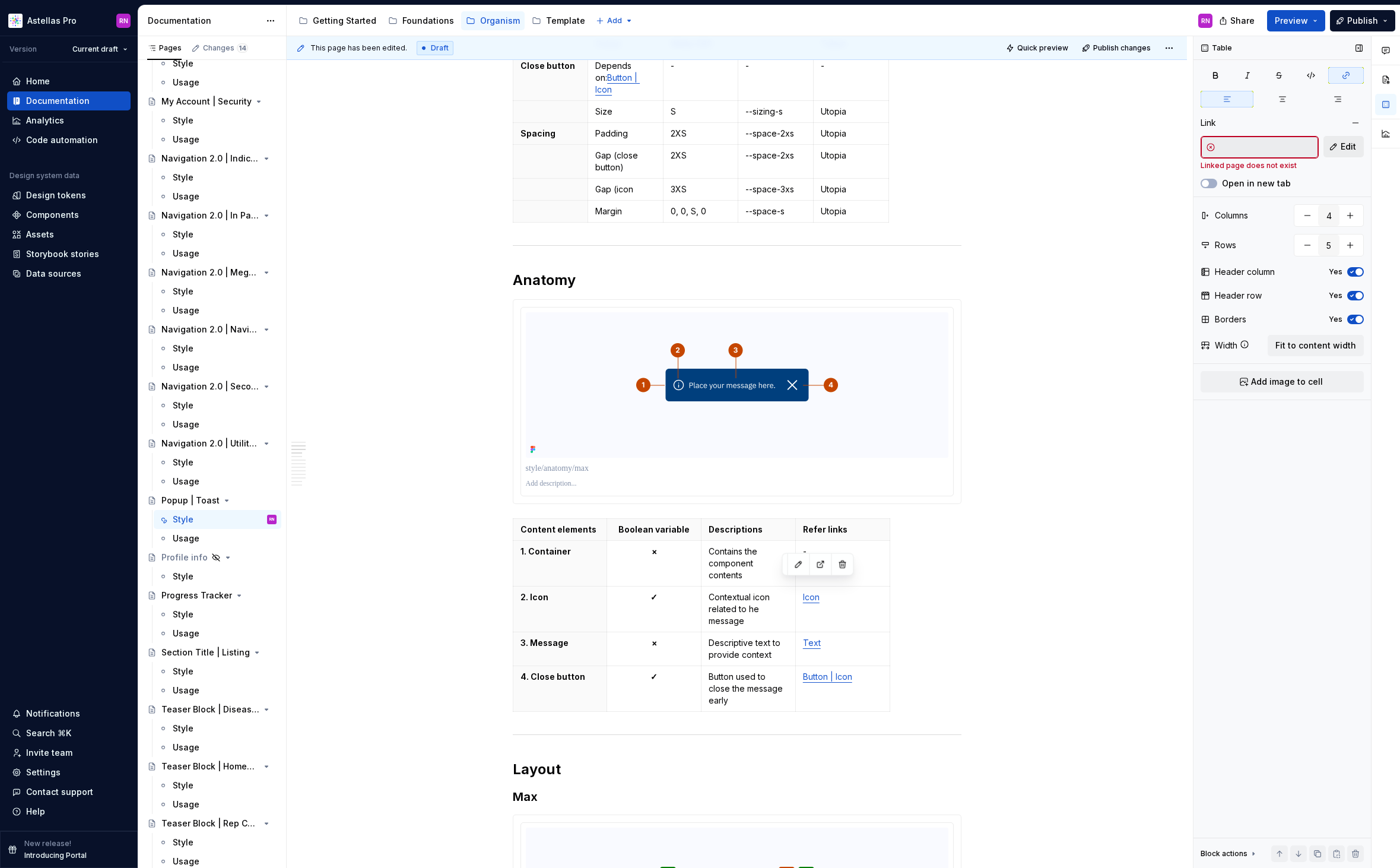
click at [1341, 148] on span "Edit" at bounding box center [1348, 147] width 16 height 12
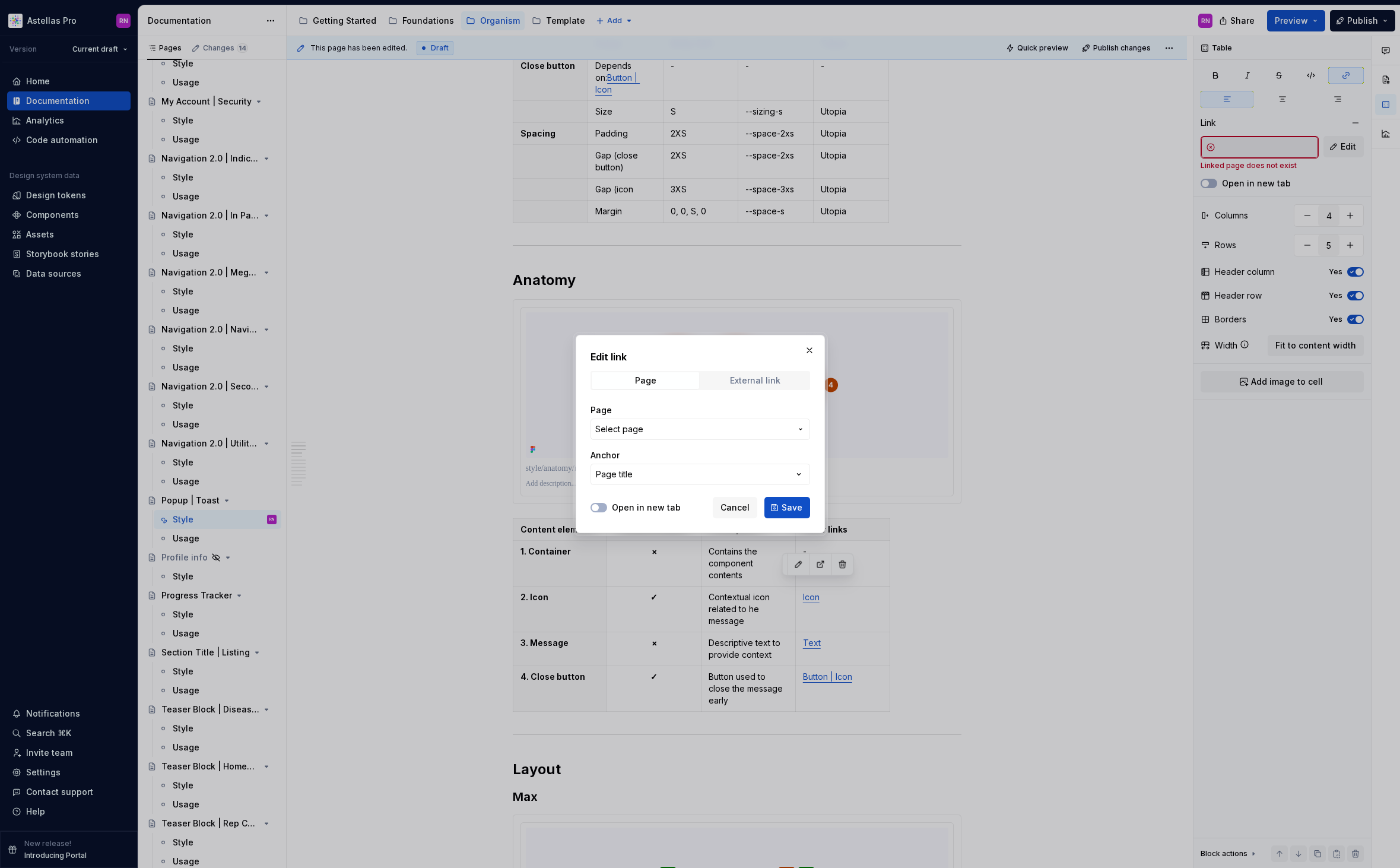
click at [755, 377] on div "External link" at bounding box center [755, 381] width 51 height 10
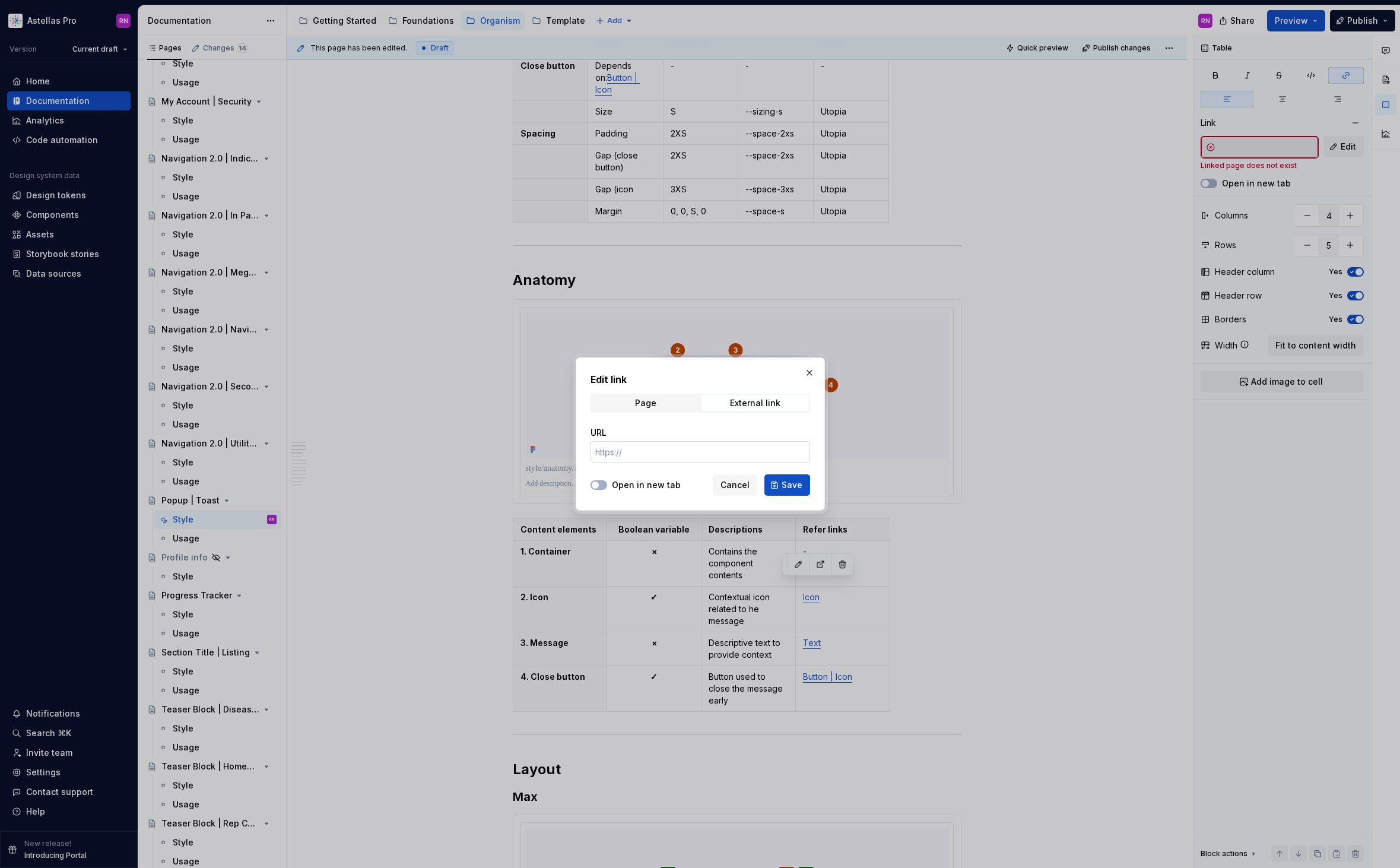
click at [644, 457] on input "URL" at bounding box center [701, 452] width 220 height 21
paste input "https://astellas.supernova-docs.io/latest/foundations/iconography/library-CiDcc…"
type input "https://astellas.supernova-docs.io/latest/foundations/iconography/library-CiDcc…"
click at [654, 485] on label "Open in new tab" at bounding box center [647, 485] width 69 height 12
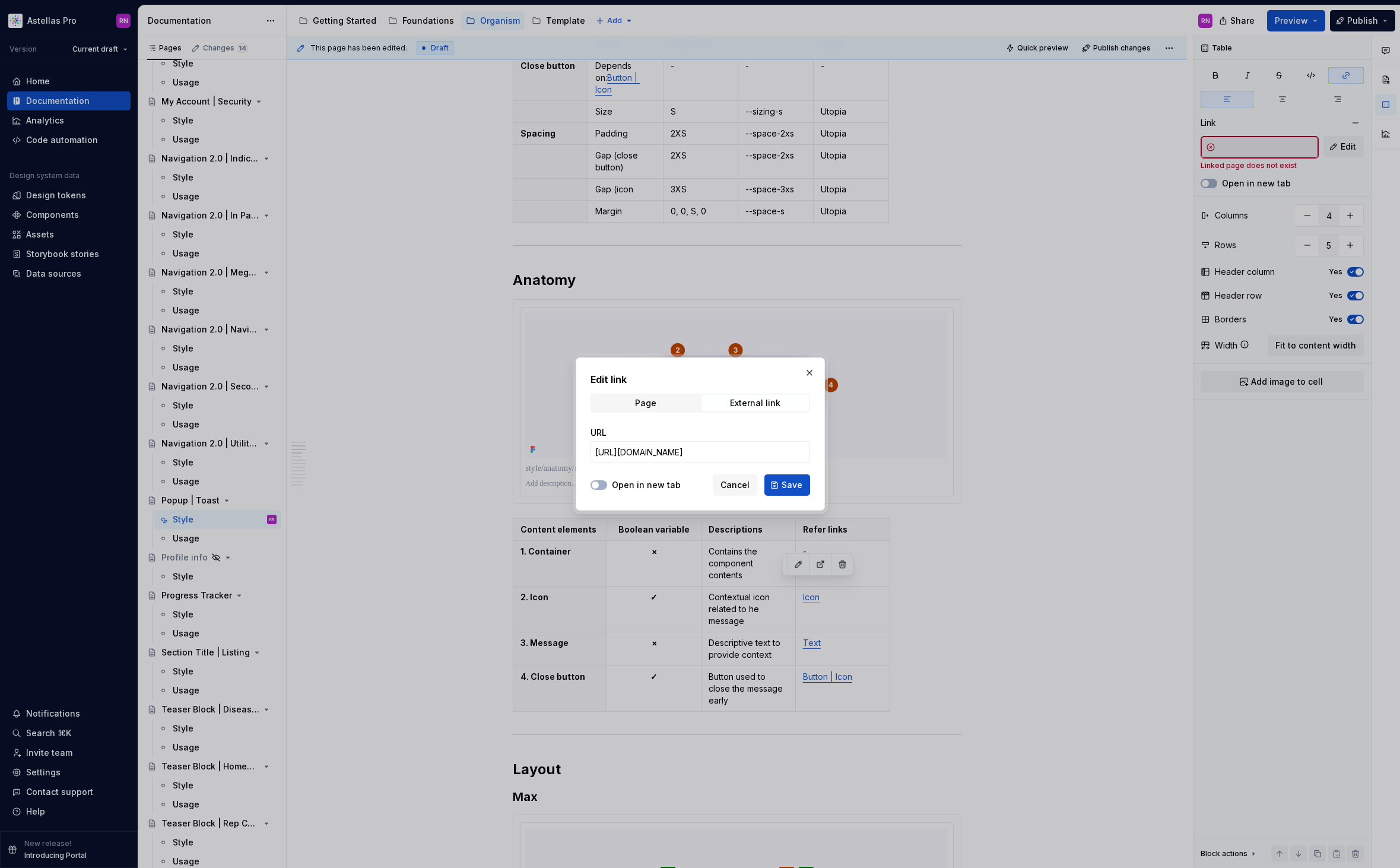
click at [608, 485] on button "Open in new tab" at bounding box center [599, 485] width 17 height 10
click at [788, 486] on span "Save" at bounding box center [791, 485] width 20 height 12
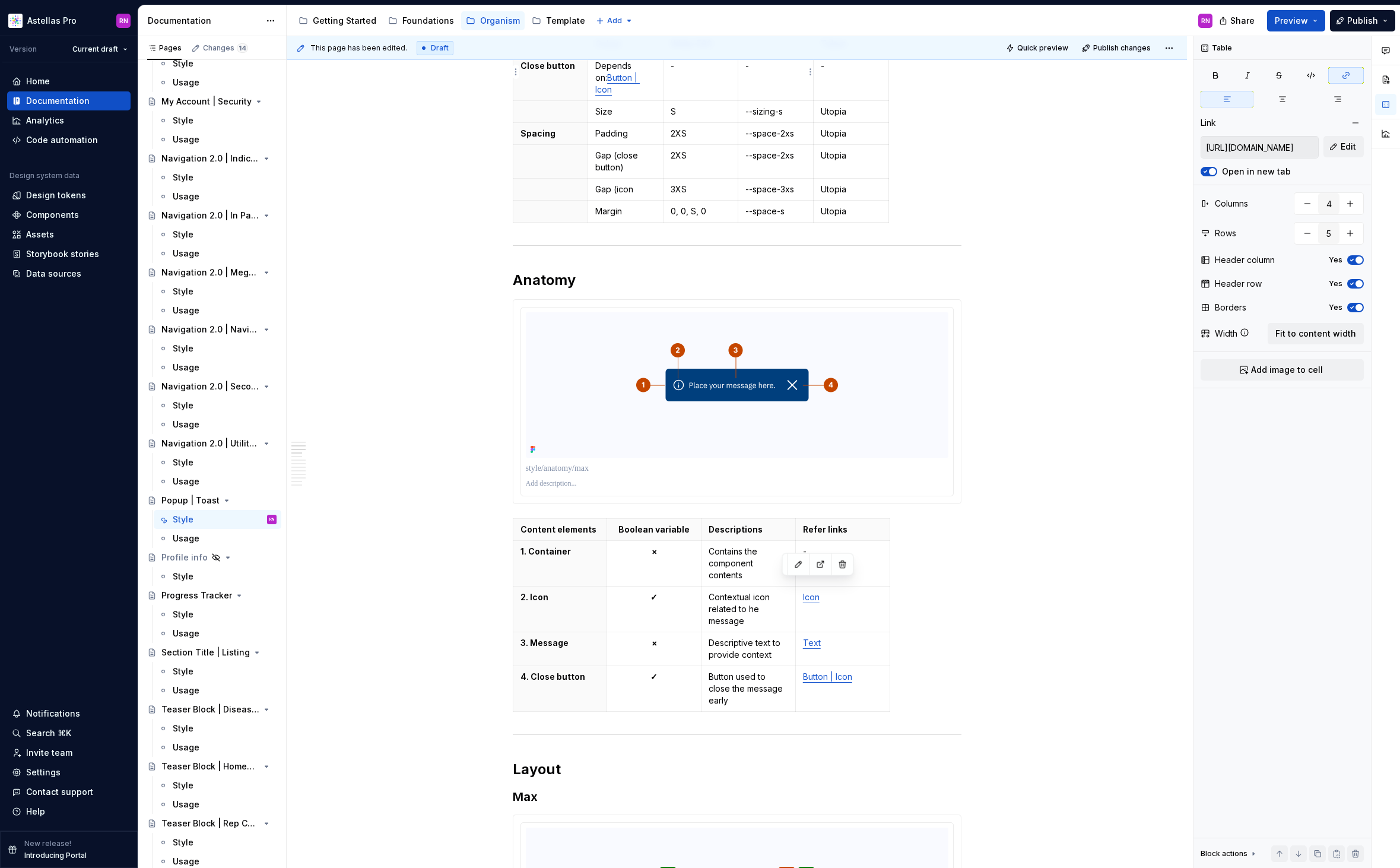
type textarea "*"
click at [949, 568] on div "Content elements Boolean variable Descriptions Refer links 1. Container × Conta…" at bounding box center [738, 617] width 449 height 198
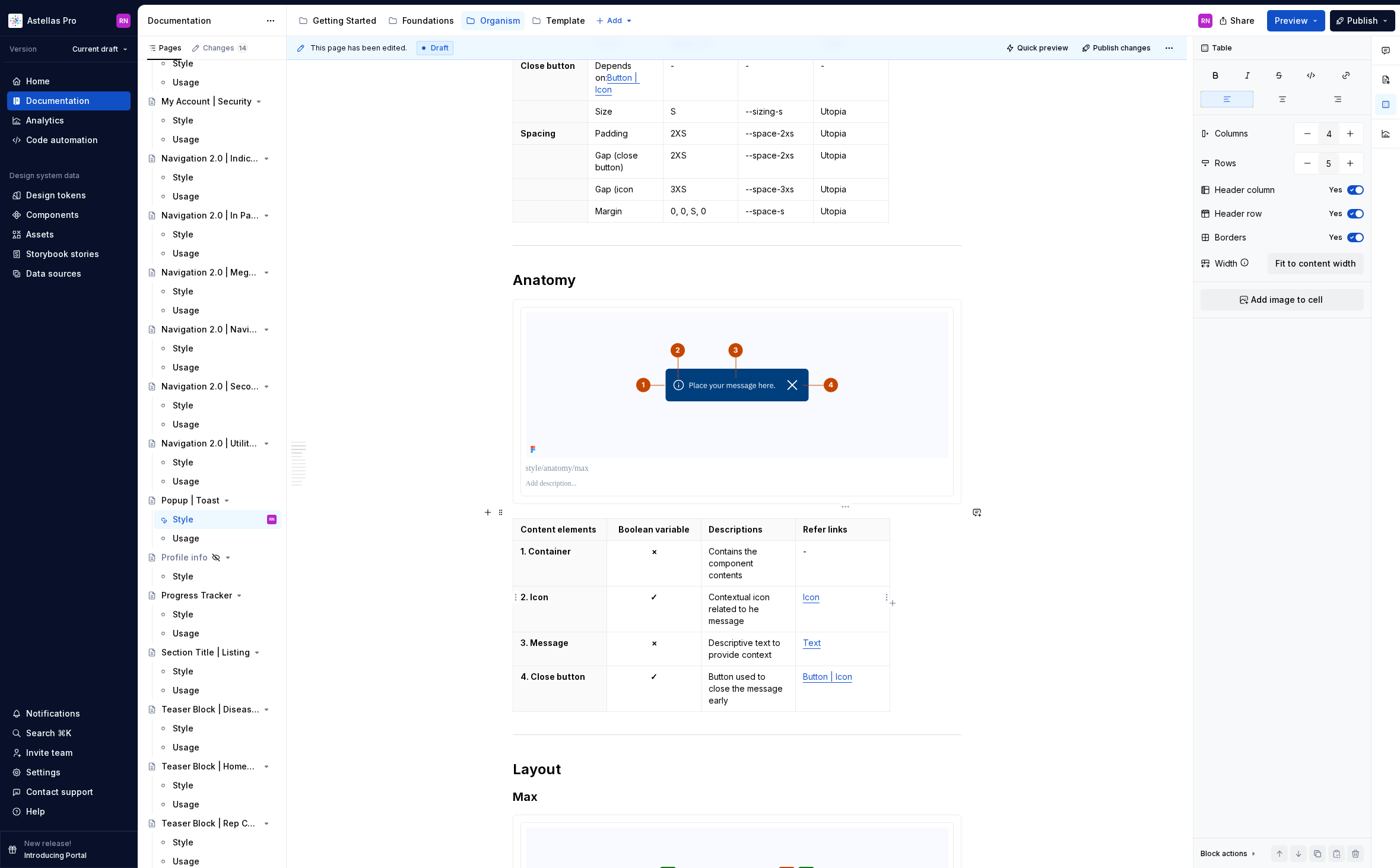
click at [812, 592] on link "Icon" at bounding box center [811, 597] width 17 height 10
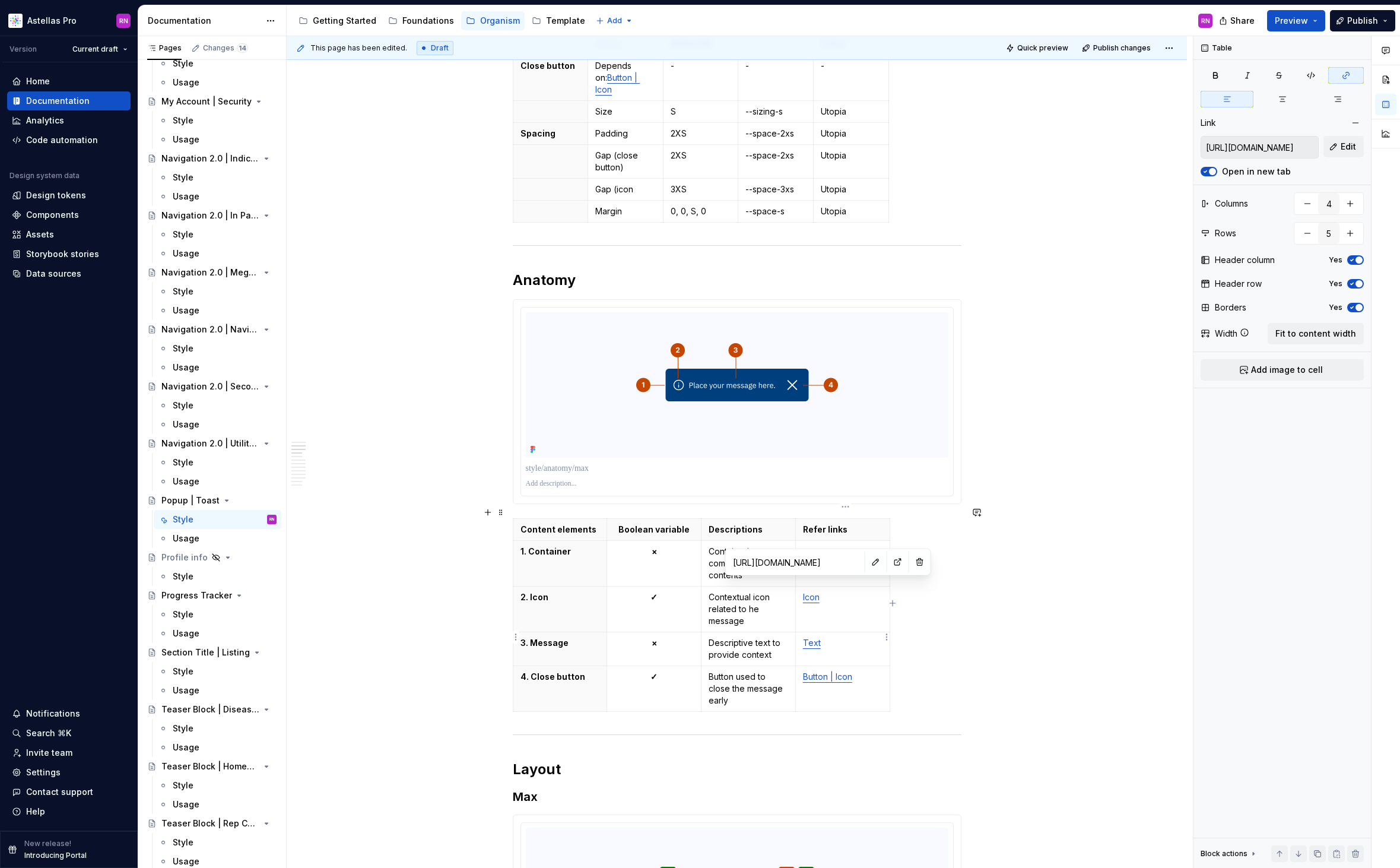
type input "https://astellas.supernova-docs.io/latest/atoms/text/style-CKAbjkeh"
click at [816, 638] on link "Text" at bounding box center [812, 642] width 18 height 10
type textarea "*"
click at [870, 608] on button "button" at bounding box center [878, 608] width 17 height 17
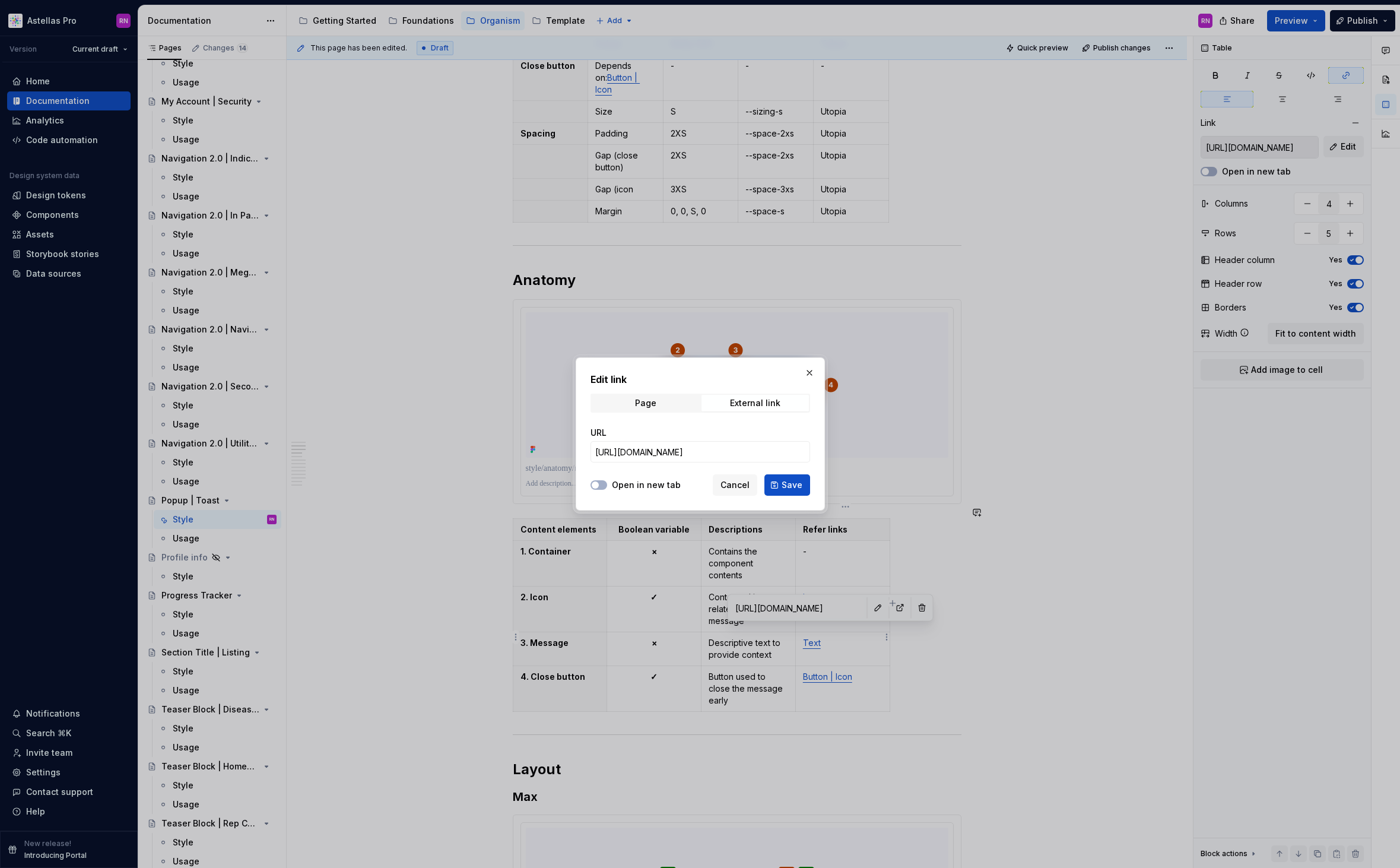
click at [749, 464] on div "URL https://astellas.supernova-docs.io/latest/atoms/text/style-CKAbjkeh" at bounding box center [701, 444] width 220 height 50
click at [749, 451] on input "https://astellas.supernova-docs.io/latest/atoms/text/style-CKAbjkeh" at bounding box center [701, 452] width 220 height 21
click at [629, 484] on label "Open in new tab" at bounding box center [647, 485] width 69 height 12
click at [608, 484] on button "Open in new tab" at bounding box center [599, 485] width 17 height 10
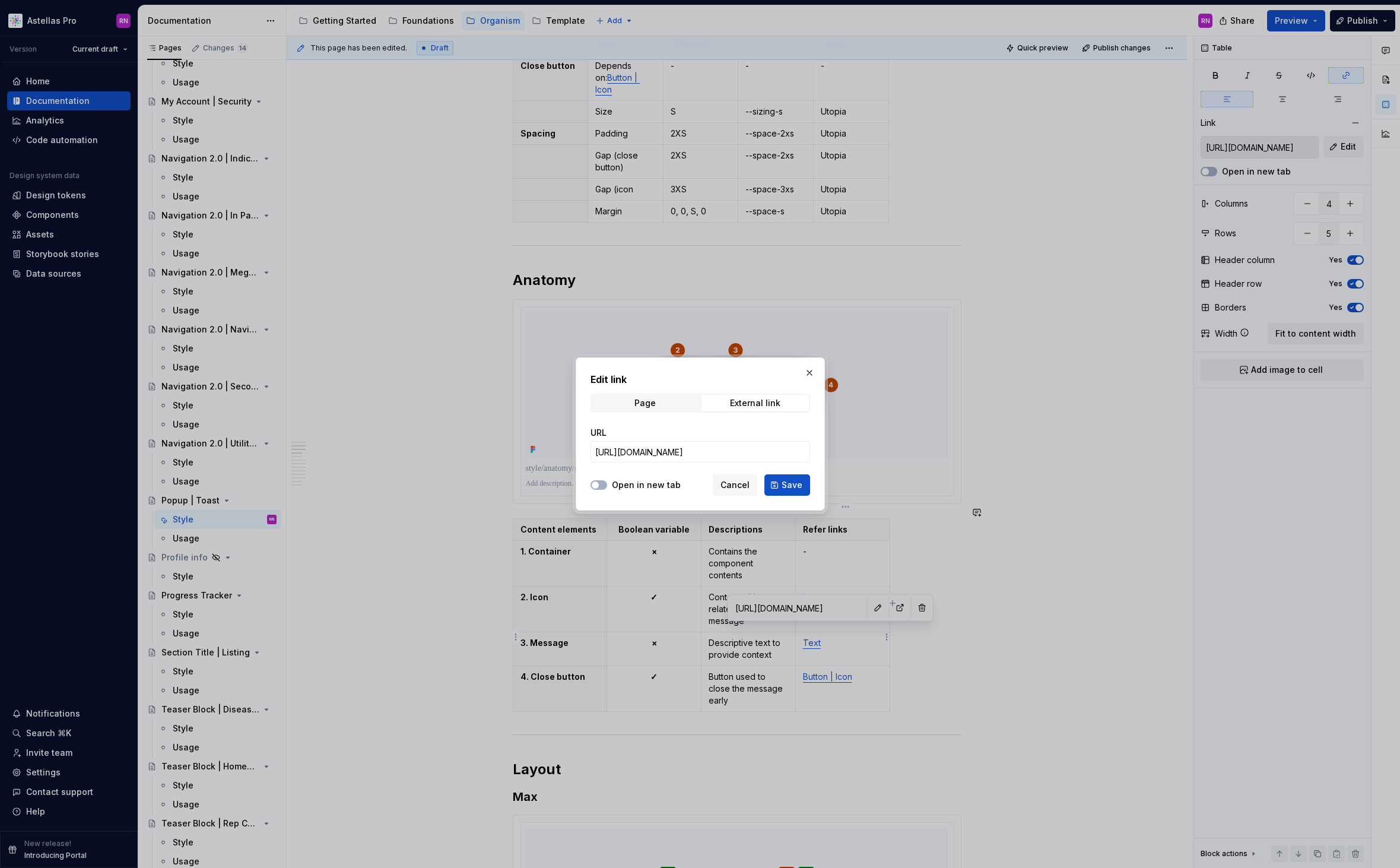
scroll to position [0, 0]
click at [807, 489] on button "Save" at bounding box center [787, 485] width 46 height 21
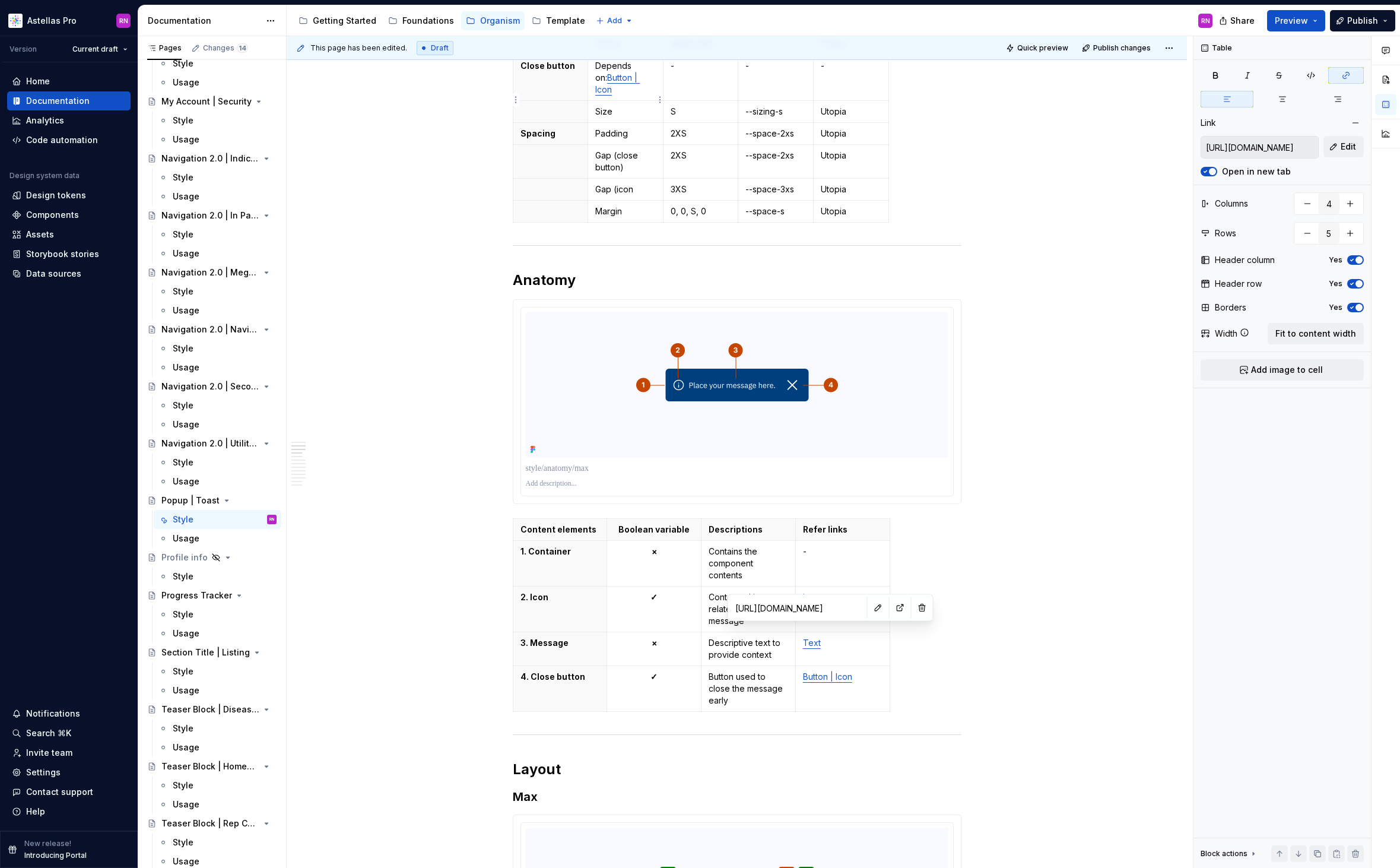
type input "https://astellas.supernova-docs.io/latest/atoms/button-icon/style-J0Tl7cju"
type input "5"
type input "14"
click at [623, 82] on link "Button | Icon" at bounding box center [617, 83] width 45 height 22
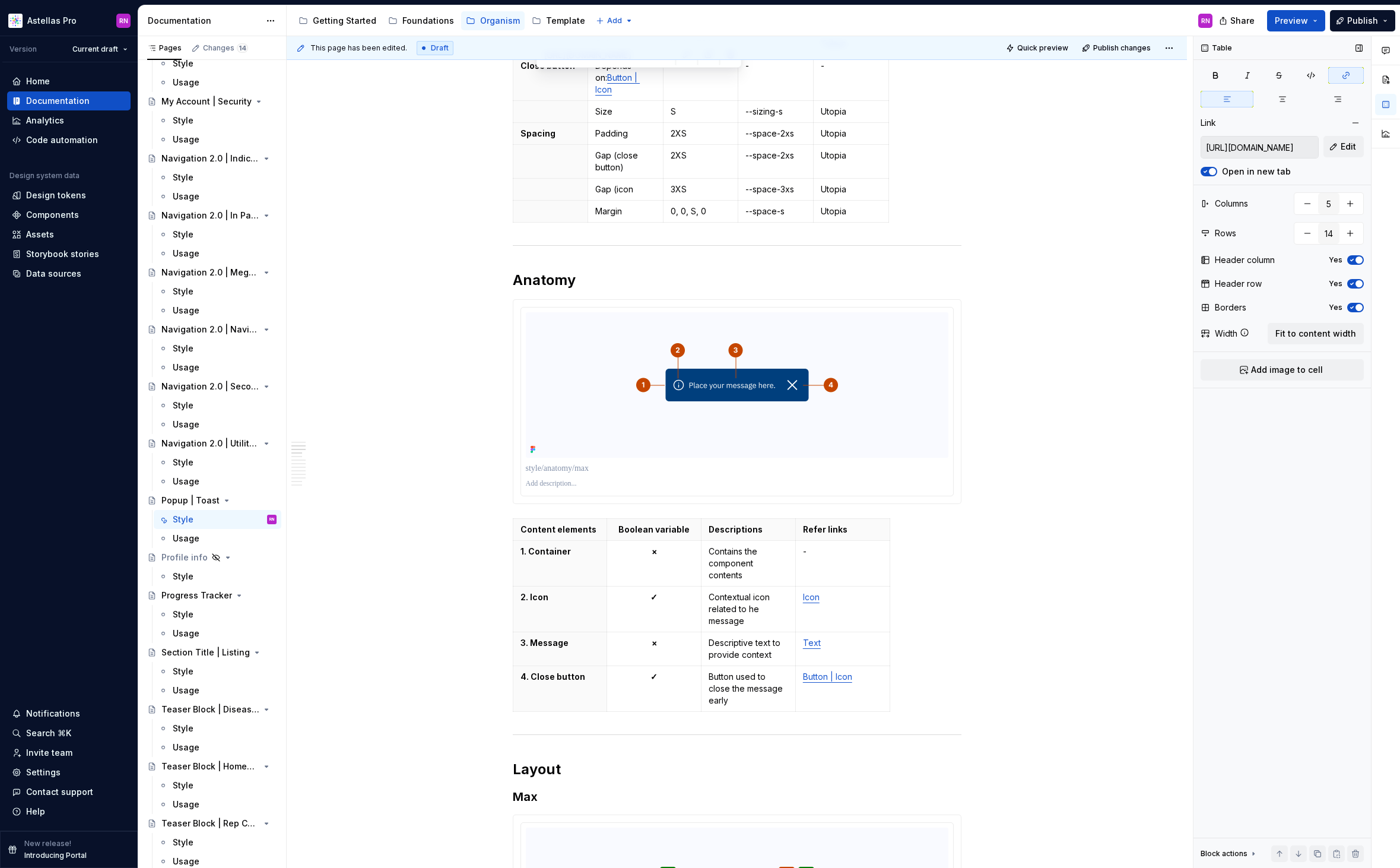
click at [1289, 146] on input "https://astellas.supernova-docs.io/latest/atoms/button-icon/style-J0Tl7cju" at bounding box center [1260, 147] width 117 height 21
type input "4"
type input "5"
click at [849, 672] on link "Button | Icon" at bounding box center [827, 677] width 50 height 10
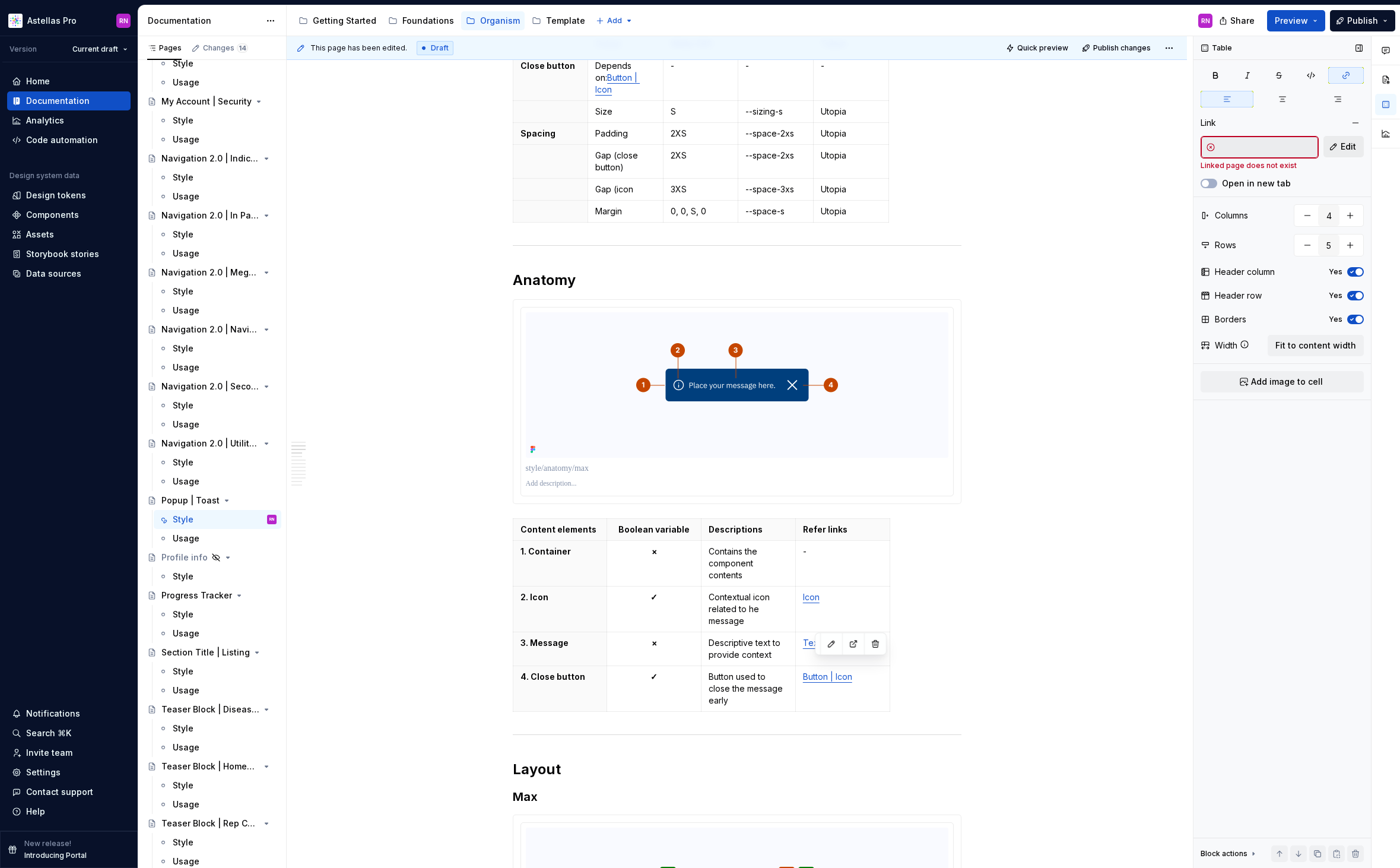
click at [1344, 141] on span "Edit" at bounding box center [1348, 147] width 16 height 12
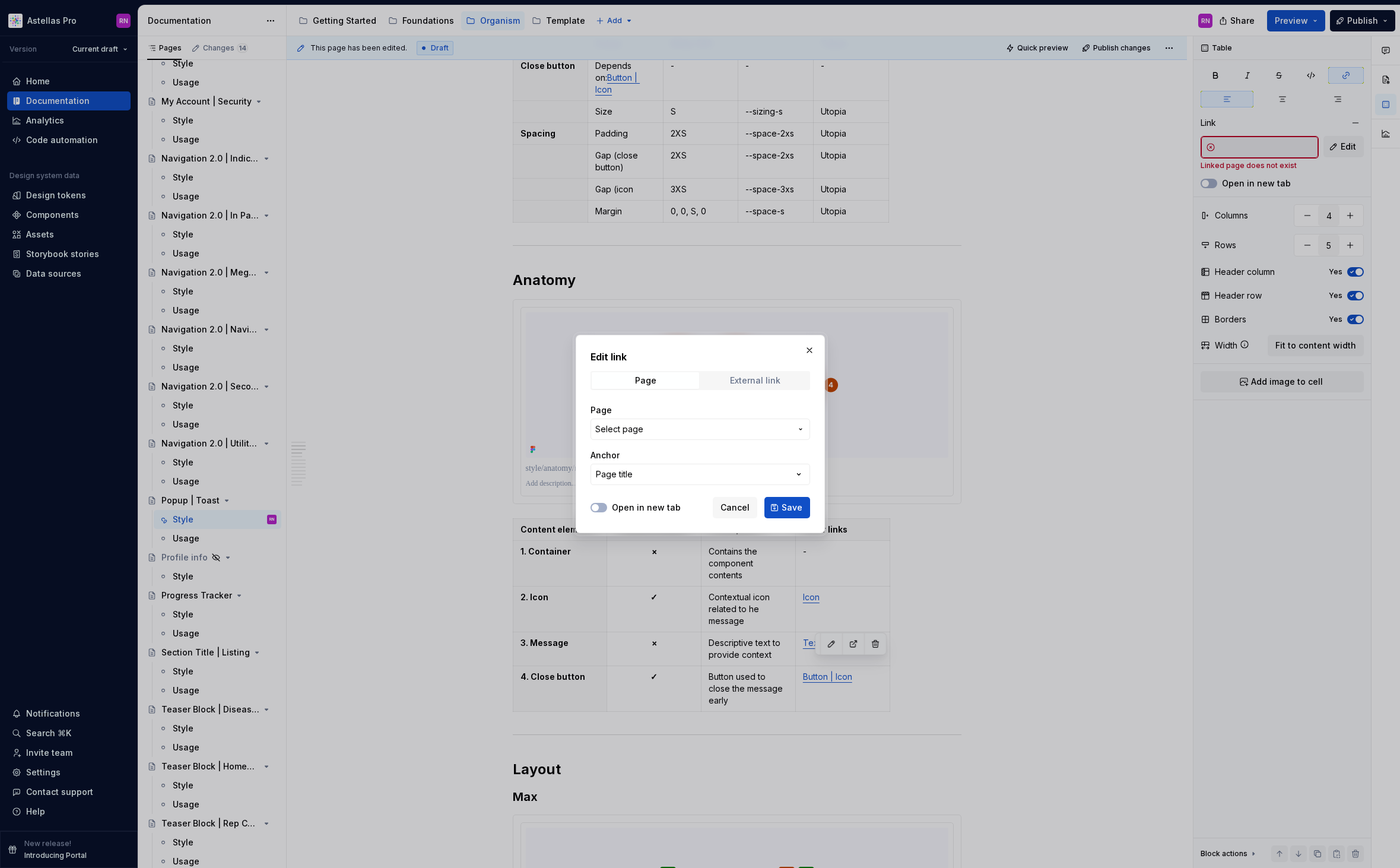
click at [747, 376] on div "External link" at bounding box center [755, 381] width 51 height 10
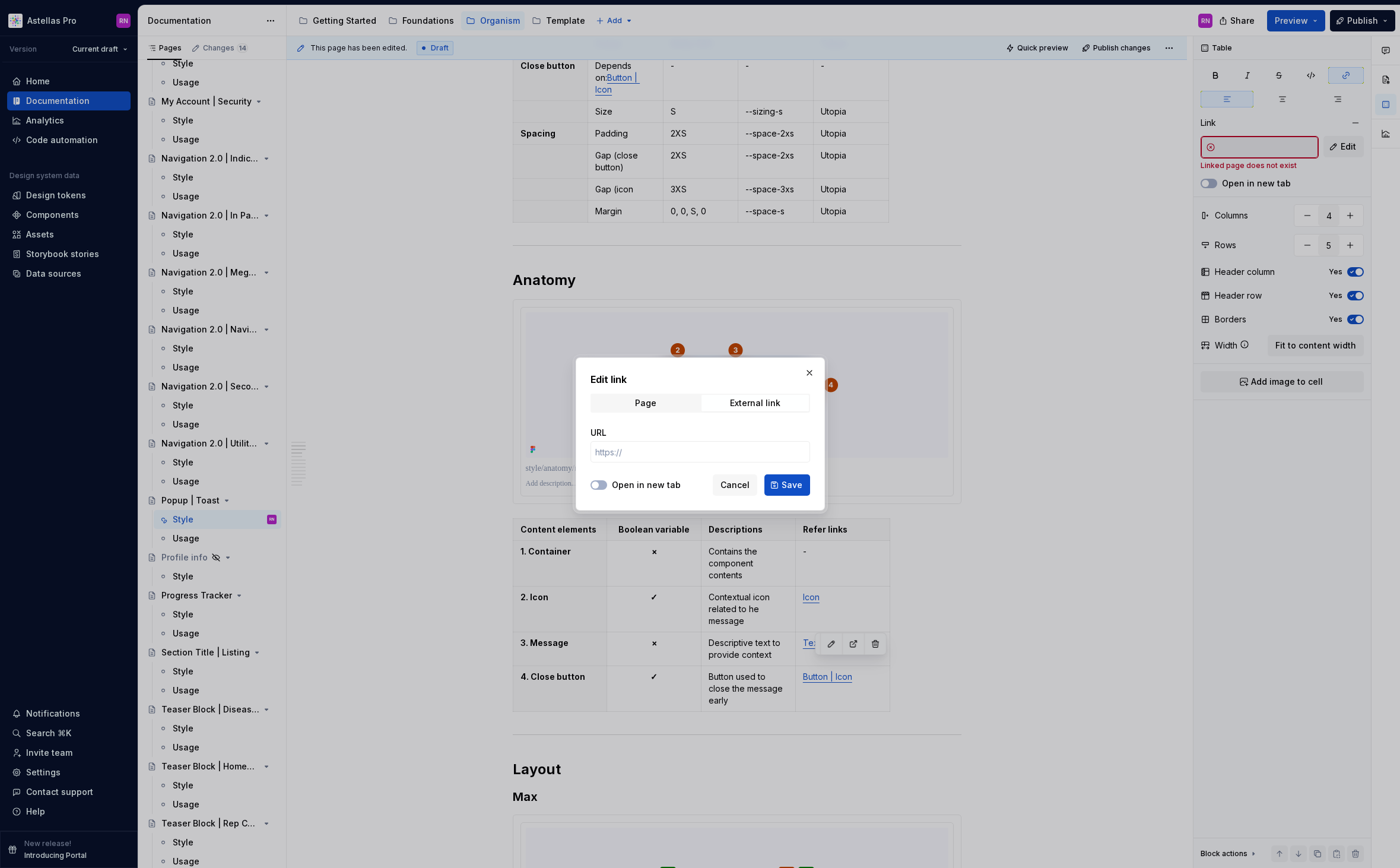
click at [661, 485] on label "Open in new tab" at bounding box center [647, 485] width 69 height 12
click at [608, 485] on button "Open in new tab" at bounding box center [599, 485] width 17 height 10
click at [656, 450] on input "URL" at bounding box center [701, 452] width 220 height 21
paste input "https://astellas.supernova-docs.io/latest/atoms/button-icon/style-J0Tl7cju"
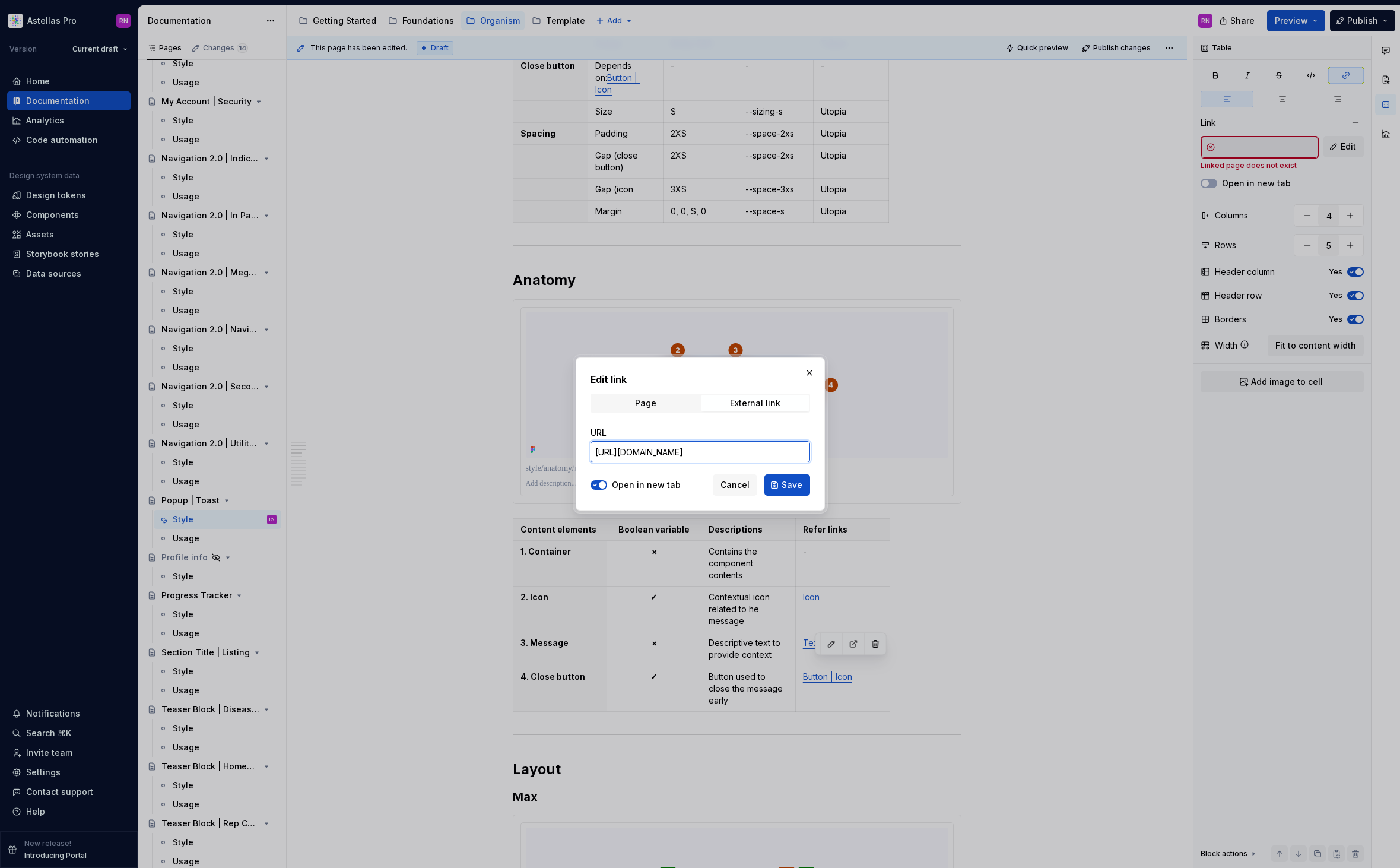
type input "https://astellas.supernova-docs.io/latest/atoms/button-icon/style-J0Tl7cju"
click at [795, 484] on span "Save" at bounding box center [791, 485] width 20 height 12
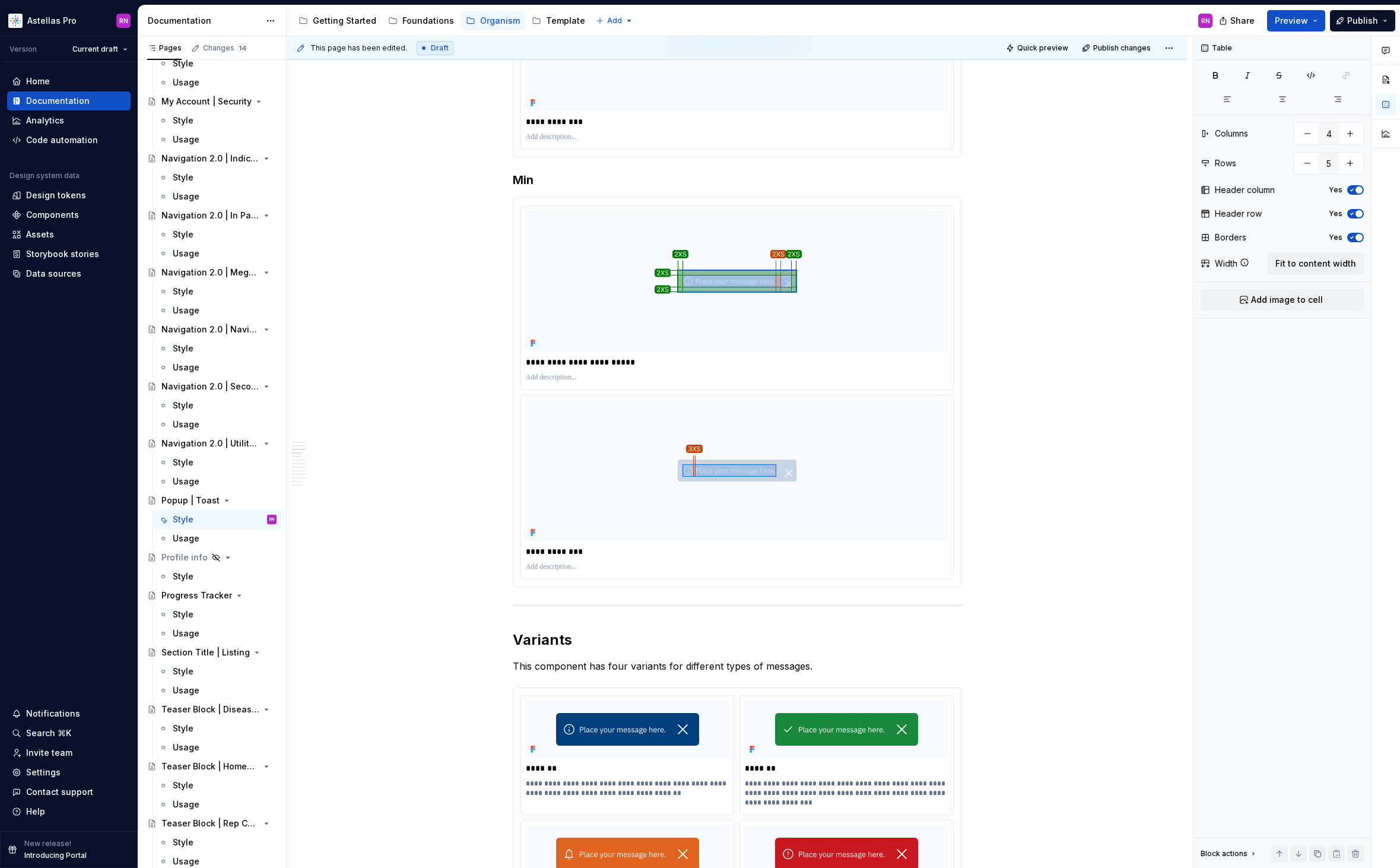
scroll to position [0, 0]
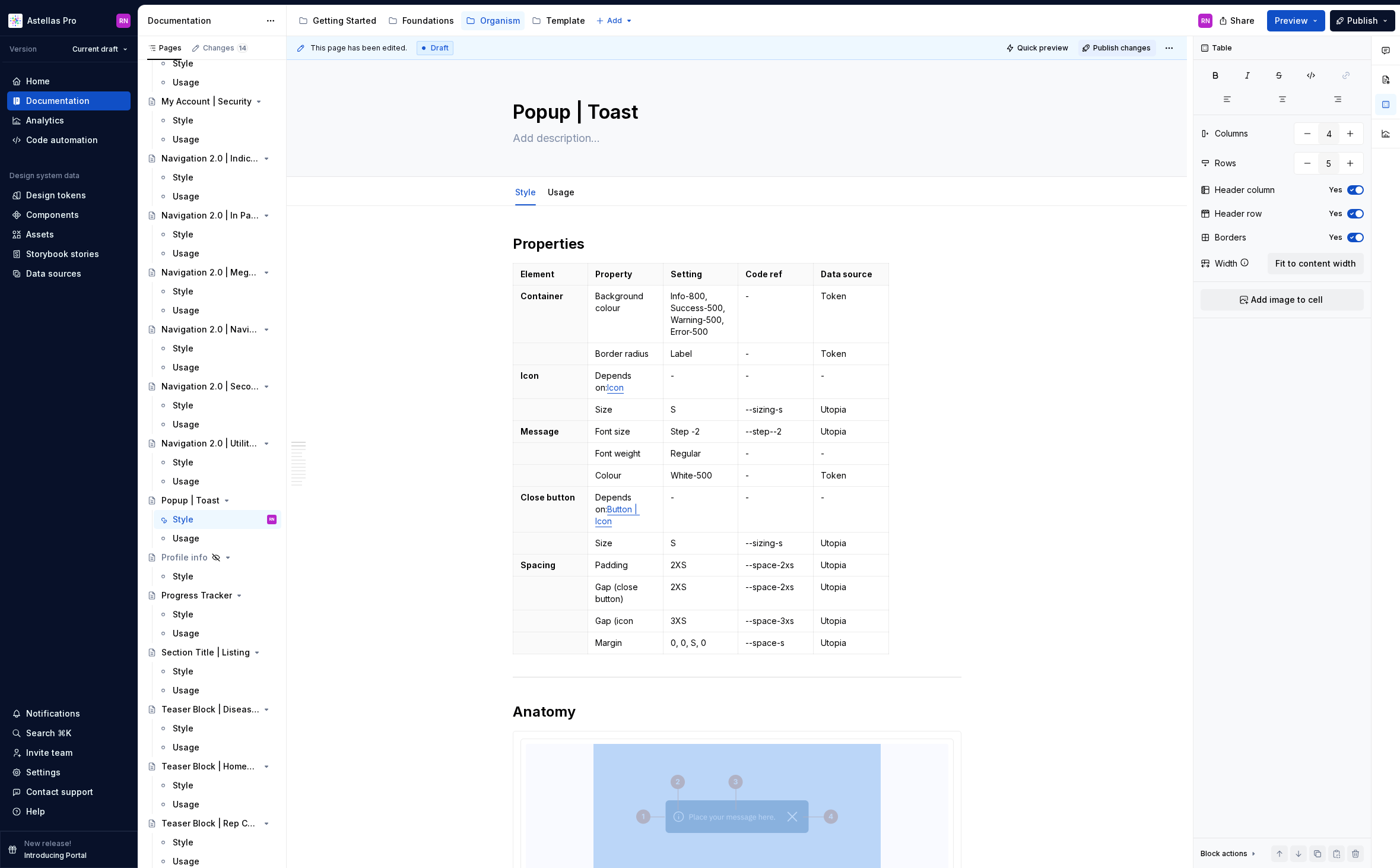
click at [1123, 50] on span "Publish changes" at bounding box center [1122, 49] width 57 height 10
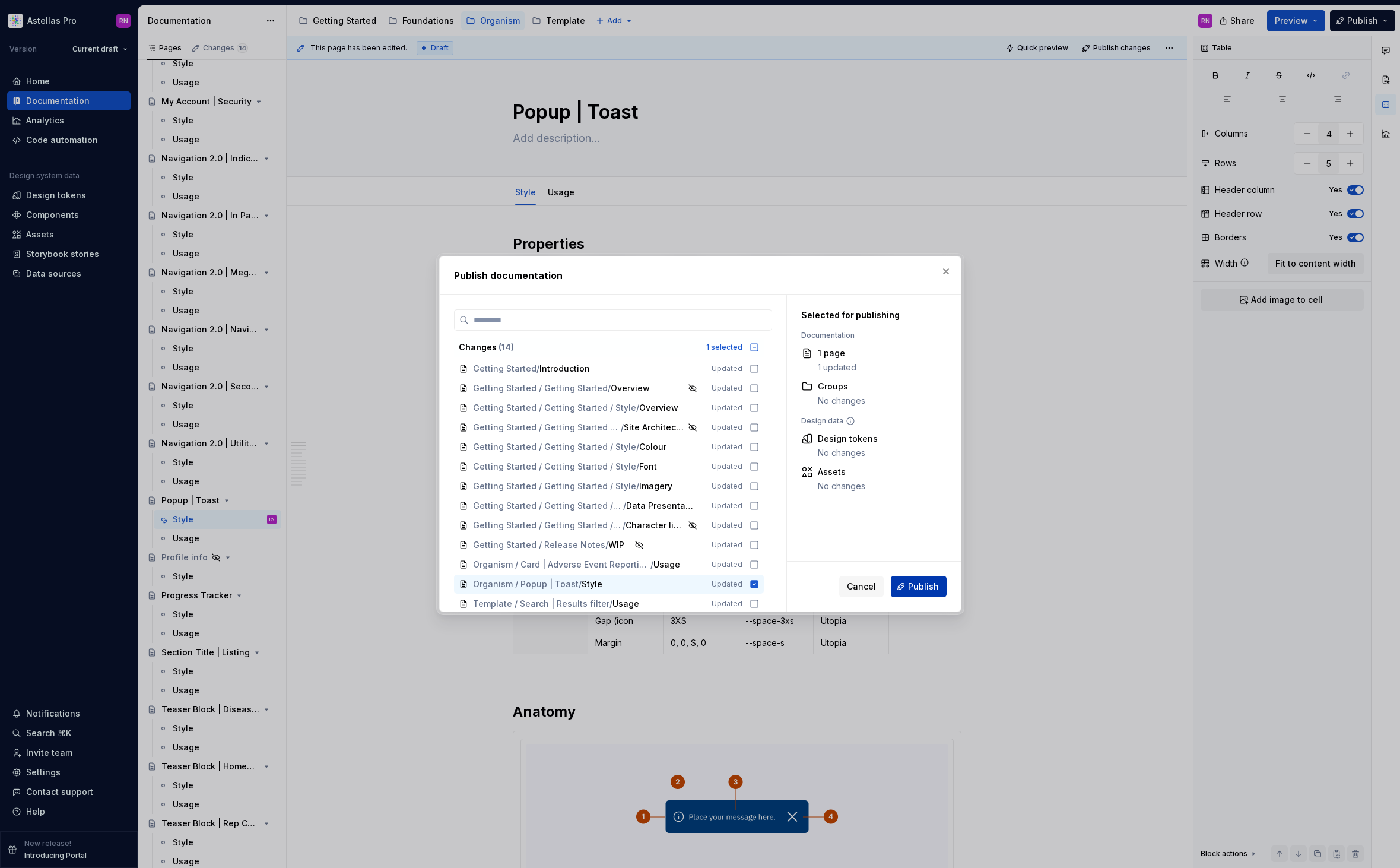
click at [925, 578] on button "Publish" at bounding box center [919, 586] width 55 height 21
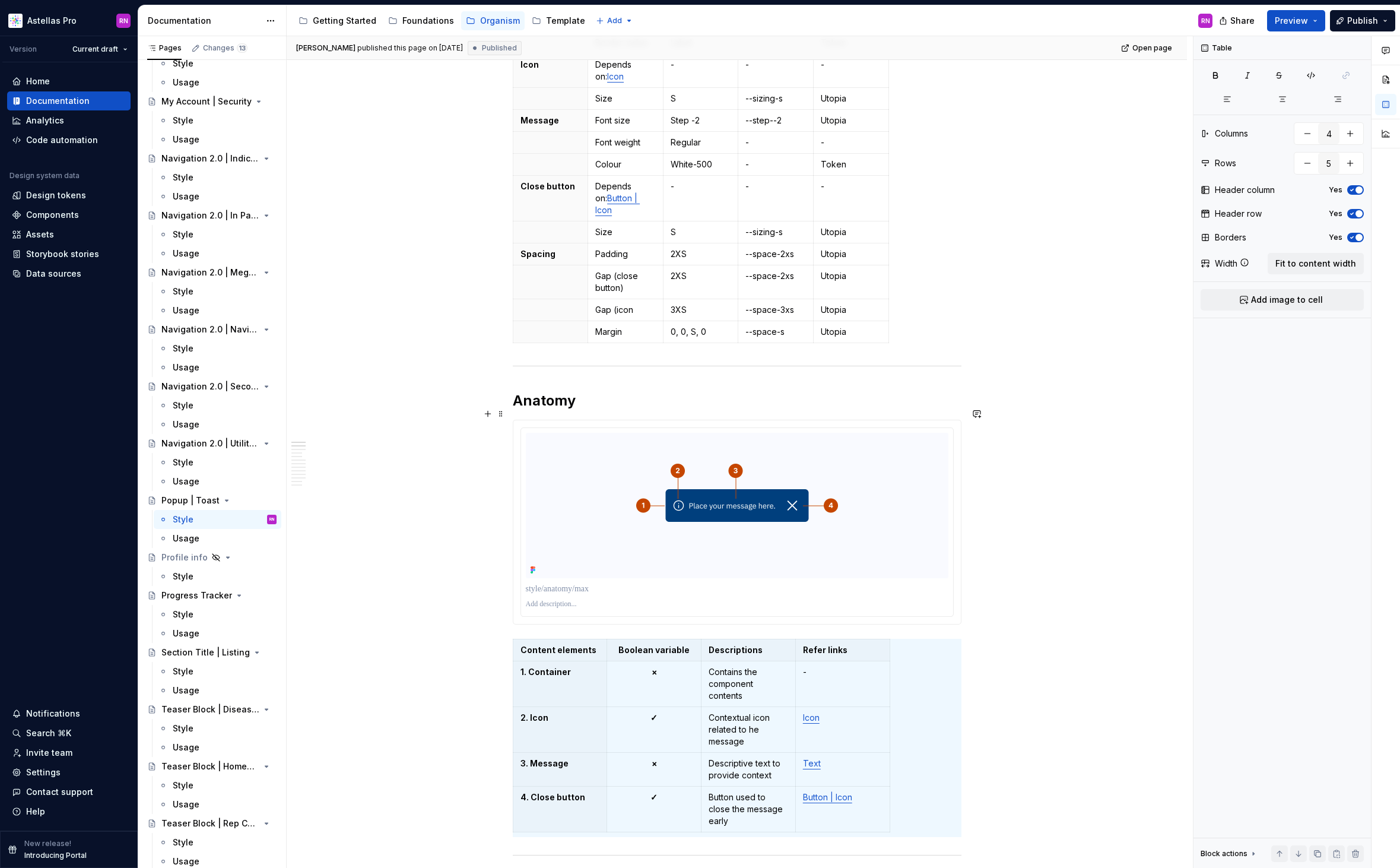
scroll to position [616, 0]
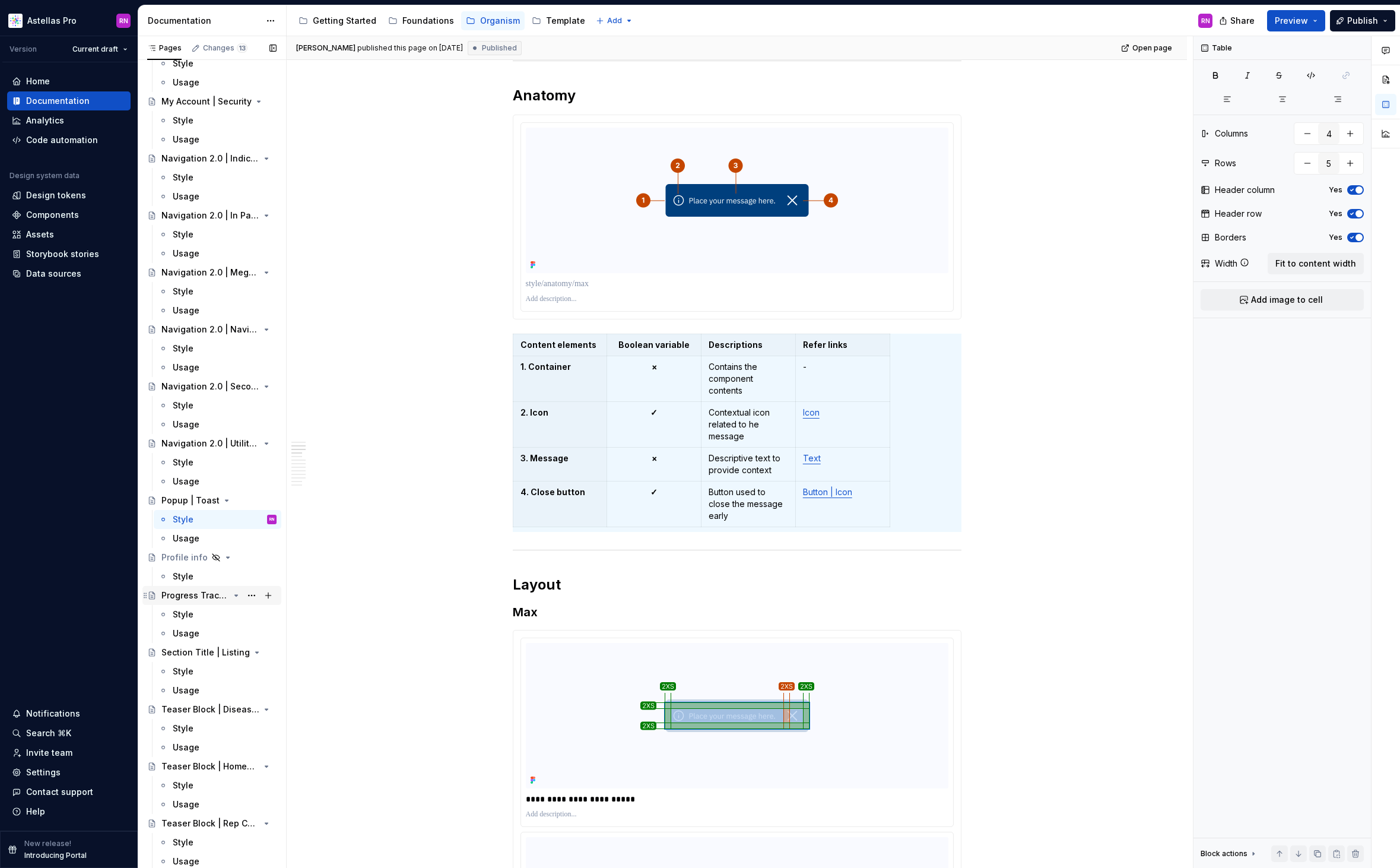
click at [210, 590] on div "Progress Tracker" at bounding box center [195, 595] width 68 height 12
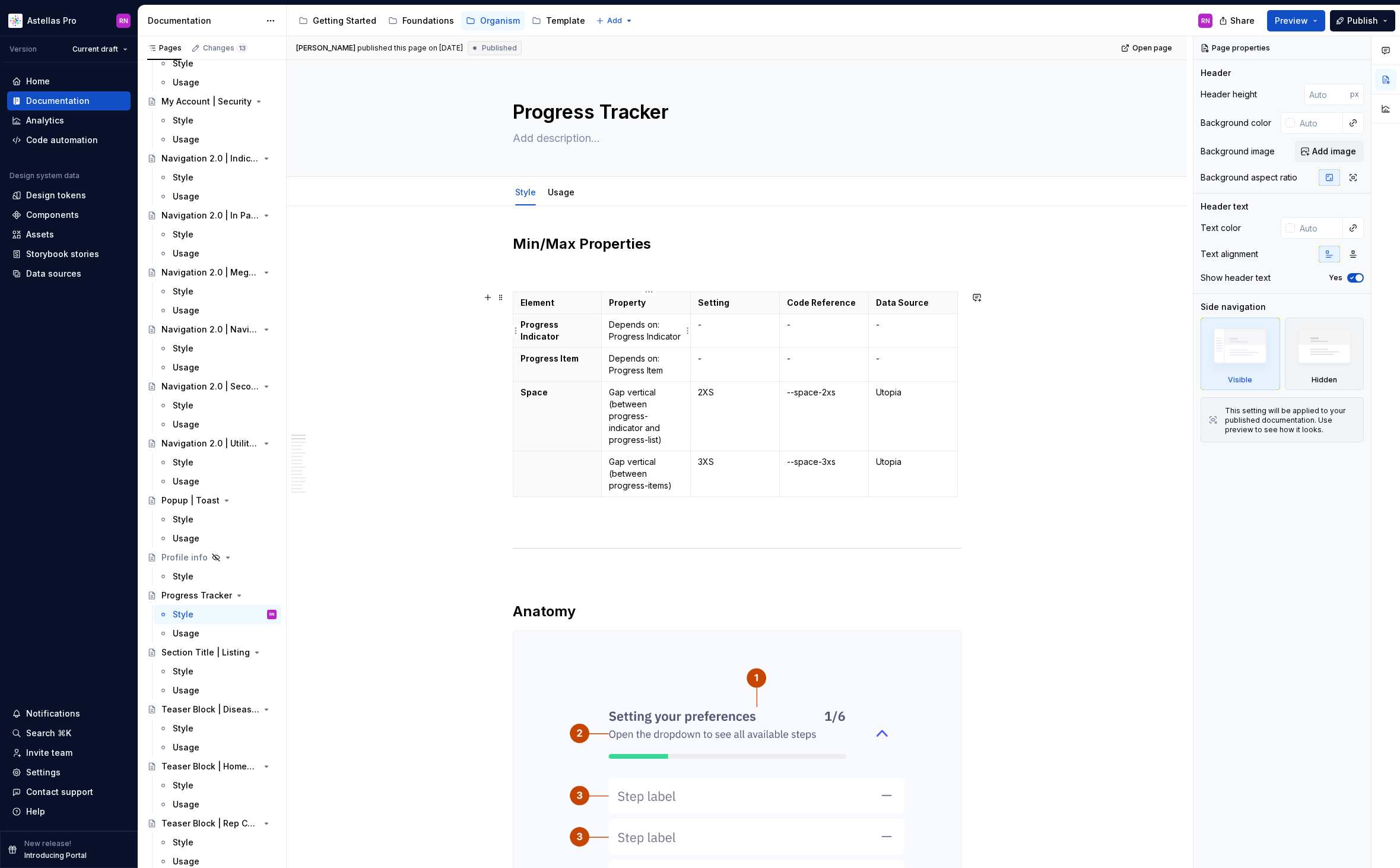
type textarea "*"
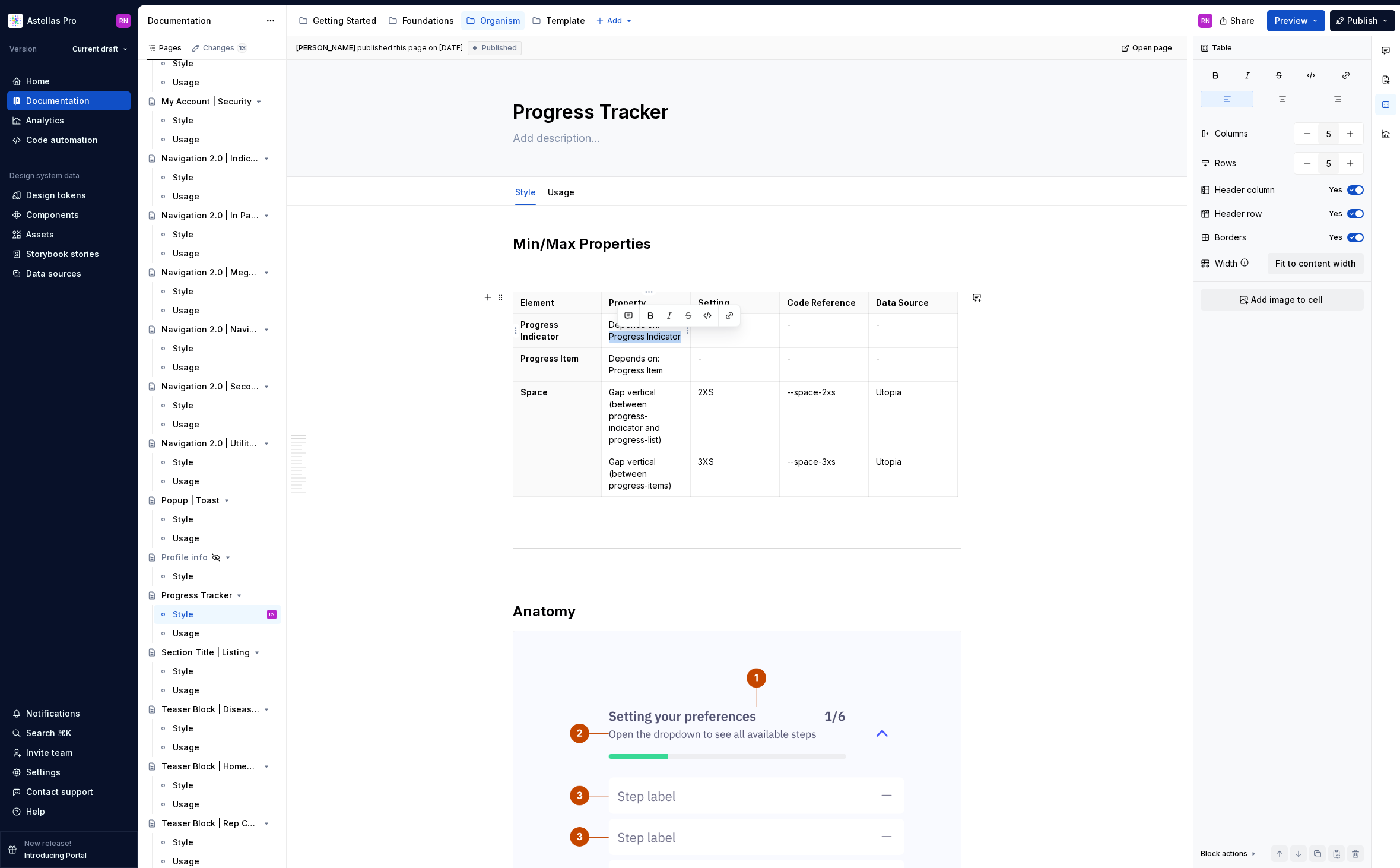
click at [611, 336] on td "Depends on: Progress Indicator" at bounding box center [647, 330] width 89 height 34
click at [615, 336] on p "Depends on: Progress Indicator" at bounding box center [646, 330] width 74 height 23
drag, startPoint x: 683, startPoint y: 337, endPoint x: 611, endPoint y: 337, distance: 72.0
click at [611, 337] on td "Depends on: Progress Indicator" at bounding box center [647, 330] width 89 height 34
click at [721, 318] on button "button" at bounding box center [724, 315] width 17 height 17
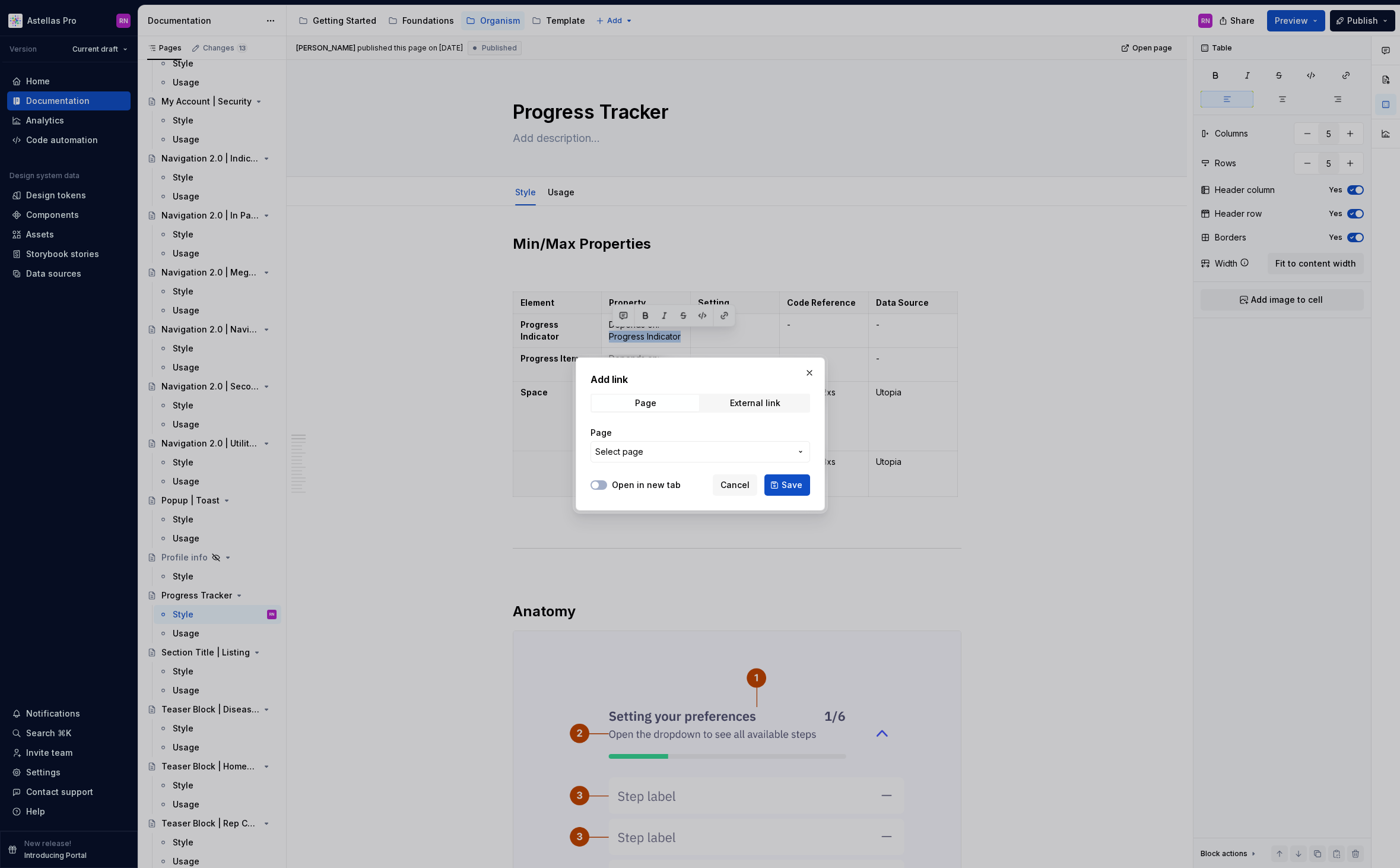
click at [673, 453] on span "Select page" at bounding box center [692, 452] width 195 height 12
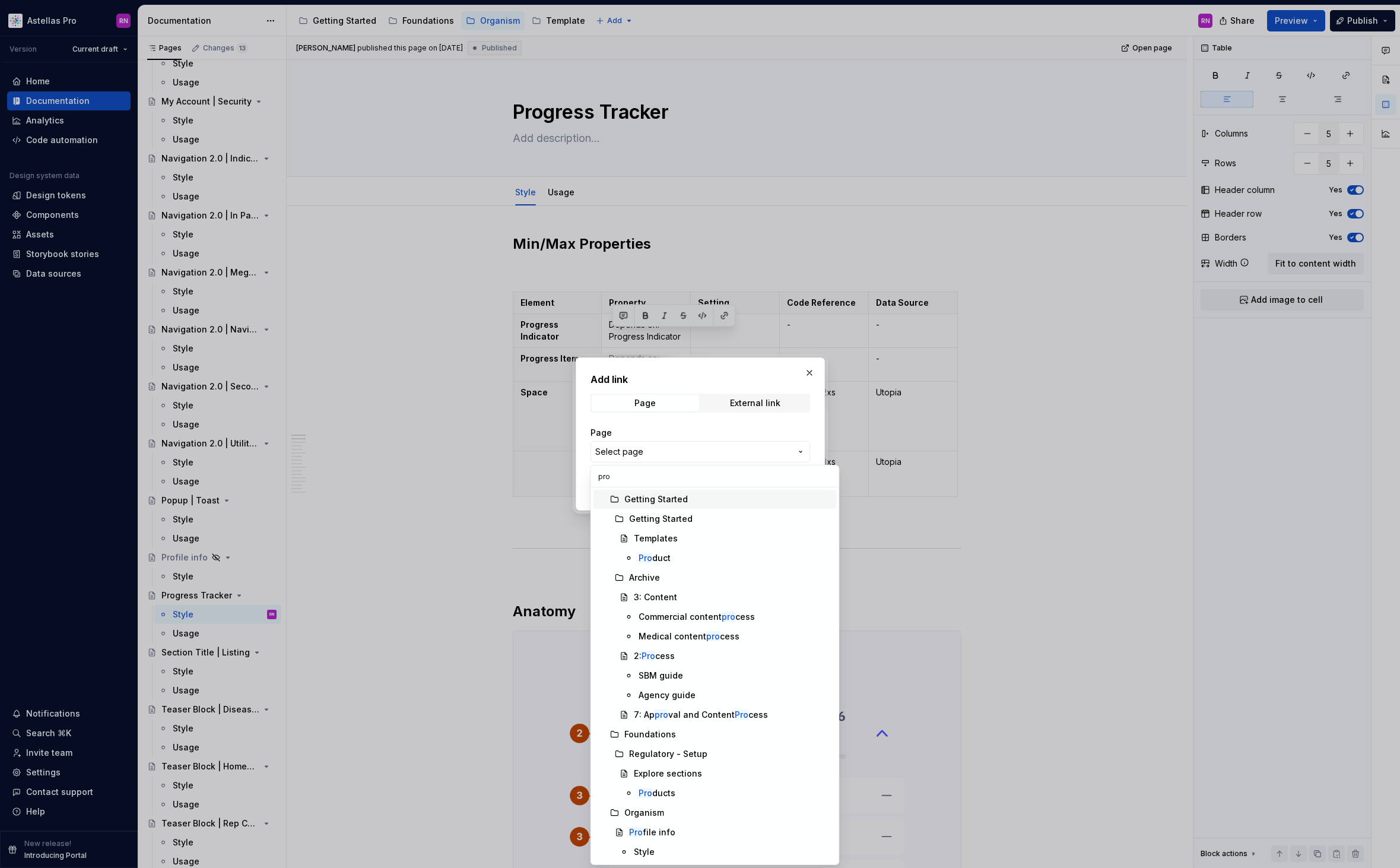
type input "prog"
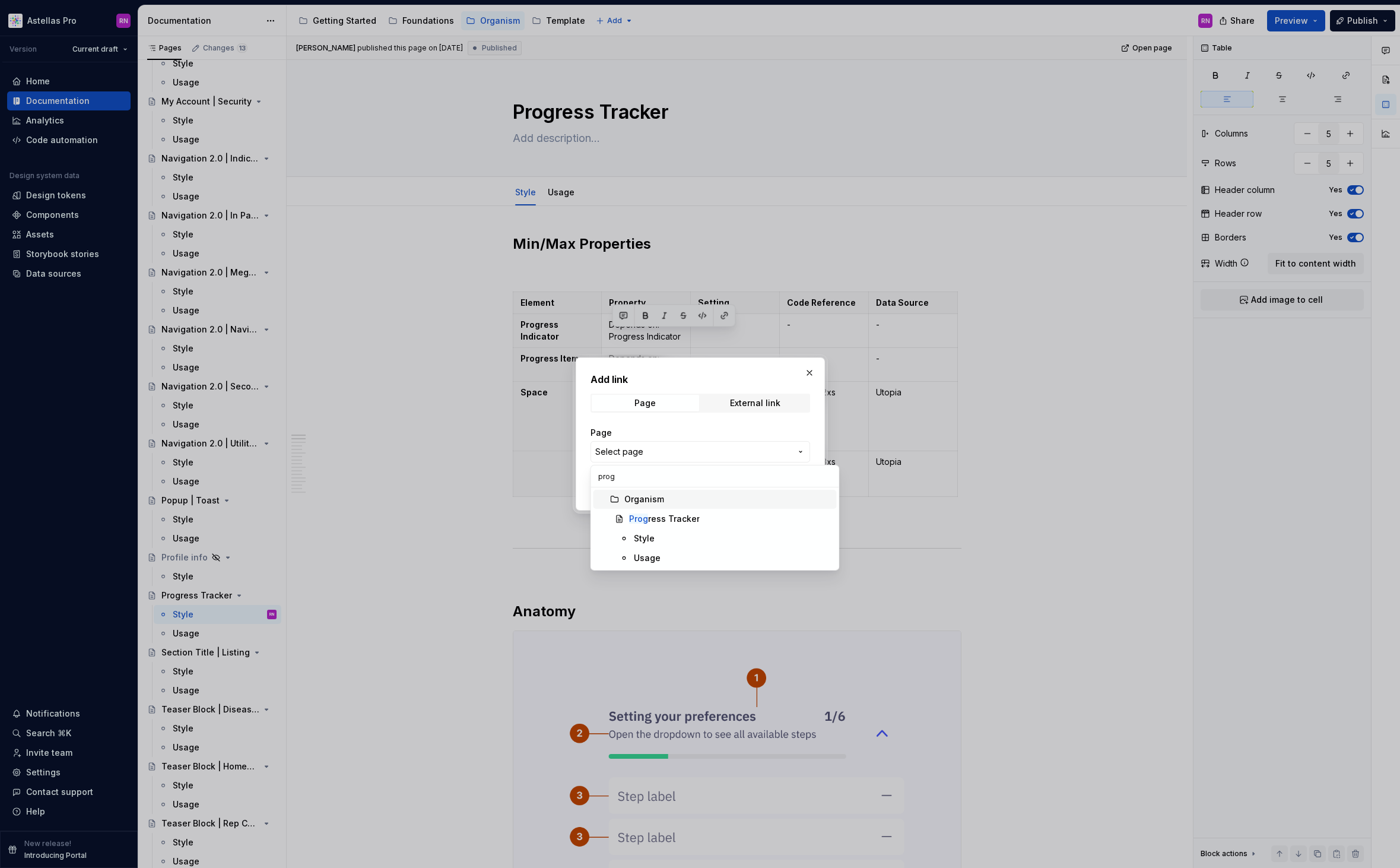
click at [695, 425] on div "Add link Page External link Page Select page Open in new tab Cancel Save" at bounding box center [700, 434] width 1400 height 868
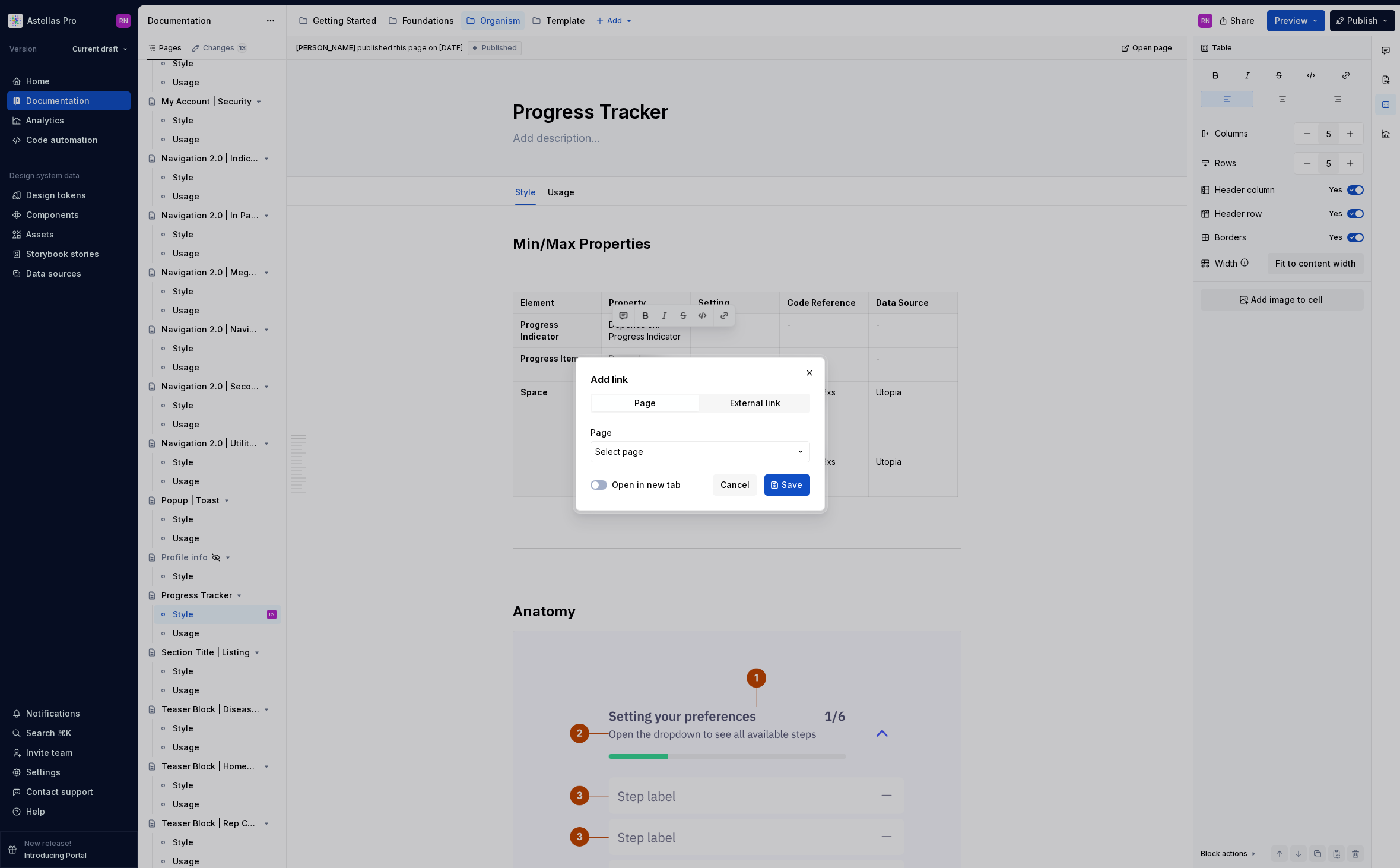
click at [734, 386] on h2 "Add link" at bounding box center [701, 379] width 220 height 15
click at [743, 402] on div "External link" at bounding box center [755, 403] width 51 height 10
click at [656, 448] on input "URL" at bounding box center [701, 452] width 220 height 21
click at [613, 466] on div "URL" at bounding box center [701, 444] width 220 height 50
click at [631, 483] on label "Open in new tab" at bounding box center [647, 485] width 69 height 12
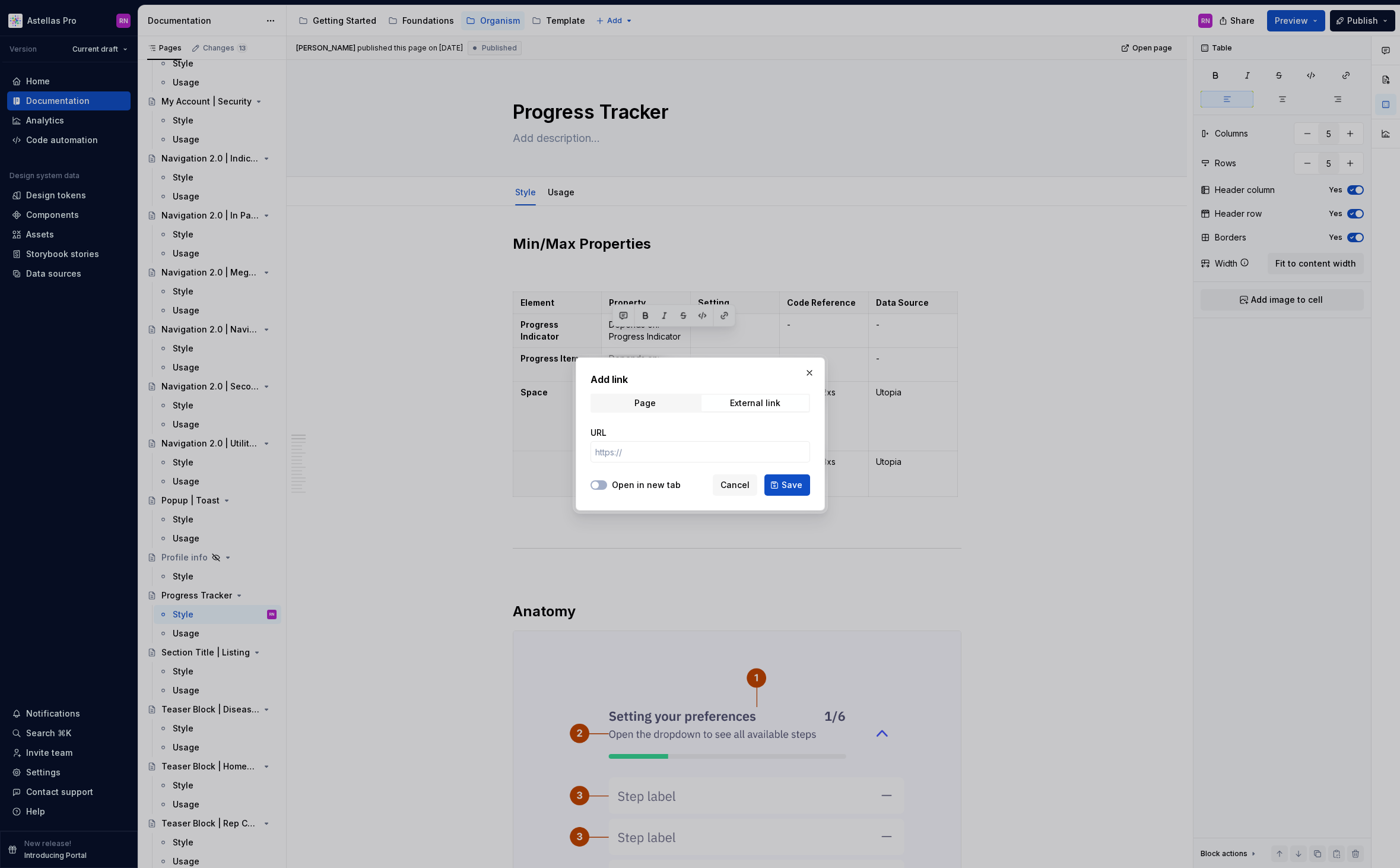
click at [608, 483] on button "Open in new tab" at bounding box center [599, 485] width 17 height 10
type textarea "*"
click at [708, 456] on input "URL" at bounding box center [701, 452] width 220 height 21
paste input "https://astellas.supernova-docs.io/latest/molecules/progress-indicator/style-rK…"
type input "https://astellas.supernova-docs.io/latest/molecules/progress-indicator/style-rK…"
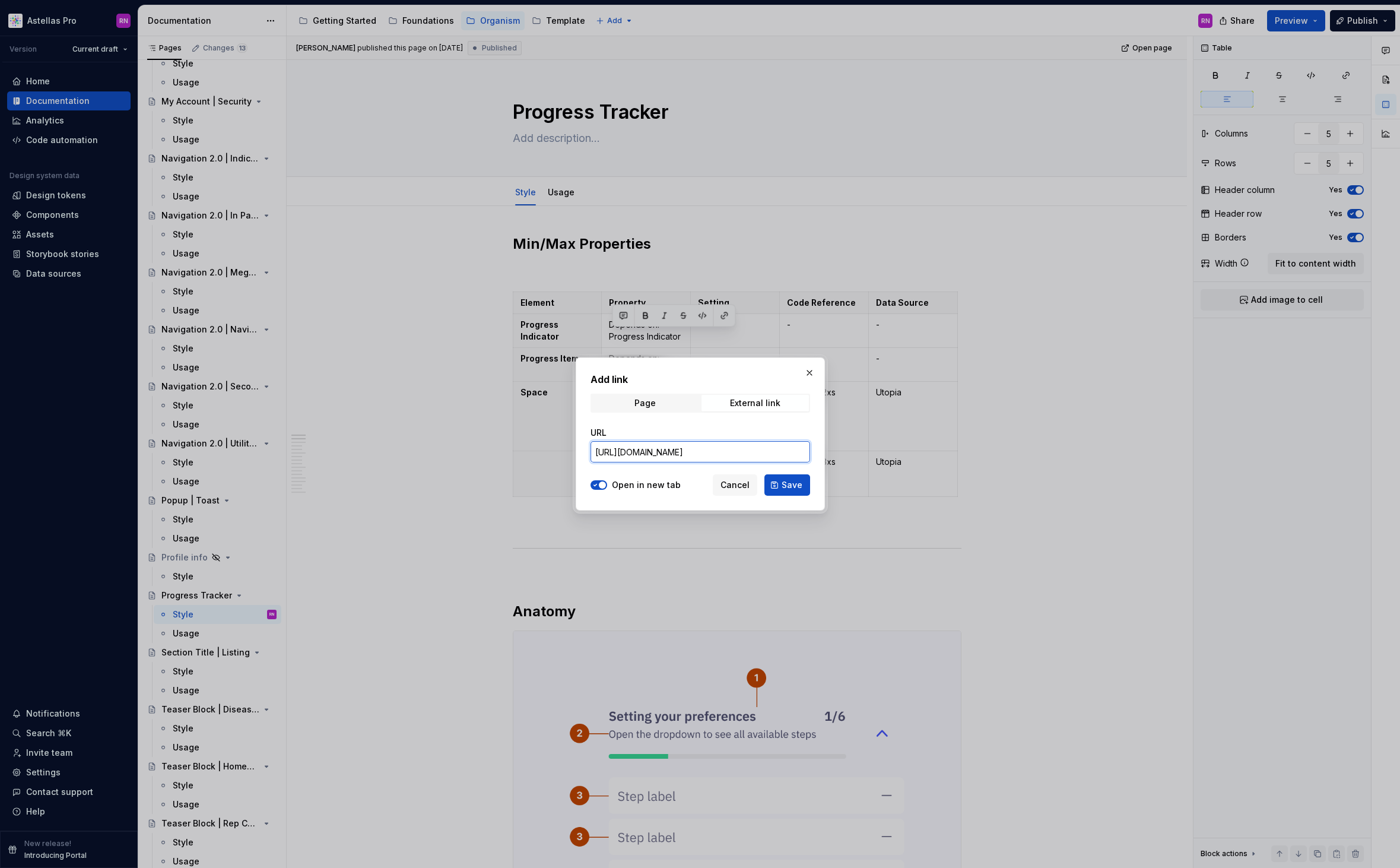
scroll to position [0, 134]
click at [791, 482] on span "Save" at bounding box center [791, 485] width 20 height 12
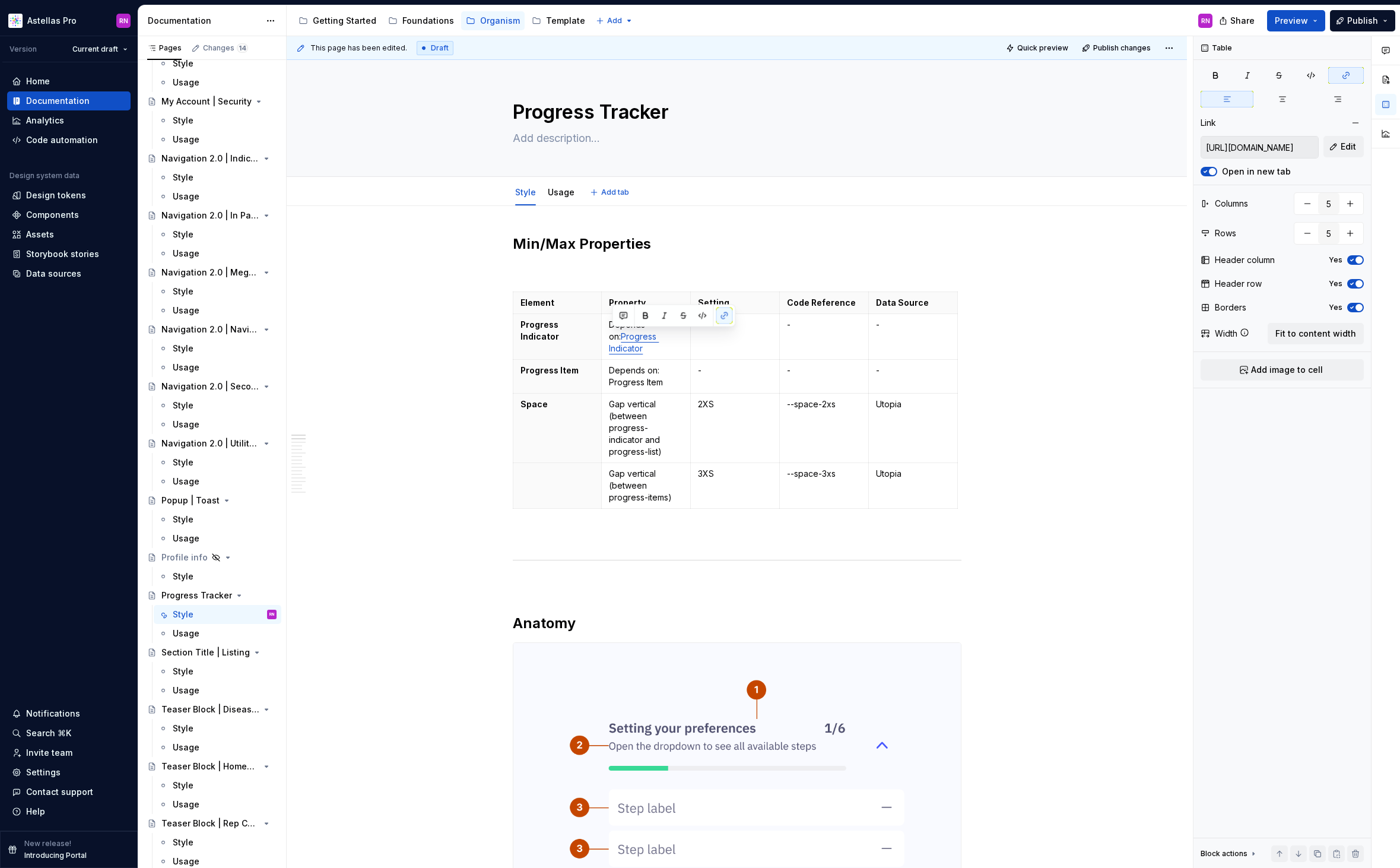
type textarea "*"
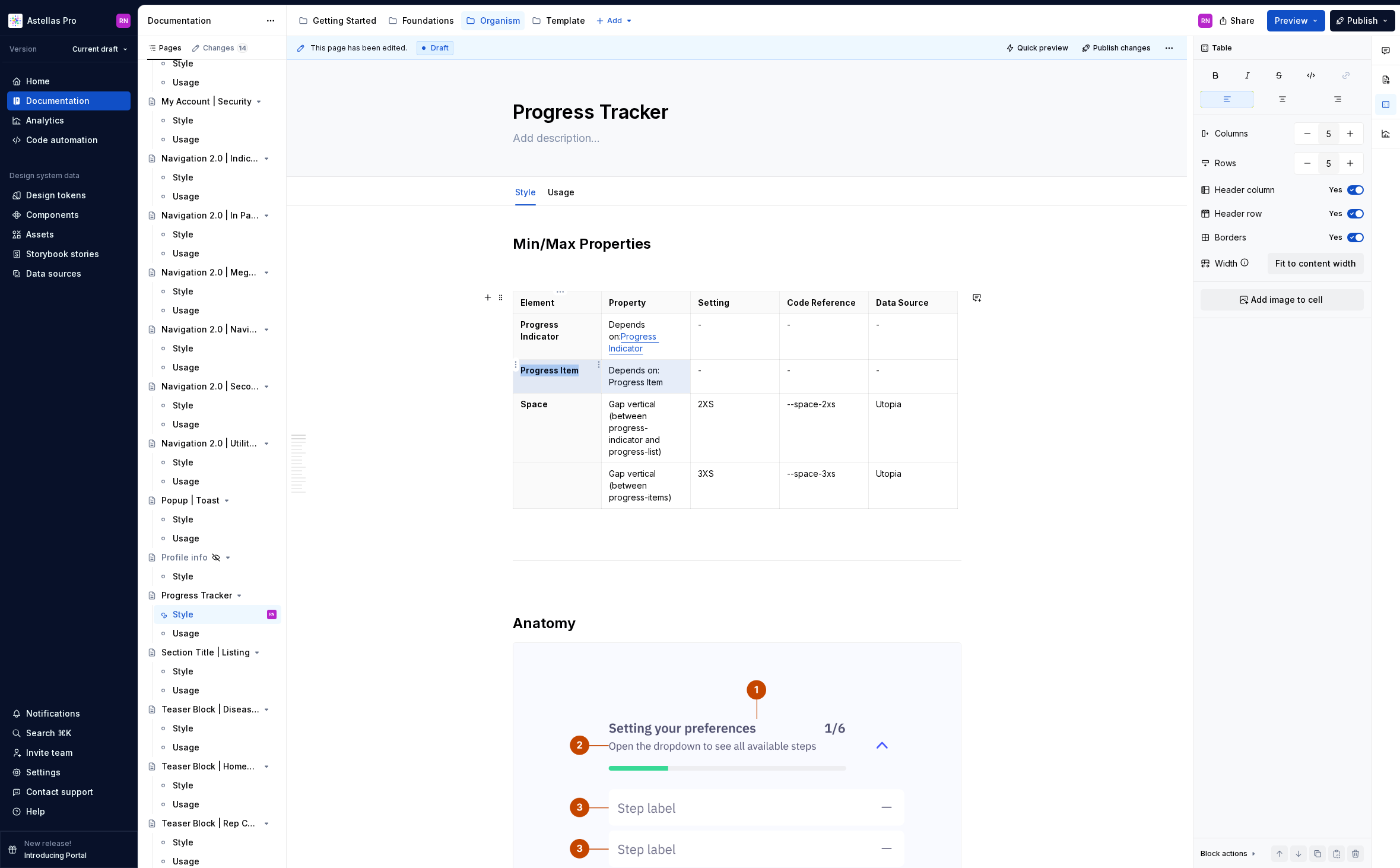
drag, startPoint x: 618, startPoint y: 372, endPoint x: 595, endPoint y: 372, distance: 23.0
click at [595, 372] on tr "Progress Item Depends on: Progress Item - - -" at bounding box center [735, 376] width 444 height 34
click at [596, 372] on th "Progress Item" at bounding box center [558, 376] width 89 height 34
drag, startPoint x: 664, startPoint y: 372, endPoint x: 612, endPoint y: 371, distance: 52.0
click at [612, 371] on p "Depends on: Progress Item" at bounding box center [646, 376] width 74 height 23
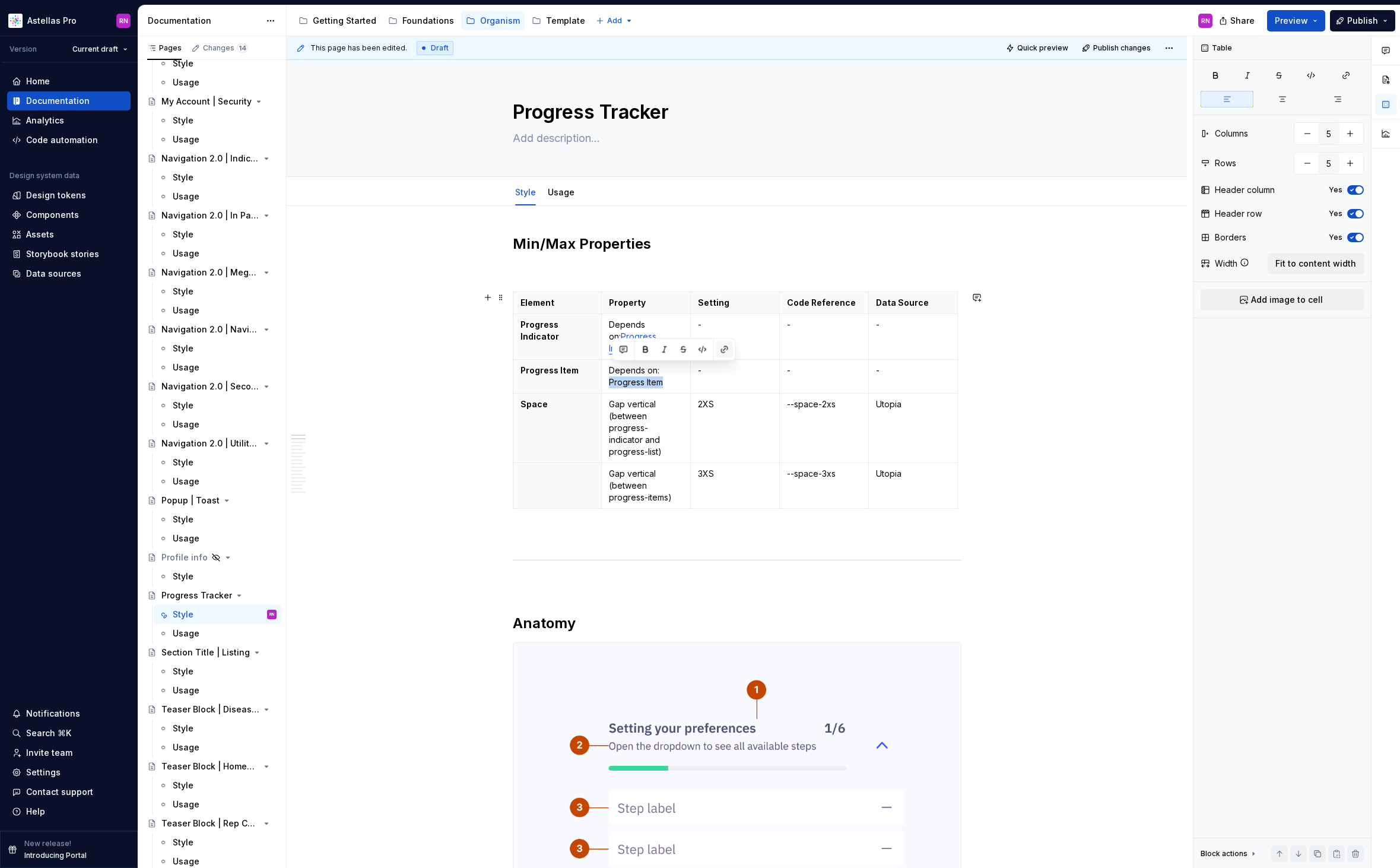
click at [719, 350] on button "button" at bounding box center [724, 349] width 17 height 17
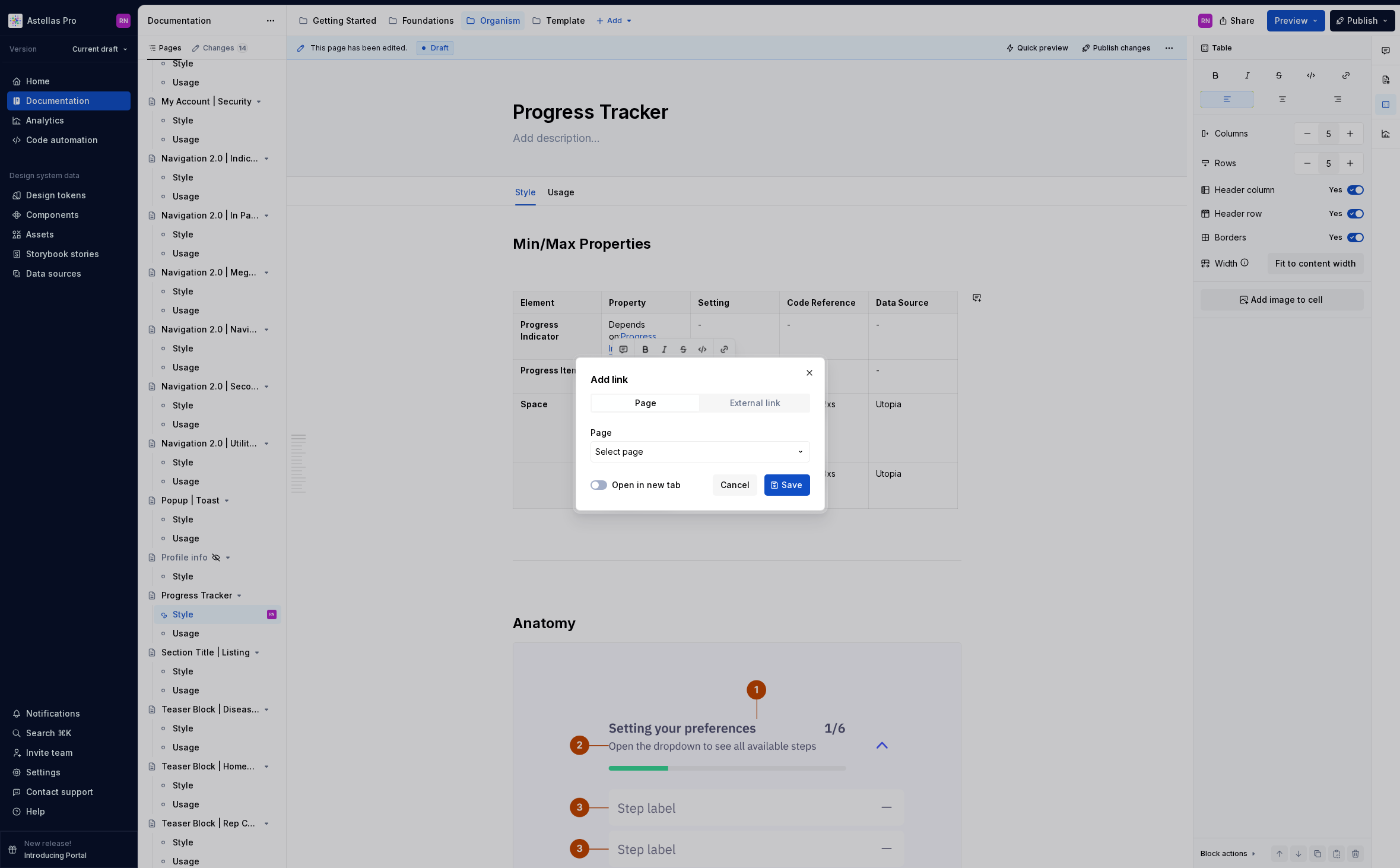
click at [755, 399] on div "External link" at bounding box center [755, 403] width 51 height 10
click at [661, 478] on div "Open in new tab Cancel Save" at bounding box center [701, 482] width 220 height 26
click at [662, 481] on label "Open in new tab" at bounding box center [647, 485] width 69 height 12
click at [608, 481] on button "Open in new tab" at bounding box center [599, 485] width 17 height 10
click at [689, 450] on input "URL" at bounding box center [701, 452] width 220 height 21
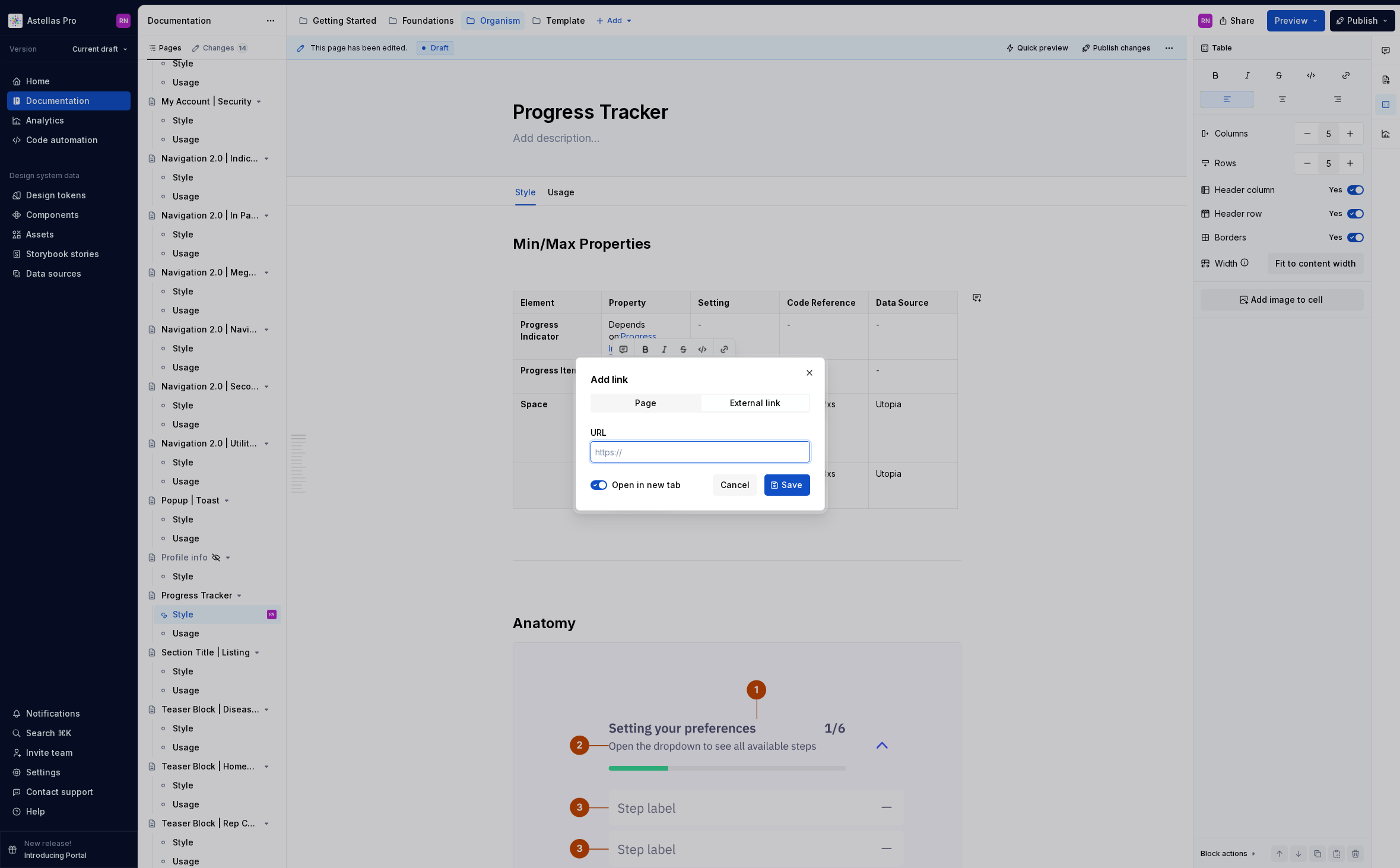
paste input "https://astellas.supernova-docs.io/latest/atoms/progress-item/style-CtK0I8f6"
type input "https://astellas.supernova-docs.io/latest/atoms/progress-item/style-CtK0I8f6"
click at [788, 489] on span "Save" at bounding box center [791, 485] width 20 height 12
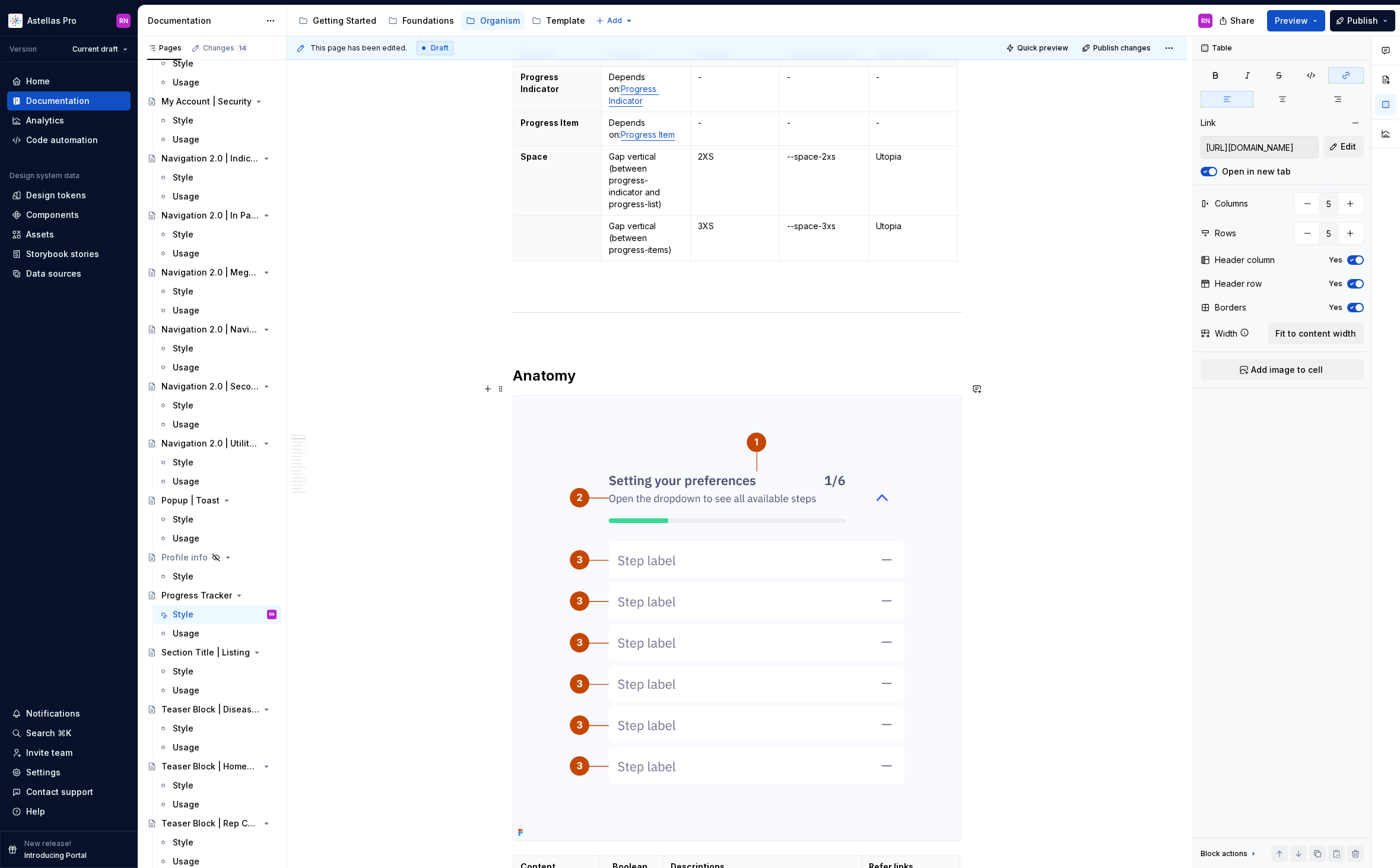
scroll to position [560, 0]
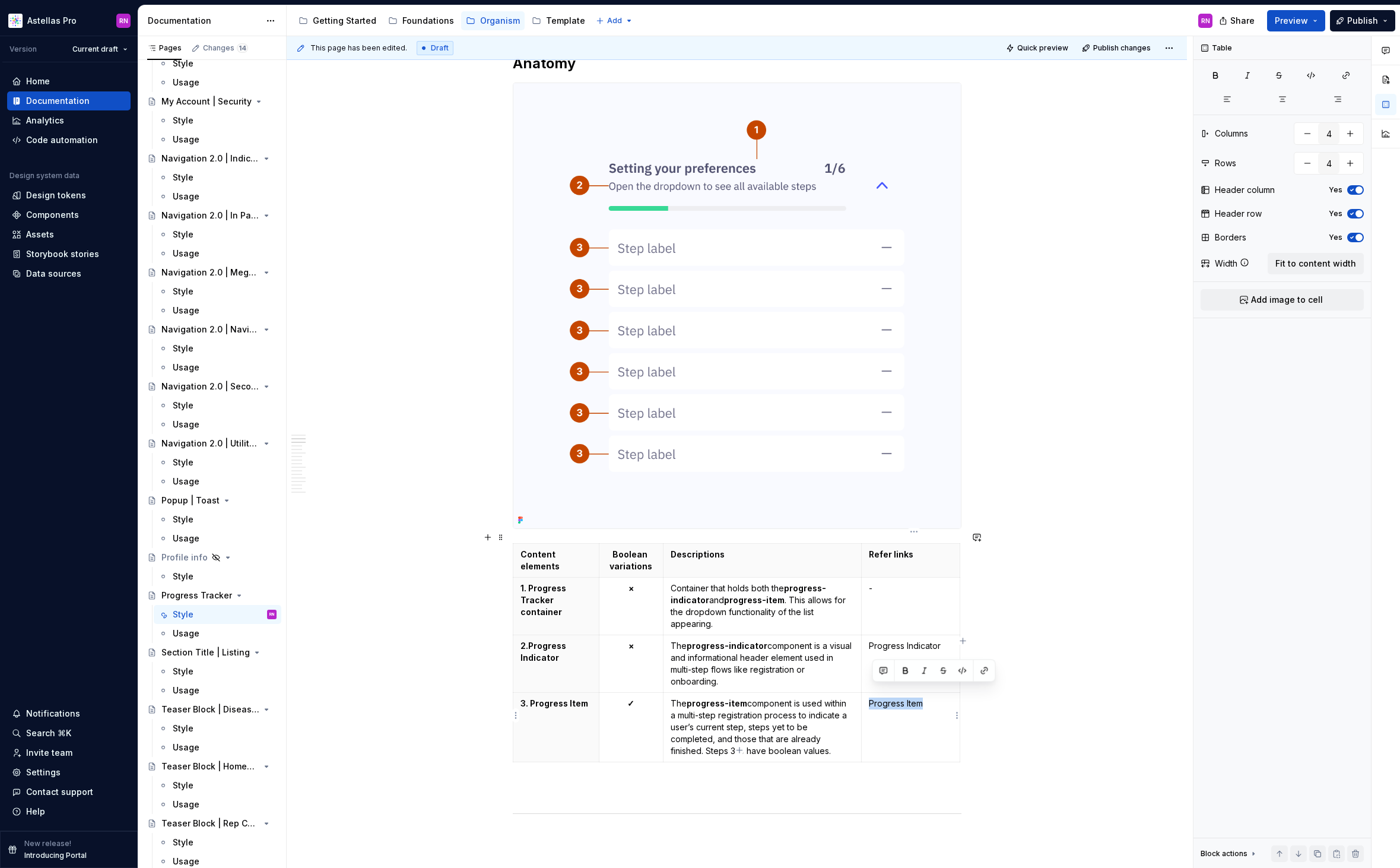
drag, startPoint x: 919, startPoint y: 694, endPoint x: 928, endPoint y: 694, distance: 9.0
click at [928, 697] on p "Progress Item" at bounding box center [911, 703] width 84 height 12
click at [995, 666] on div at bounding box center [934, 670] width 123 height 22
click at [983, 671] on button "button" at bounding box center [984, 670] width 17 height 17
drag, startPoint x: 928, startPoint y: 693, endPoint x: 873, endPoint y: 693, distance: 55.0
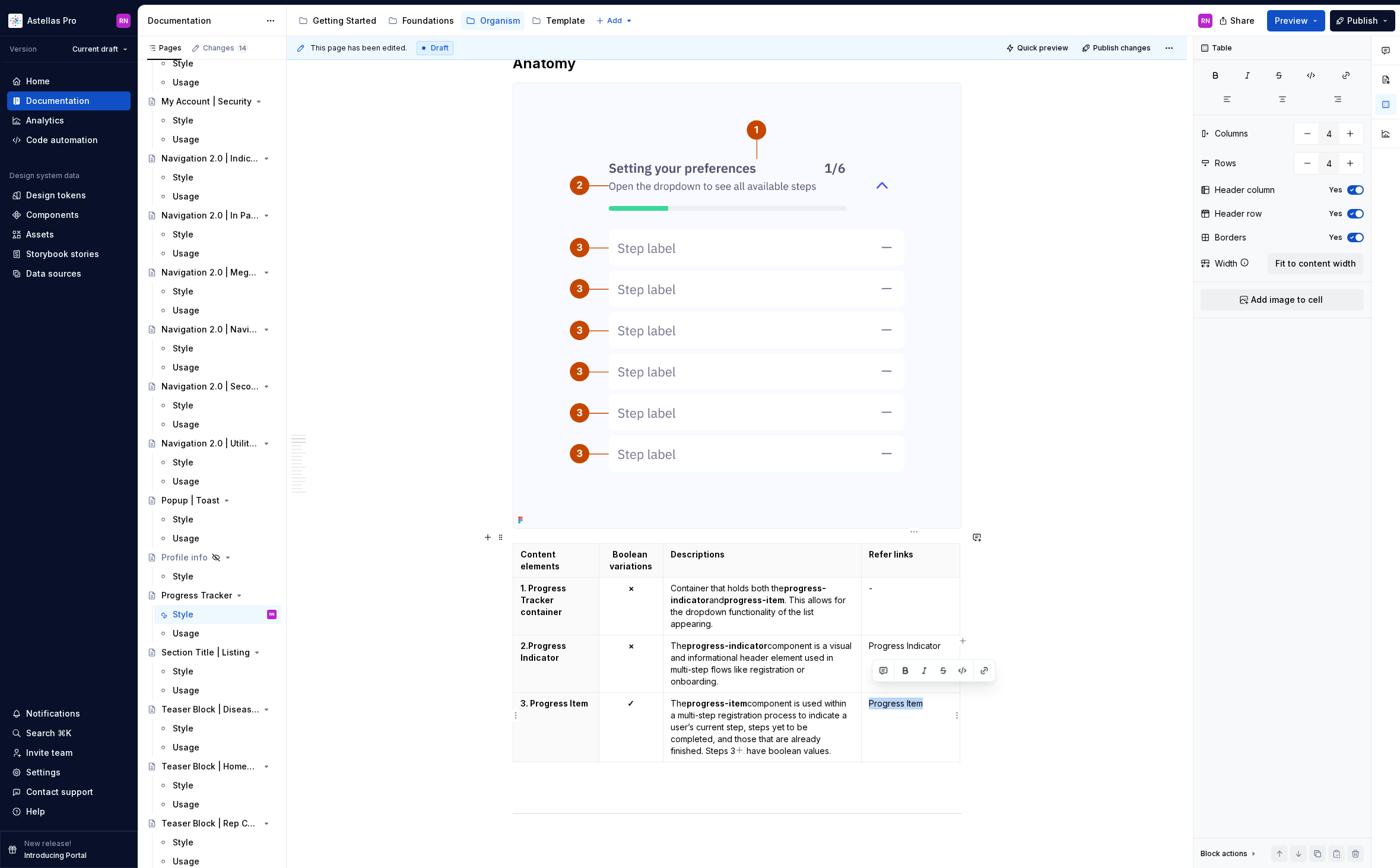
click at [873, 697] on p "Progress Item" at bounding box center [911, 703] width 84 height 12
click at [978, 671] on button "button" at bounding box center [984, 670] width 17 height 17
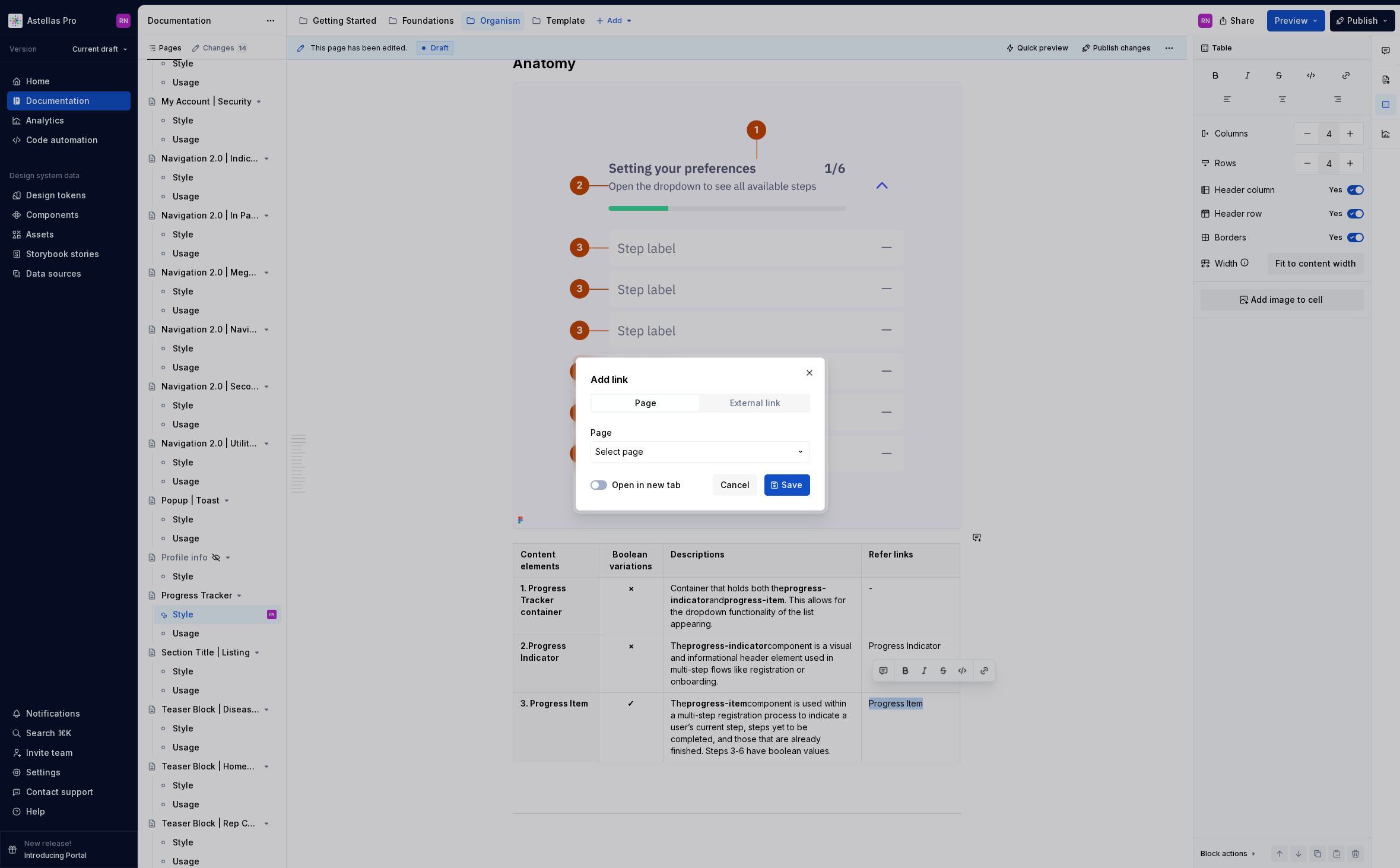
click at [733, 403] on div "External link" at bounding box center [755, 403] width 51 height 10
click at [675, 457] on input "URL" at bounding box center [701, 452] width 220 height 21
paste input "https://astellas.supernova-docs.io/latest/atoms/progress-item/style-CtK0I8f6"
type input "https://astellas.supernova-docs.io/latest/atoms/progress-item/style-CtK0I8f6"
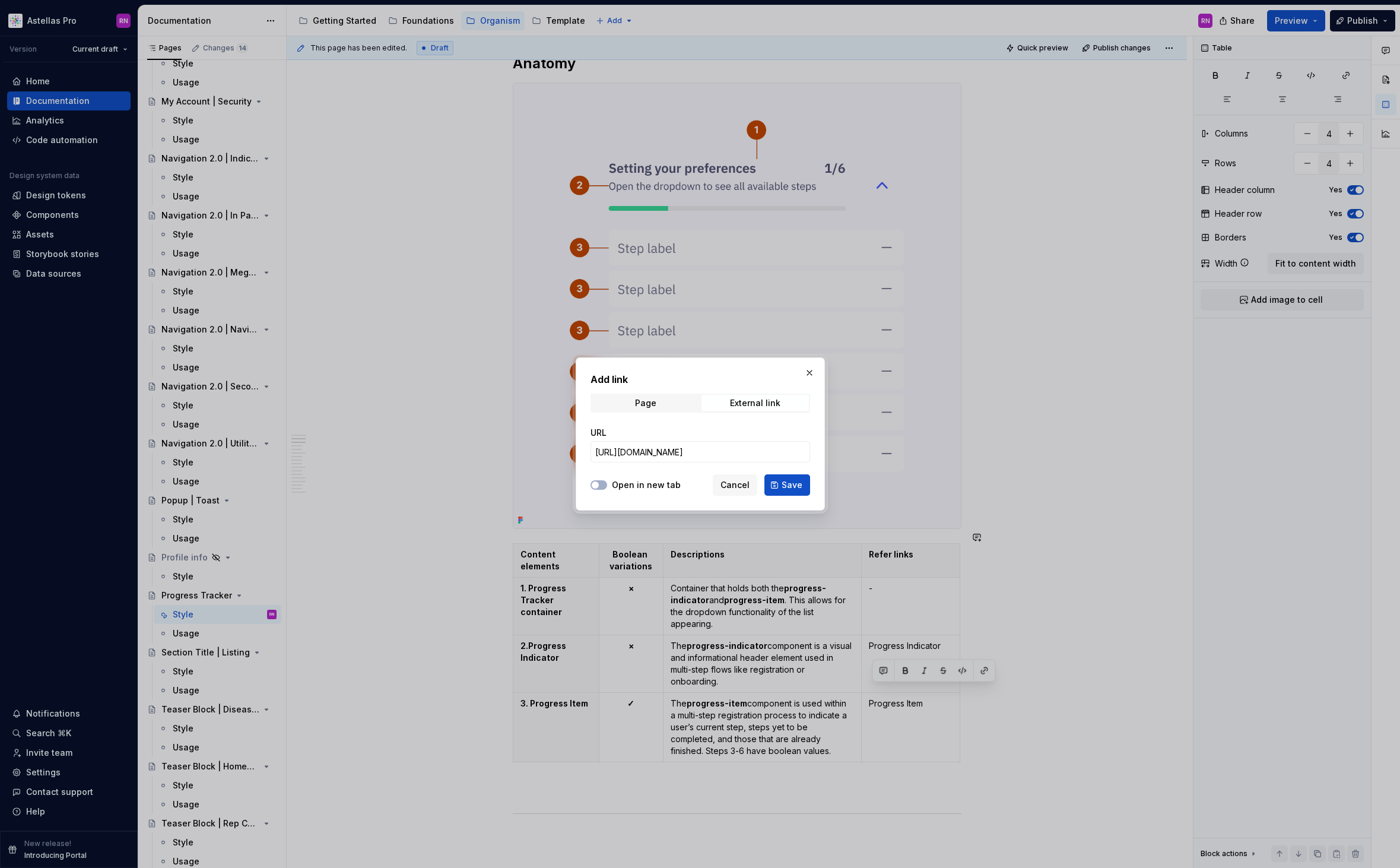
click at [648, 482] on label "Open in new tab" at bounding box center [647, 485] width 69 height 12
click at [608, 482] on button "Open in new tab" at bounding box center [599, 485] width 17 height 10
click at [782, 482] on button "Save" at bounding box center [787, 485] width 46 height 21
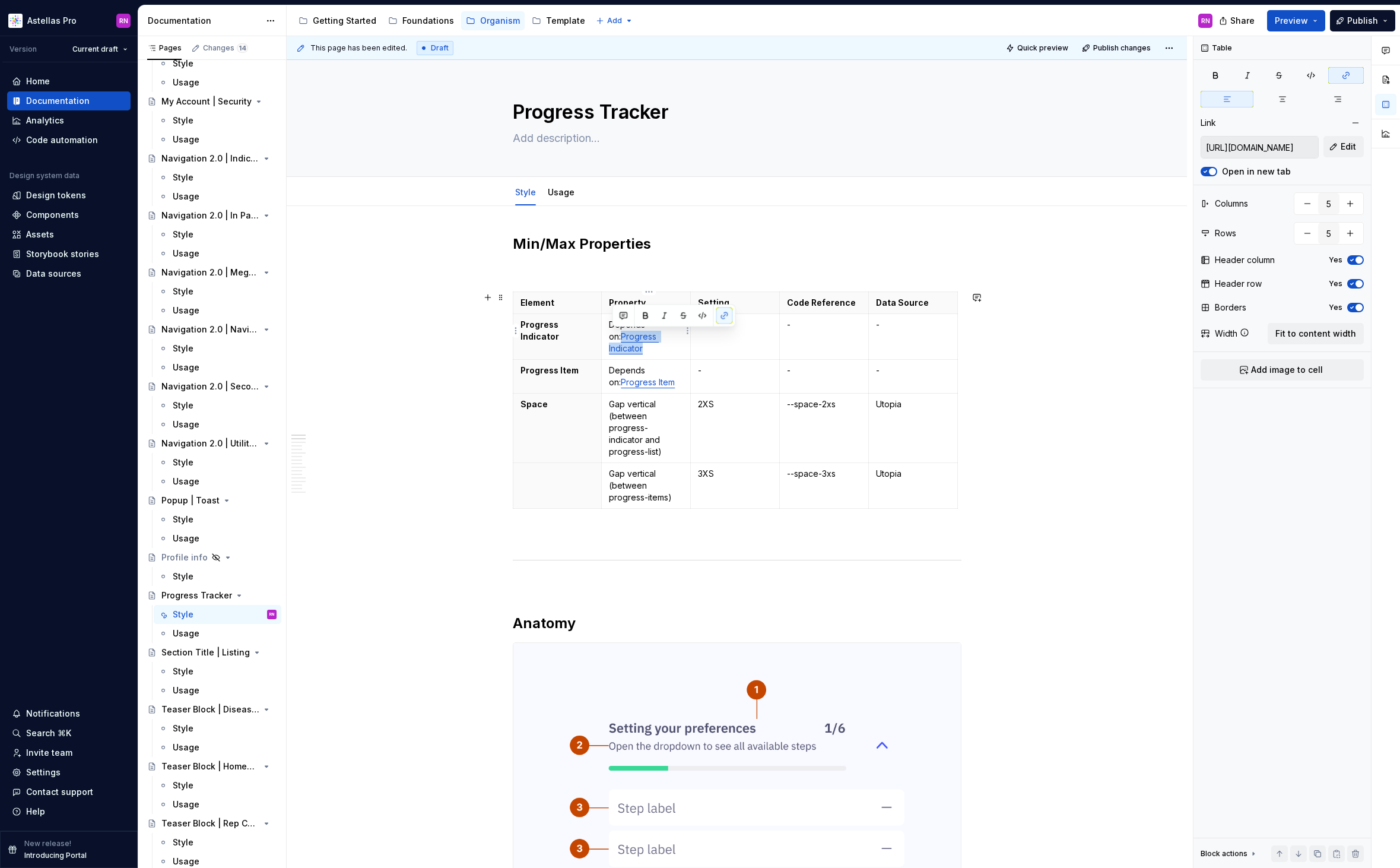
drag, startPoint x: 682, startPoint y: 338, endPoint x: 611, endPoint y: 337, distance: 71.0
click at [611, 337] on td "Depends on: Progress Indicator" at bounding box center [647, 336] width 89 height 46
click at [1264, 142] on input "https://astellas.supernova-docs.io/latest/molecules/progress-indicator/style-rK…" at bounding box center [1260, 147] width 117 height 21
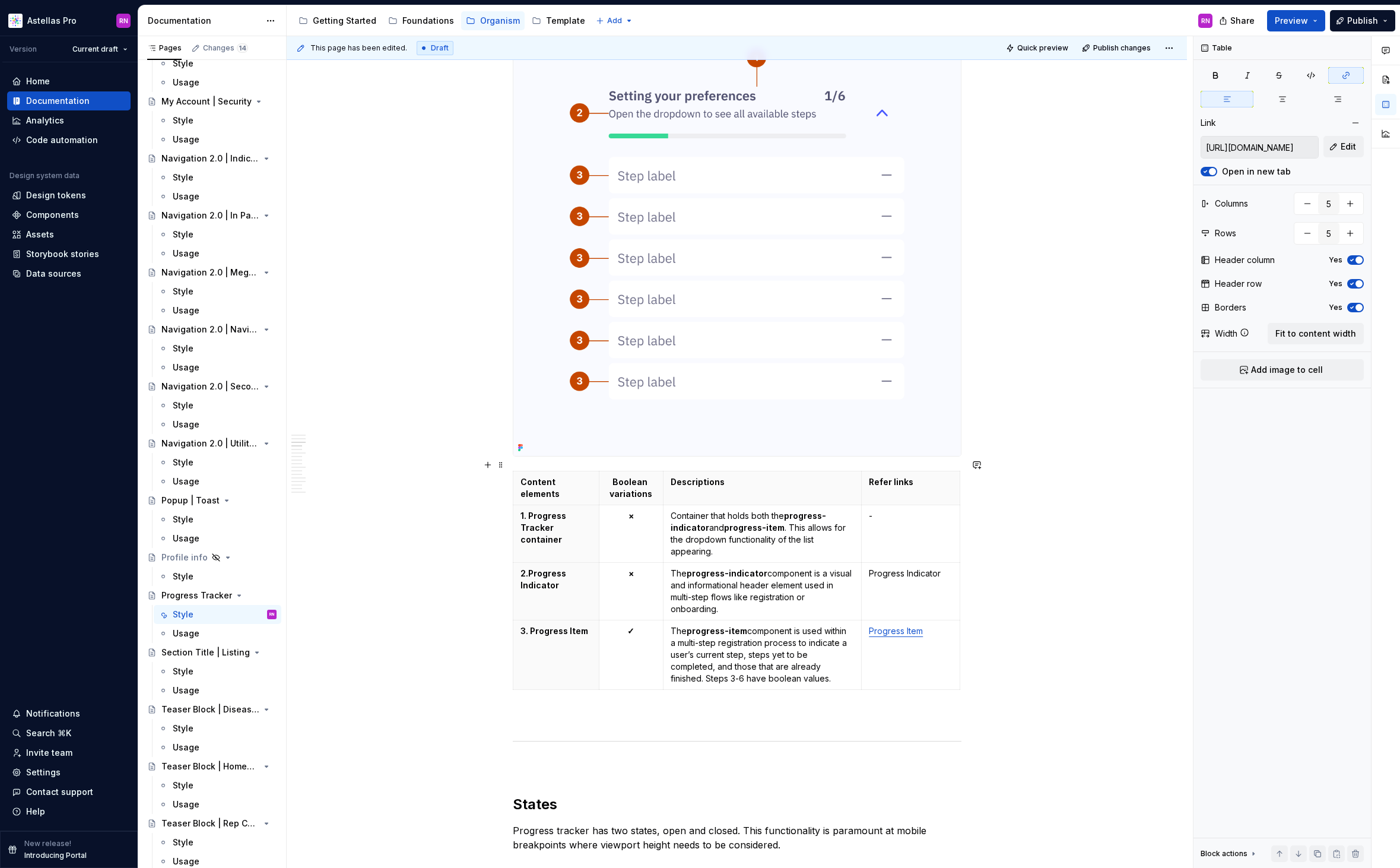
scroll to position [640, 0]
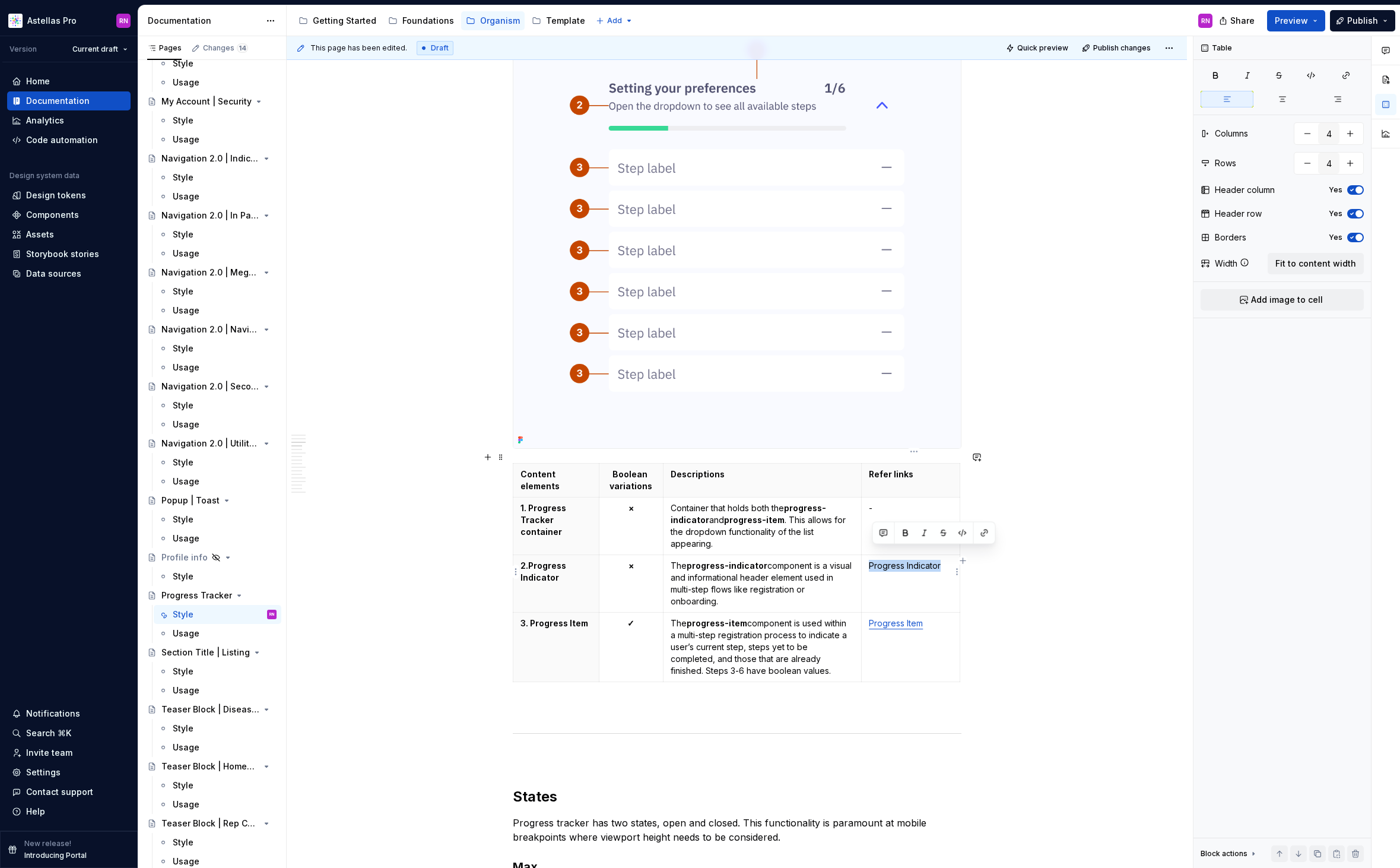
drag, startPoint x: 944, startPoint y: 554, endPoint x: 871, endPoint y: 552, distance: 73.0
click at [871, 554] on td "Progress Indicator" at bounding box center [911, 582] width 98 height 57
click at [1348, 75] on icon "button" at bounding box center [1347, 76] width 10 height 10
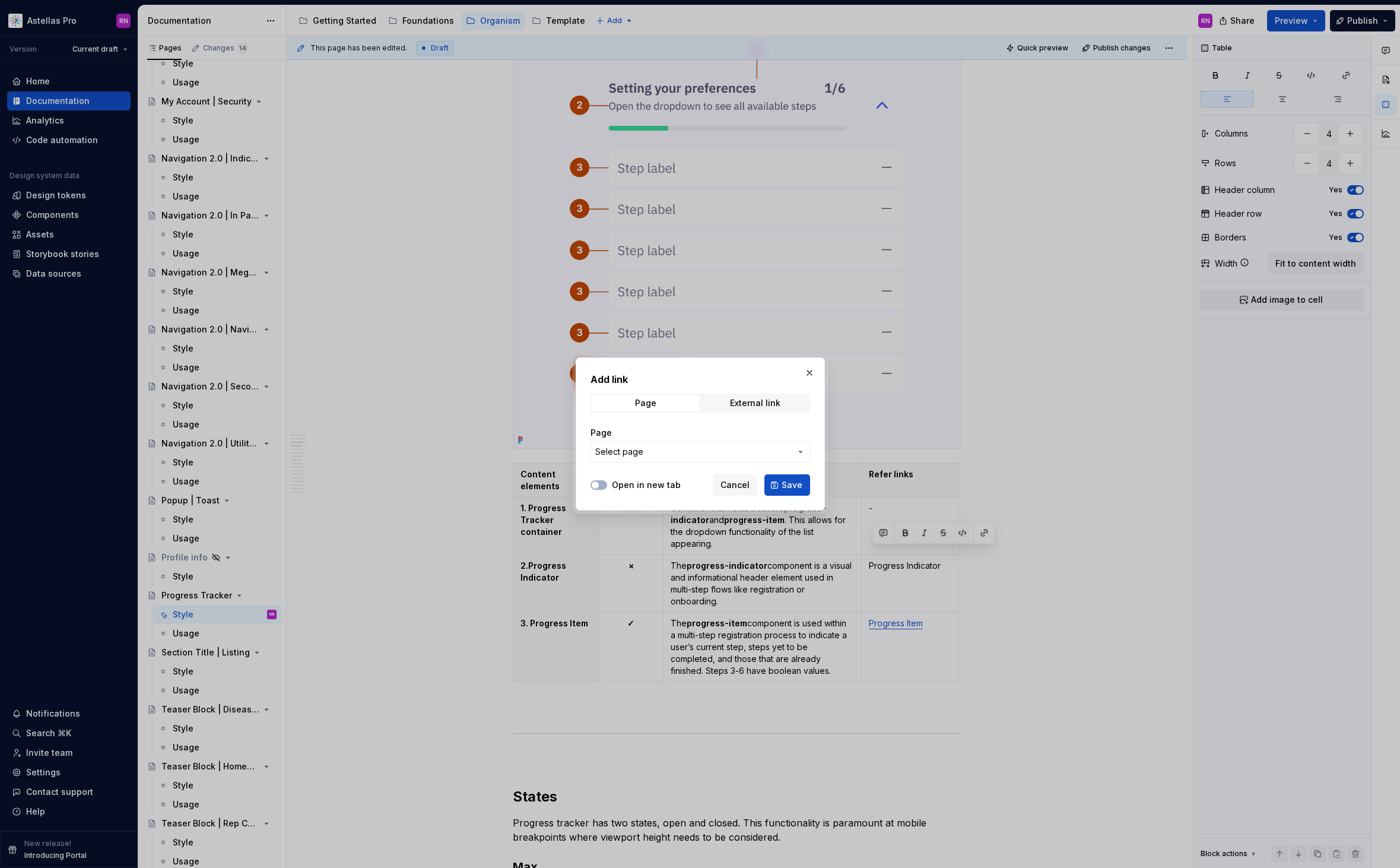
click at [788, 389] on div "Add link Page External link Page Select page" at bounding box center [701, 421] width 220 height 97
click at [774, 405] on div "External link" at bounding box center [755, 403] width 51 height 10
click at [657, 489] on label "Open in new tab" at bounding box center [647, 485] width 69 height 12
click at [608, 489] on button "Open in new tab" at bounding box center [599, 485] width 17 height 10
type textarea "*"
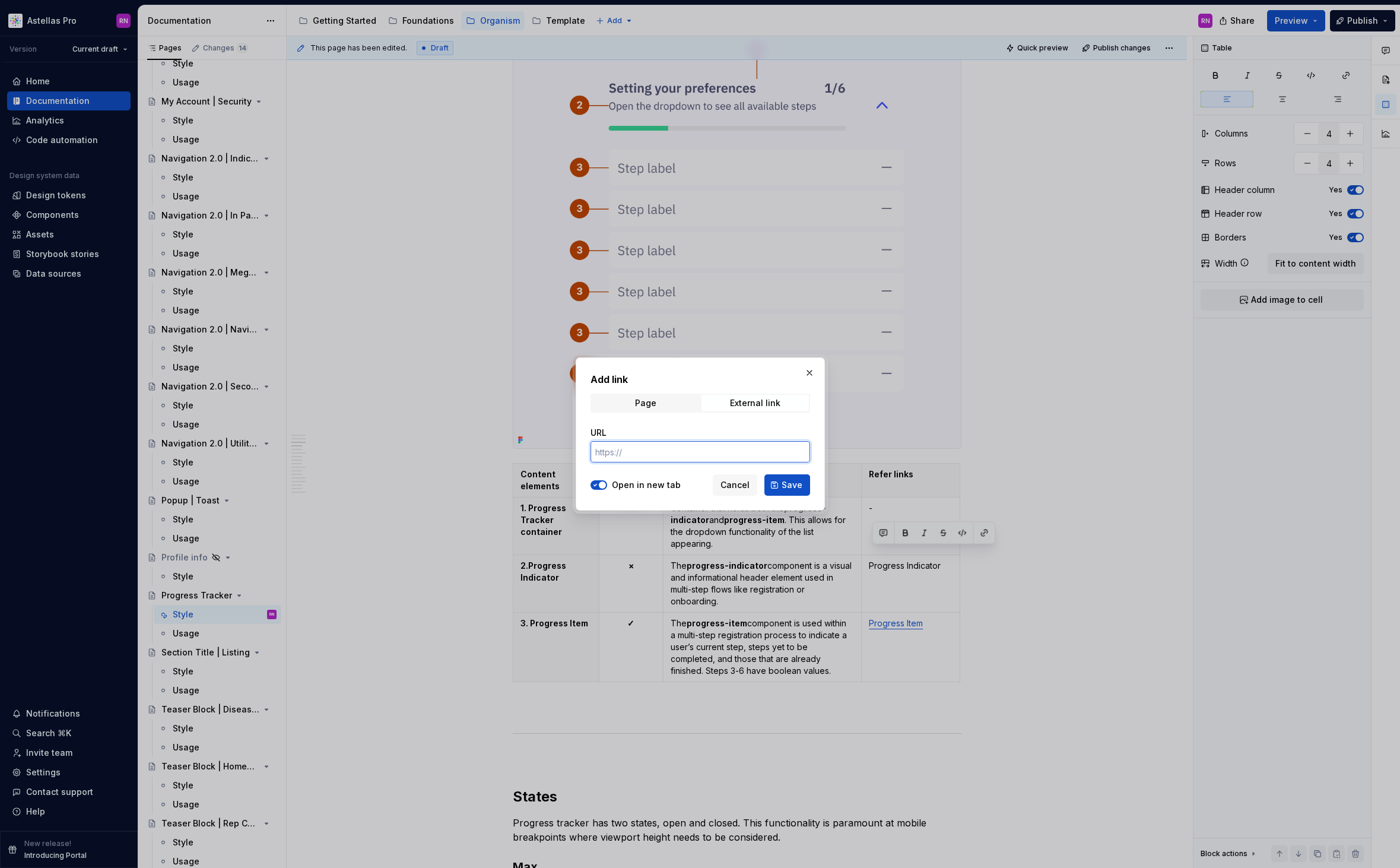
click at [659, 455] on input "URL" at bounding box center [701, 452] width 220 height 21
paste input "https://astellas.supernova-docs.io/latest/molecules/progress-indicator/style-rK…"
type input "https://astellas.supernova-docs.io/latest/molecules/progress-indicator/style-rK…"
click at [796, 484] on span "Save" at bounding box center [791, 485] width 20 height 12
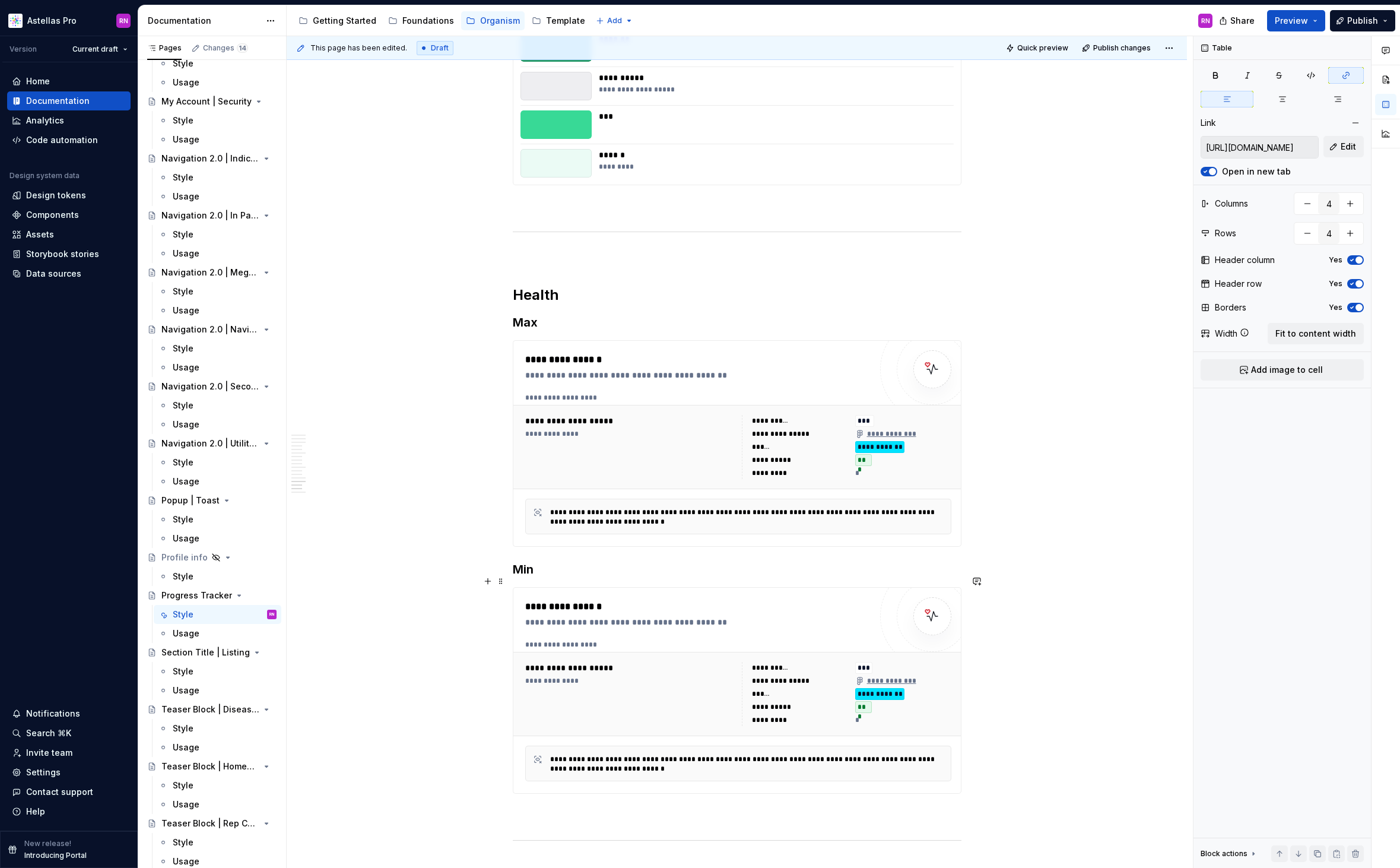
scroll to position [4010, 0]
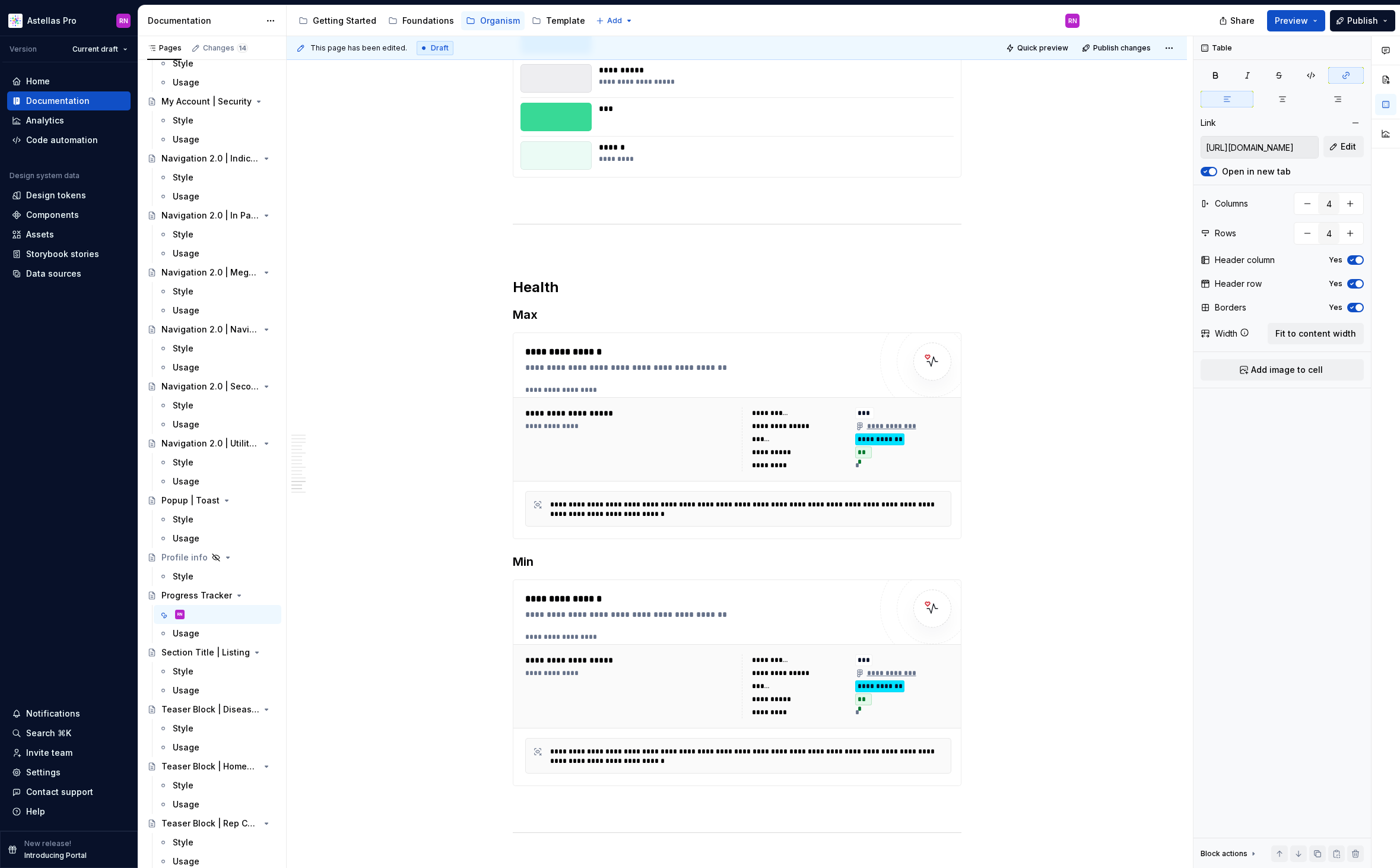
type textarea "*"
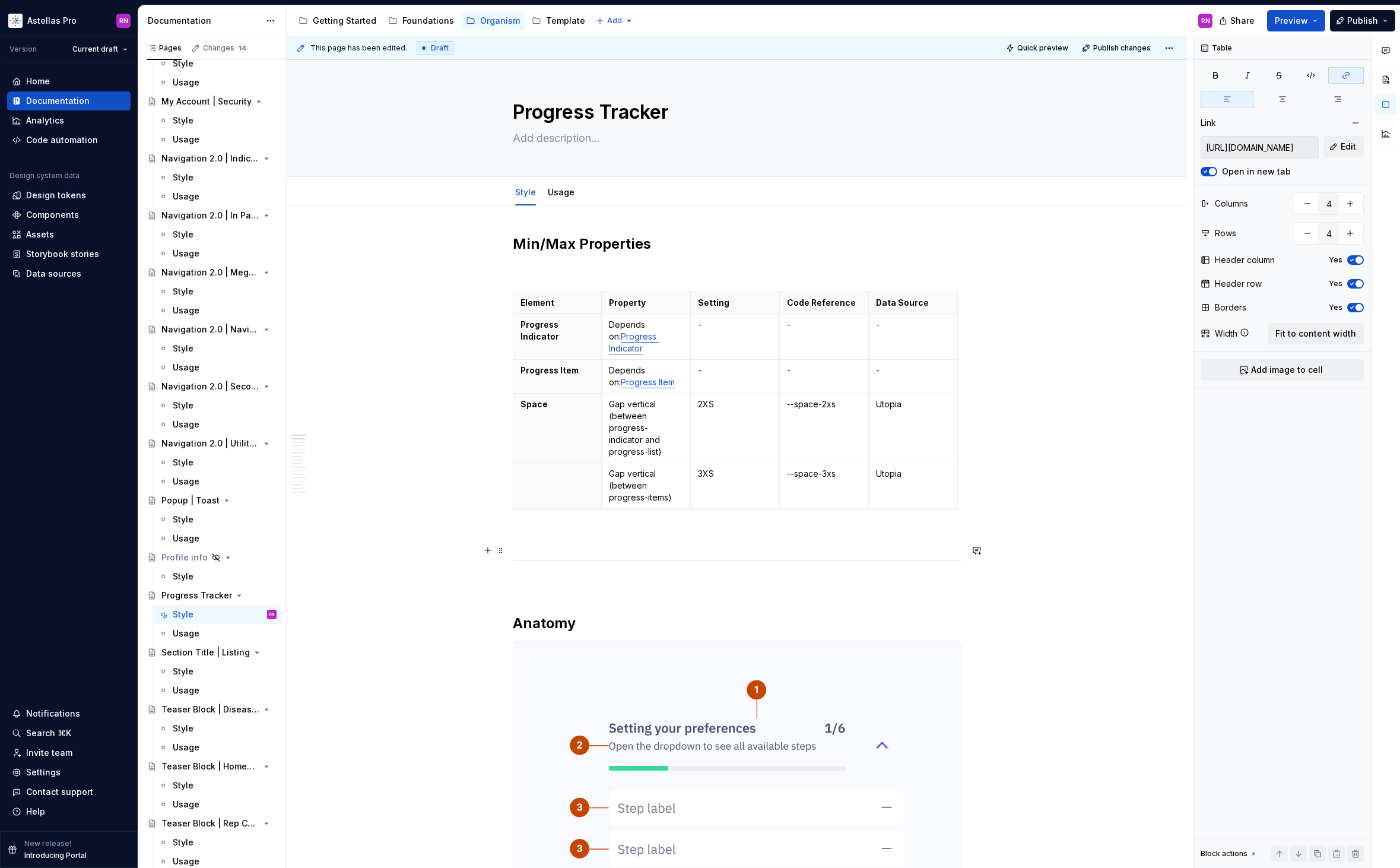
scroll to position [449, 0]
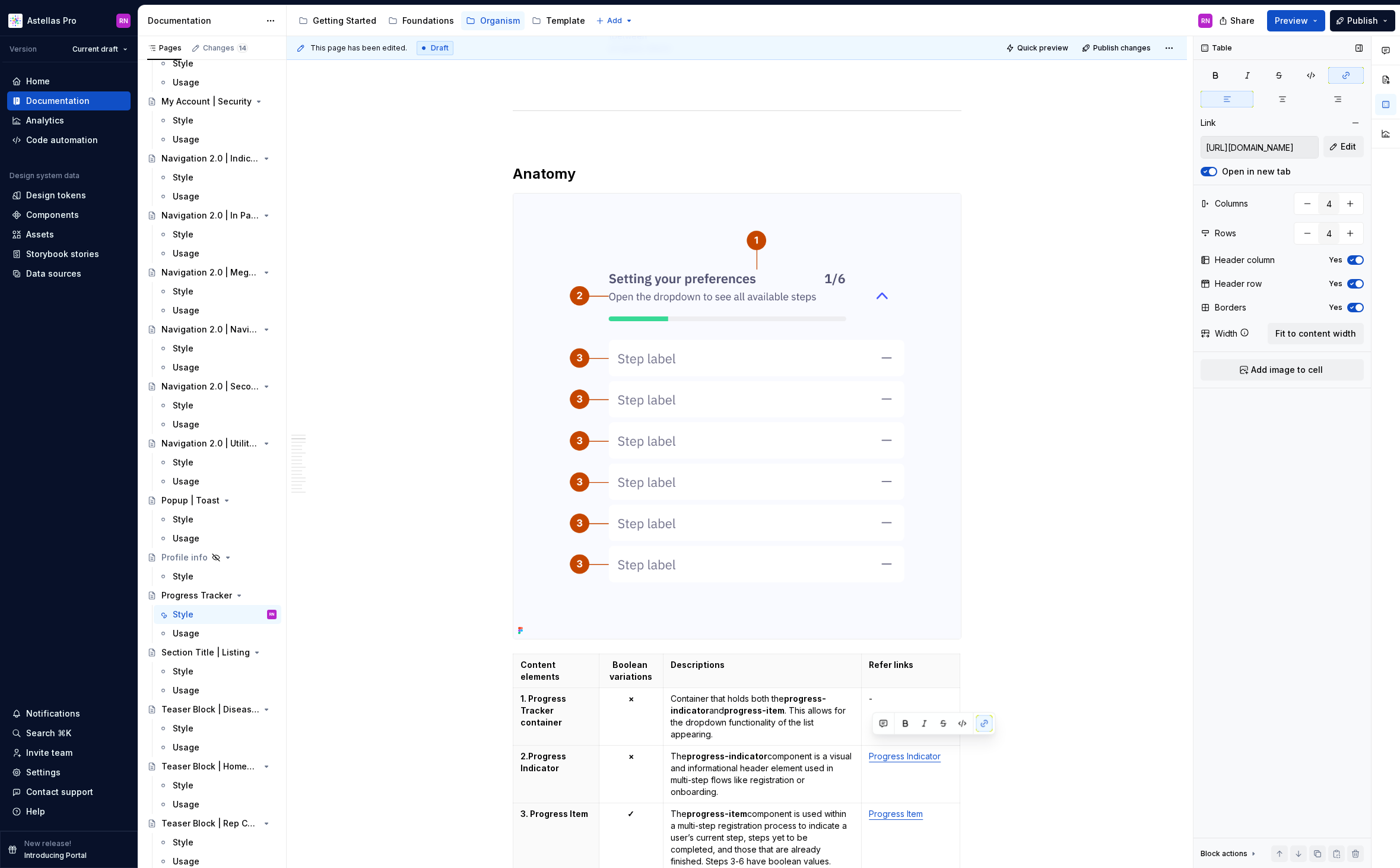
click at [1278, 149] on input "https://astellas.supernova-docs.io/latest/molecules/progress-indicator/style-rK…" at bounding box center [1260, 147] width 117 height 21
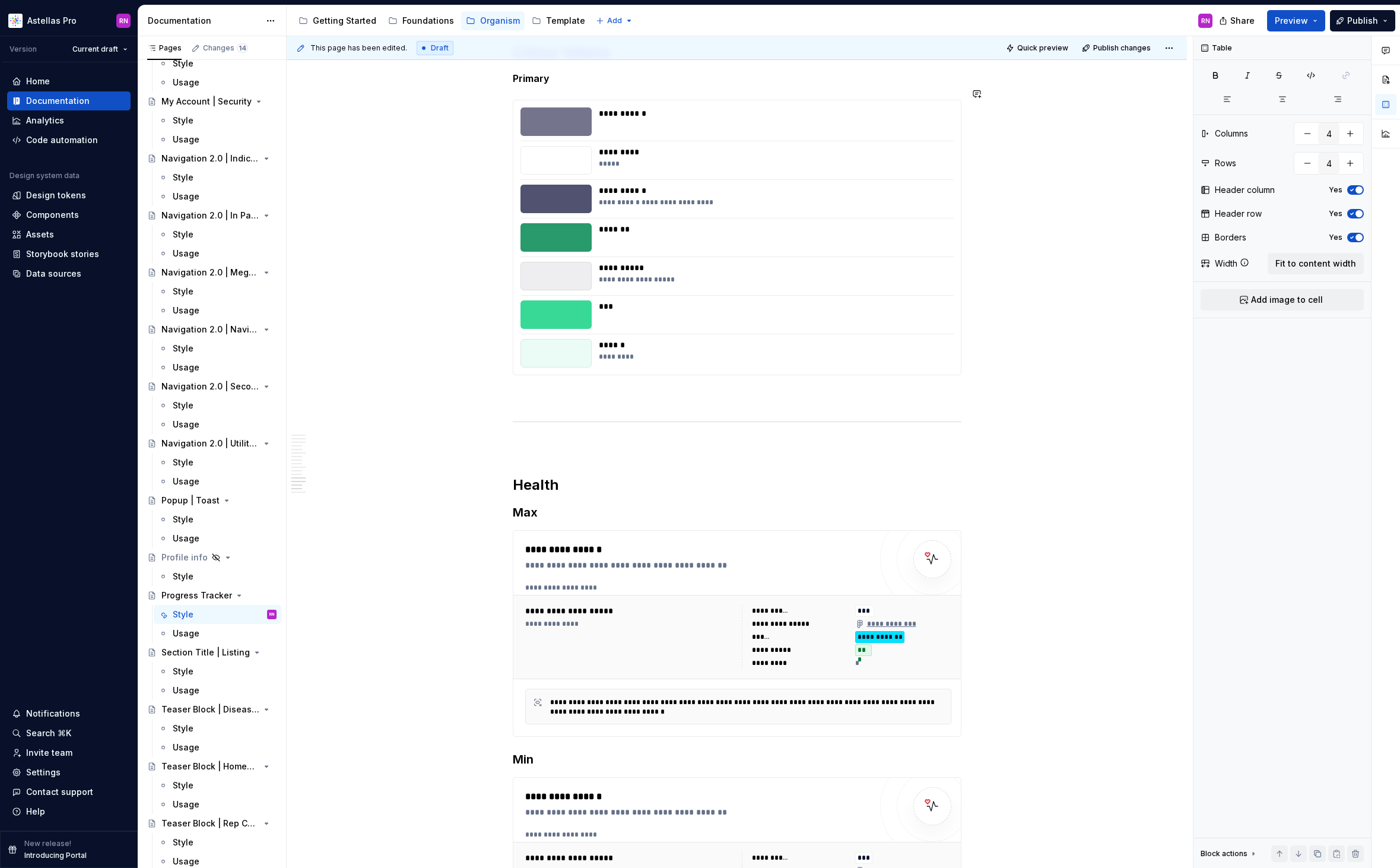
scroll to position [4376, 0]
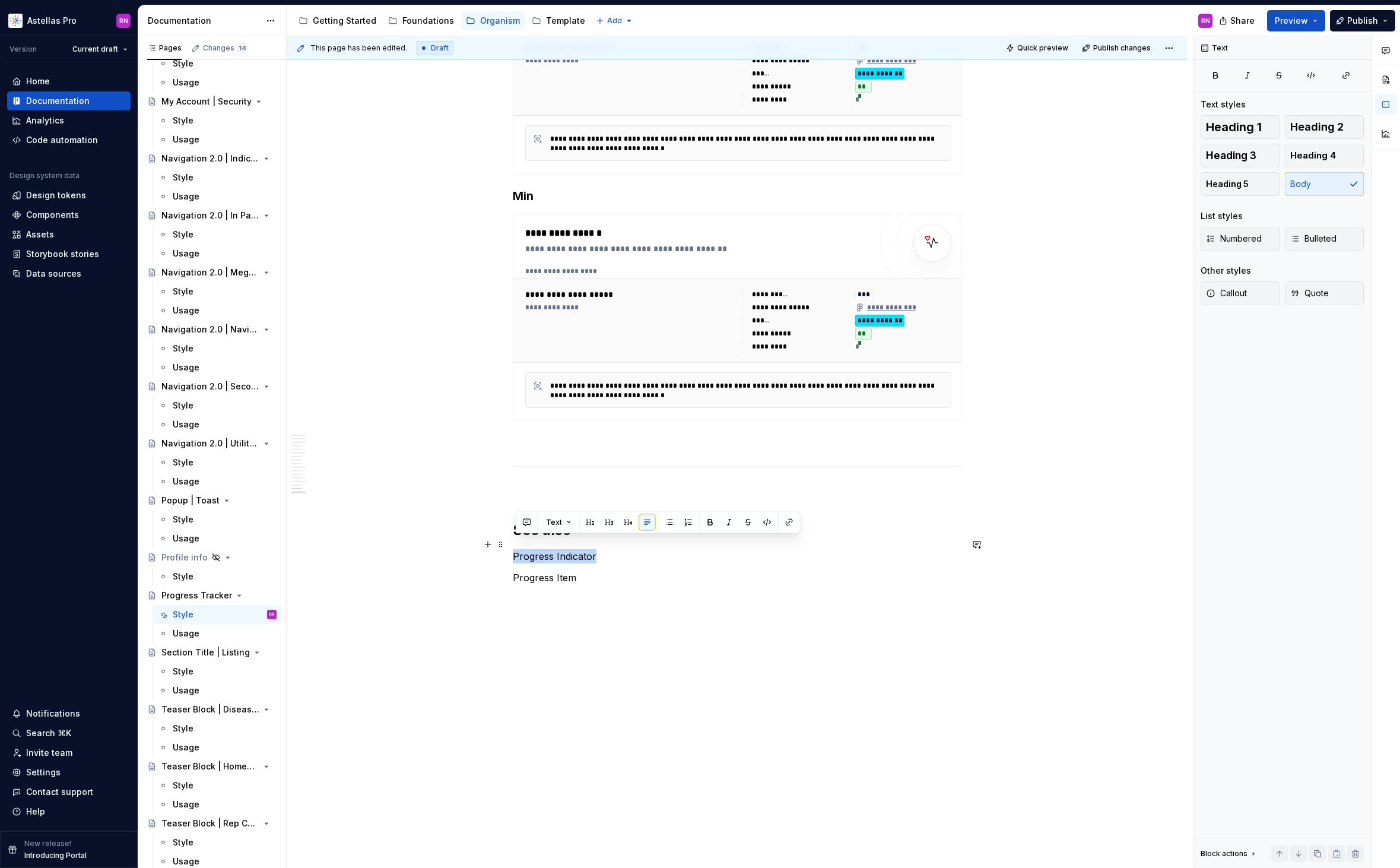
drag, startPoint x: 598, startPoint y: 541, endPoint x: 516, endPoint y: 538, distance: 82.1
click at [516, 549] on p "Progress Indicator" at bounding box center [738, 556] width 449 height 15
click at [783, 519] on button "button" at bounding box center [789, 522] width 17 height 17
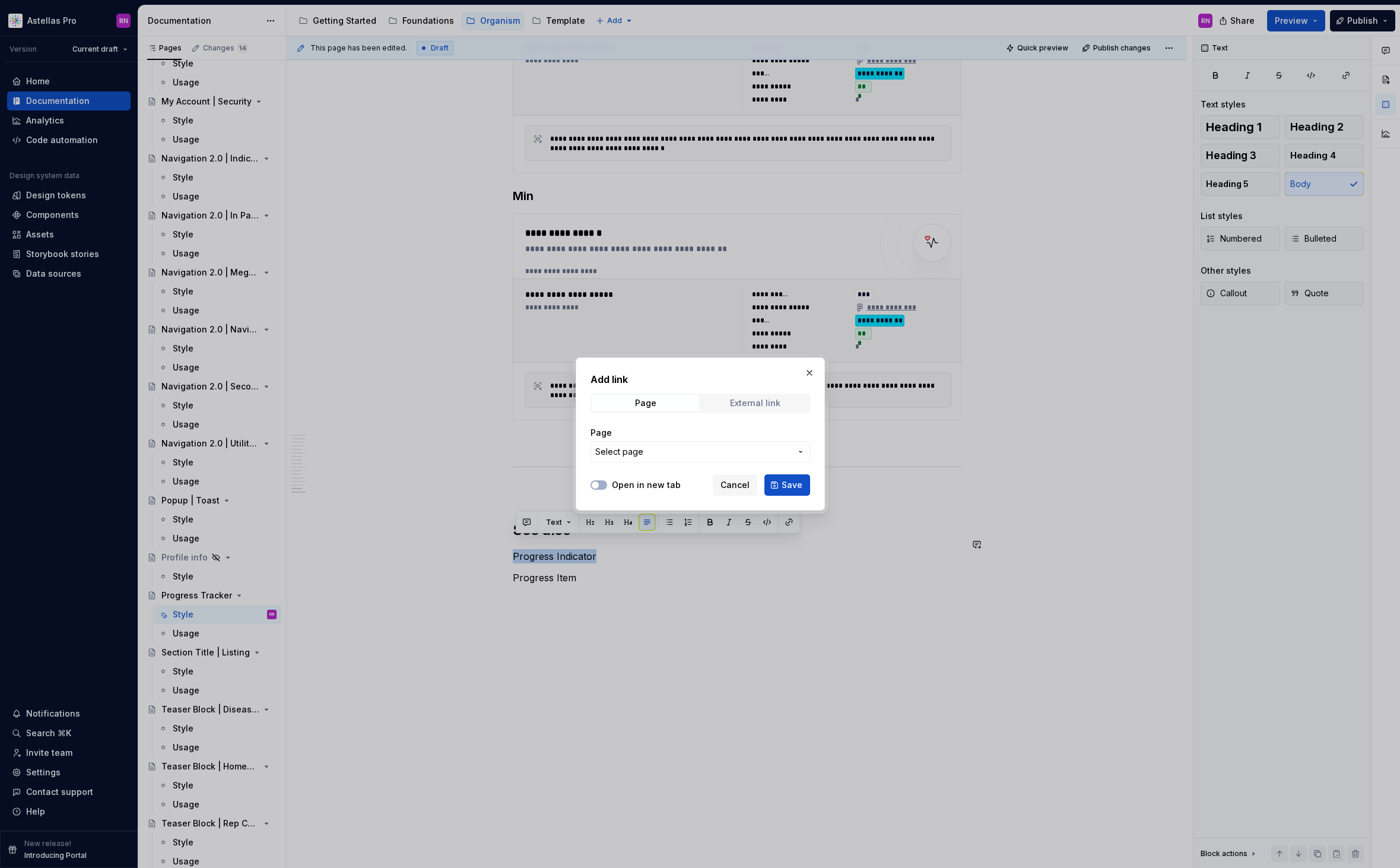
click at [765, 405] on div "External link" at bounding box center [755, 403] width 51 height 10
click at [687, 449] on input "URL" at bounding box center [701, 452] width 220 height 21
paste input "https://astellas.supernova-docs.io/latest/molecules/progress-indicator/style-rK…"
type input "https://astellas.supernova-docs.io/latest/molecules/progress-indicator/style-rK…"
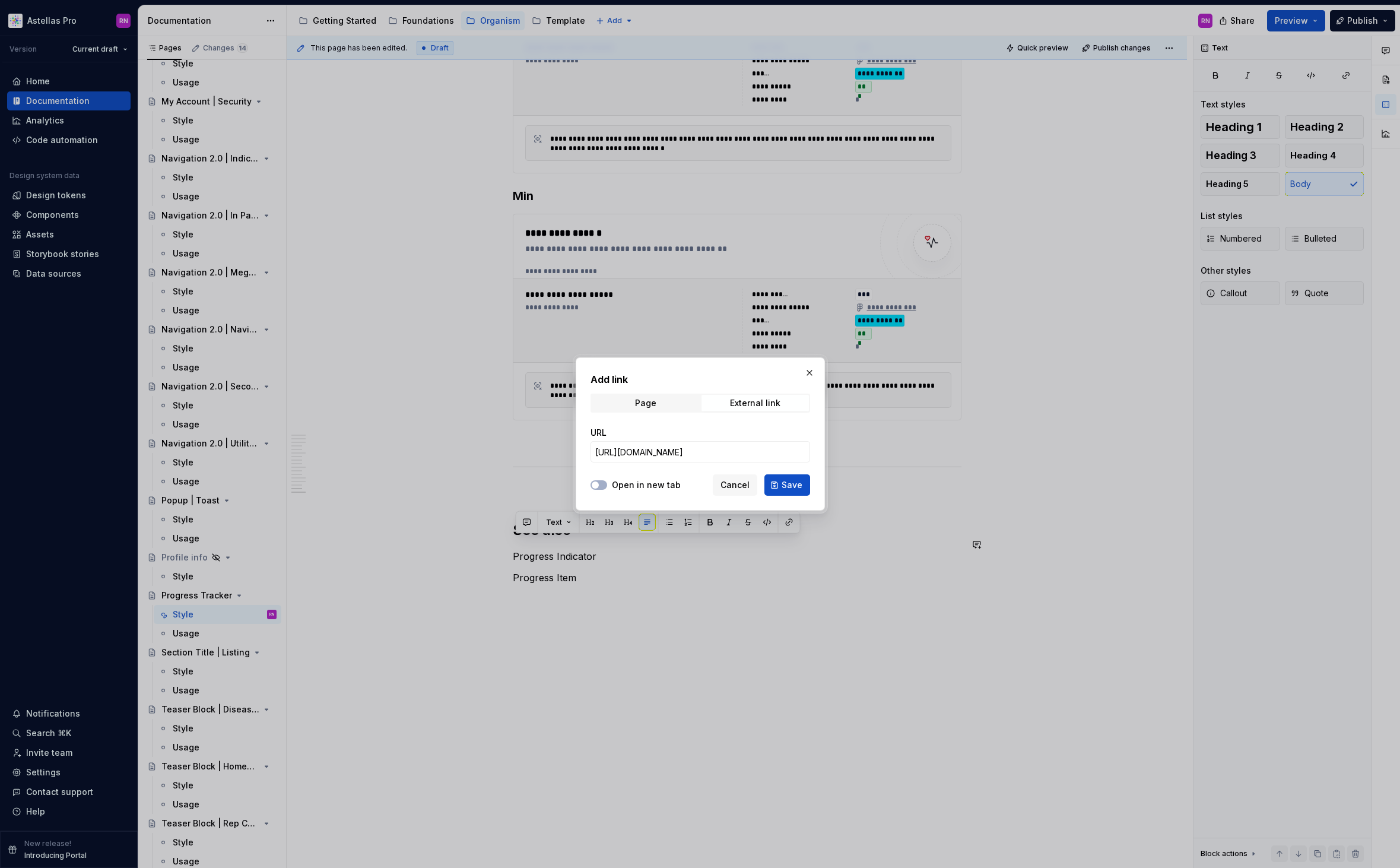
scroll to position [0, 0]
click at [629, 480] on label "Open in new tab" at bounding box center [647, 485] width 69 height 12
click at [608, 480] on button "Open in new tab" at bounding box center [599, 485] width 17 height 10
click at [779, 490] on button "Save" at bounding box center [787, 485] width 46 height 21
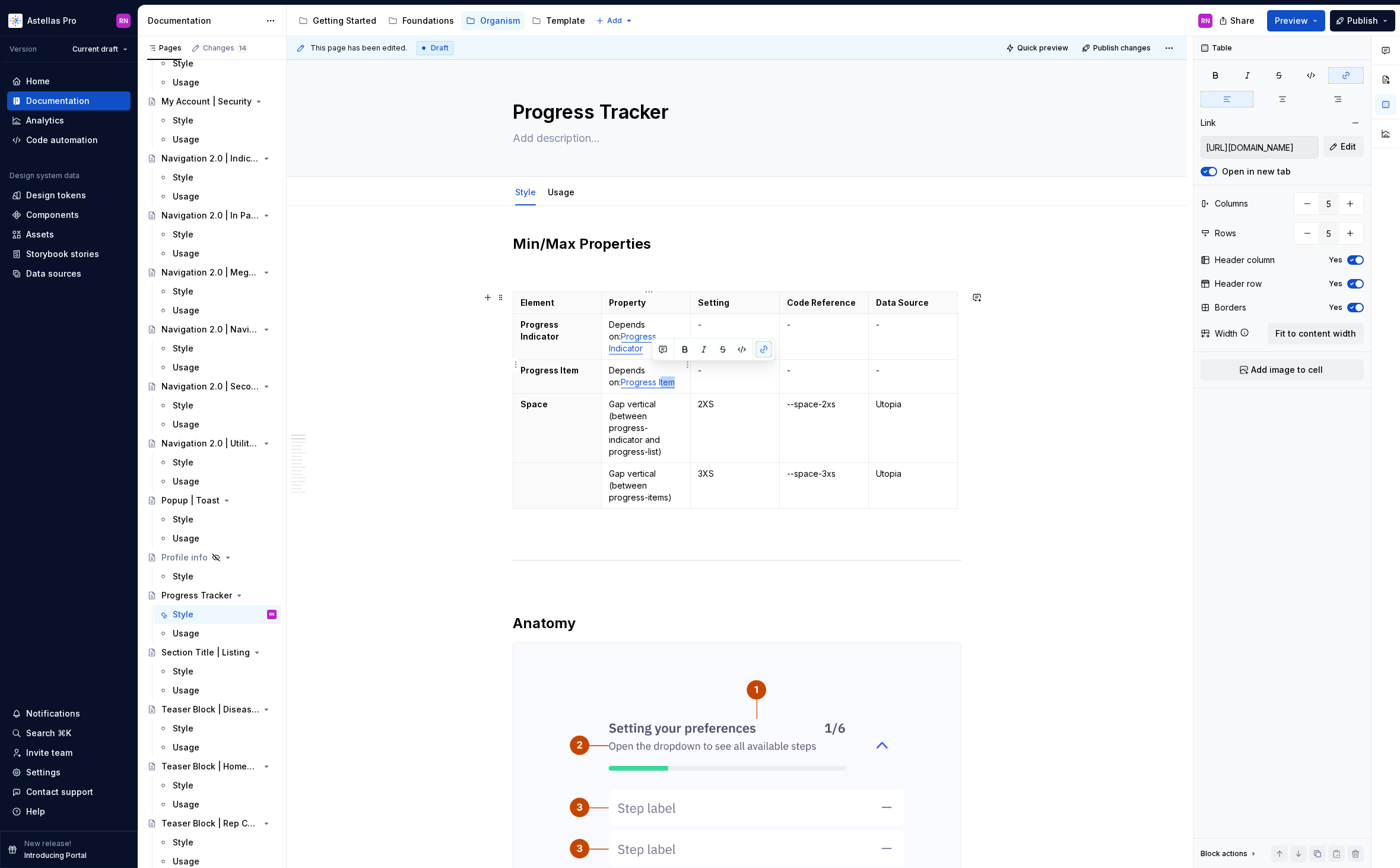
click at [651, 377] on link "Progress Item" at bounding box center [648, 382] width 54 height 10
click at [1273, 145] on input "https://astellas.supernova-docs.io/latest/atoms/progress-item/style-CtK0I8f6" at bounding box center [1260, 147] width 117 height 21
type textarea "*"
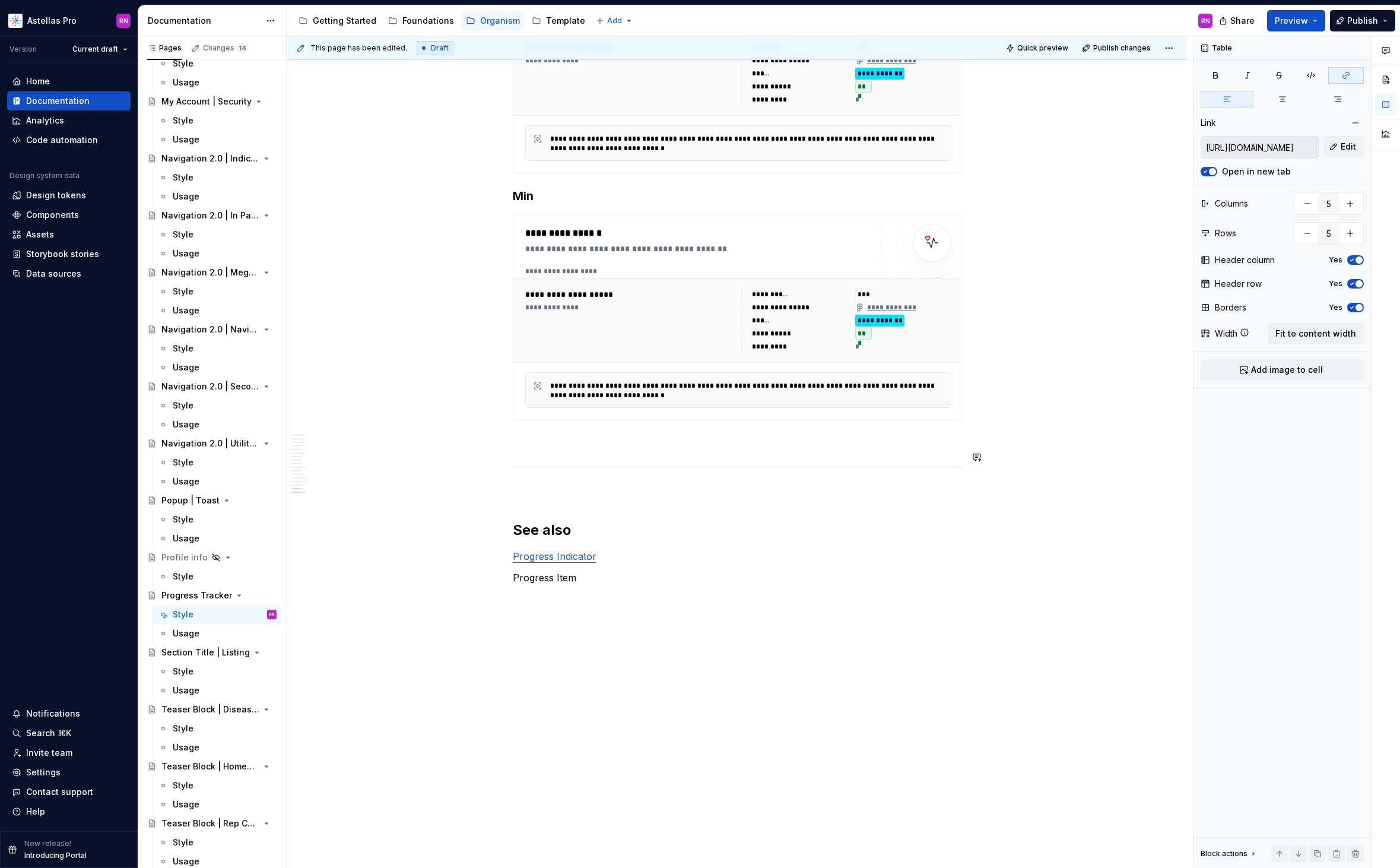
scroll to position [4369, 0]
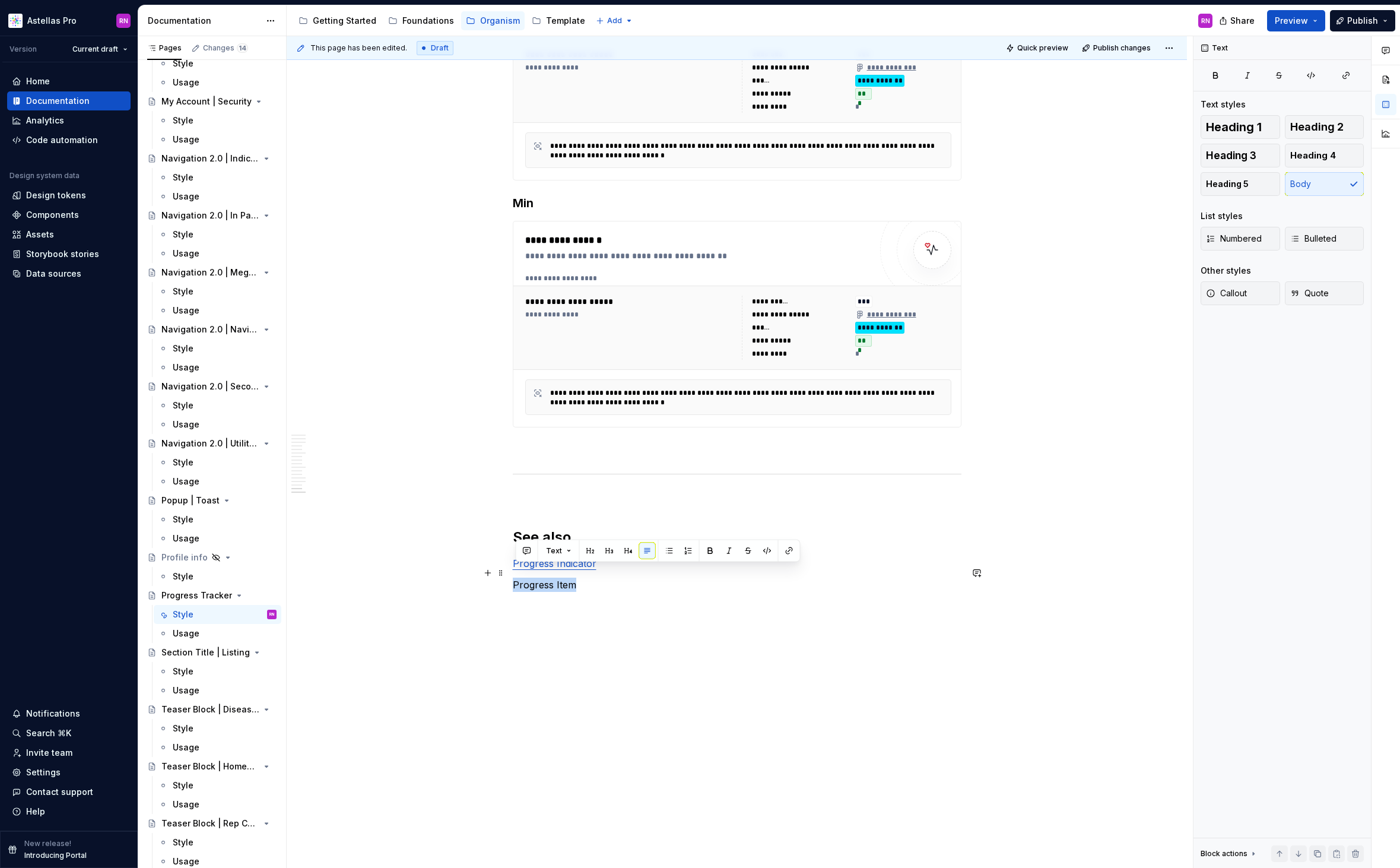
drag, startPoint x: 578, startPoint y: 574, endPoint x: 513, endPoint y: 573, distance: 65.0
click at [790, 549] on button "button" at bounding box center [789, 550] width 17 height 17
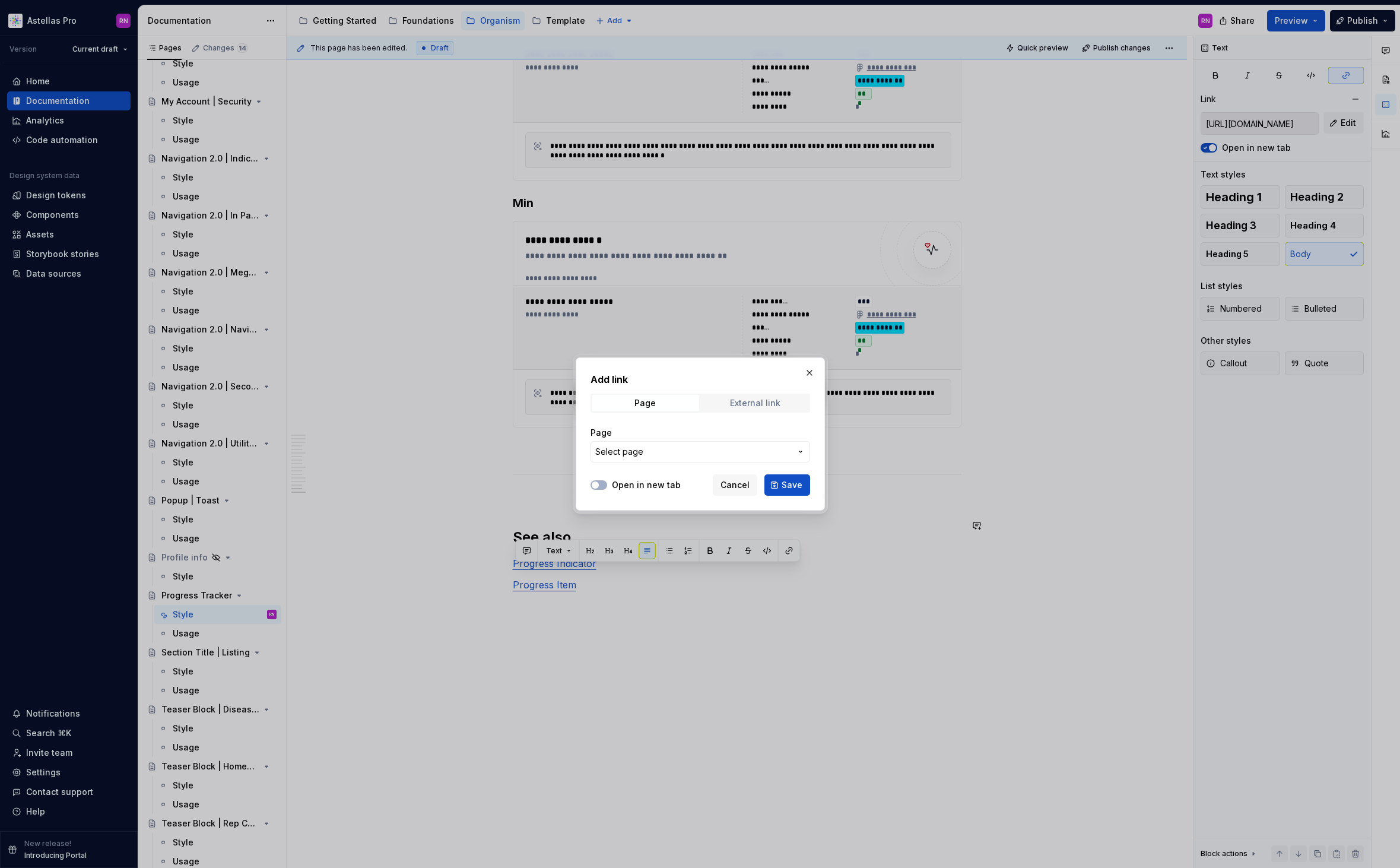
click at [744, 397] on span "External link" at bounding box center [755, 402] width 108 height 17
click at [637, 453] on input "URL" at bounding box center [701, 452] width 220 height 21
click at [630, 483] on label "Open in new tab" at bounding box center [647, 485] width 69 height 12
click at [608, 483] on button "Open in new tab" at bounding box center [599, 485] width 17 height 10
click at [650, 442] on input "URL" at bounding box center [701, 452] width 220 height 21
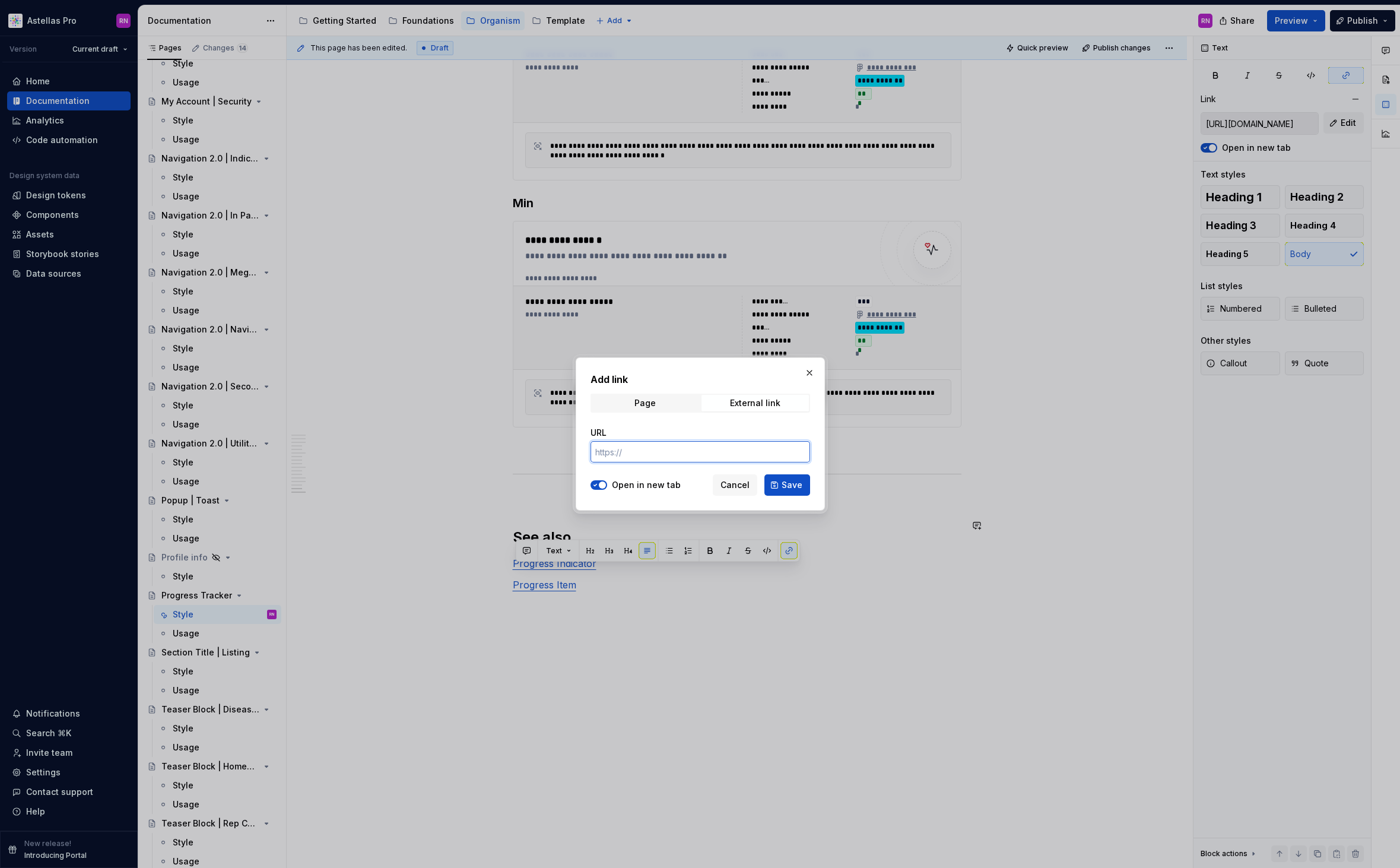
paste input "https://astellas.supernova-docs.io/latest/atoms/progress-item/style-CtK0I8f6"
type input "https://astellas.supernova-docs.io/latest/atoms/progress-item/style-CtK0I8f6"
click at [788, 481] on span "Save" at bounding box center [791, 485] width 20 height 12
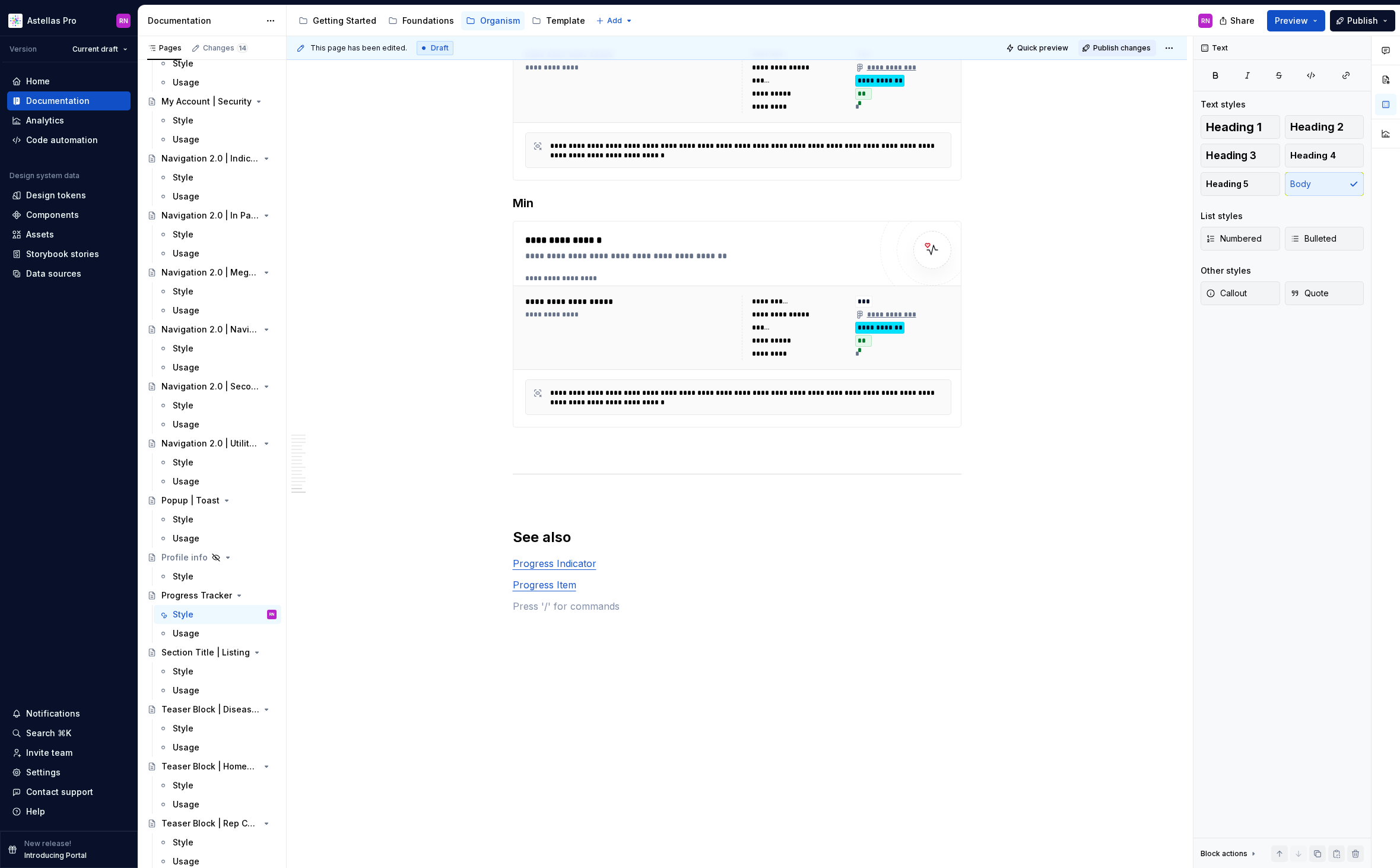
click at [1134, 55] on button "Publish changes" at bounding box center [1117, 48] width 78 height 17
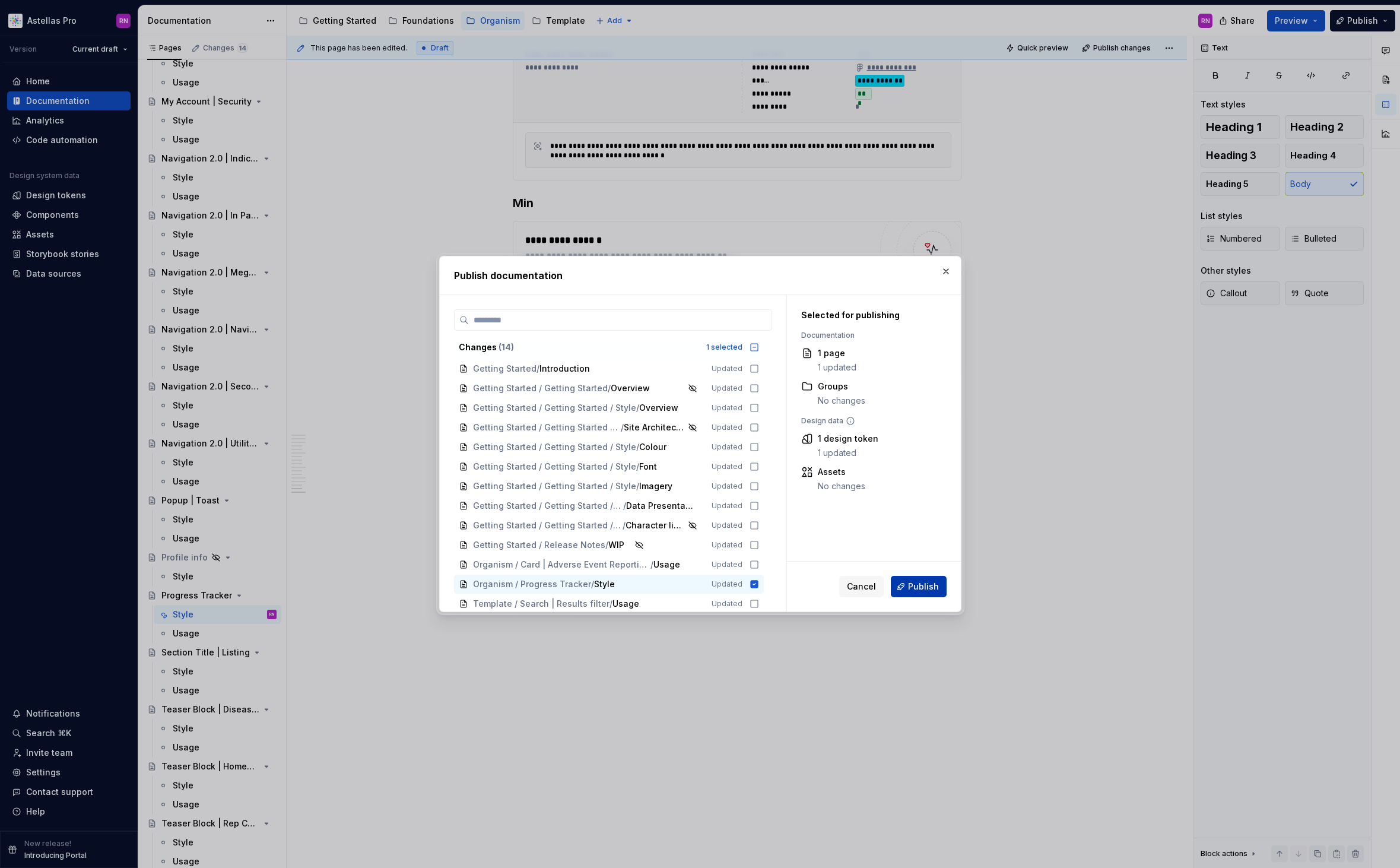
click at [926, 586] on span "Publish" at bounding box center [924, 586] width 31 height 12
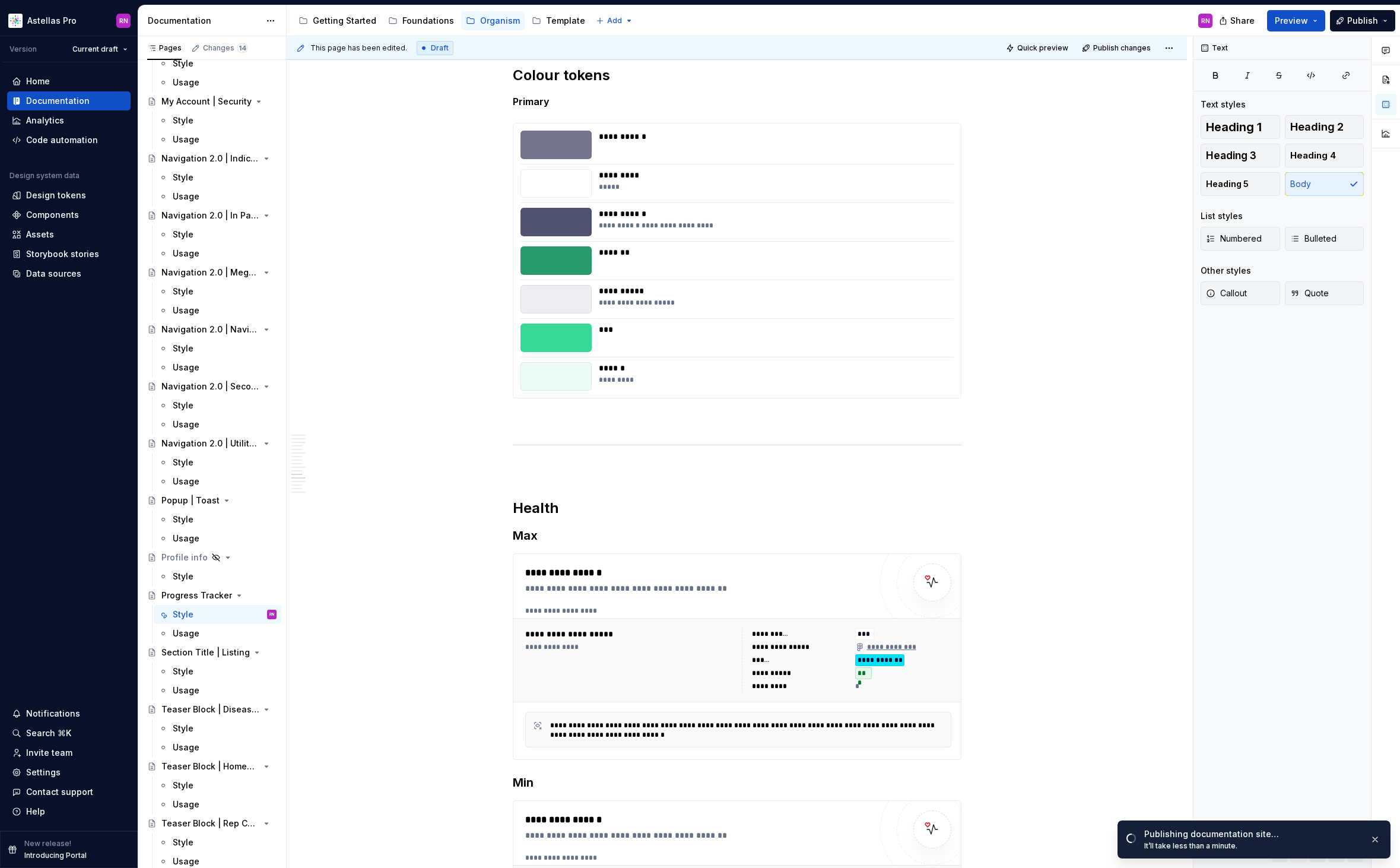
scroll to position [4376, 0]
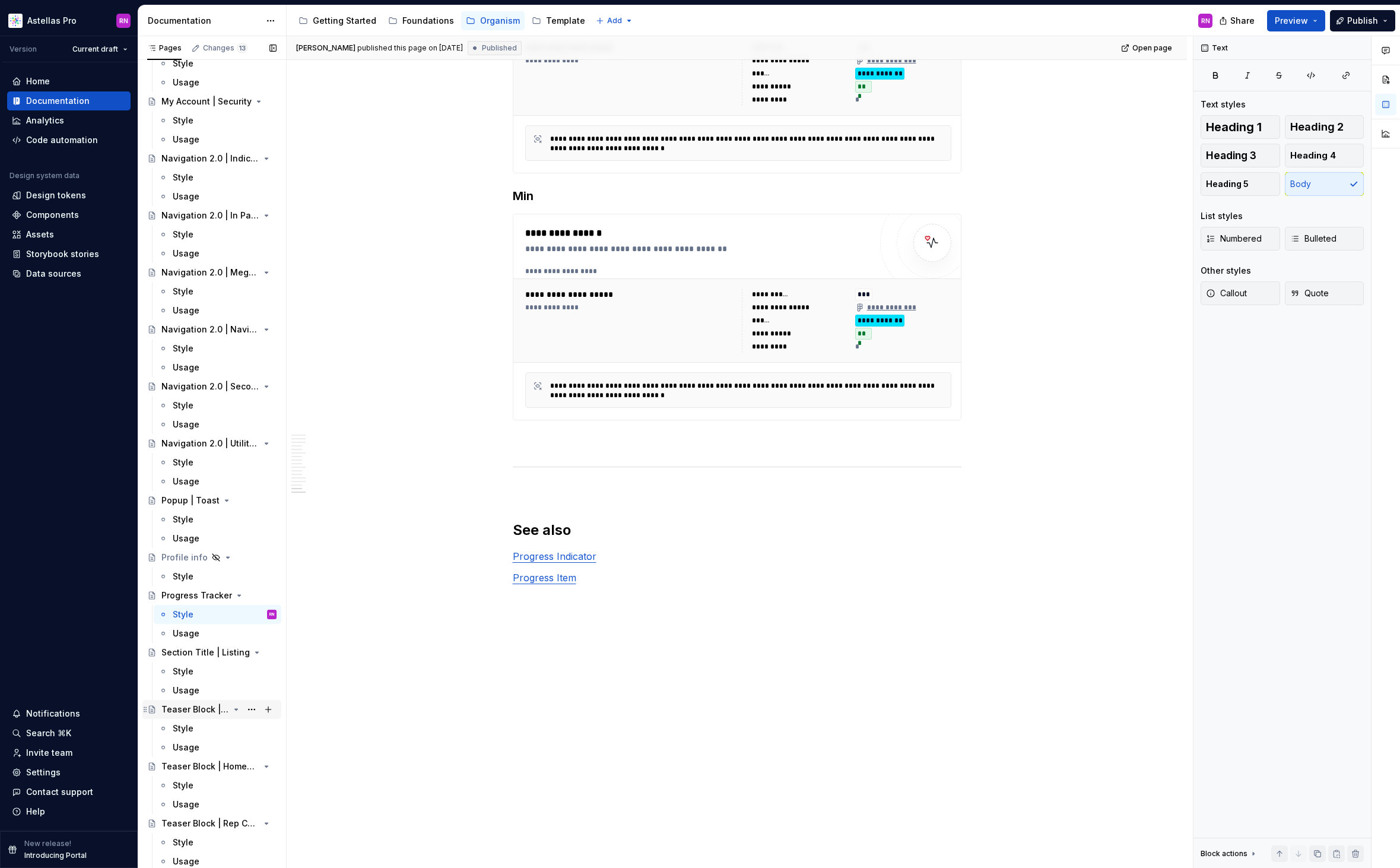
click at [206, 709] on div "Teaser Block | Disease State Hero" at bounding box center [195, 710] width 68 height 12
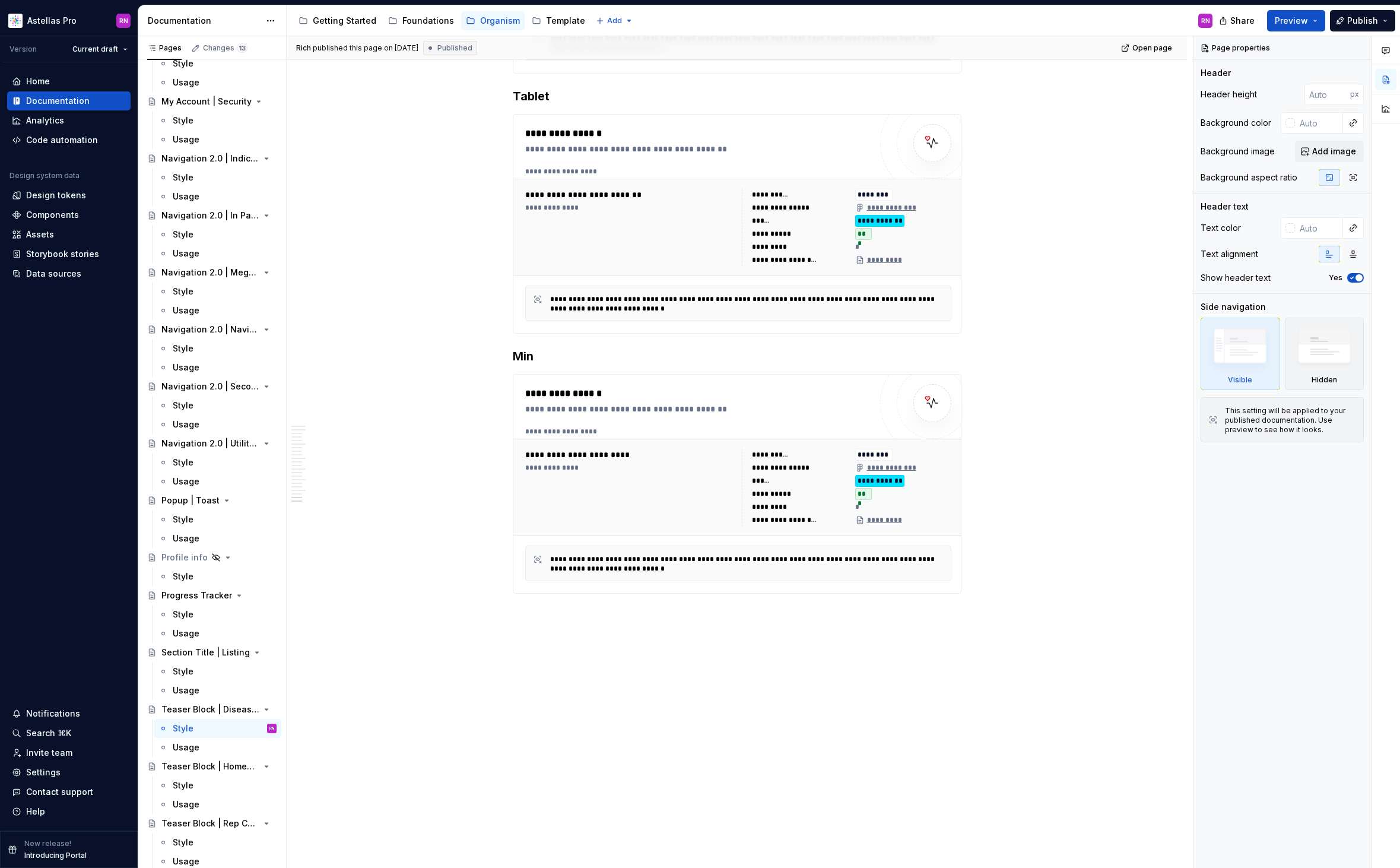
scroll to position [5512, 0]
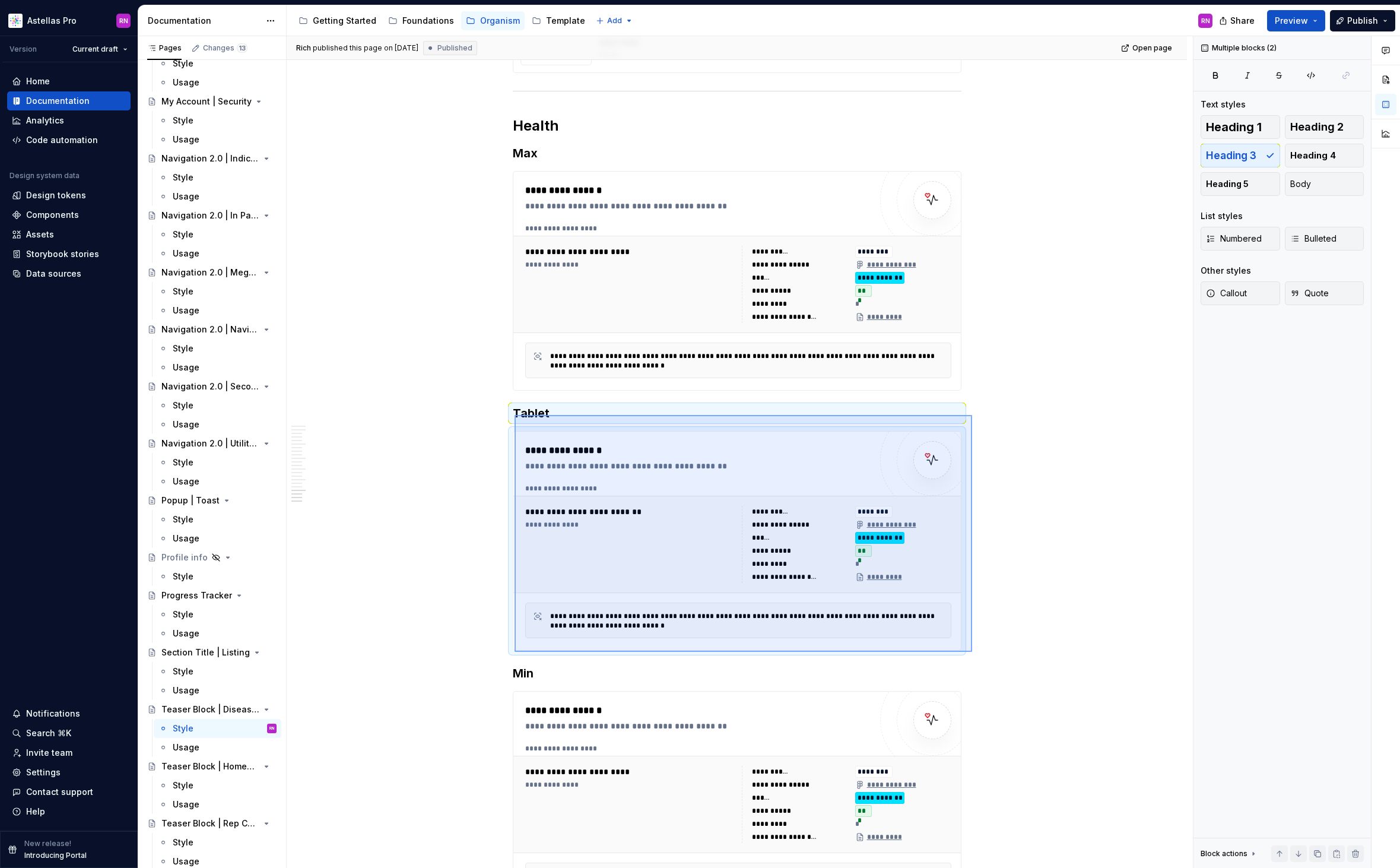
drag, startPoint x: 972, startPoint y: 651, endPoint x: 514, endPoint y: 415, distance: 515.2
click at [514, 415] on div "Rich published this page on March 14, 2025 Published Open page Teaser Block | D…" at bounding box center [740, 452] width 906 height 832
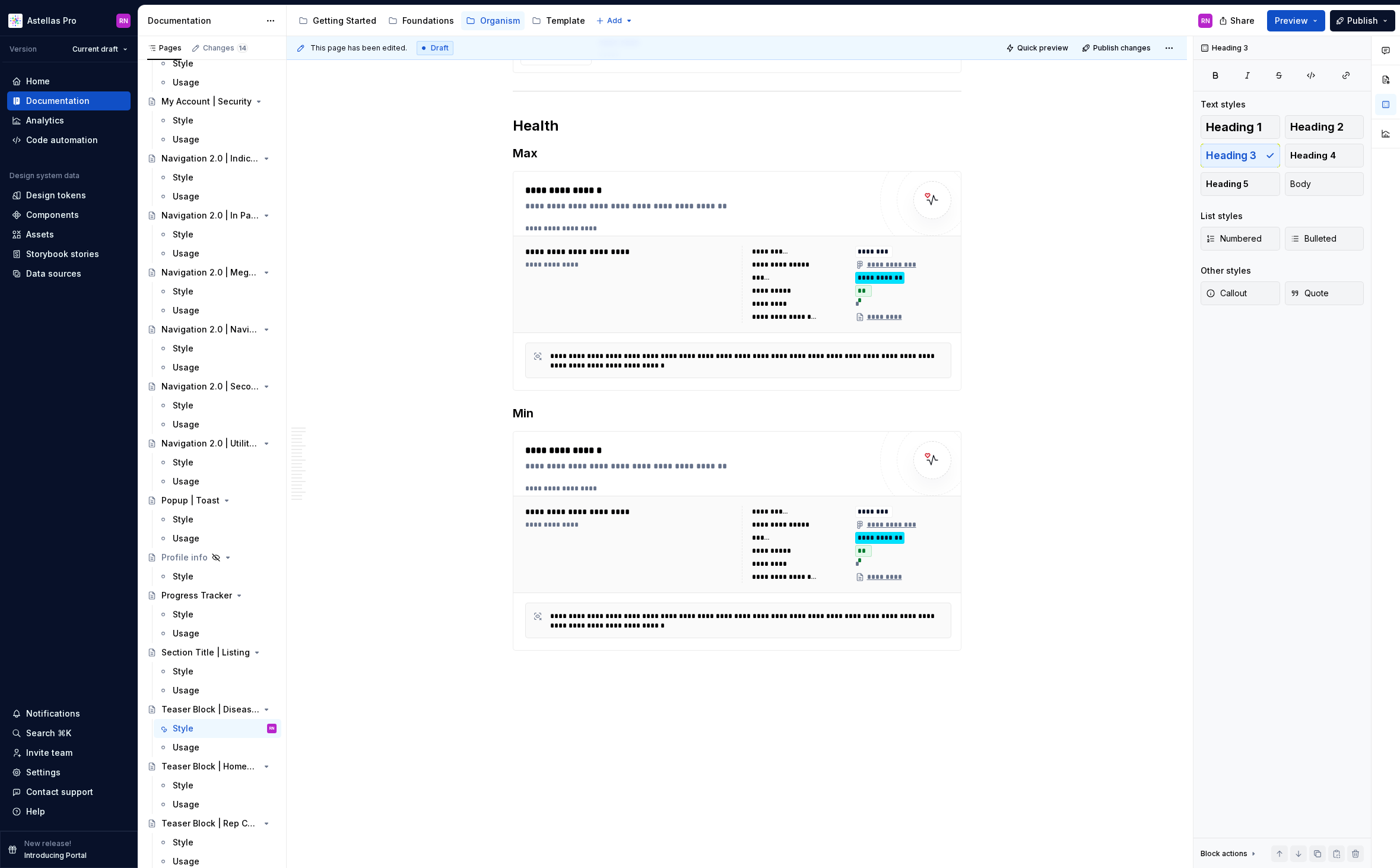
scroll to position [0, 0]
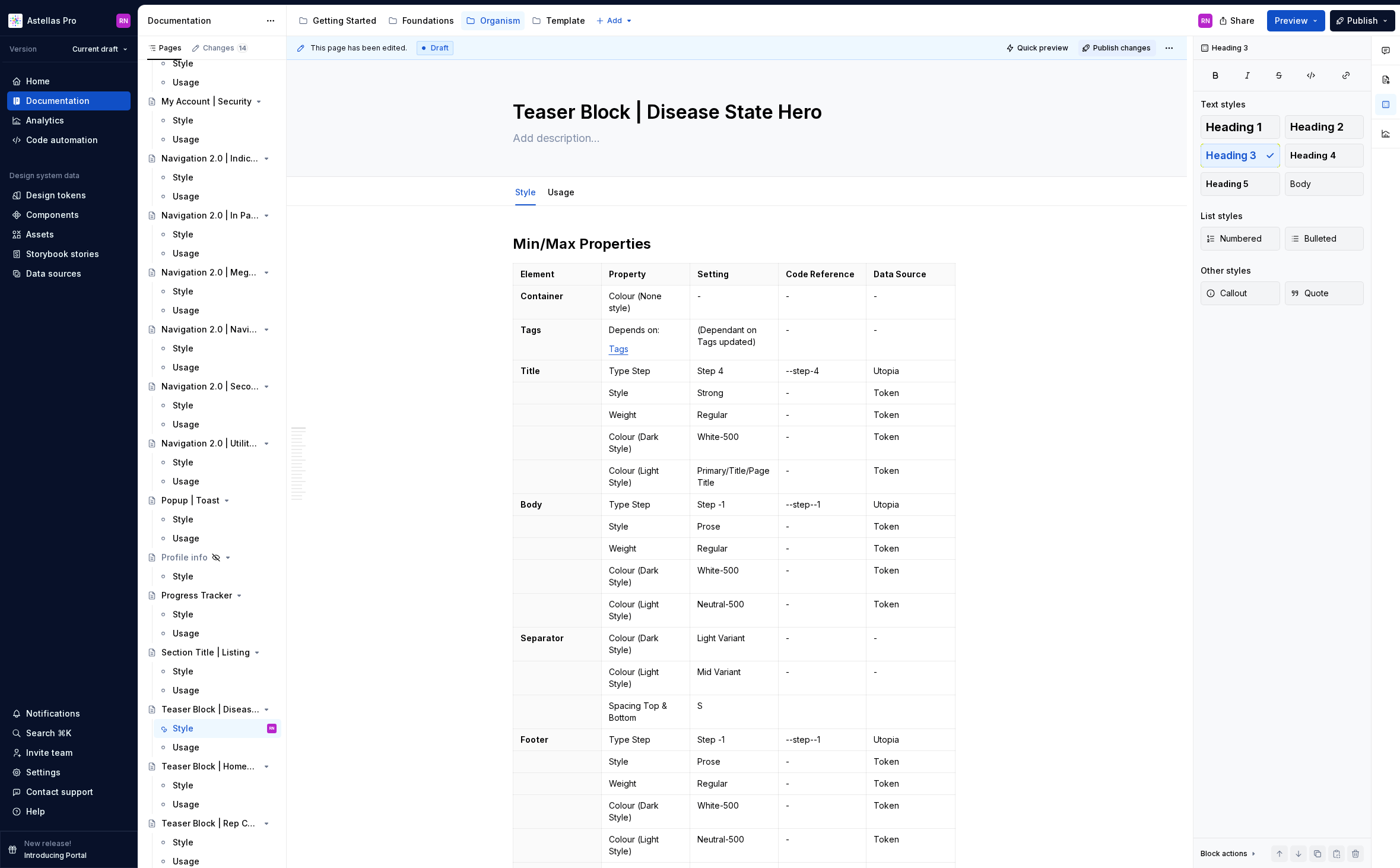
click at [1130, 51] on span "Publish changes" at bounding box center [1122, 49] width 57 height 10
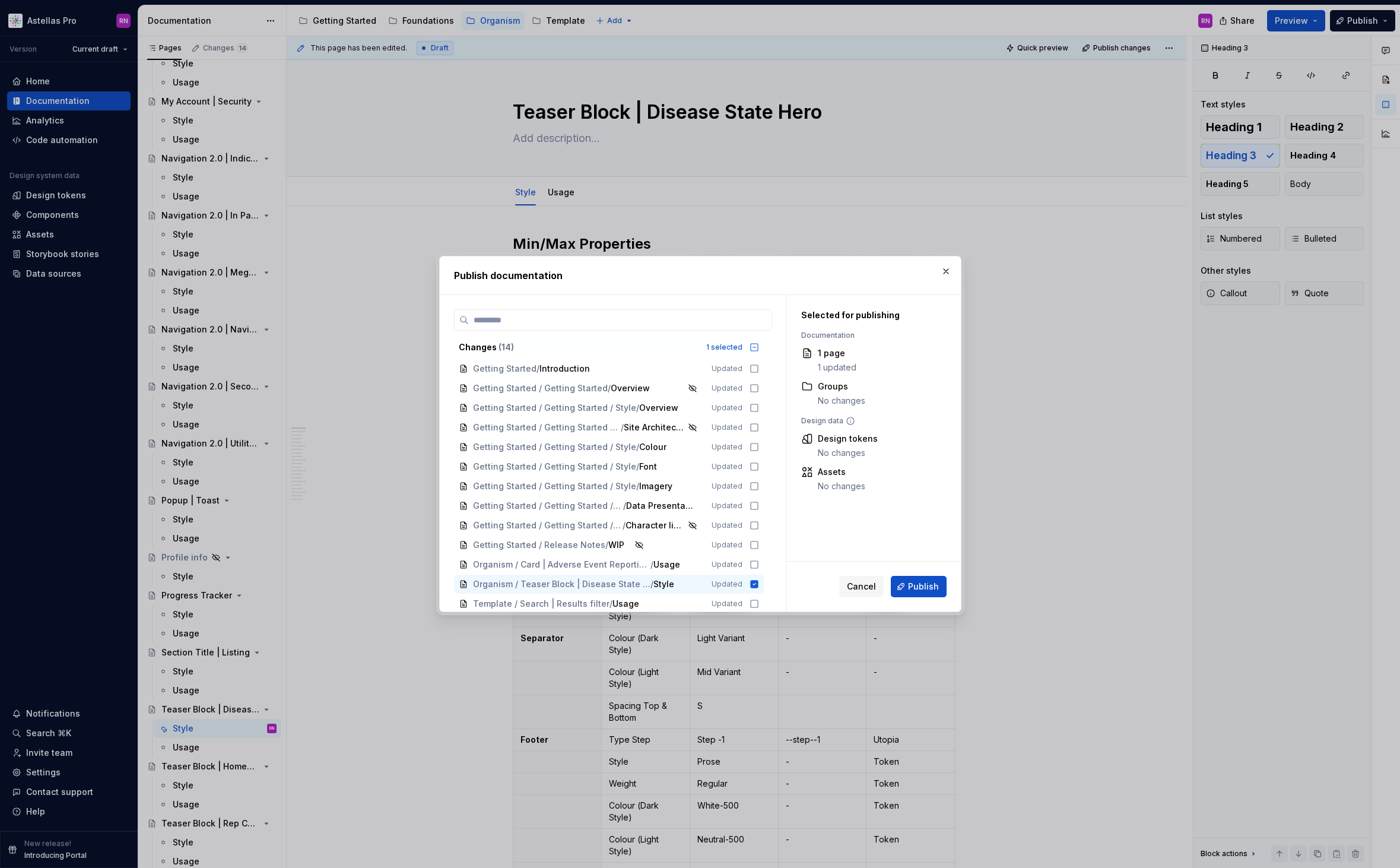
click at [930, 586] on span "Publish" at bounding box center [924, 586] width 31 height 12
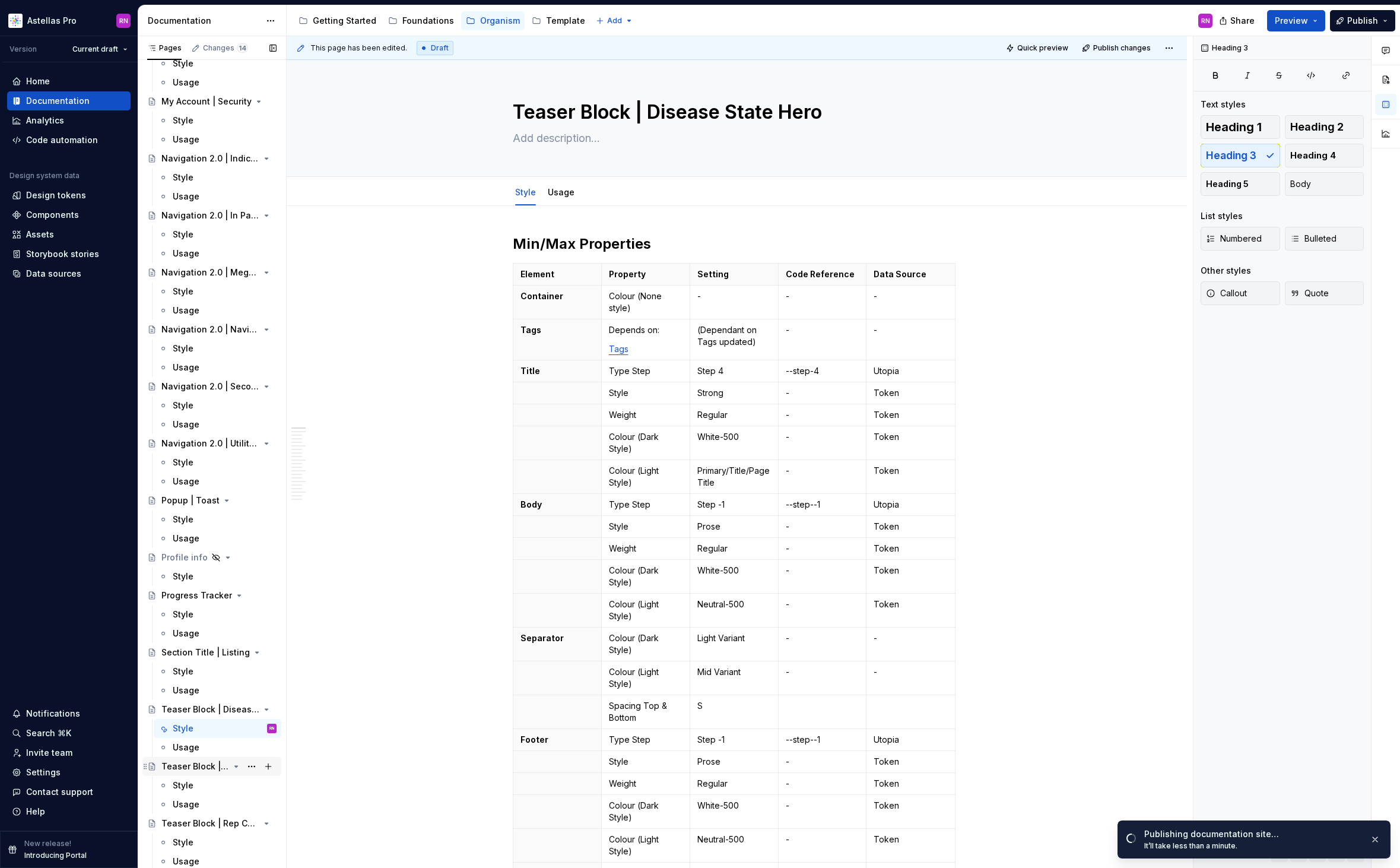
click at [200, 768] on div "Teaser Block | Homepage Hero" at bounding box center [195, 766] width 68 height 12
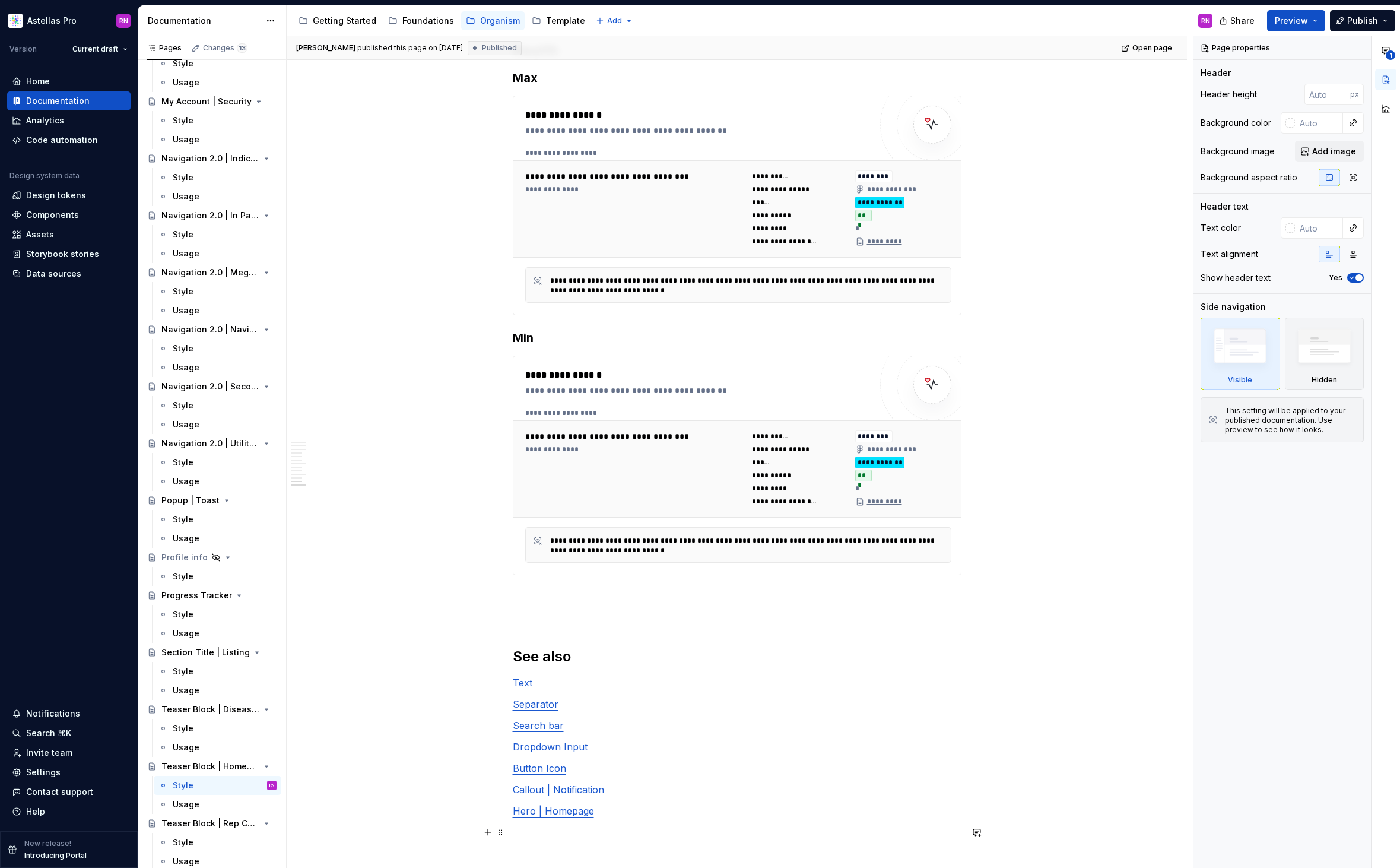
scroll to position [4372, 0]
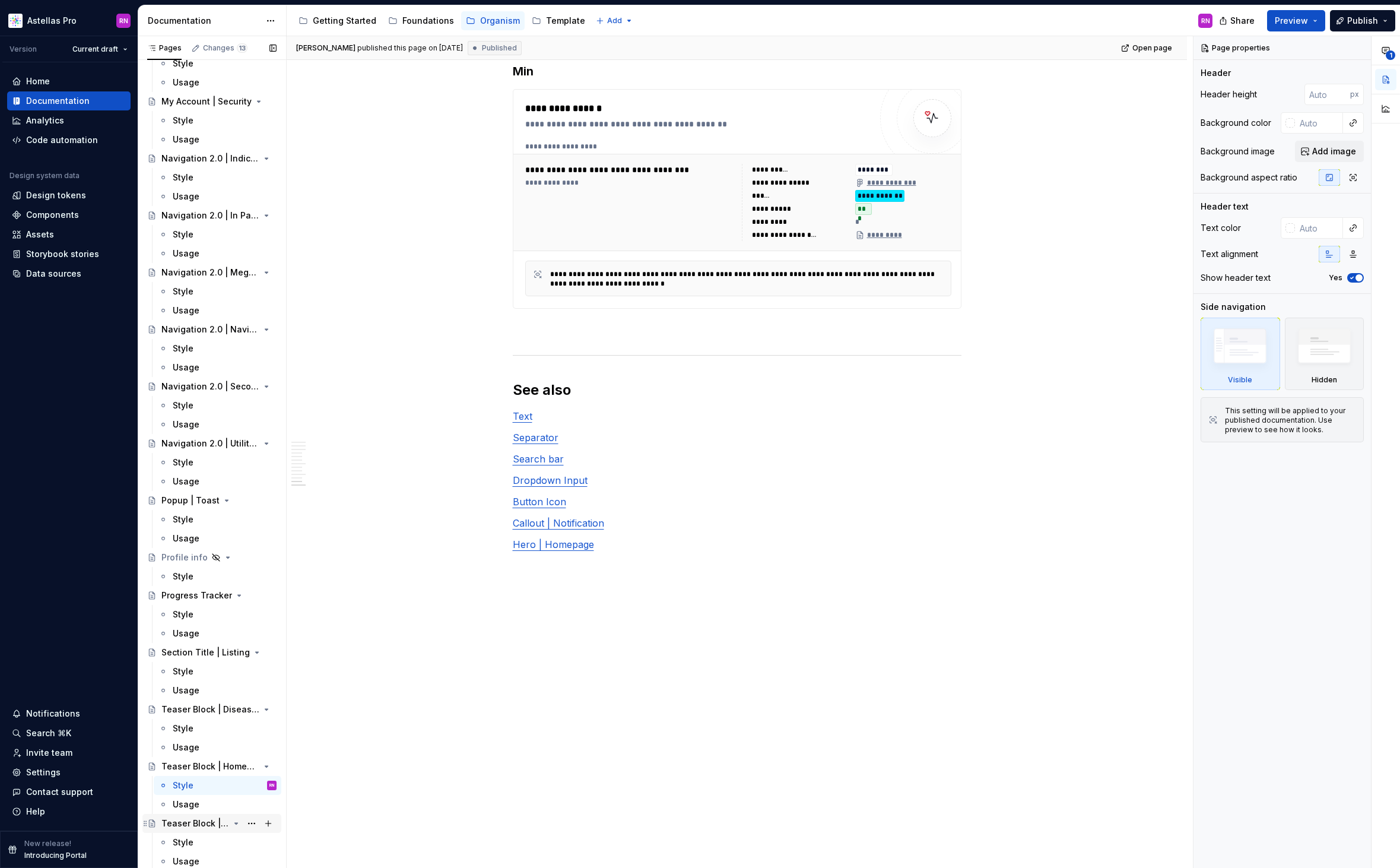
click at [211, 828] on div "Teaser Block | Rep Card" at bounding box center [195, 823] width 68 height 12
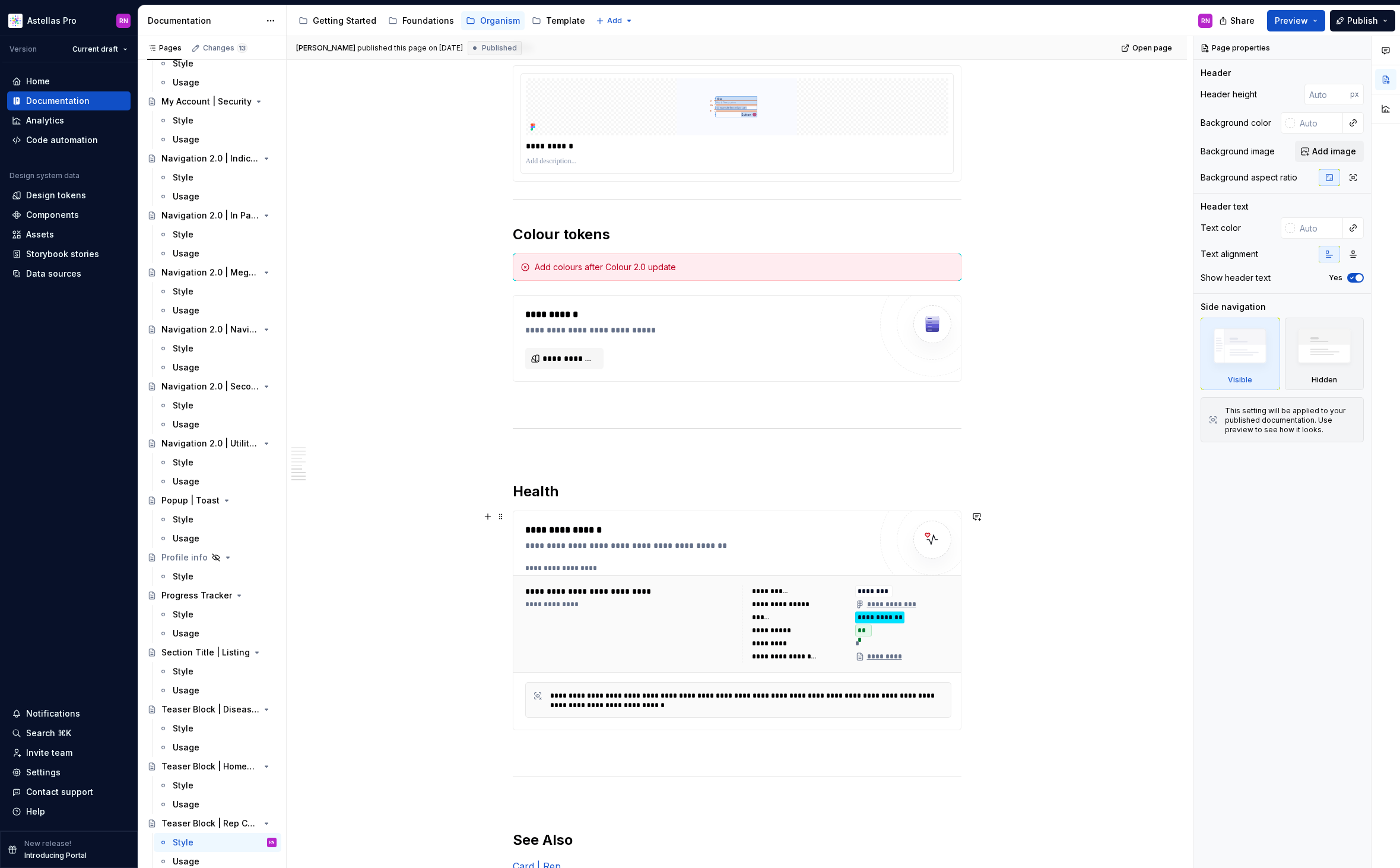
scroll to position [1884, 0]
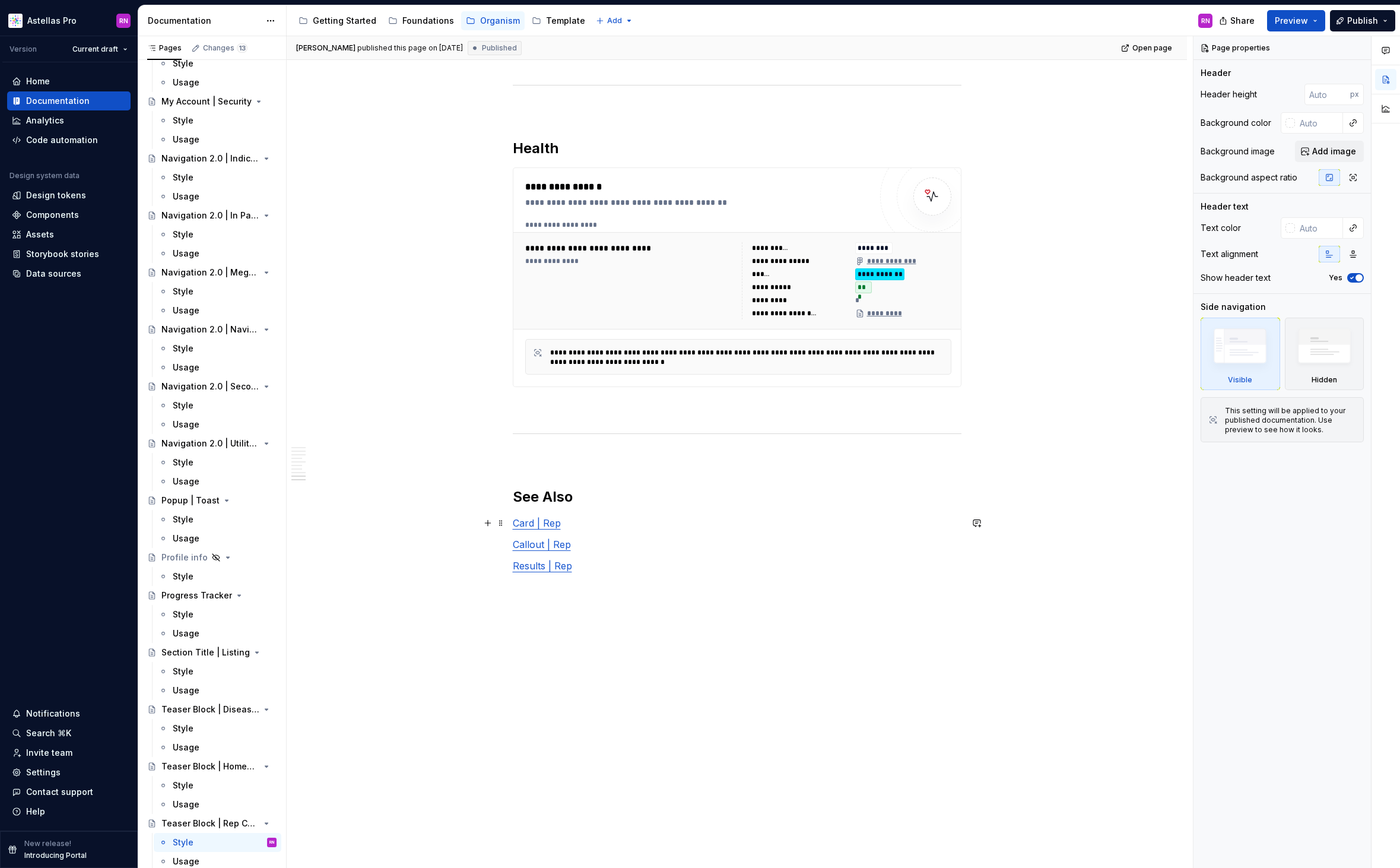
type textarea "*"
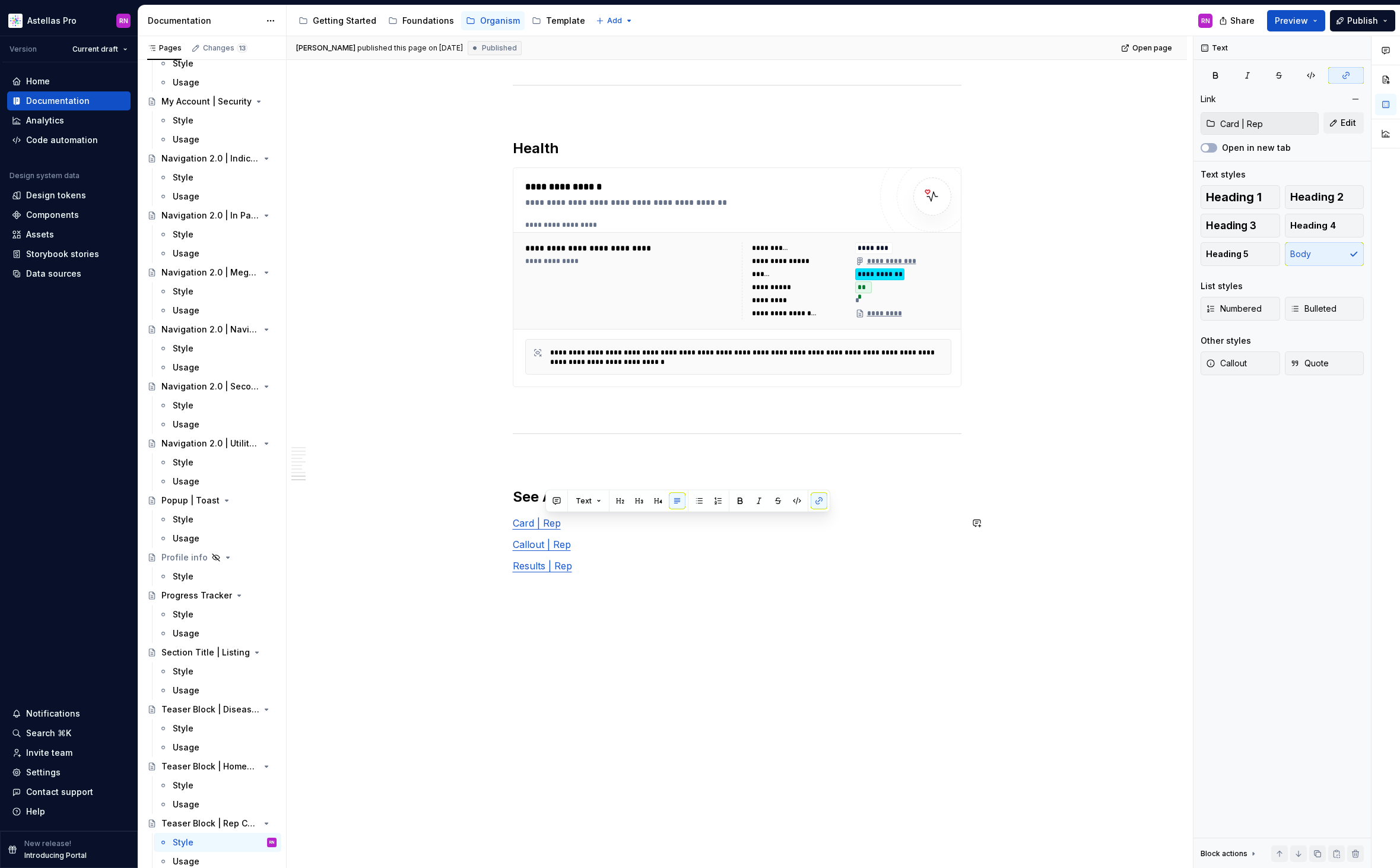
drag, startPoint x: 562, startPoint y: 527, endPoint x: 514, endPoint y: 523, distance: 48.2
click at [1357, 125] on button "Edit" at bounding box center [1345, 122] width 41 height 21
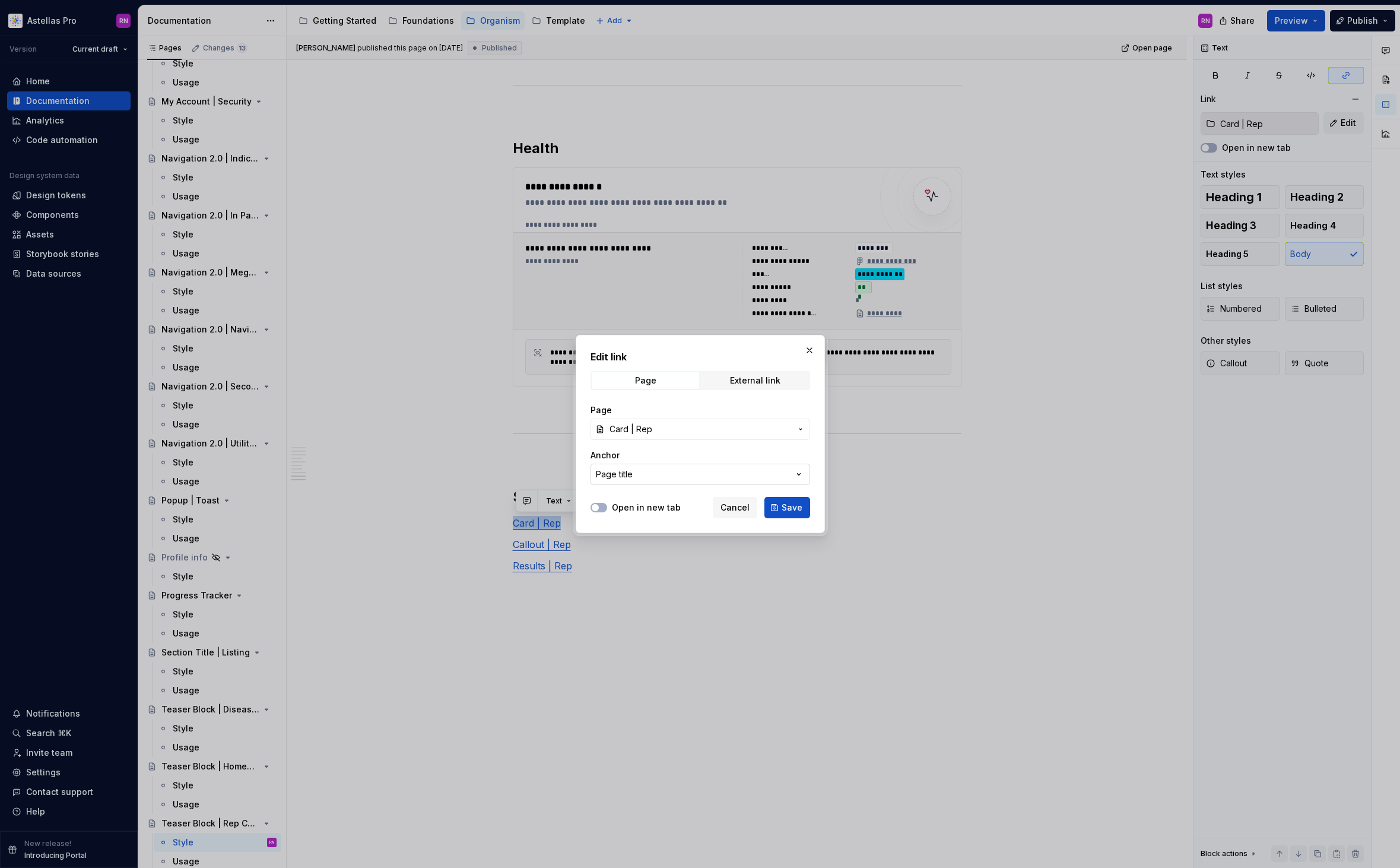
click at [688, 476] on button "Page title" at bounding box center [701, 474] width 220 height 21
click at [688, 464] on div "Edit link Page External link Page Card | Rep Anchor Page title Open in new tab …" at bounding box center [700, 434] width 1400 height 868
click at [670, 508] on label "Open in new tab" at bounding box center [647, 507] width 69 height 12
click at [608, 508] on button "Open in new tab" at bounding box center [599, 507] width 17 height 10
click at [795, 508] on span "Save" at bounding box center [791, 507] width 20 height 12
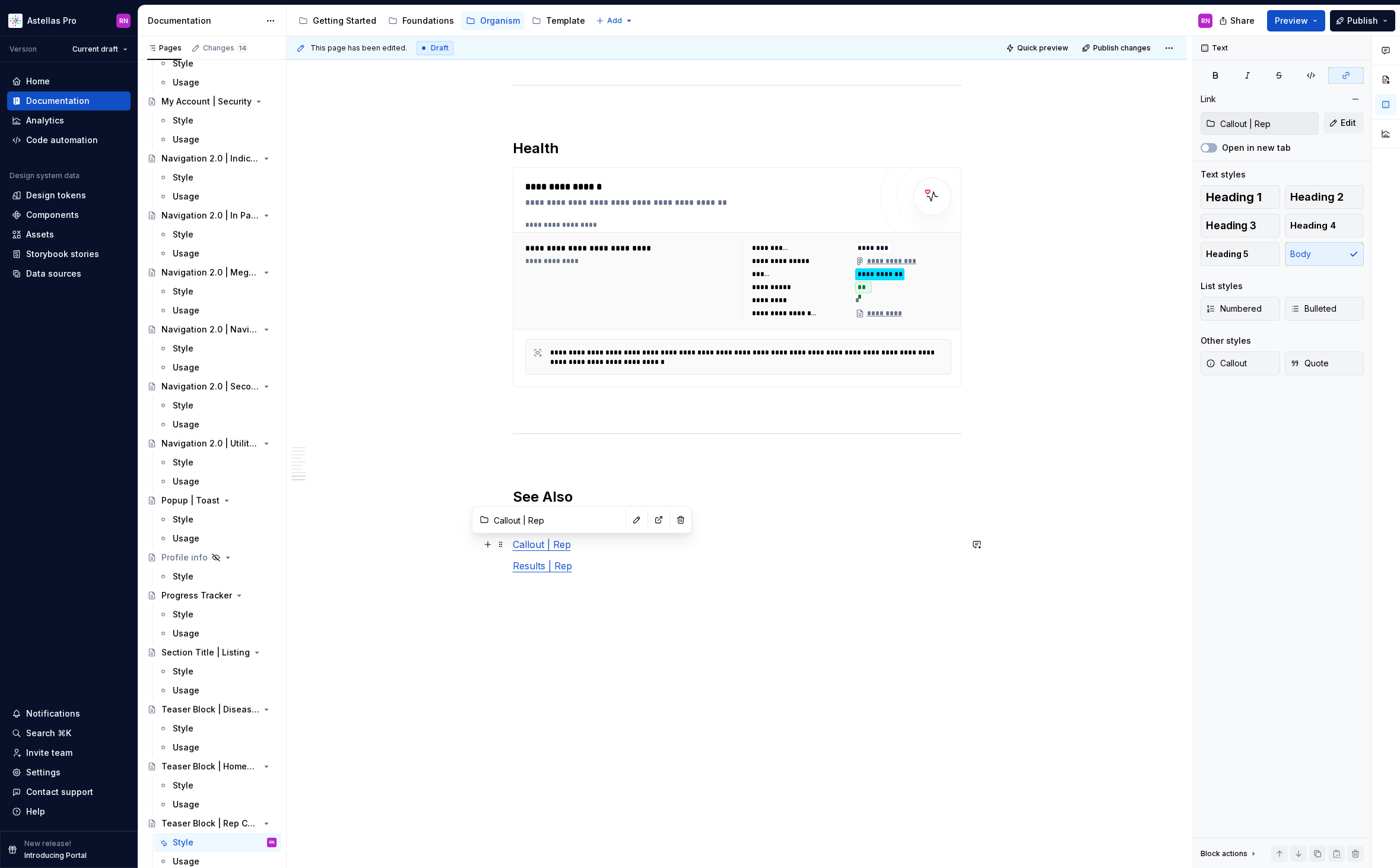
type input "Callout | Rep"
click at [567, 545] on link "Callout | Rep" at bounding box center [542, 544] width 58 height 12
drag, startPoint x: 545, startPoint y: 544, endPoint x: 515, endPoint y: 545, distance: 30.0
click at [515, 545] on link "Callout | Rep" at bounding box center [542, 544] width 58 height 12
click at [1348, 116] on button "Edit" at bounding box center [1345, 122] width 41 height 21
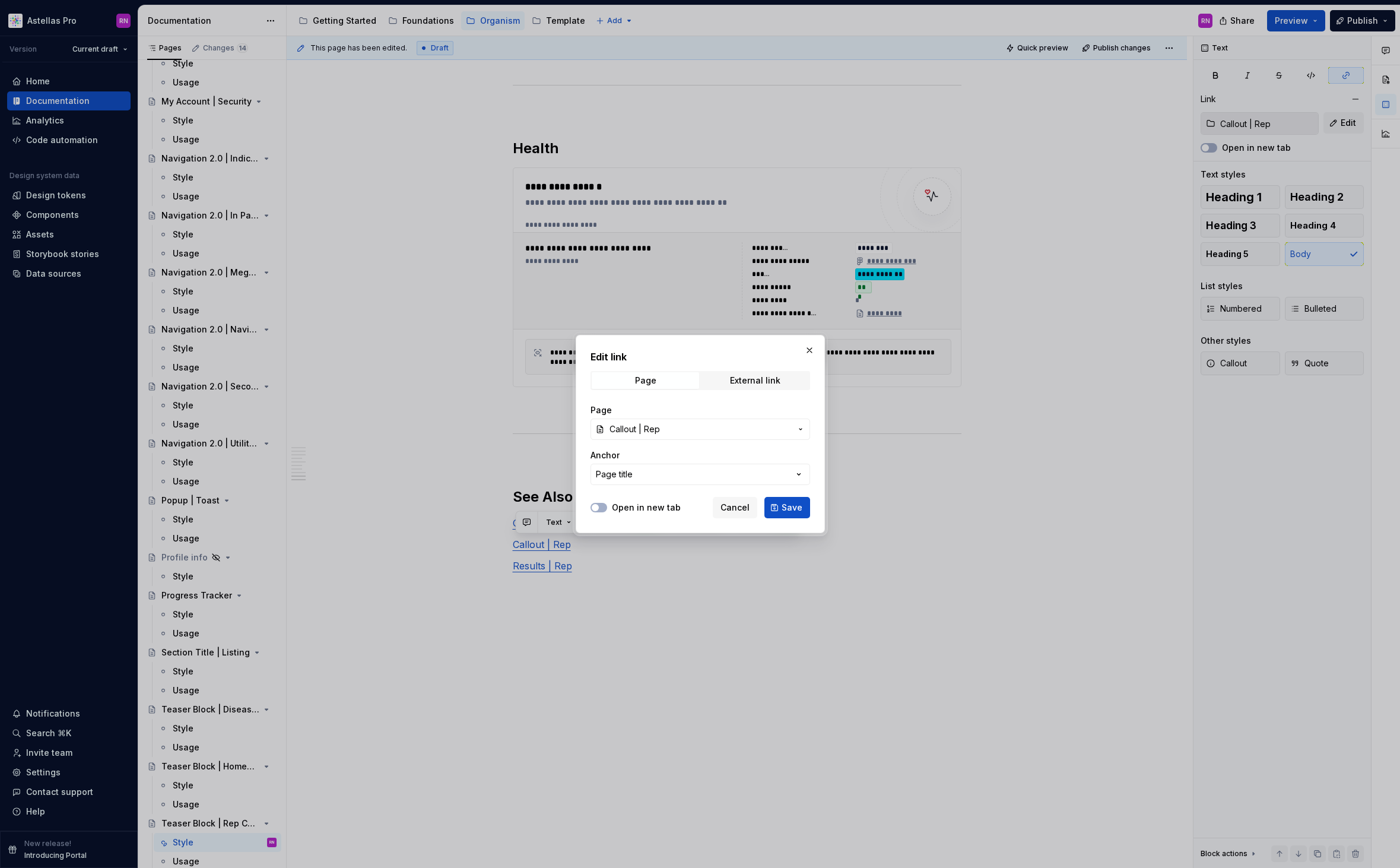
click at [646, 506] on label "Open in new tab" at bounding box center [647, 507] width 69 height 12
click at [608, 506] on button "Open in new tab" at bounding box center [599, 507] width 17 height 10
click at [796, 510] on span "Save" at bounding box center [791, 507] width 20 height 12
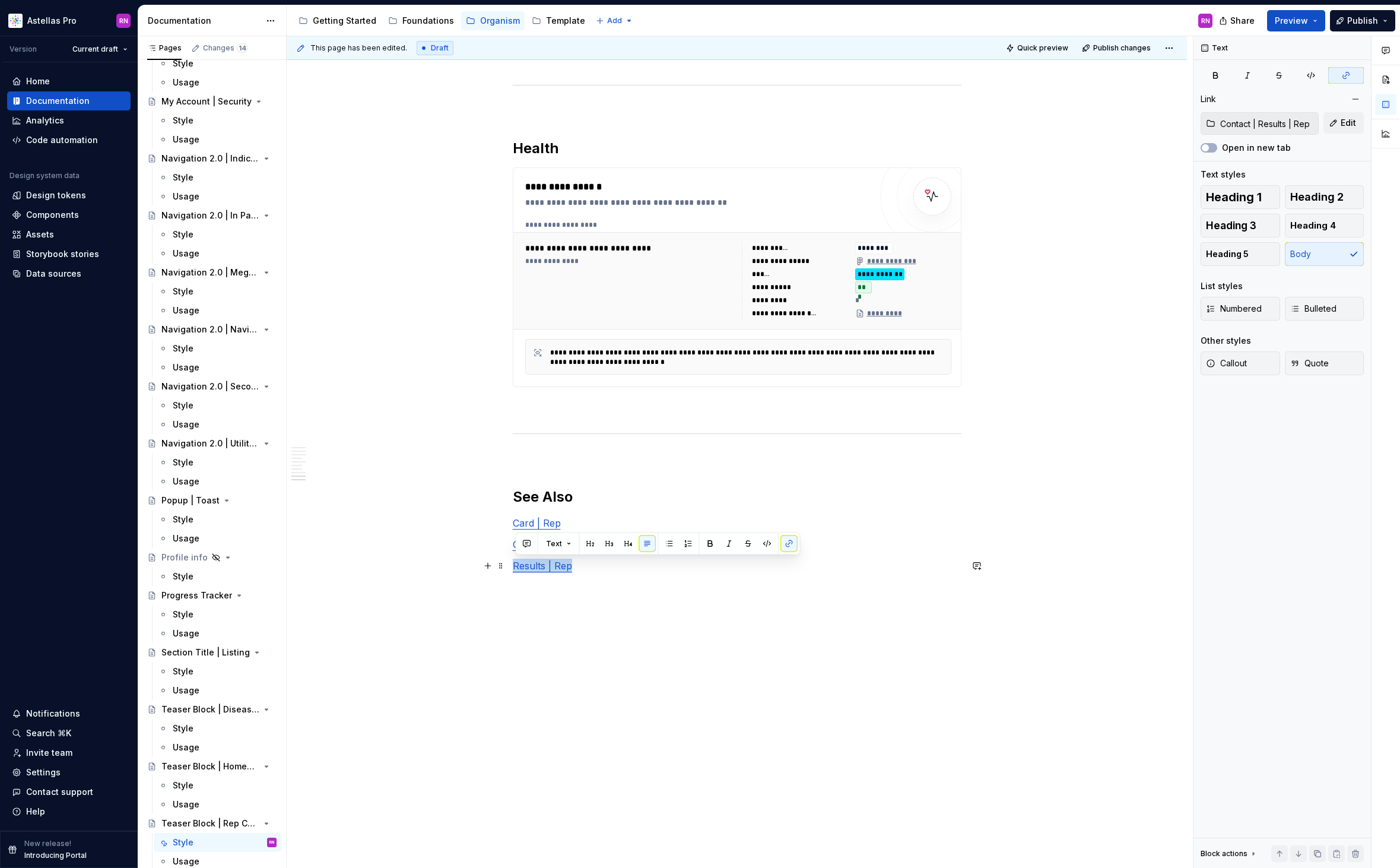
drag, startPoint x: 574, startPoint y: 568, endPoint x: 516, endPoint y: 565, distance: 58.1
click at [516, 565] on p "Results | Rep" at bounding box center [738, 566] width 449 height 15
click at [1342, 122] on span "Edit" at bounding box center [1348, 122] width 16 height 12
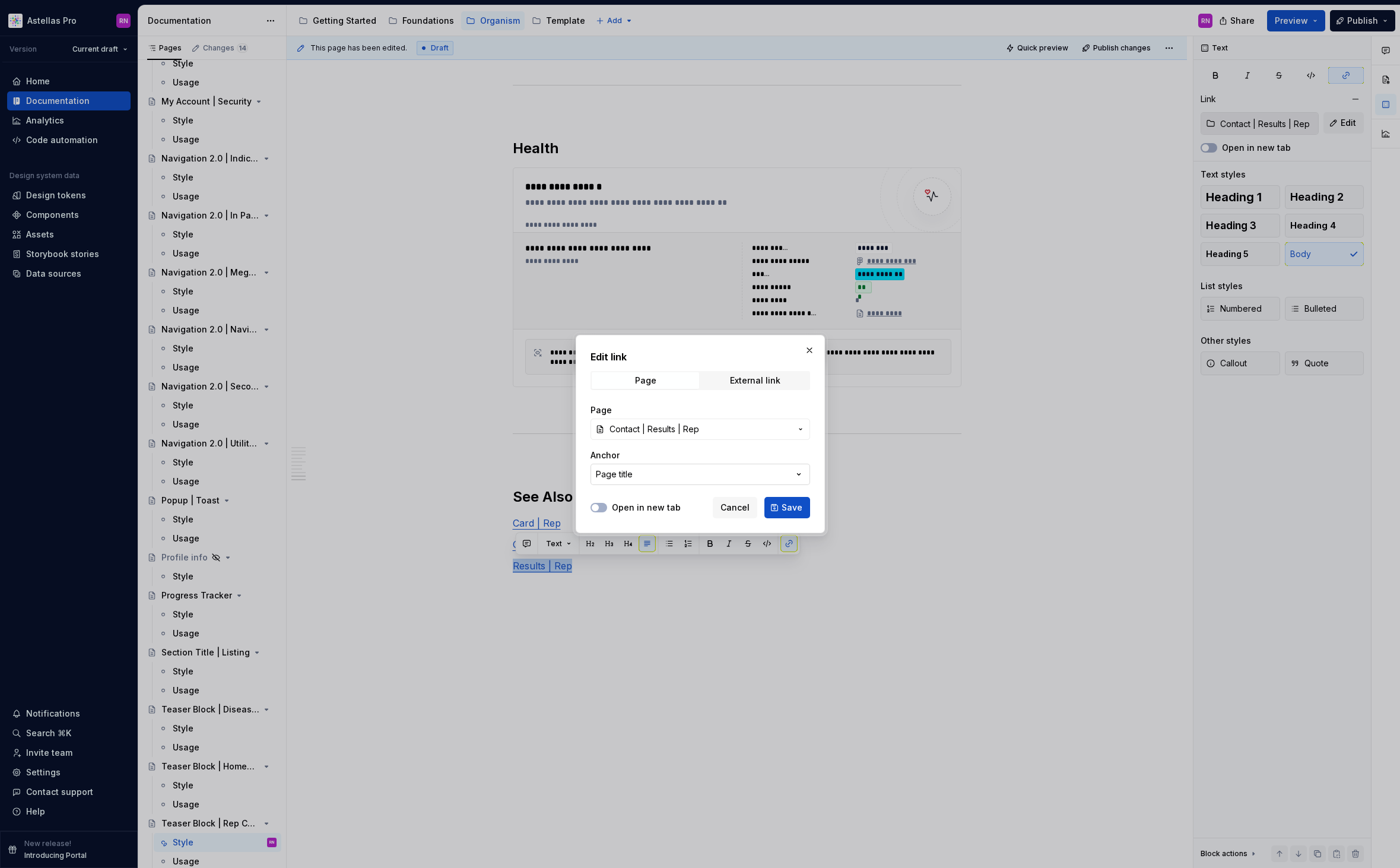
click at [678, 472] on button "Page title" at bounding box center [701, 474] width 220 height 21
click at [689, 464] on div "Edit link Page External link Page Contact | Results | Rep Anchor Page title Ope…" at bounding box center [700, 434] width 1400 height 868
drag, startPoint x: 633, startPoint y: 512, endPoint x: 685, endPoint y: 512, distance: 52.0
click at [634, 512] on label "Open in new tab" at bounding box center [647, 507] width 69 height 12
click at [608, 512] on button "Open in new tab" at bounding box center [599, 507] width 17 height 10
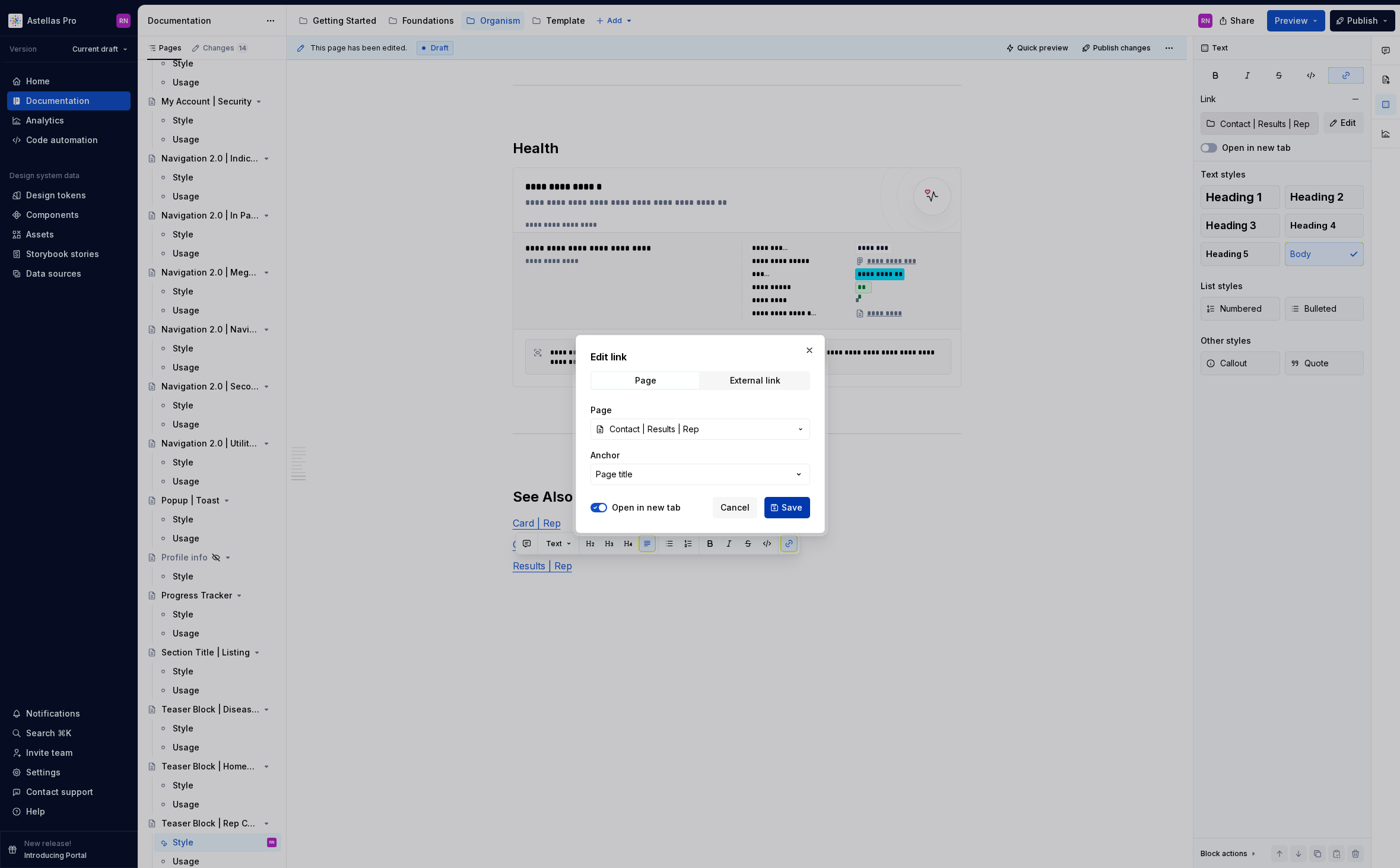
click at [792, 506] on span "Save" at bounding box center [791, 507] width 20 height 12
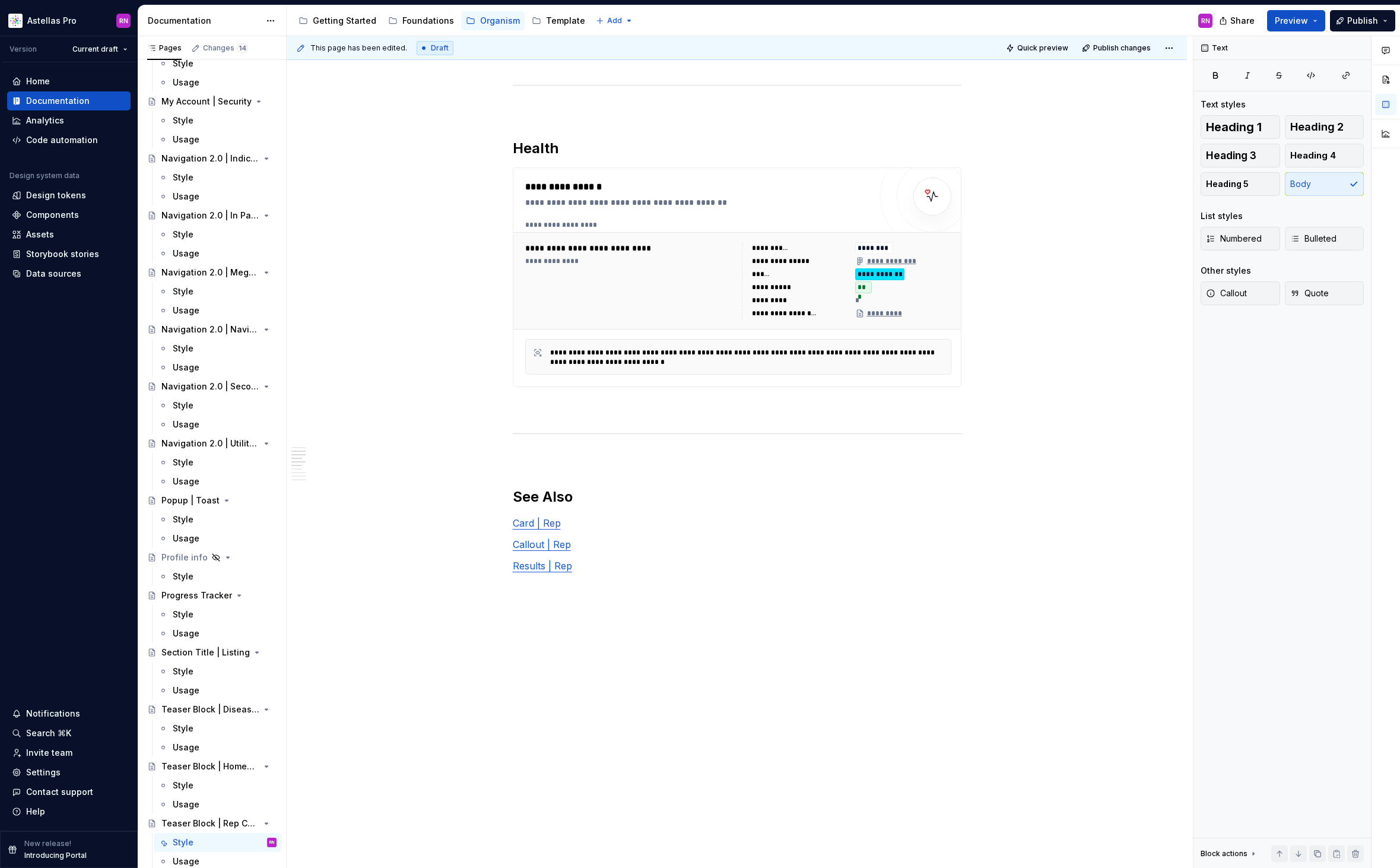
scroll to position [0, 0]
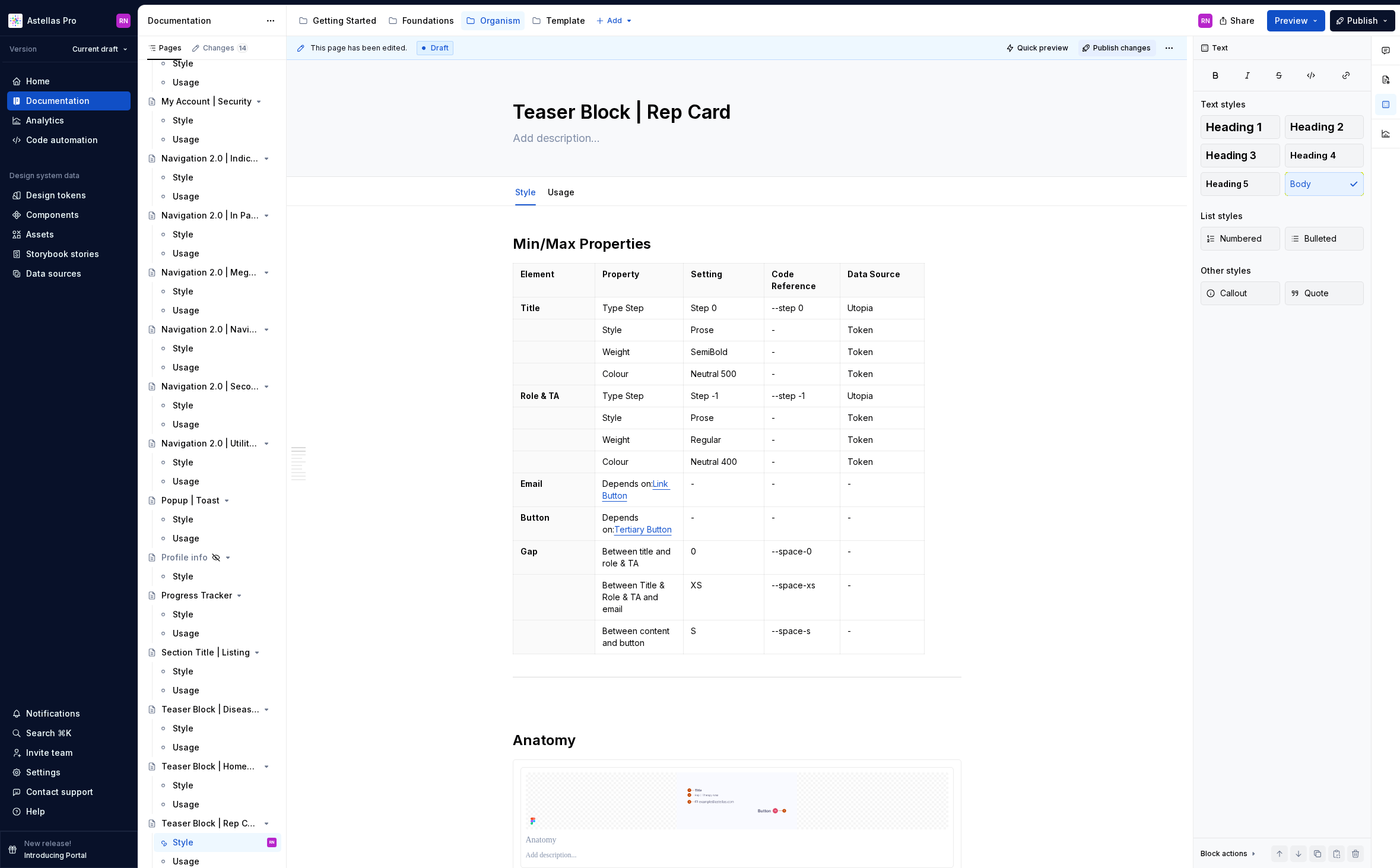
click at [1131, 50] on span "Publish changes" at bounding box center [1122, 49] width 57 height 10
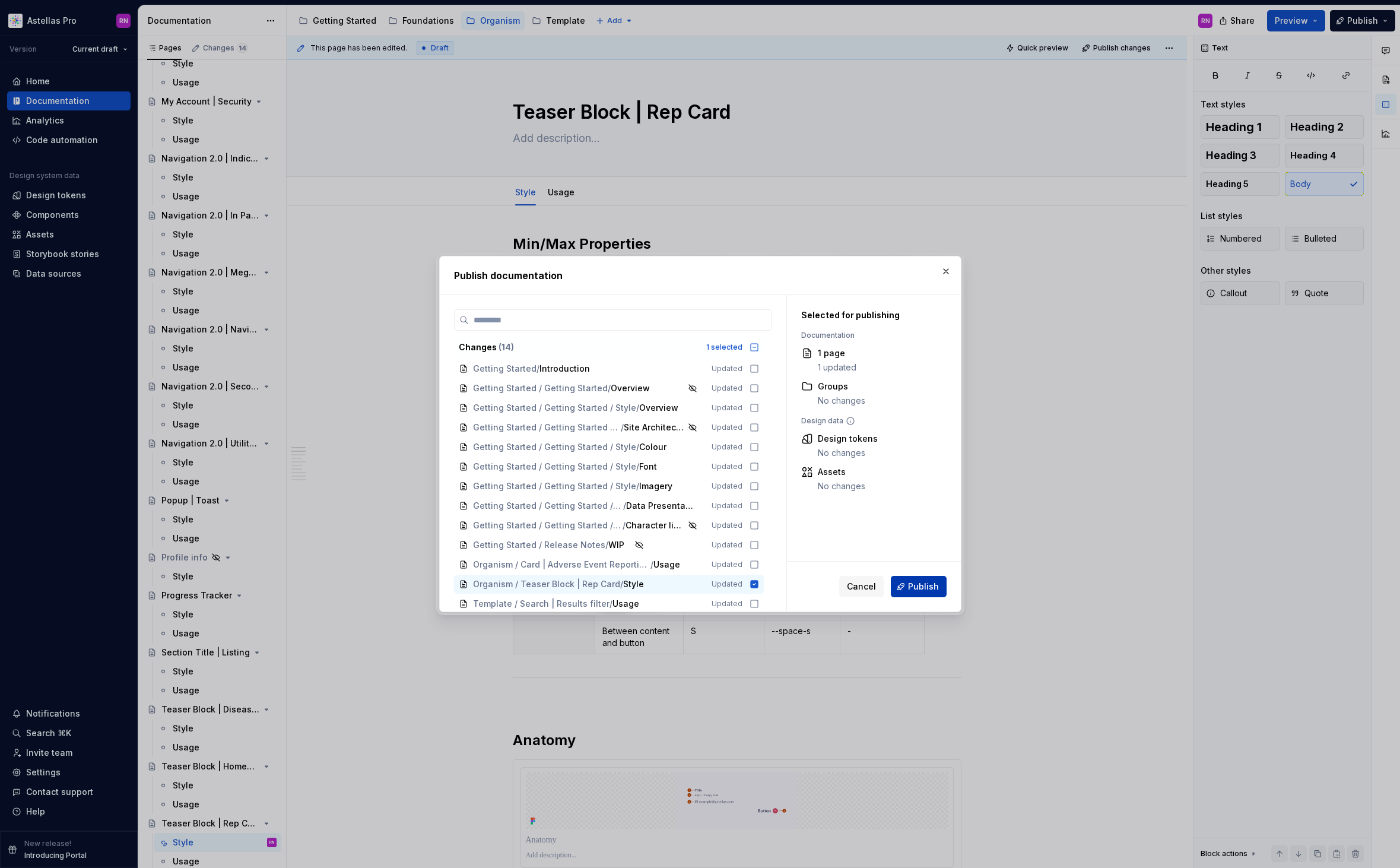
click at [916, 586] on span "Publish" at bounding box center [924, 586] width 31 height 12
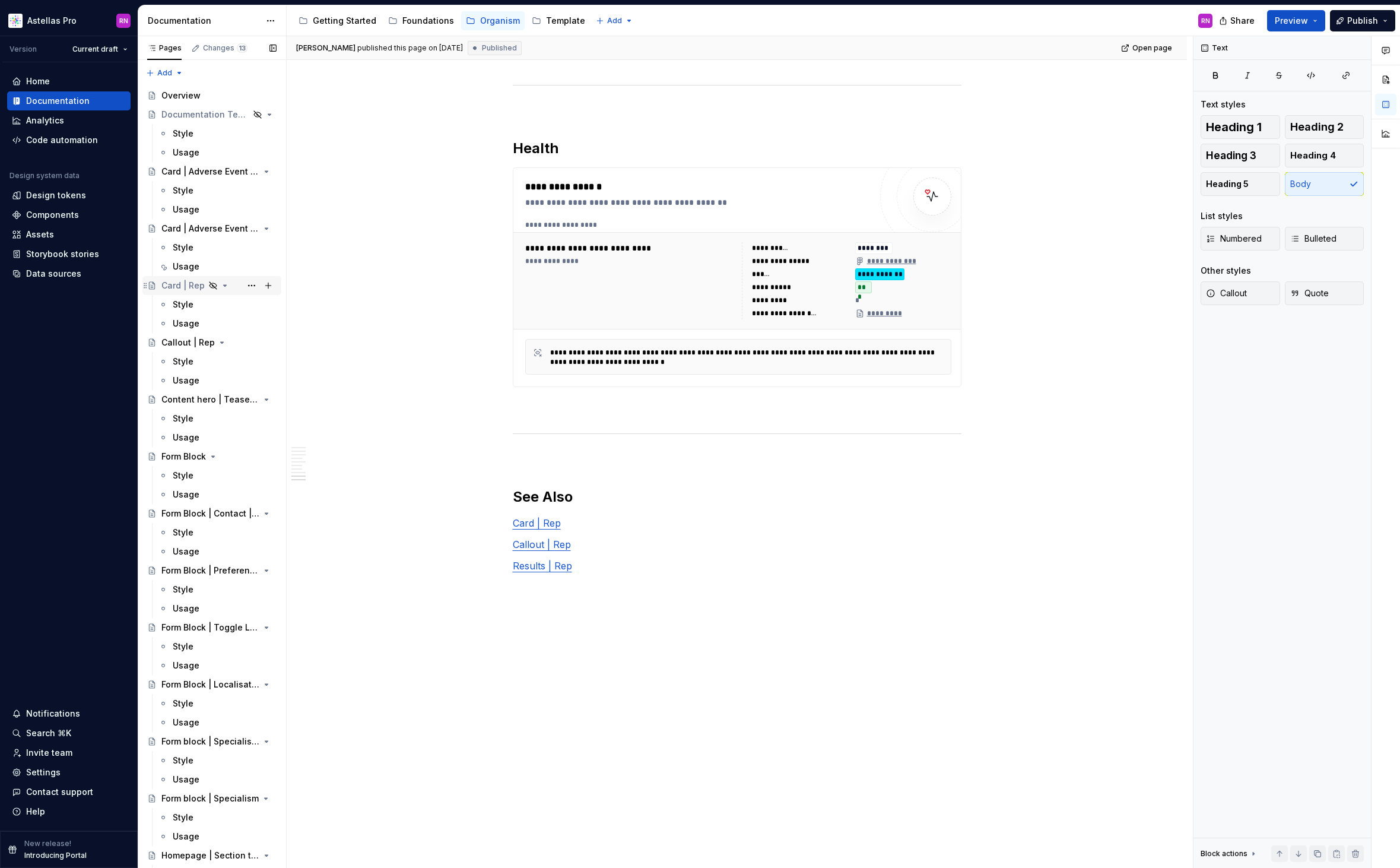
click at [195, 285] on div "Card | Rep" at bounding box center [183, 286] width 44 height 12
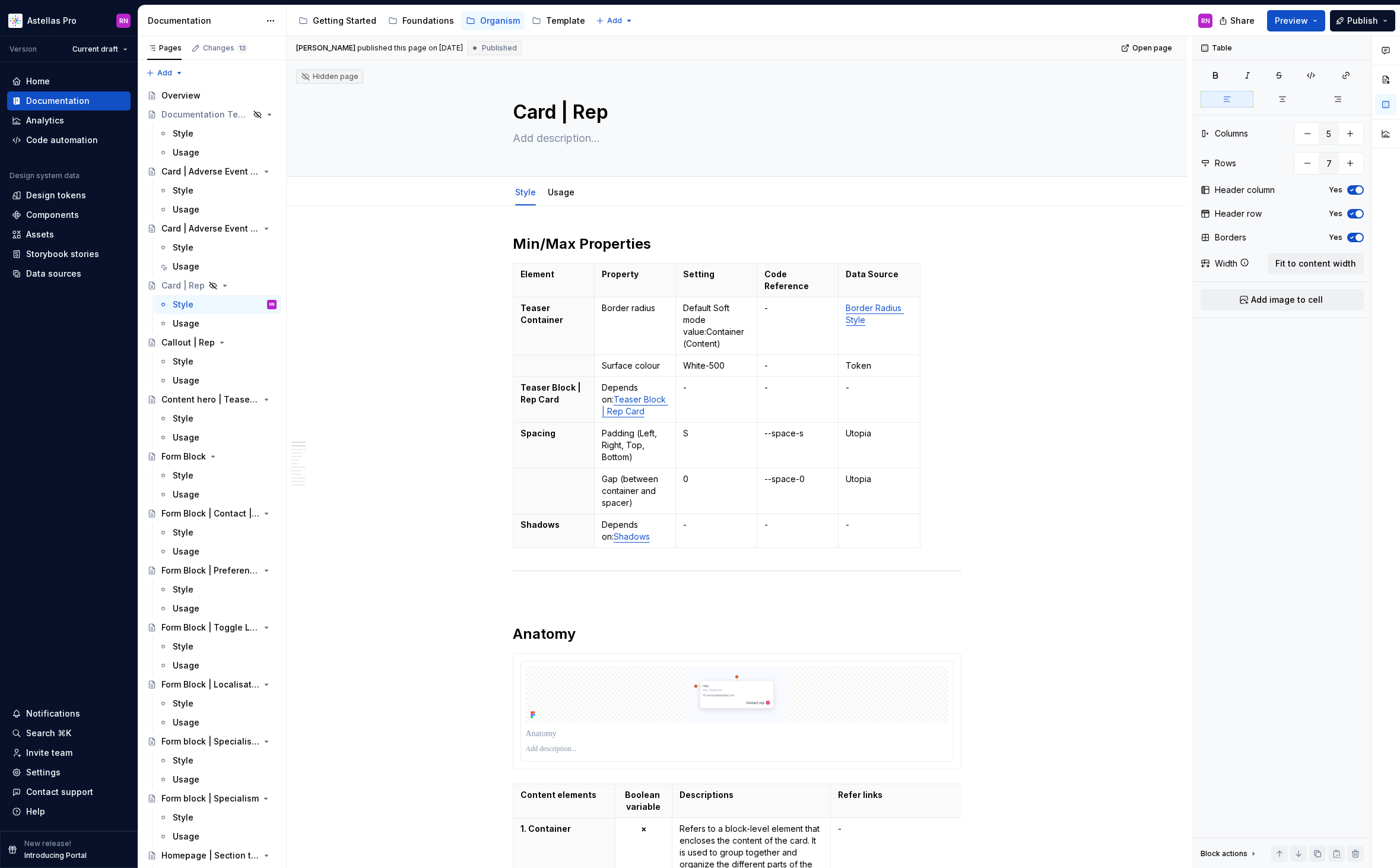
type textarea "*"
